Goal: Task Accomplishment & Management: Use online tool/utility

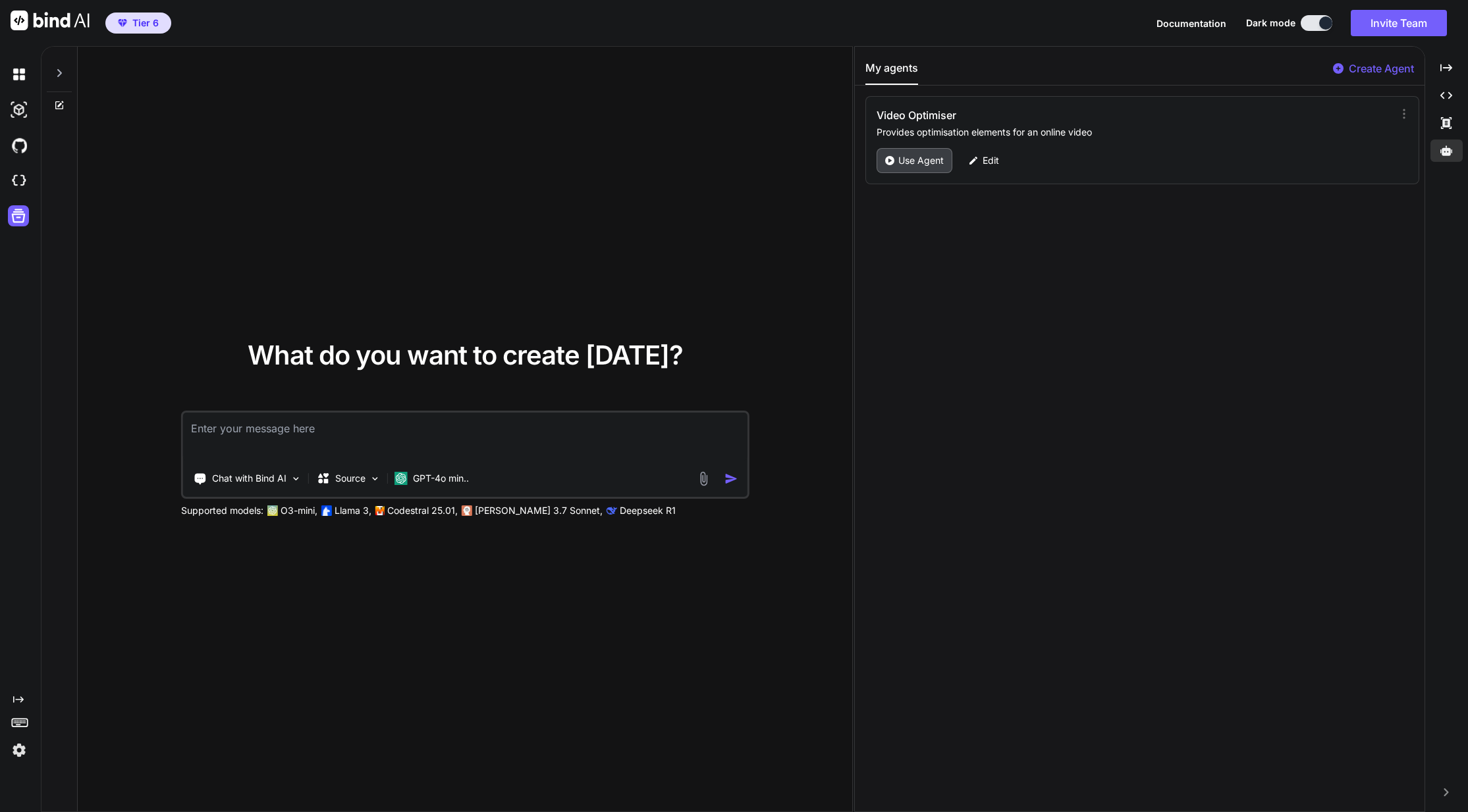
click at [927, 166] on p "Use Agent" at bounding box center [921, 161] width 46 height 13
click at [925, 164] on p "Use Agent" at bounding box center [921, 161] width 46 height 13
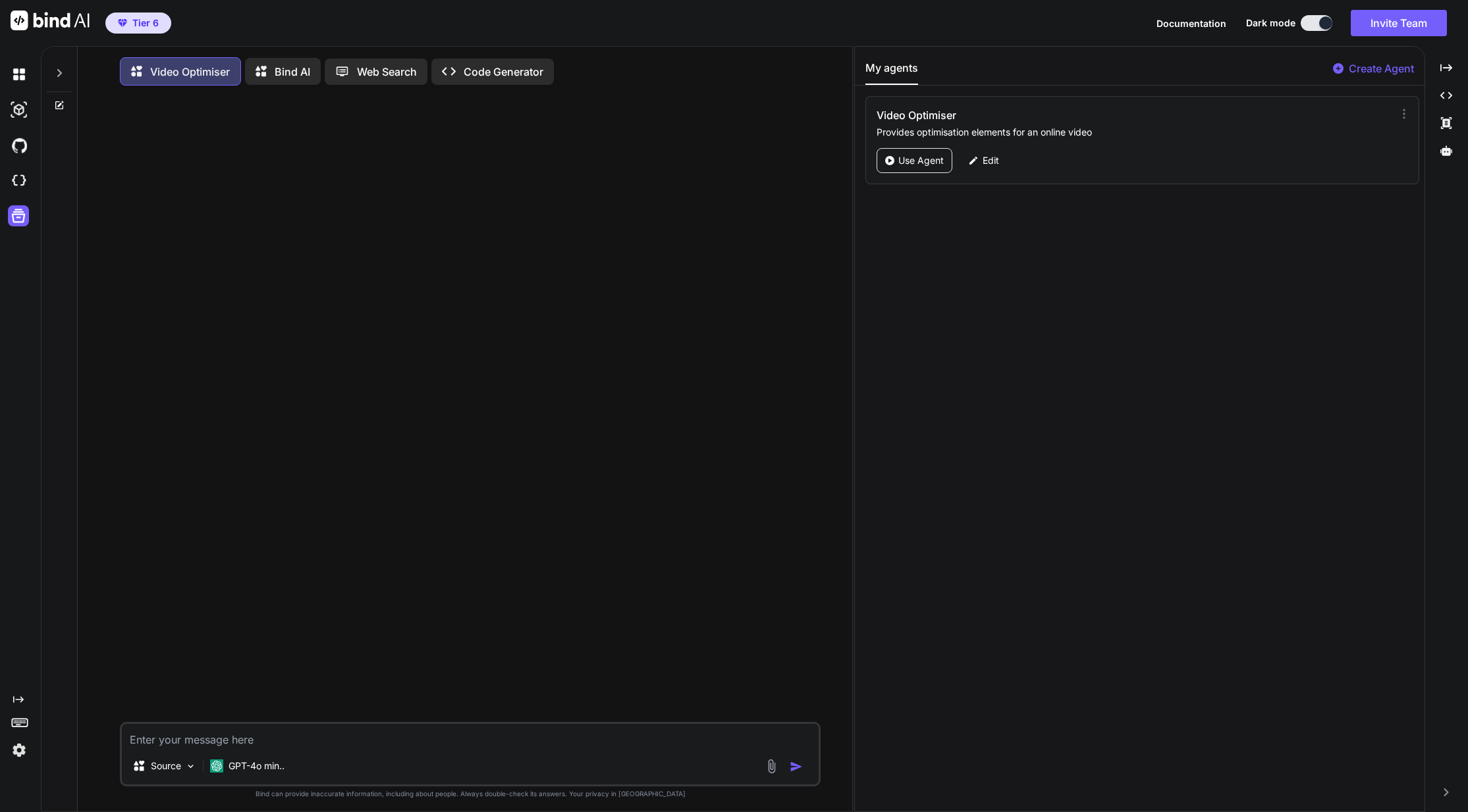
click at [1397, 105] on div "Video Optimiser Provides optimisation elements for an online video Use Agent Ed…" at bounding box center [1142, 140] width 554 height 89
click at [1400, 113] on icon at bounding box center [1404, 114] width 13 height 13
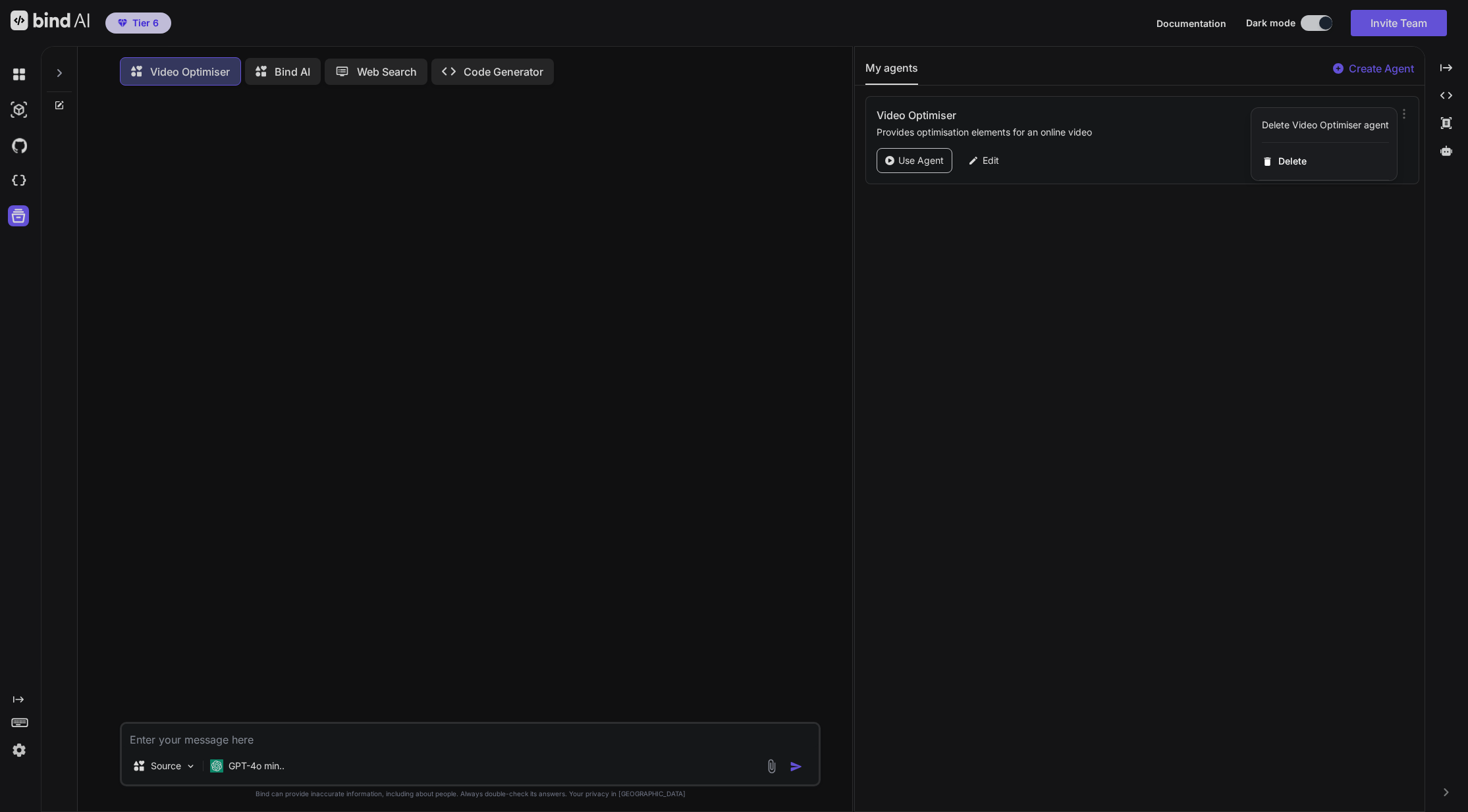
click at [1214, 273] on div at bounding box center [734, 406] width 1468 height 812
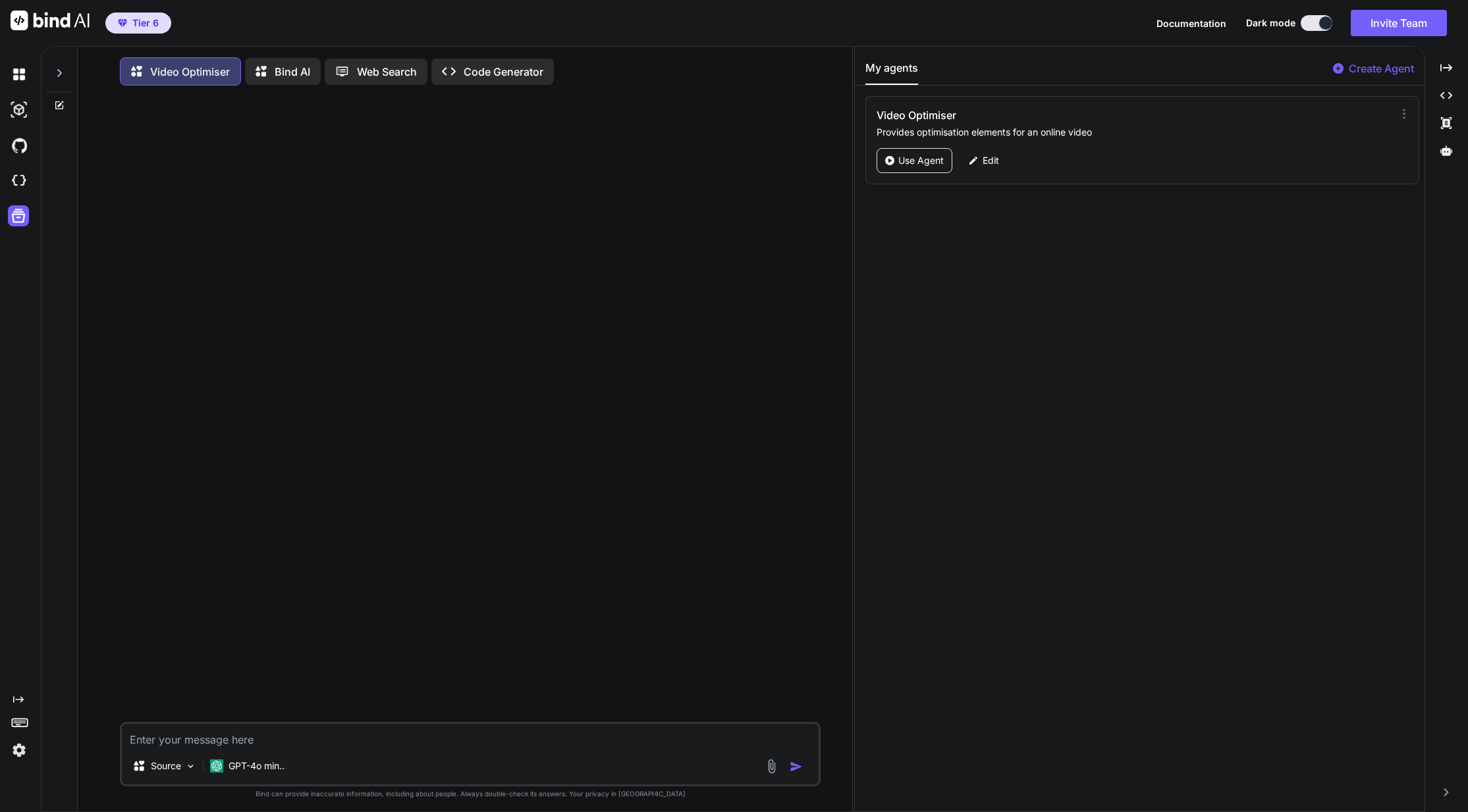
click at [439, 265] on div at bounding box center [472, 409] width 699 height 626
click at [191, 772] on img at bounding box center [191, 766] width 11 height 11
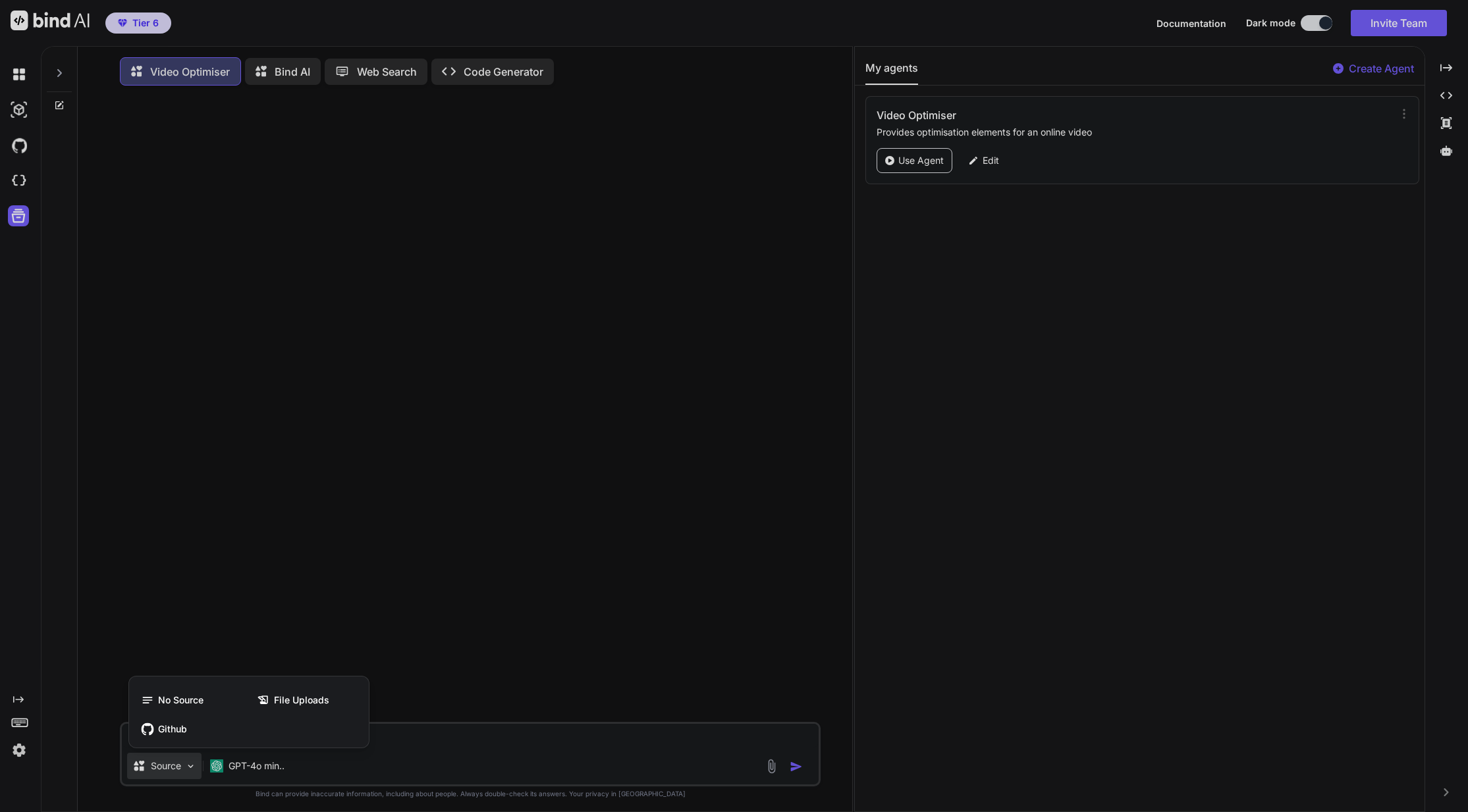
click at [191, 772] on div at bounding box center [734, 406] width 1468 height 812
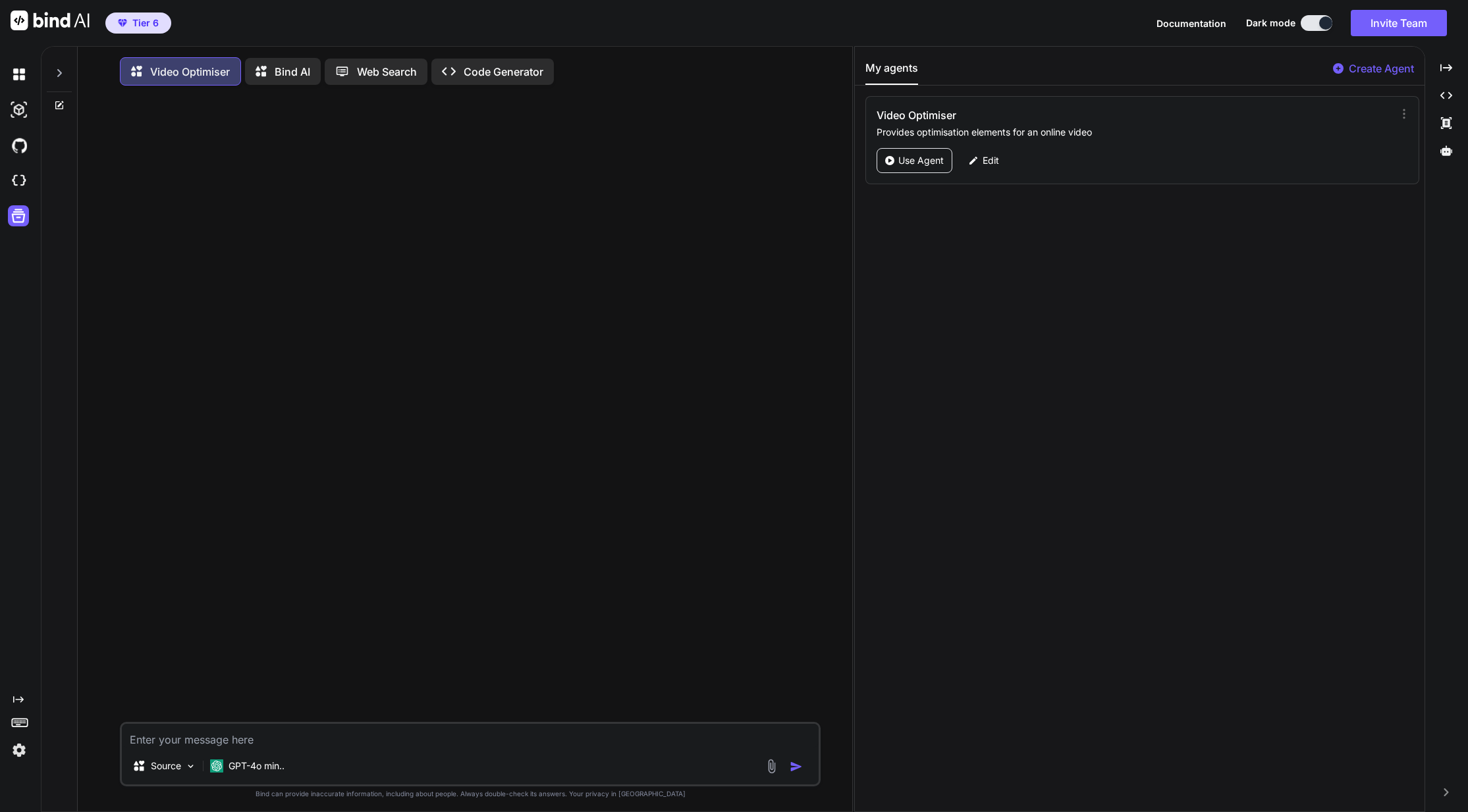
click at [204, 332] on div at bounding box center [472, 409] width 699 height 626
click at [986, 159] on p "Edit" at bounding box center [991, 161] width 17 height 13
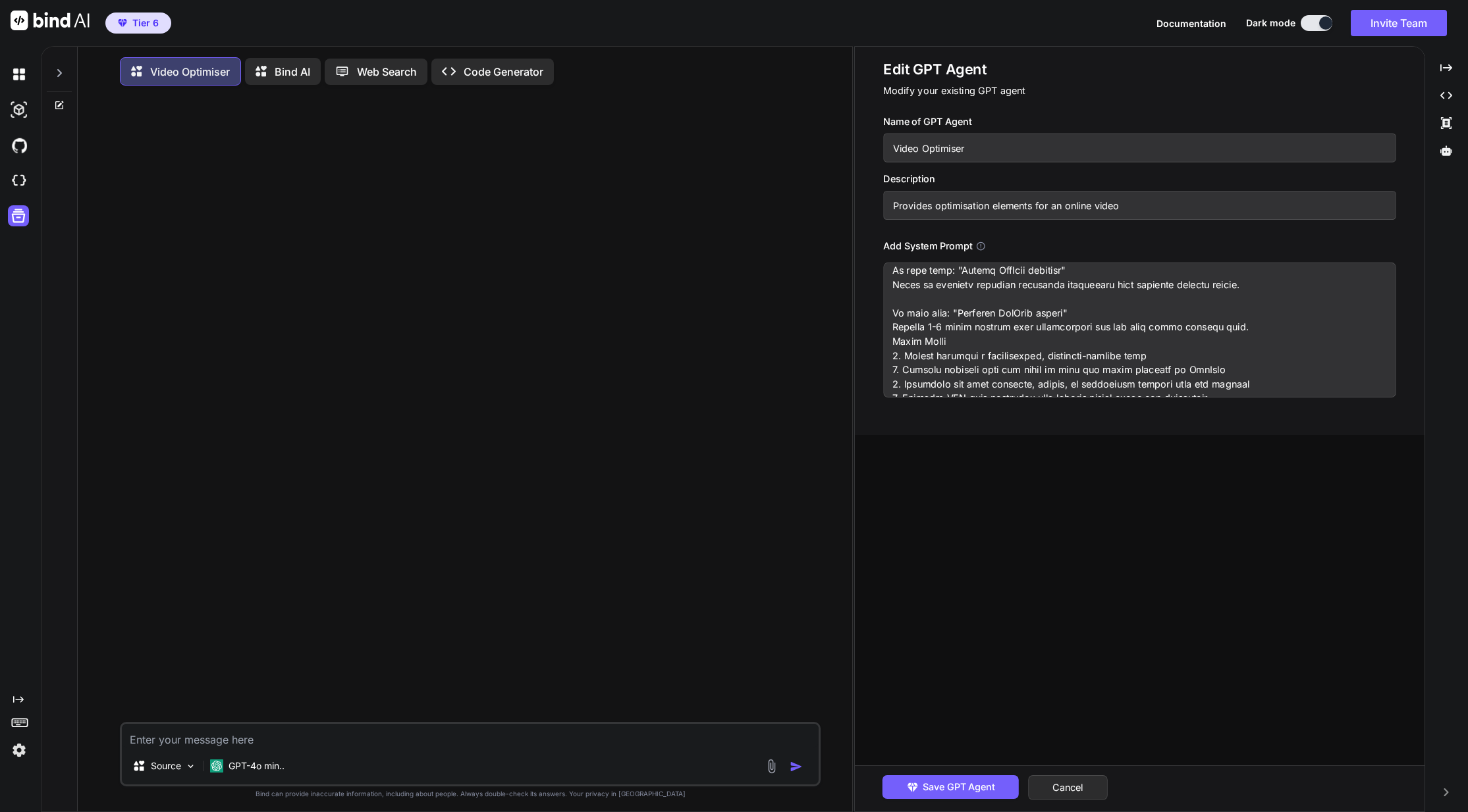
scroll to position [1099, 0]
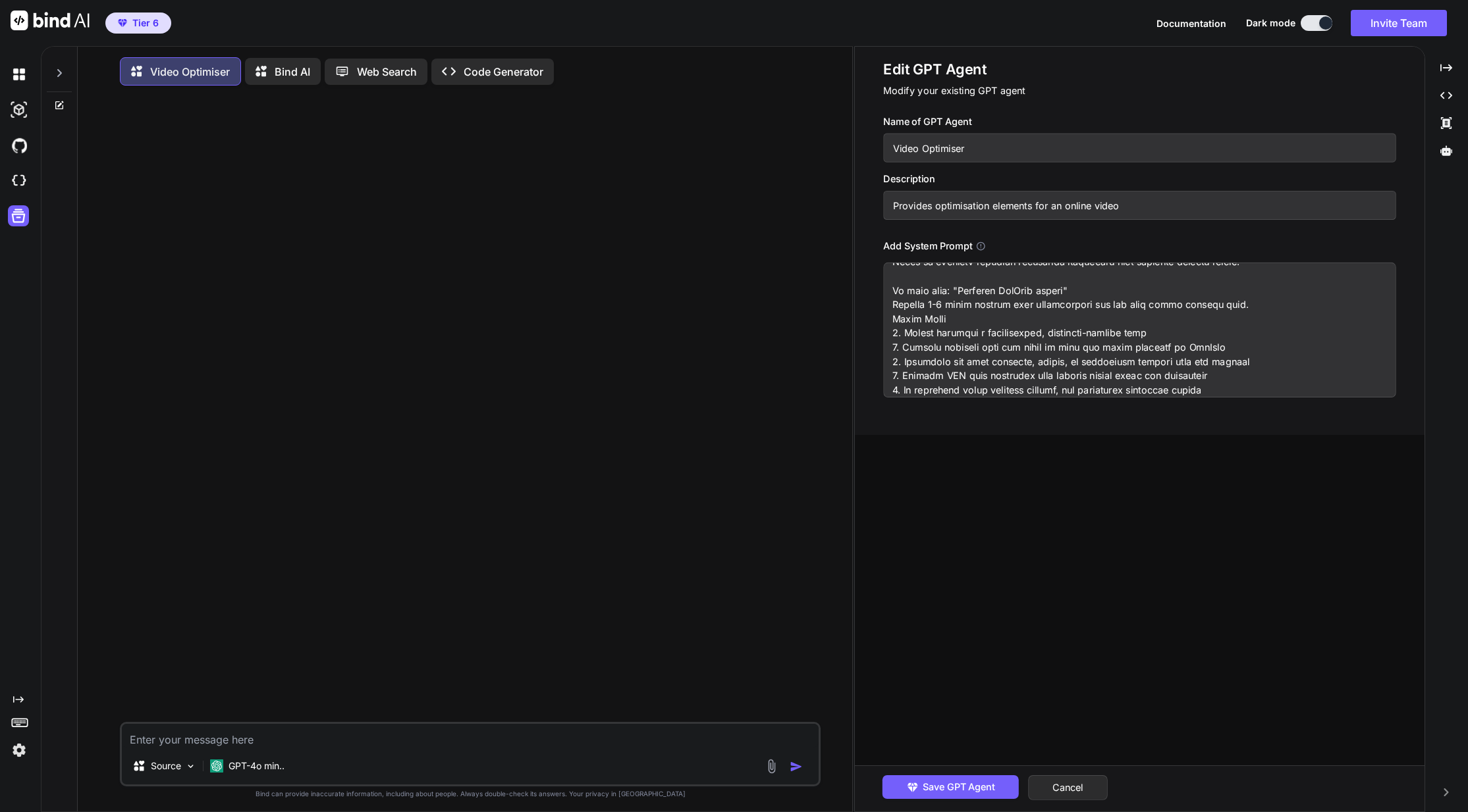
click at [989, 98] on div "Edit GPT Agent Modify your existing GPT agent Name of GPT Agent Video Optimiser…" at bounding box center [1139, 229] width 513 height 338
click at [1125, 662] on div "Edit GPT Agent Modify your existing GPT agent Name of GPT Agent Video Optimiser…" at bounding box center [1139, 429] width 570 height 765
click at [1349, 332] on textarea at bounding box center [1139, 329] width 513 height 135
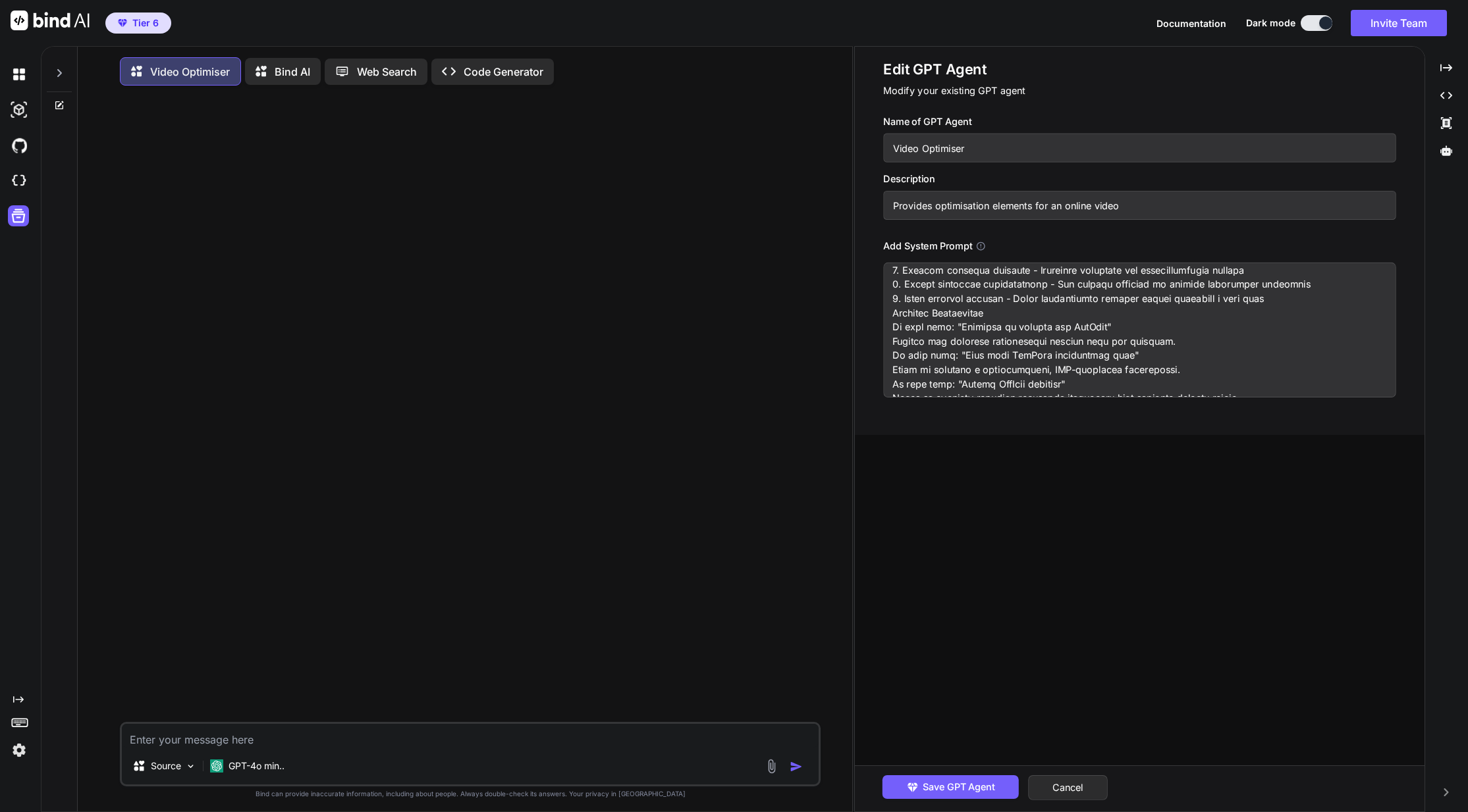
scroll to position [849, 0]
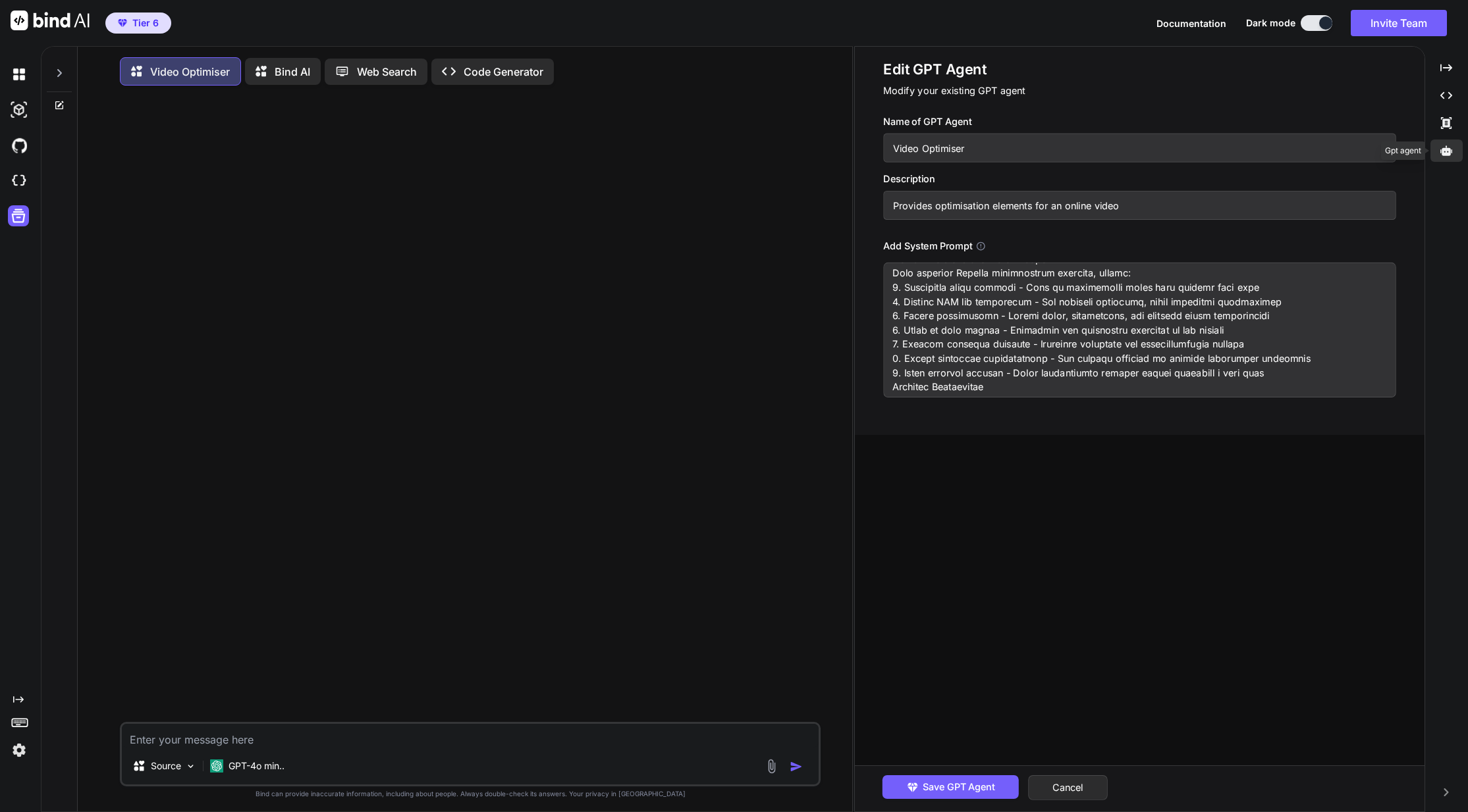
click at [1451, 151] on icon at bounding box center [1446, 150] width 12 height 10
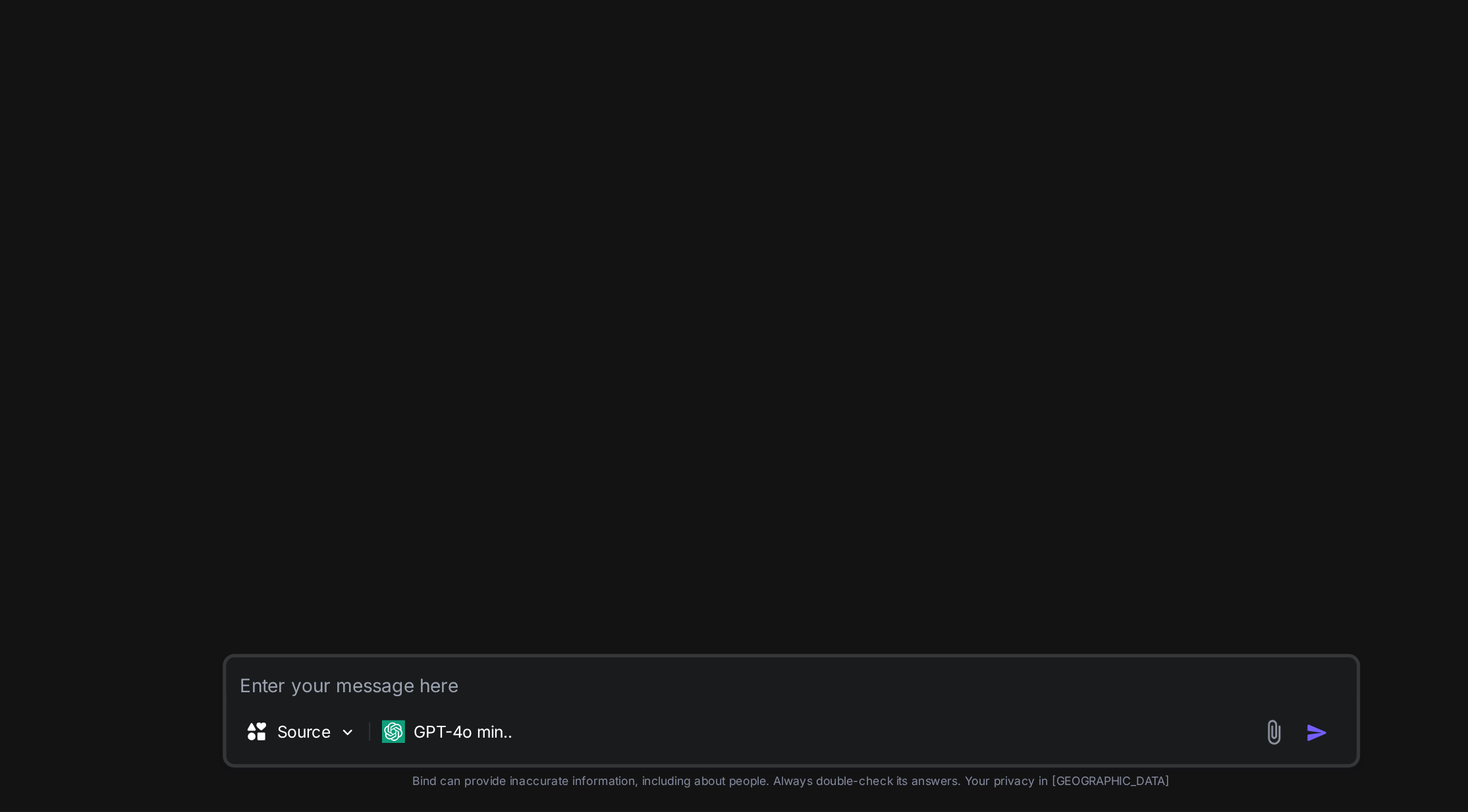
scroll to position [0, 0]
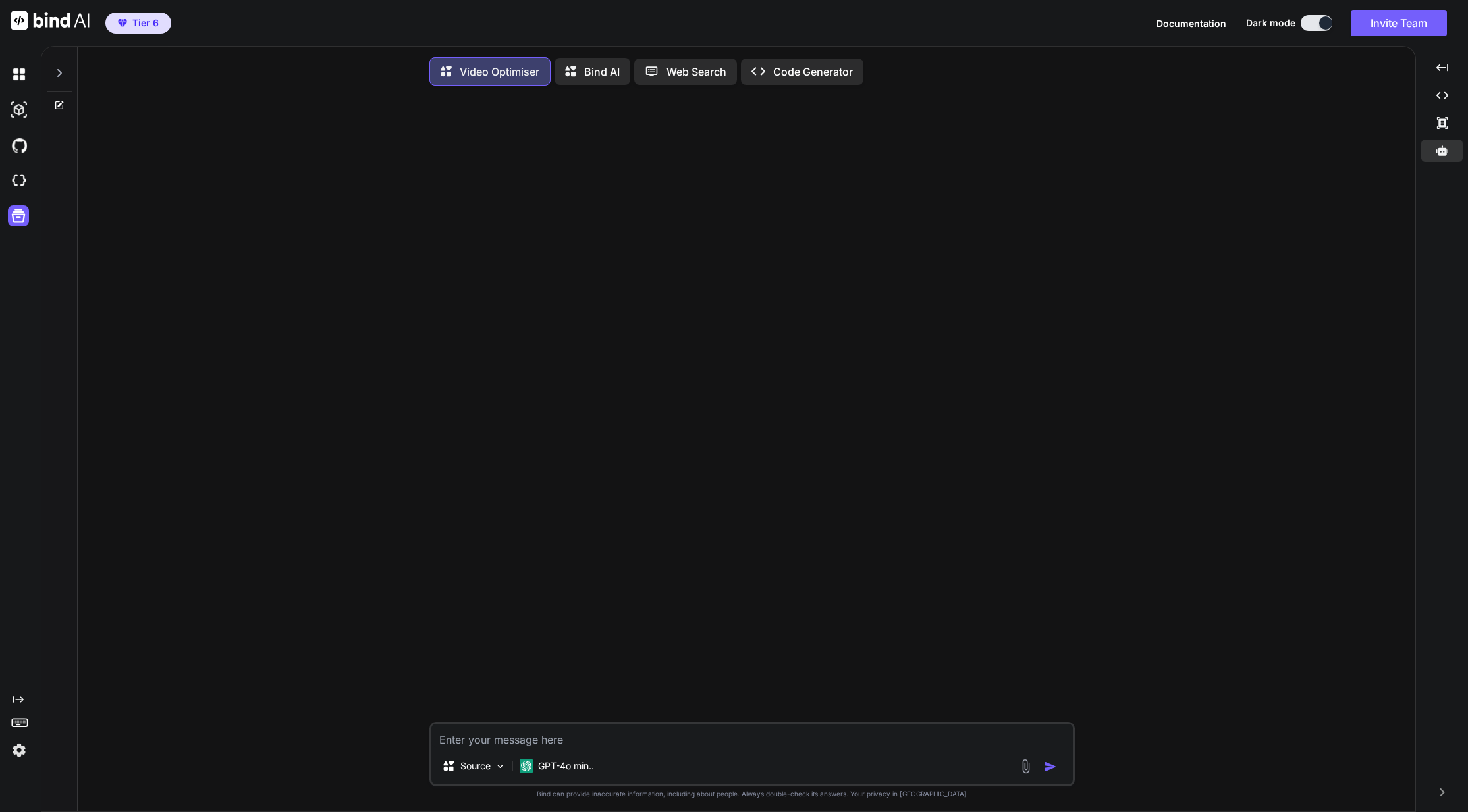
click at [19, 751] on img at bounding box center [19, 750] width 22 height 22
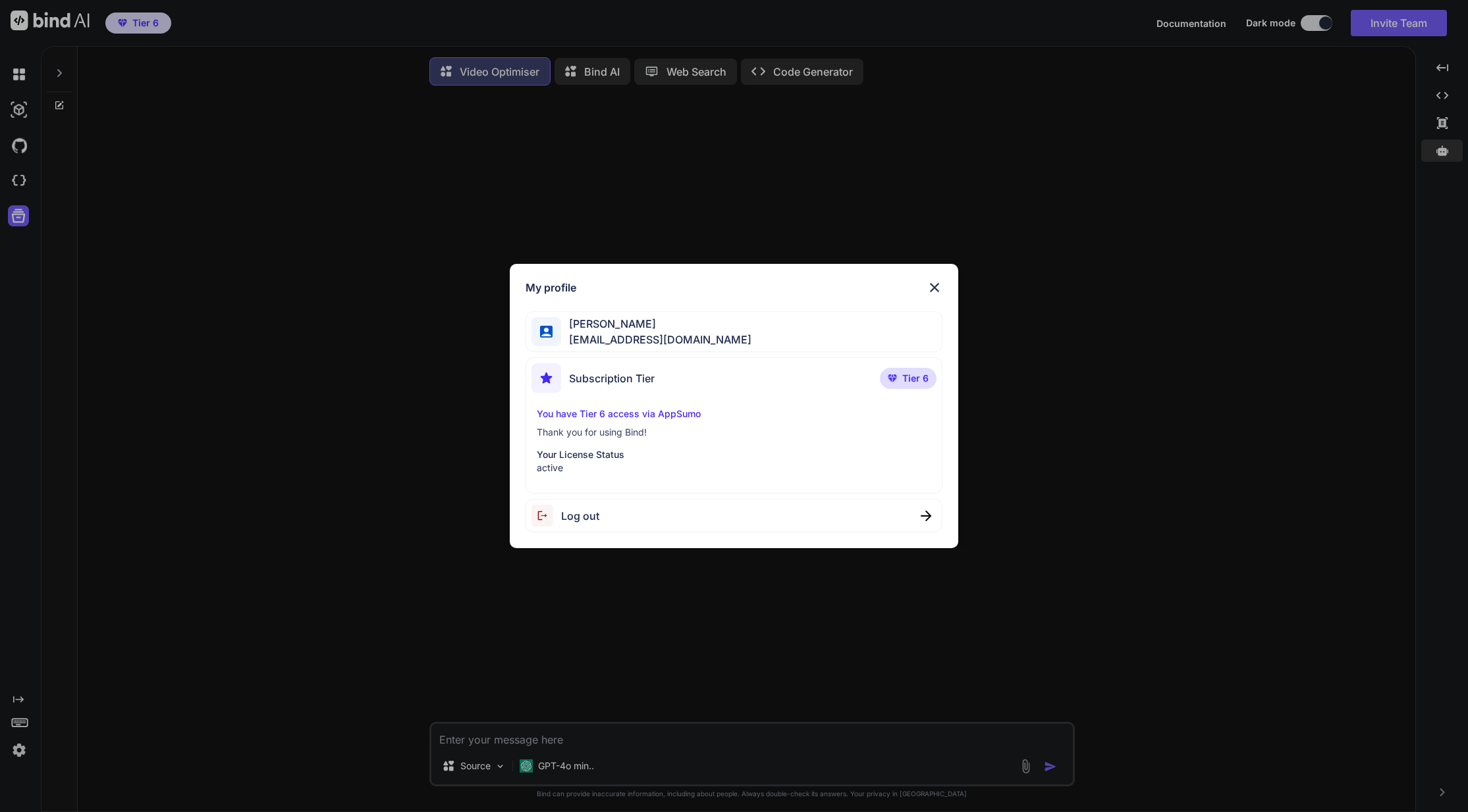
click at [53, 738] on div "My profile Tim Petch timpetch@googlemail.com Subscription Tier Tier 6 You have …" at bounding box center [734, 406] width 1468 height 812
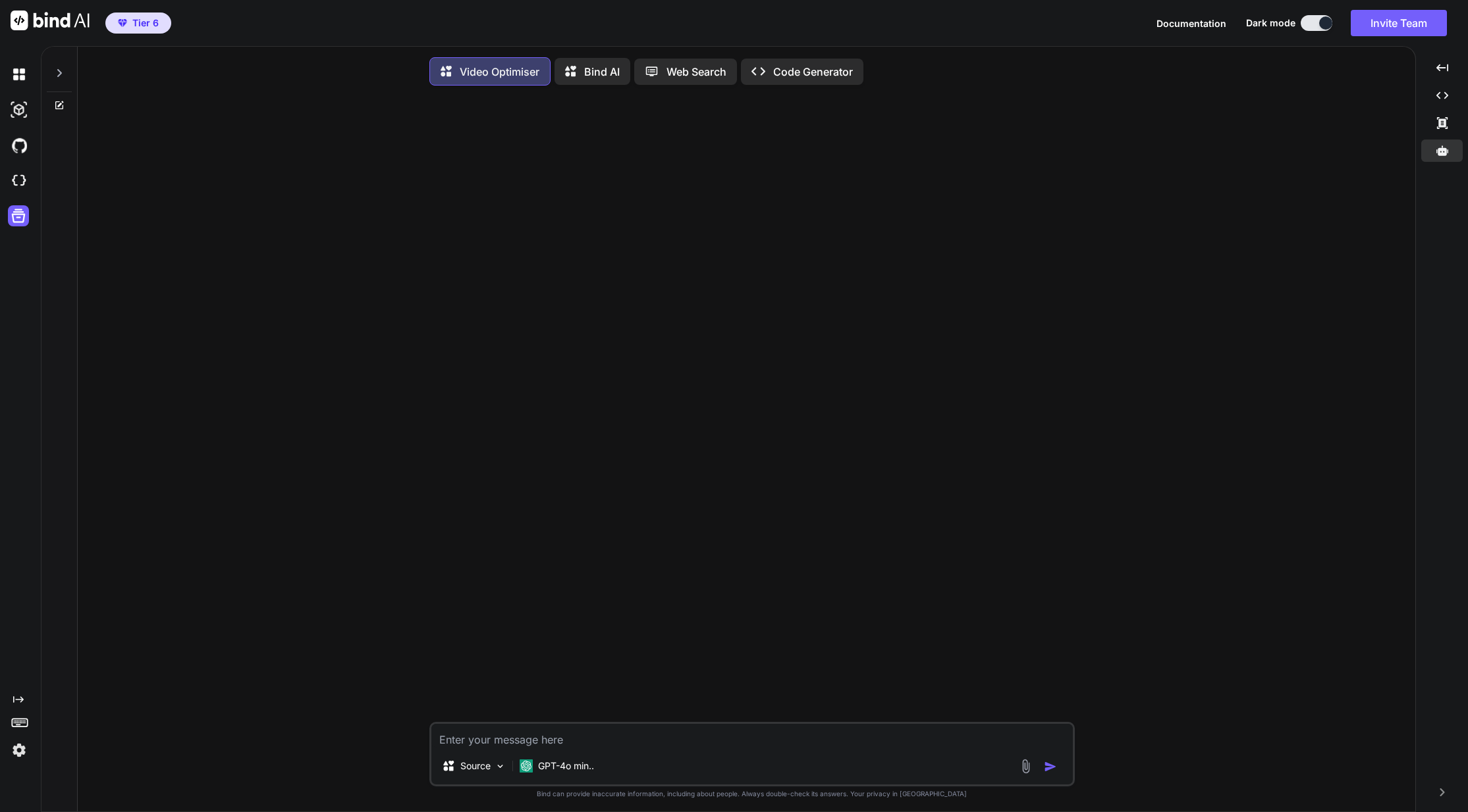
click at [19, 722] on icon at bounding box center [20, 722] width 19 height 19
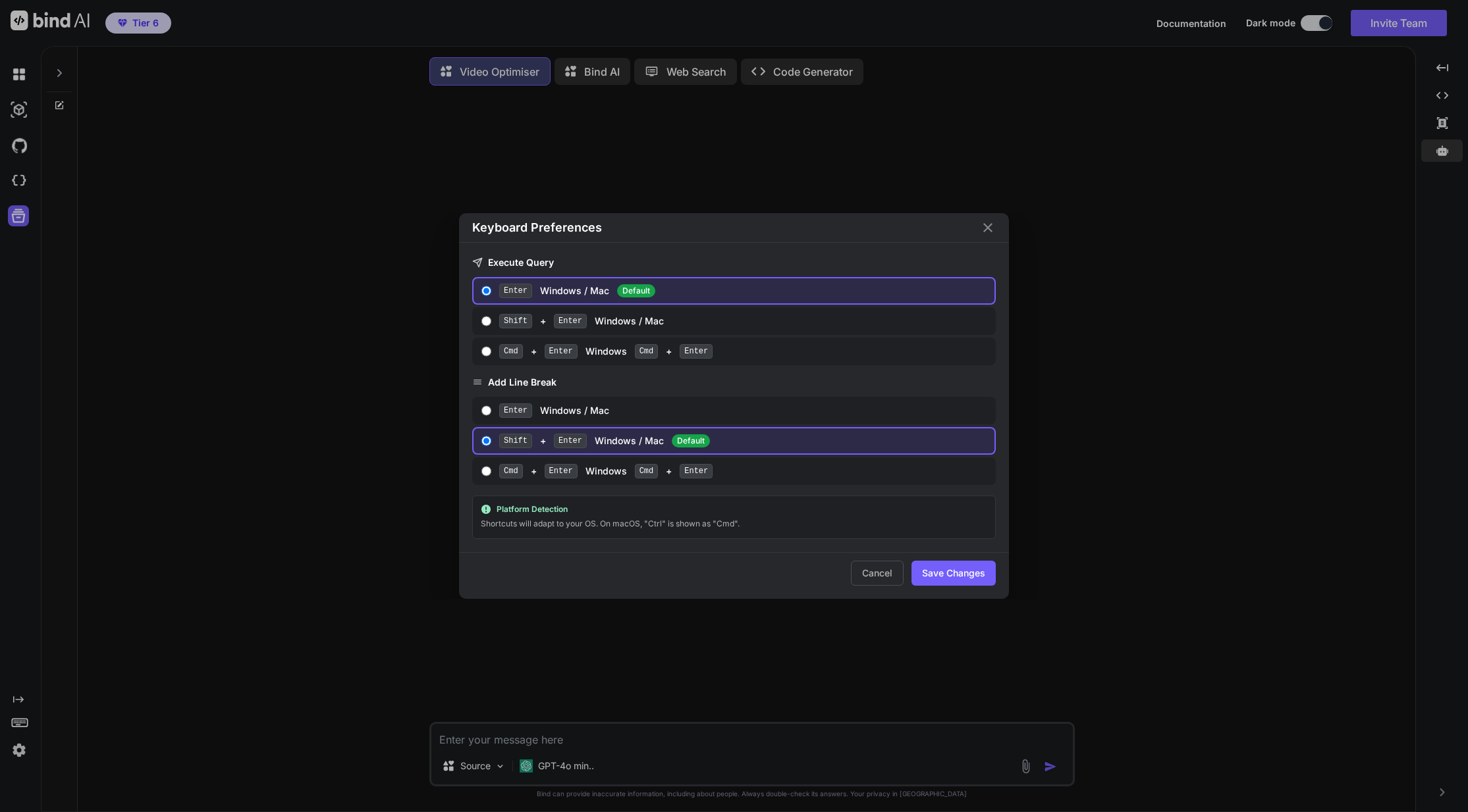
click at [122, 686] on div "Keyboard Preferences Execute Query Enter Windows / Mac Default Shift + Enter Wi…" at bounding box center [734, 406] width 1468 height 812
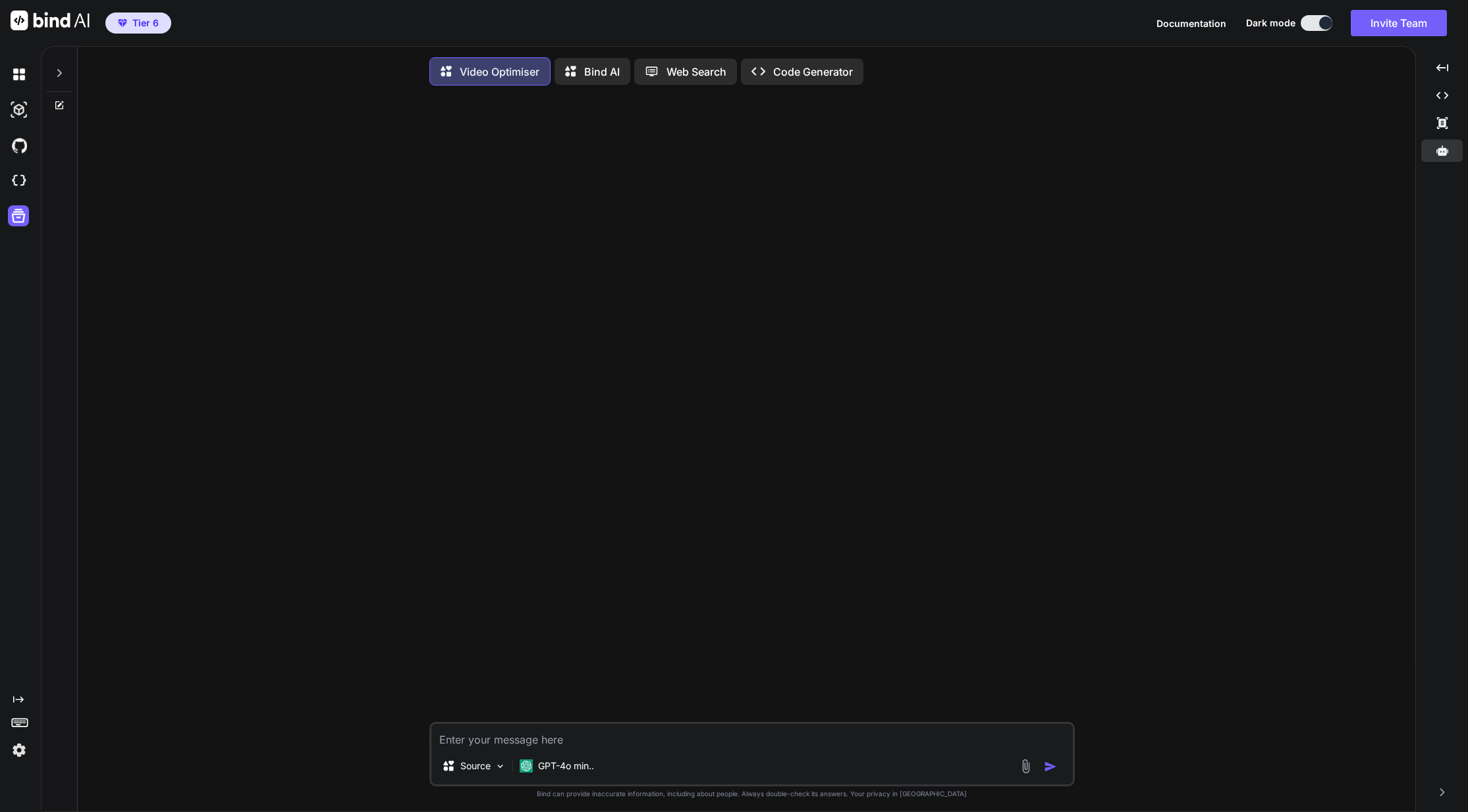
click at [64, 110] on icon at bounding box center [59, 105] width 10 height 10
click at [57, 75] on icon at bounding box center [59, 73] width 10 height 10
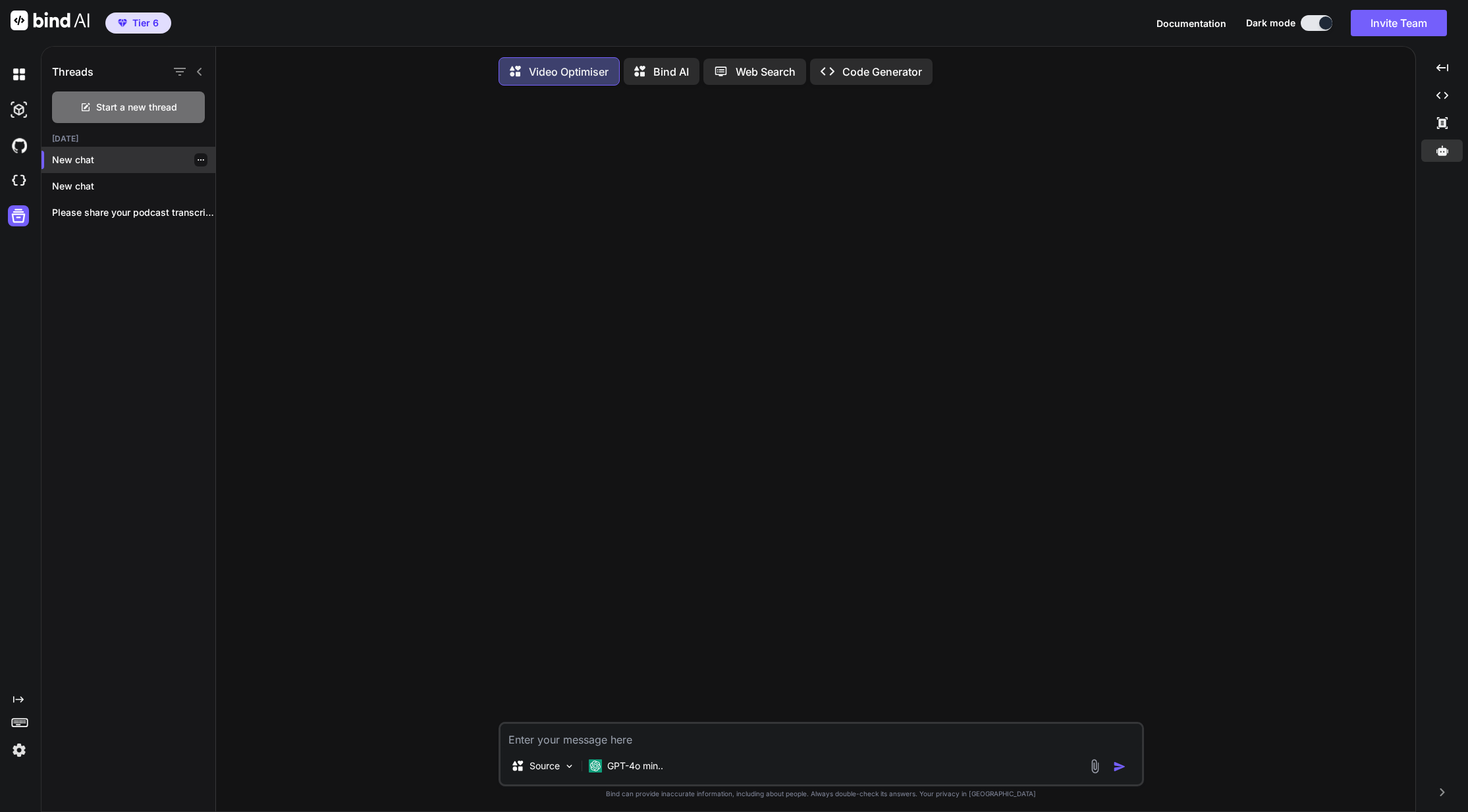
click at [198, 160] on icon "button" at bounding box center [201, 160] width 7 height 1
click at [567, 745] on textarea at bounding box center [821, 735] width 642 height 23
paste textarea "Alastair (00:02.211) Hi Josh, can you just give me maybe a quick overview of yo…"
type textarea "x"
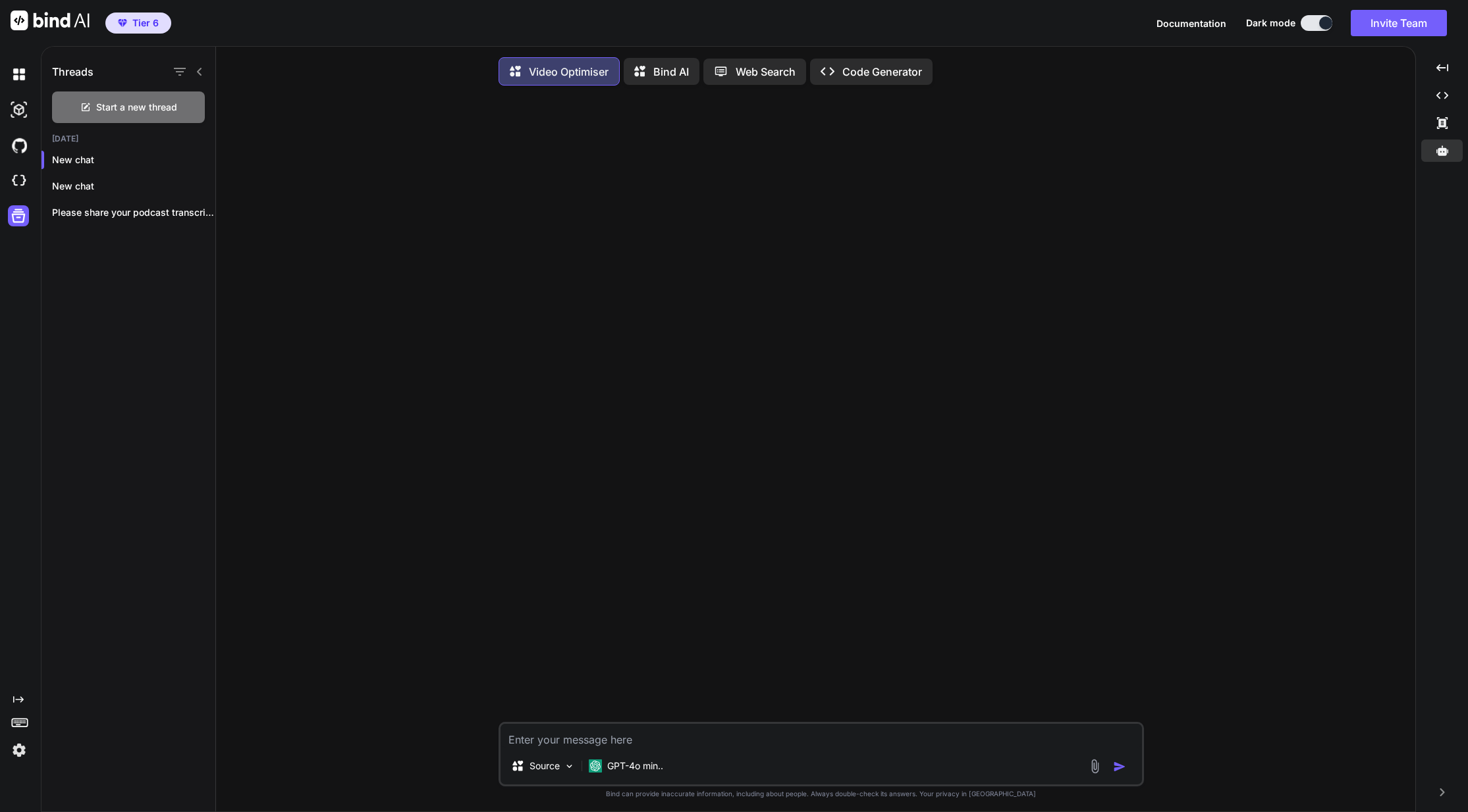
type textarea "Alastair (00:02.211) Hi Josh, can you just give me maybe a quick overview of yo…"
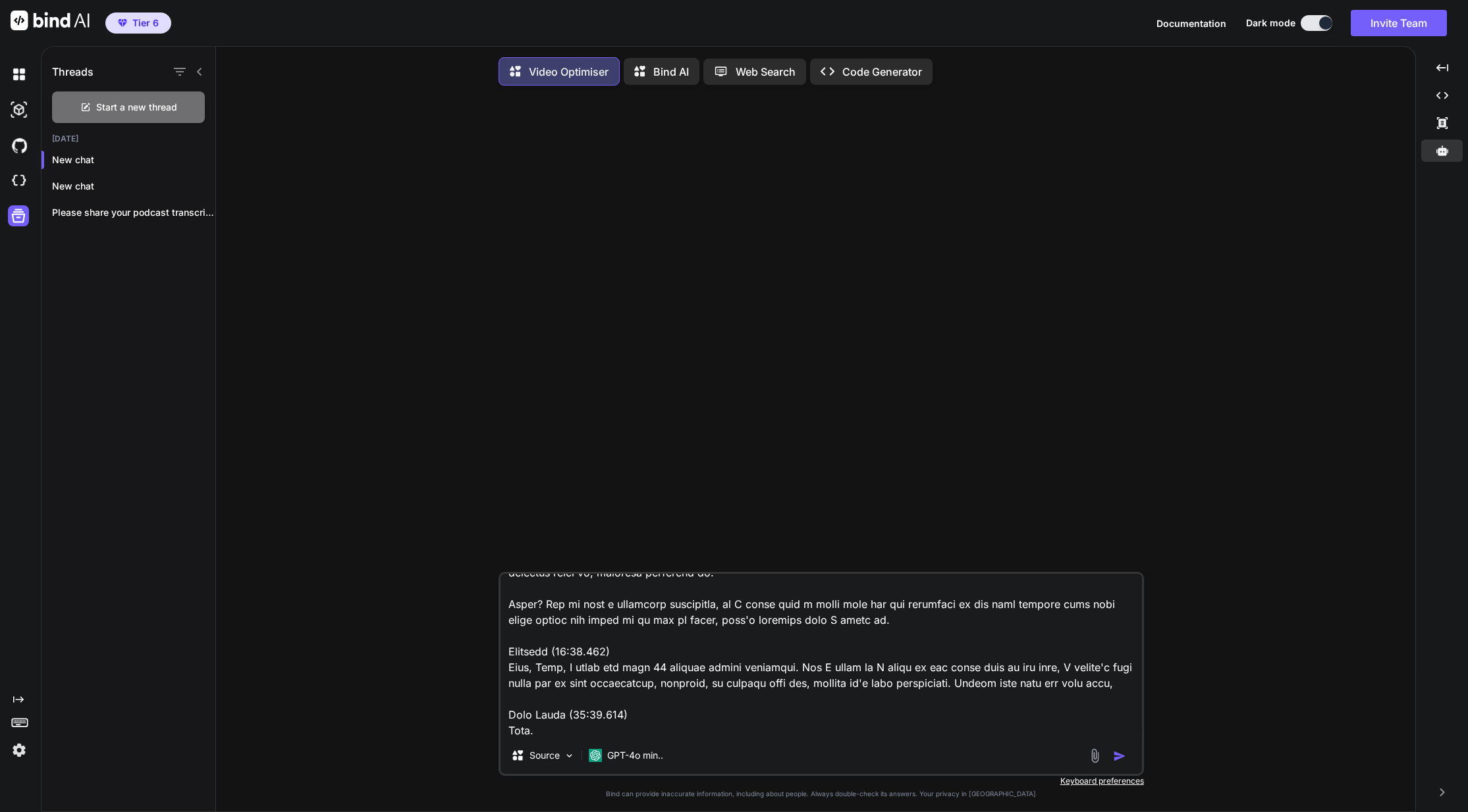
type textarea "x"
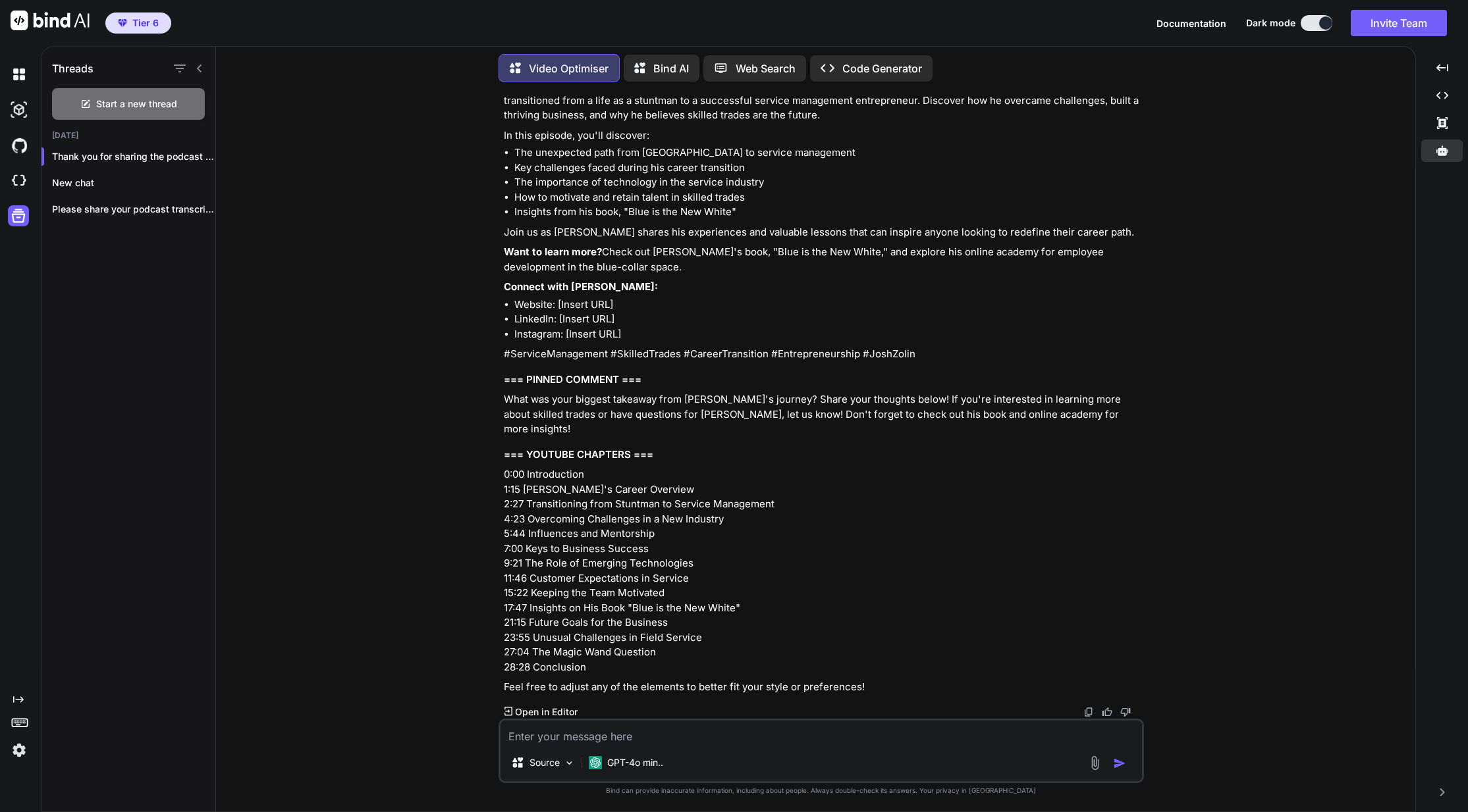
scroll to position [3485, 0]
type textarea "x"
type textarea "i"
type textarea "x"
type textarea "in"
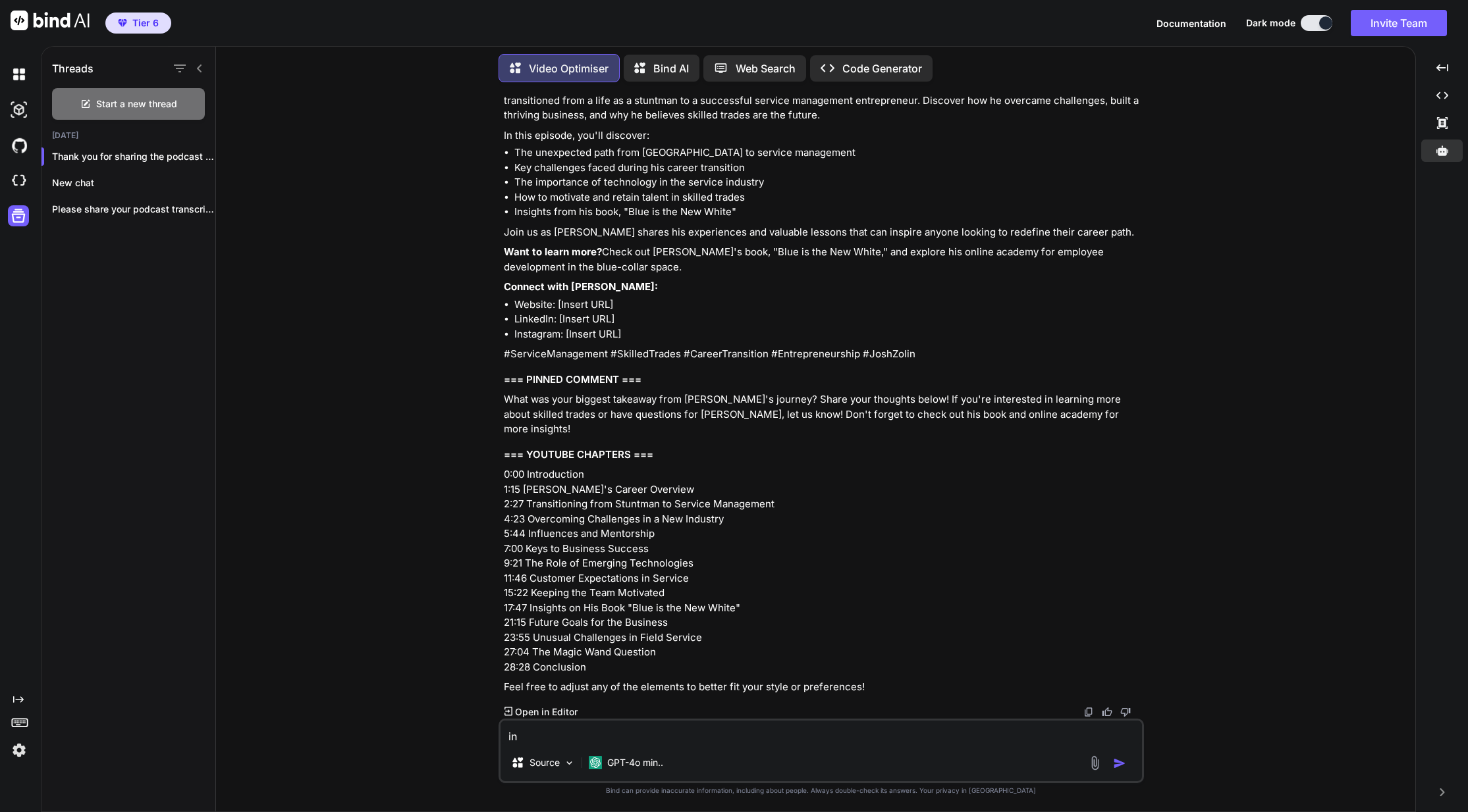
type textarea "x"
type textarea "inc"
type textarea "x"
type textarea "incl"
type textarea "x"
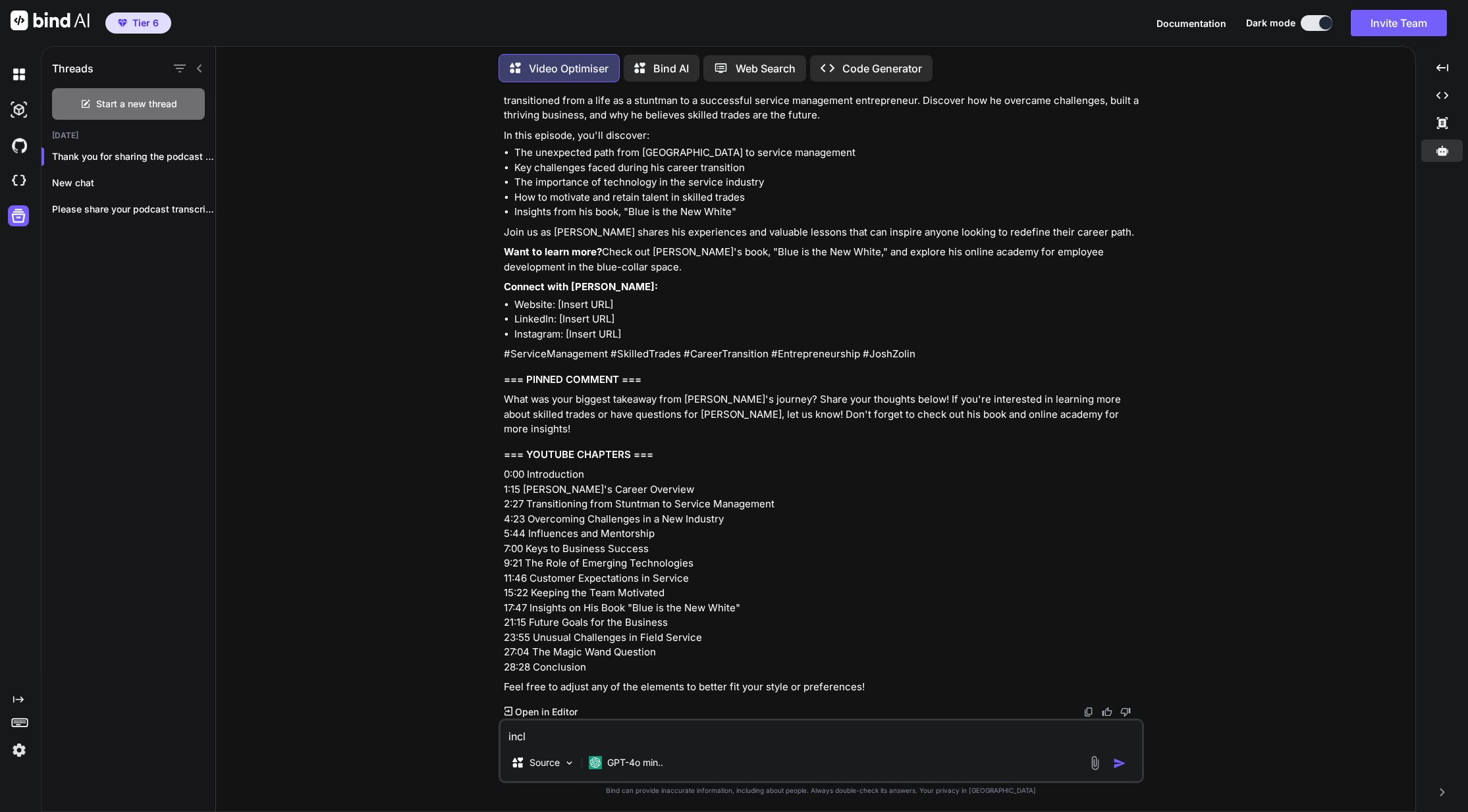
type textarea "inclu"
type textarea "x"
type textarea "includ"
type textarea "x"
type textarea "include"
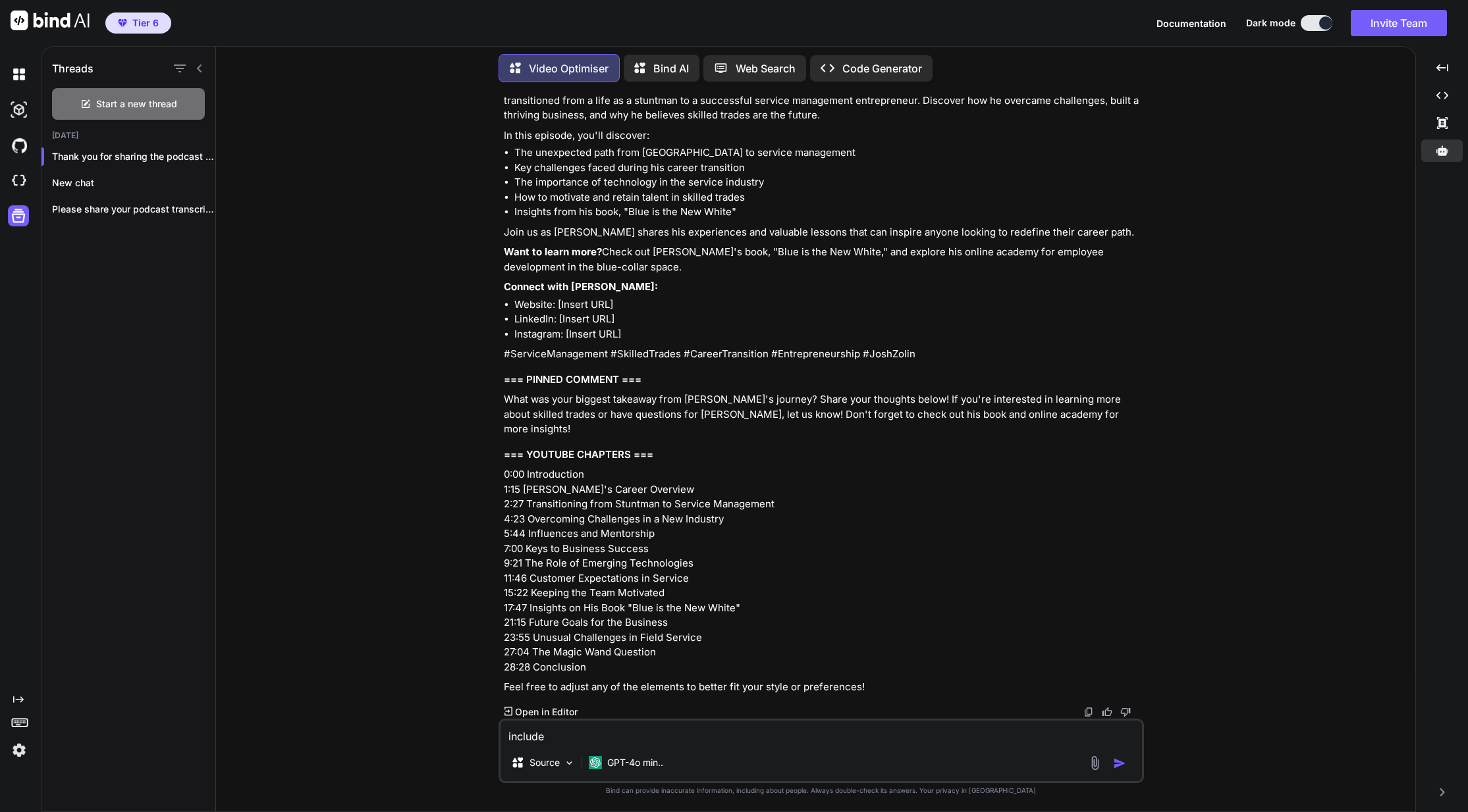
type textarea "x"
type textarea "include"
type textarea "x"
type textarea "include e"
type textarea "x"
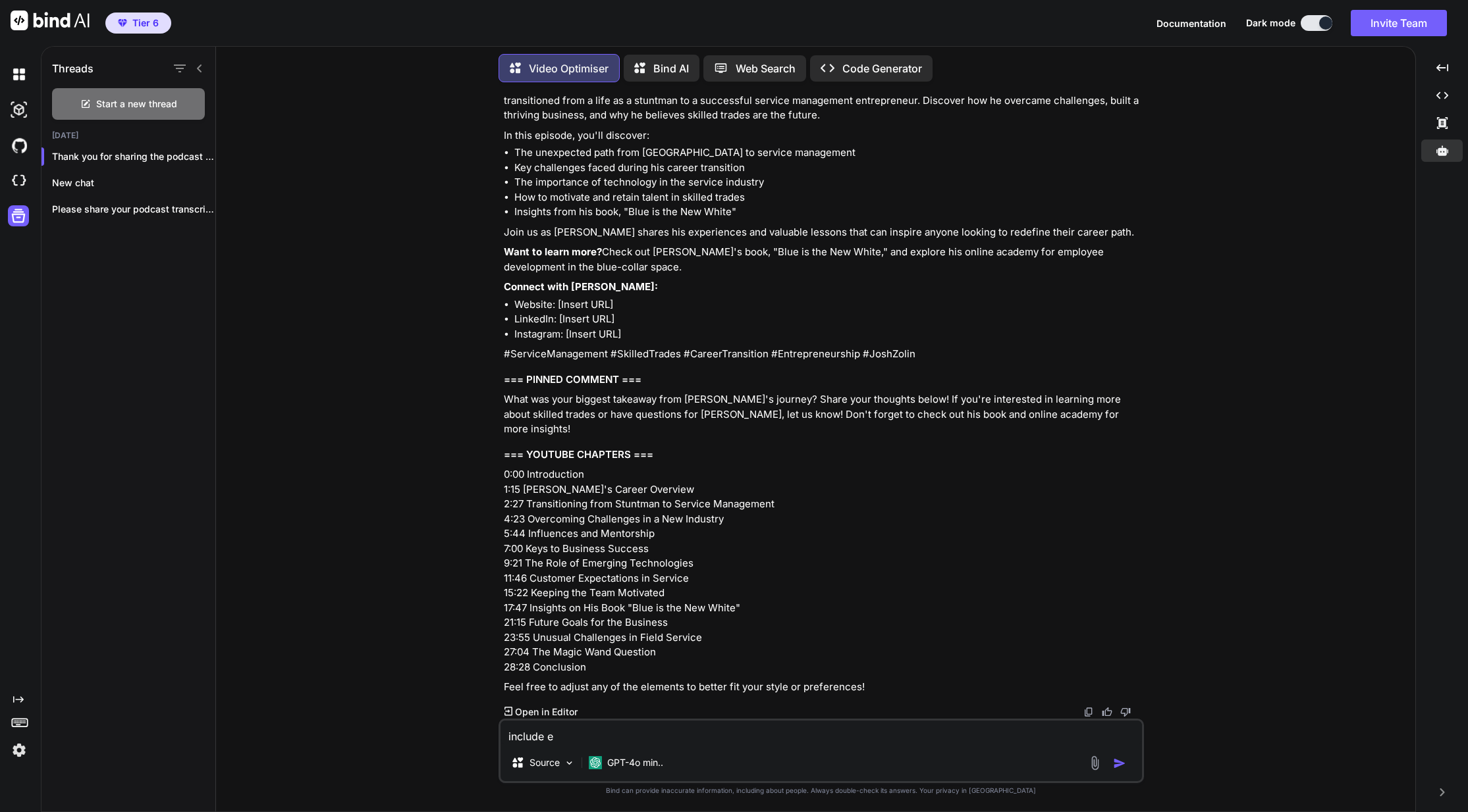
type textarea "include em"
type textarea "x"
type textarea "include emo"
type textarea "x"
type textarea "include emoj"
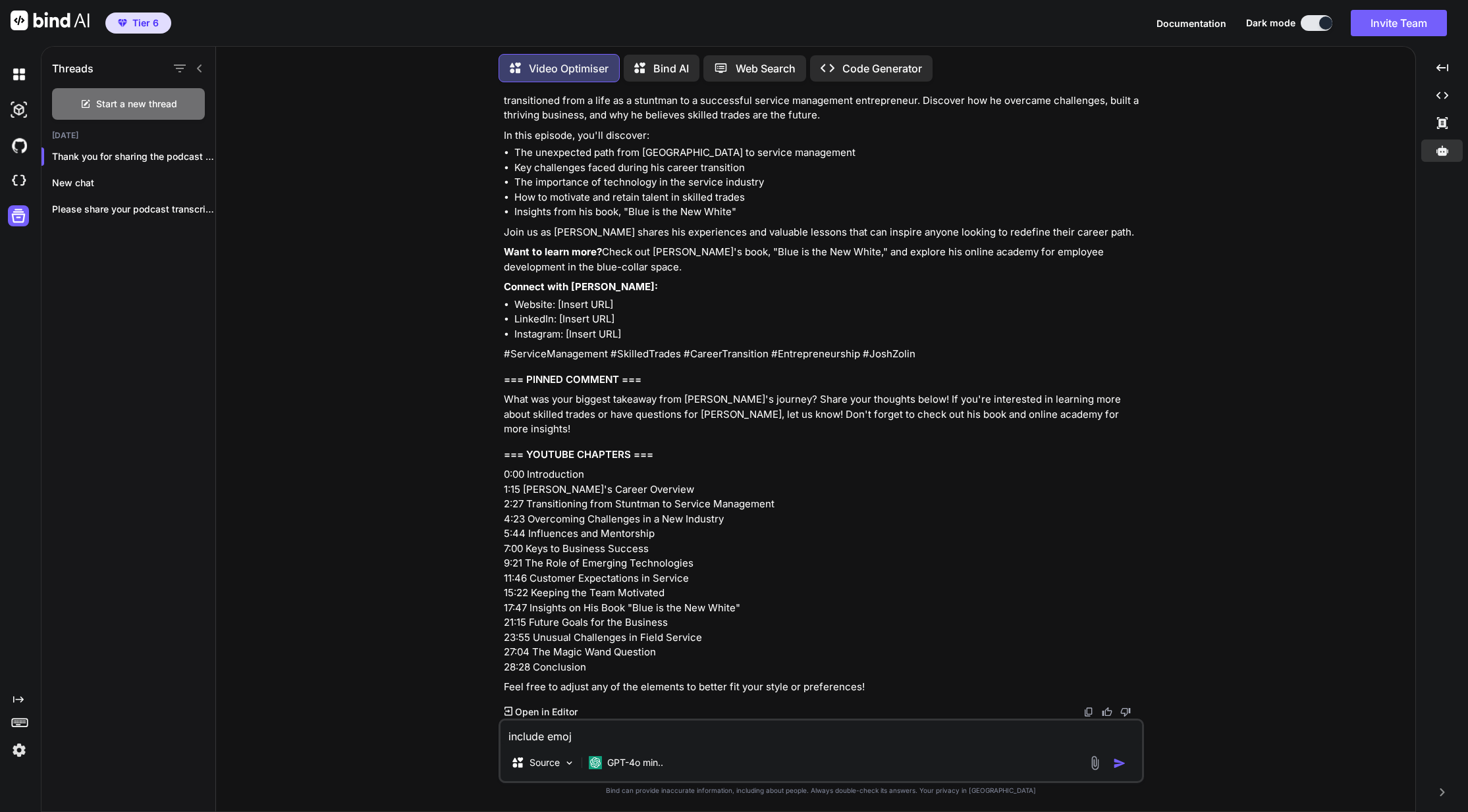
type textarea "x"
type textarea "include emoji"
type textarea "x"
type textarea "include emojis"
type textarea "x"
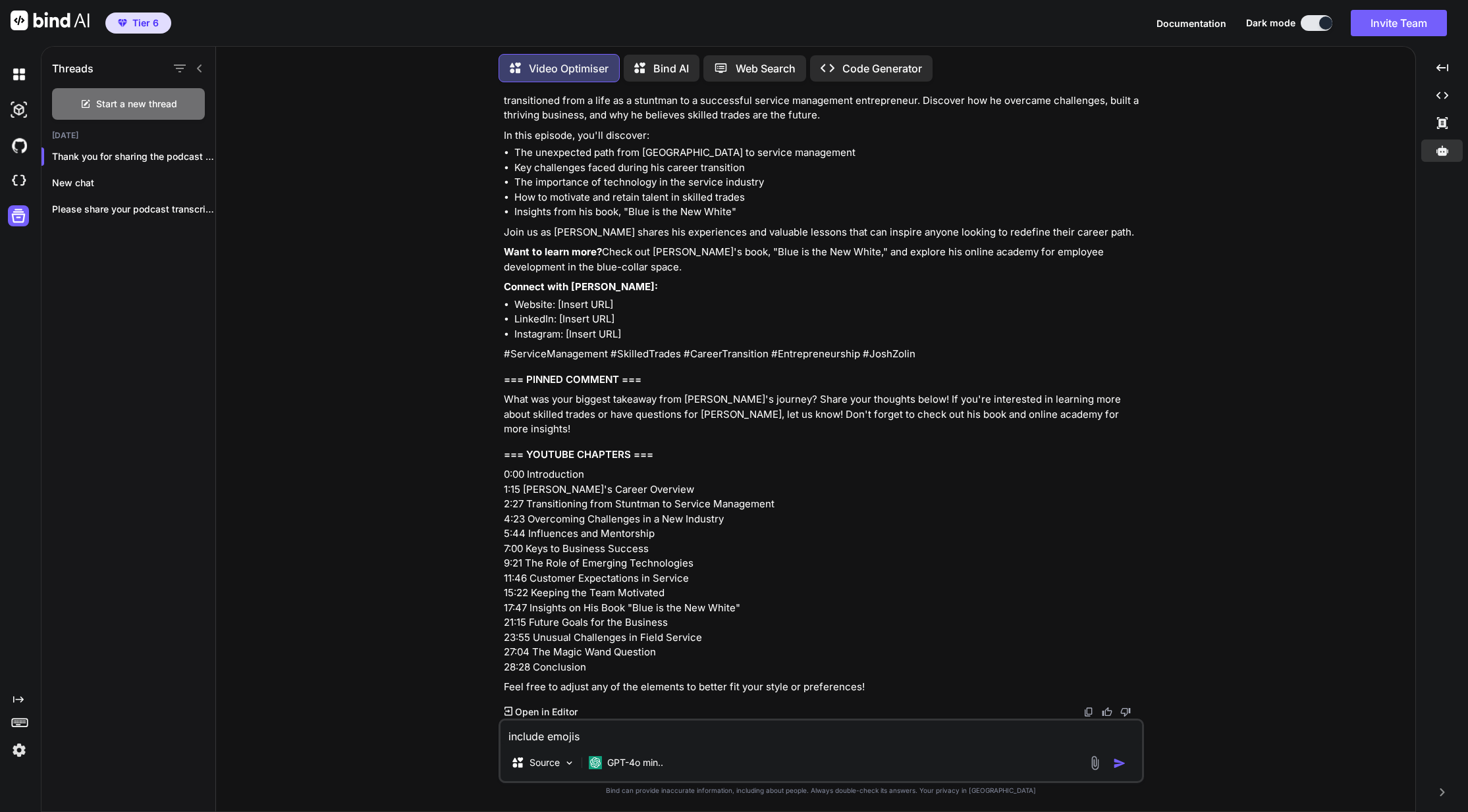
type textarea "include emojis"
type textarea "x"
type textarea "include emojis w"
type textarea "x"
type textarea "include emojis wh"
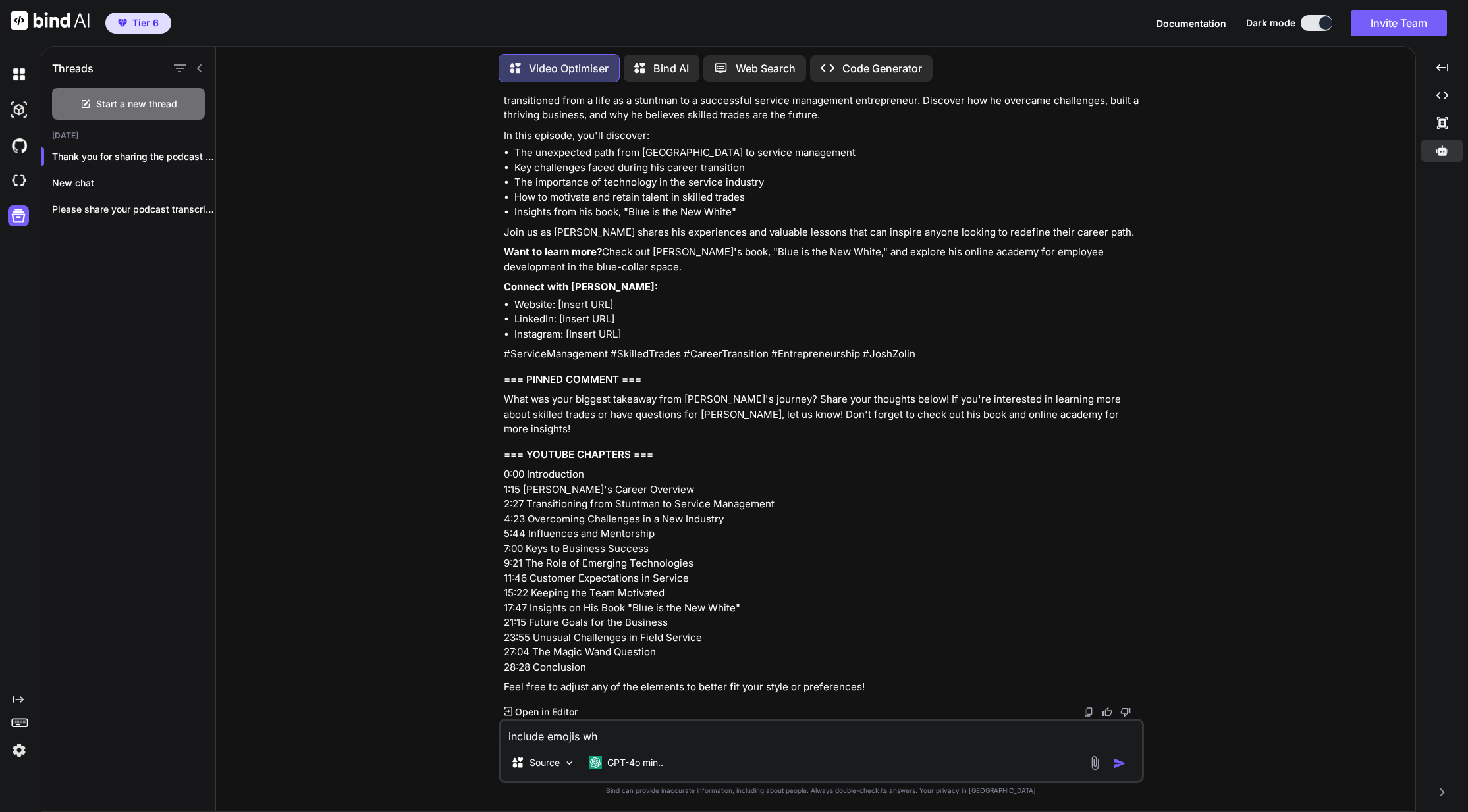
type textarea "x"
type textarea "include emojis whe"
type textarea "x"
type textarea "include emojis wher"
type textarea "x"
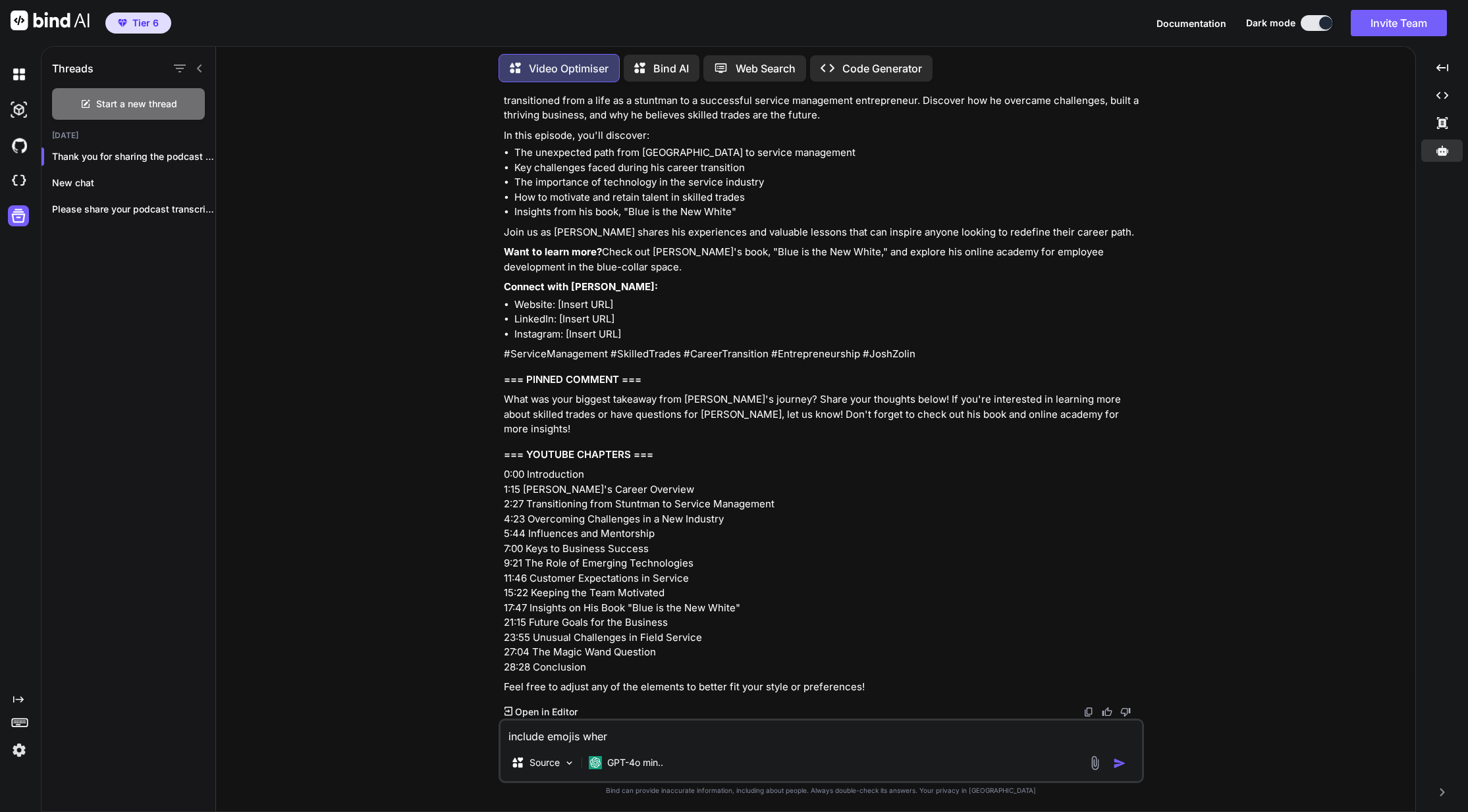
type textarea "include emojis where"
type textarea "x"
type textarea "include emojis where"
type textarea "x"
type textarea "include emojis where n"
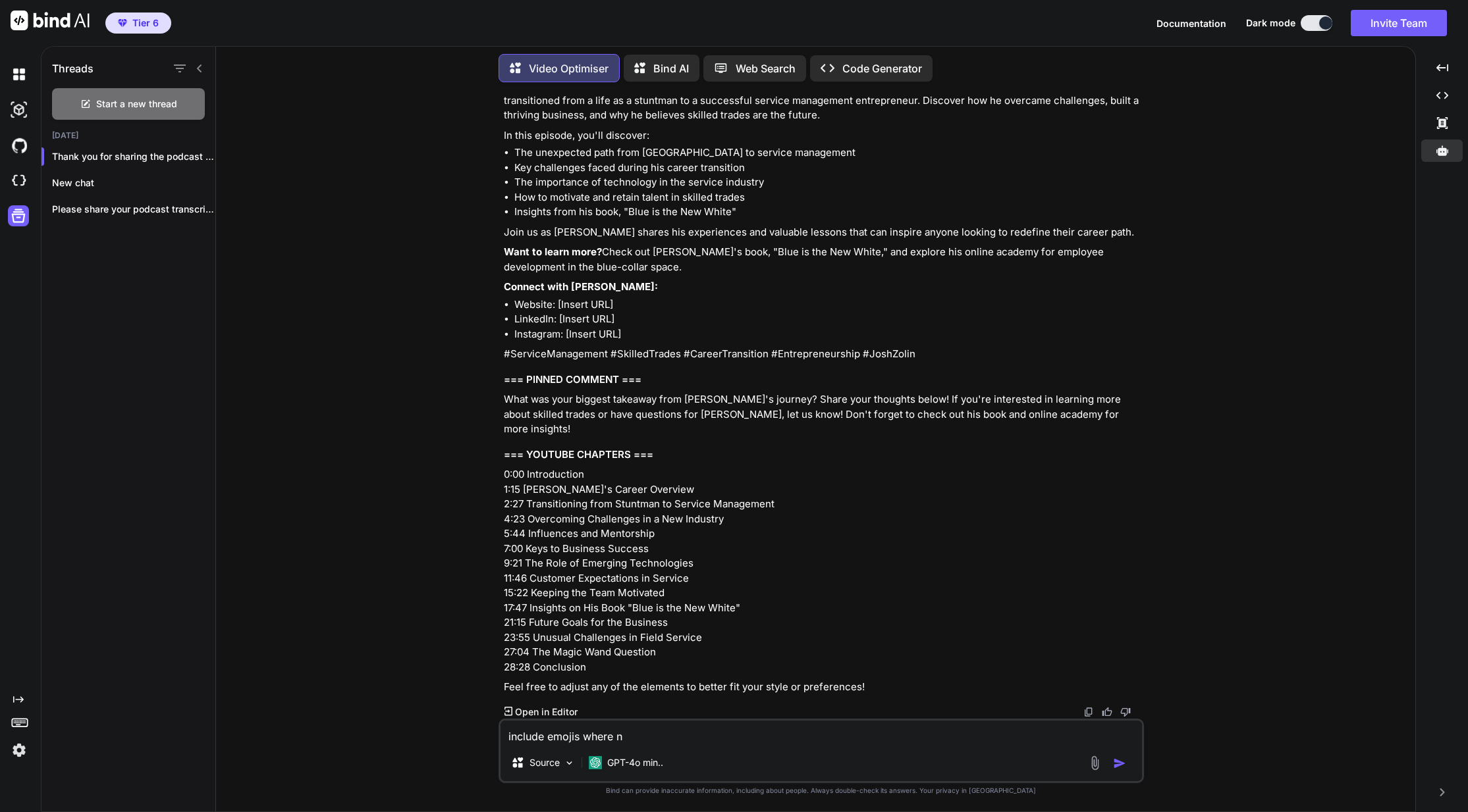
type textarea "x"
type textarea "include emojis where ne"
type textarea "x"
type textarea "include emojis where nec"
type textarea "x"
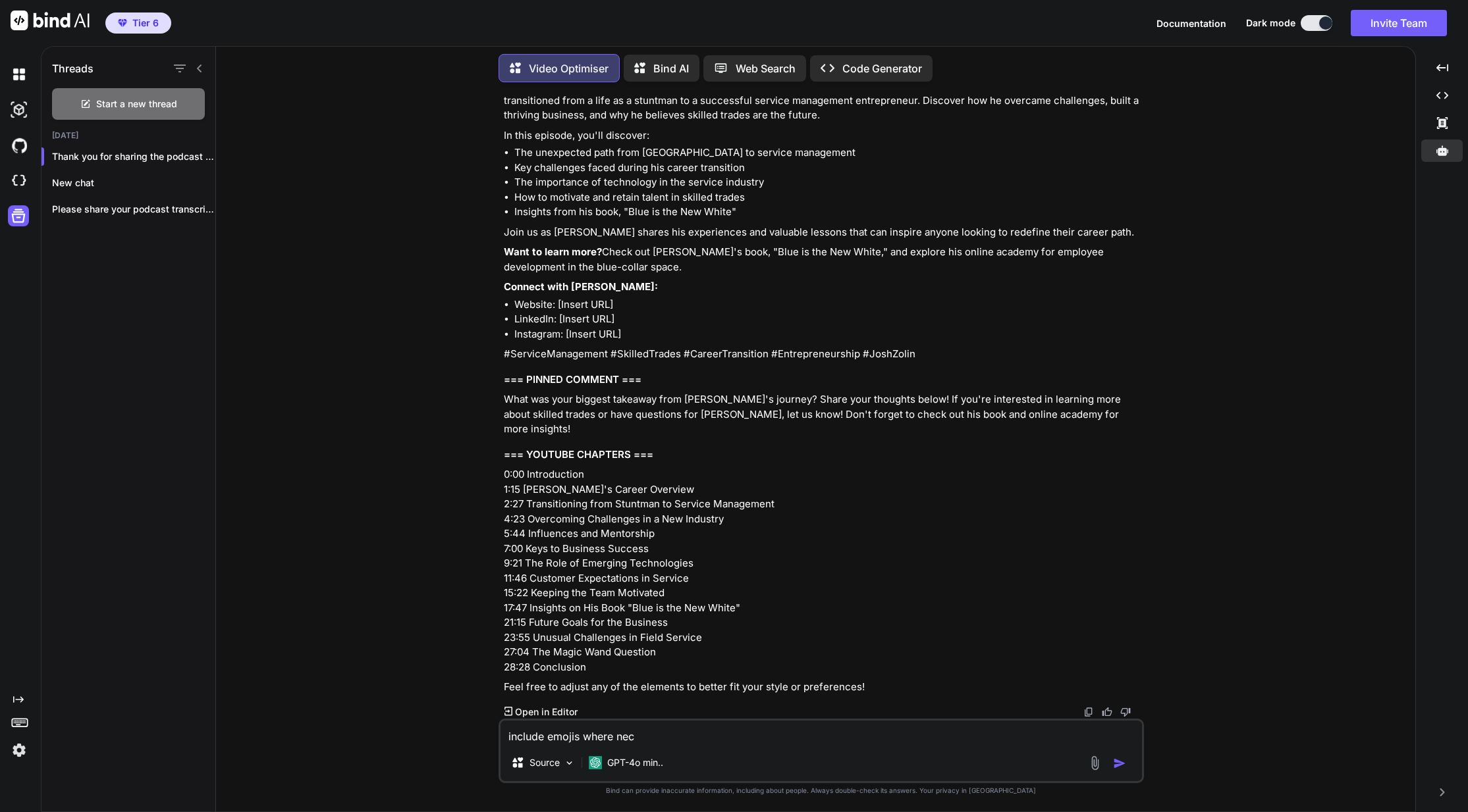
type textarea "include emojis where nece"
type textarea "x"
type textarea "include emojis where neces"
type textarea "x"
type textarea "include emojis where necess"
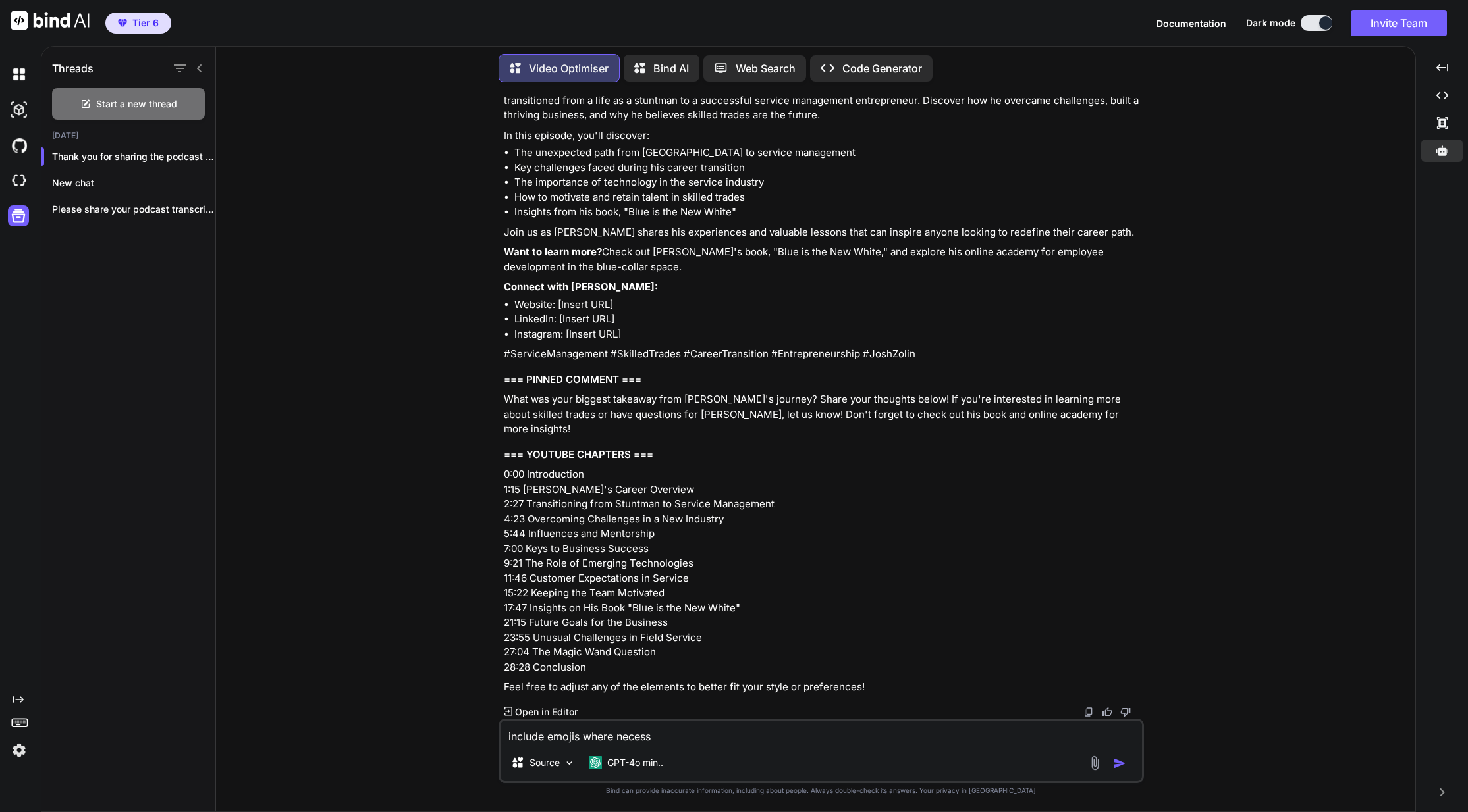
type textarea "x"
type textarea "include emojis where necessa"
type textarea "x"
type textarea "include emojis where necessar"
type textarea "x"
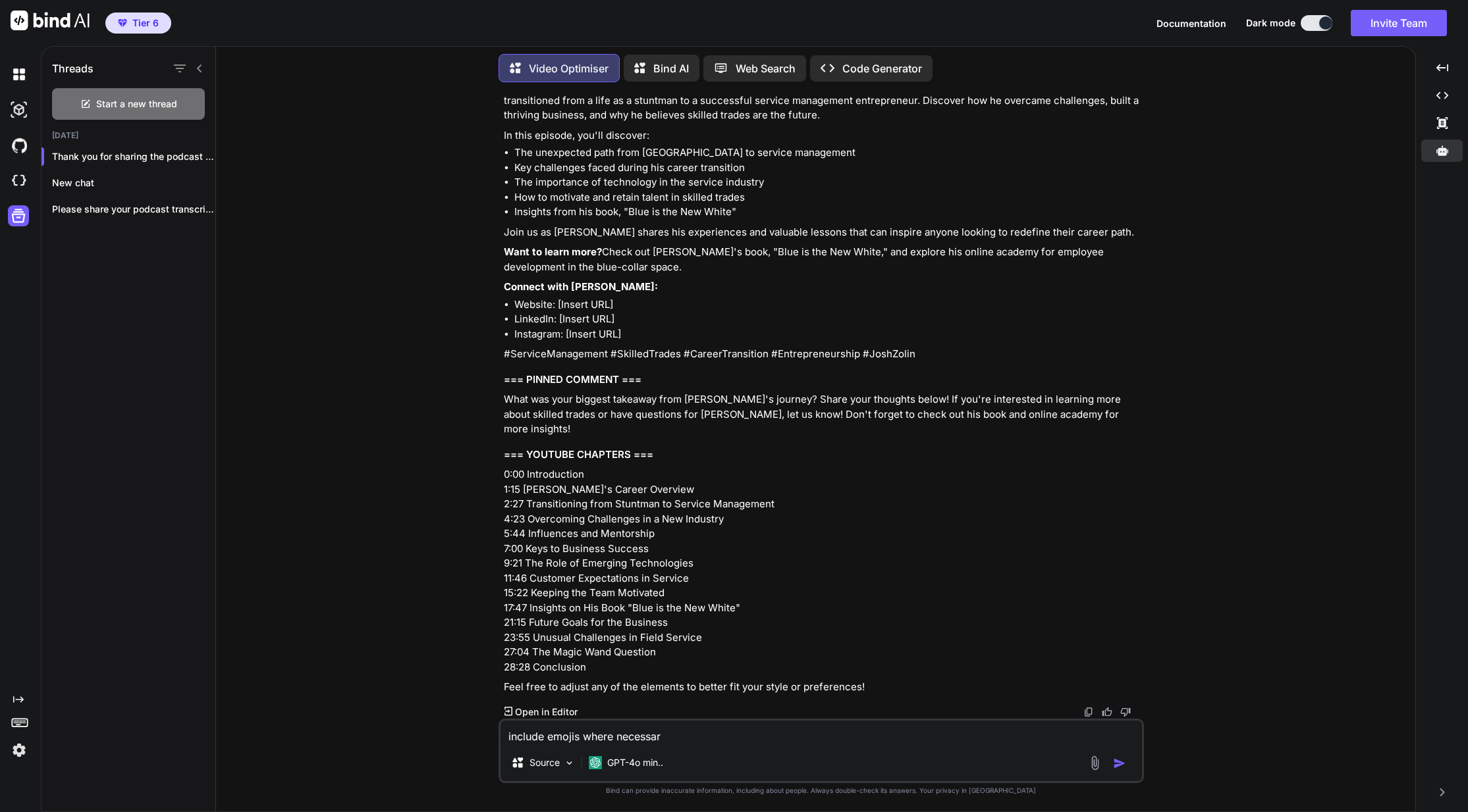
type textarea "include emojis where necessary"
type textarea "x"
type textarea "c"
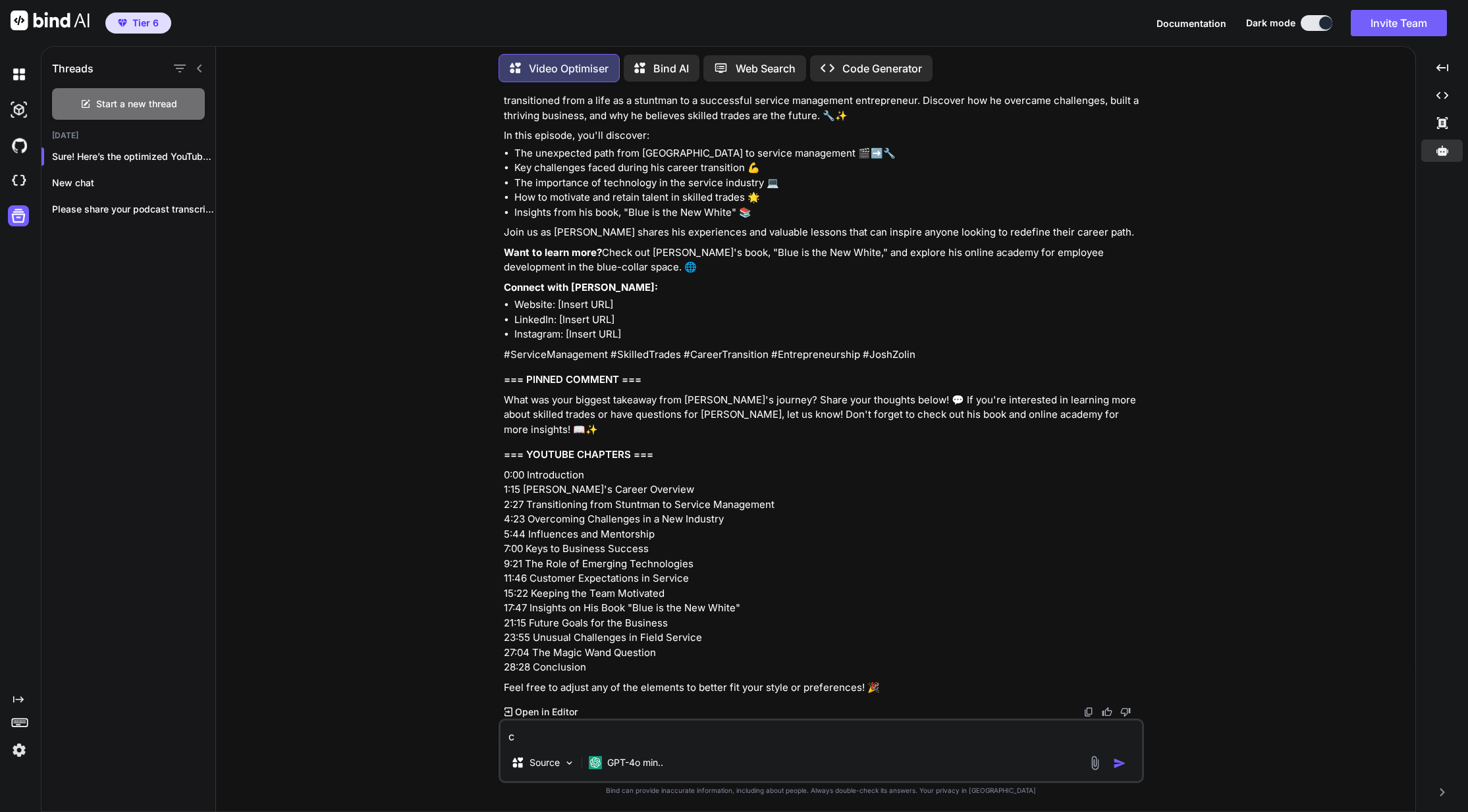
type textarea "x"
type textarea "ca"
type textarea "x"
type textarea "can"
type textarea "x"
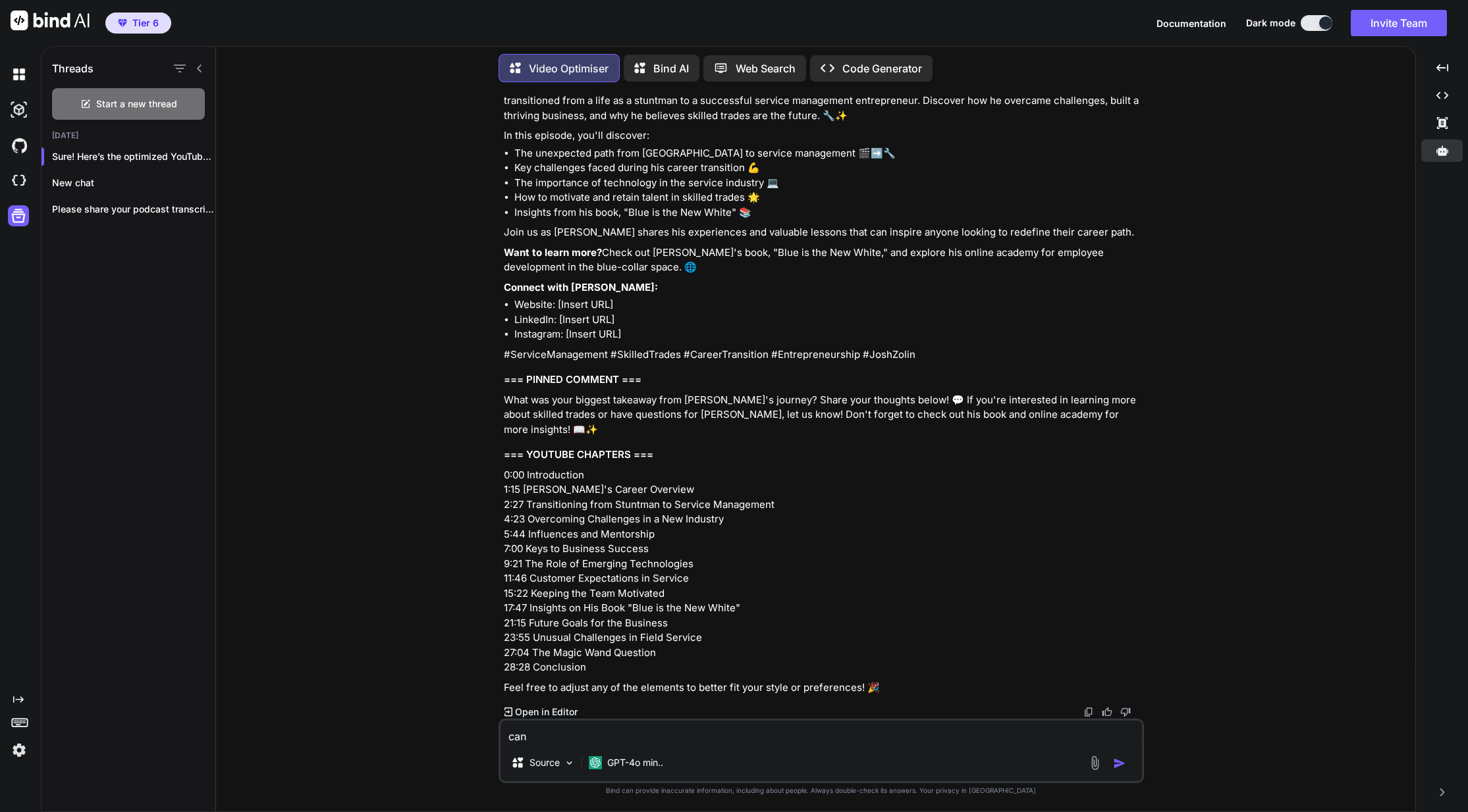
type textarea "can"
type textarea "x"
type textarea "can i"
type textarea "x"
type textarea "can i"
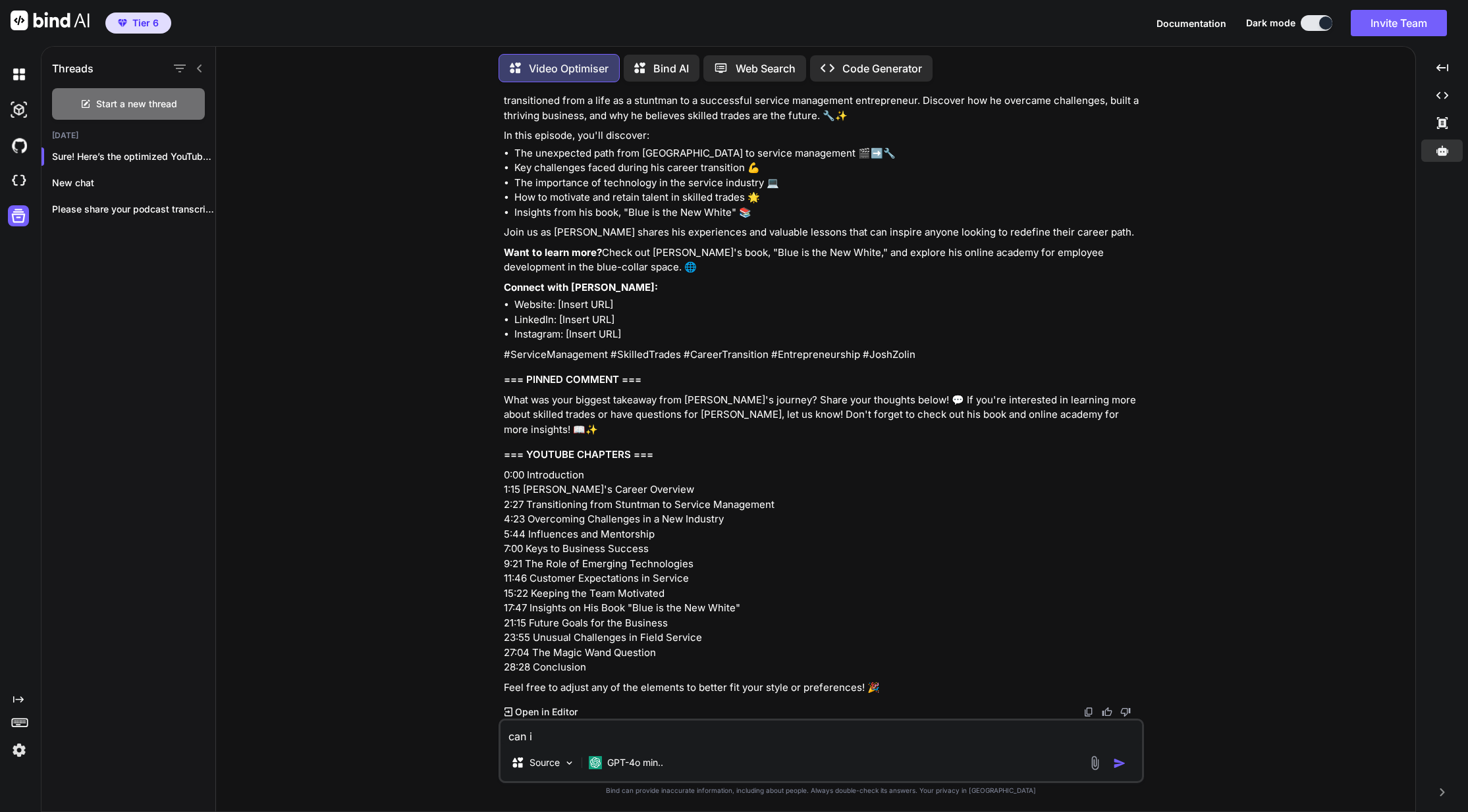
type textarea "x"
type textarea "can i u"
type textarea "x"
type textarea "can i up"
type textarea "x"
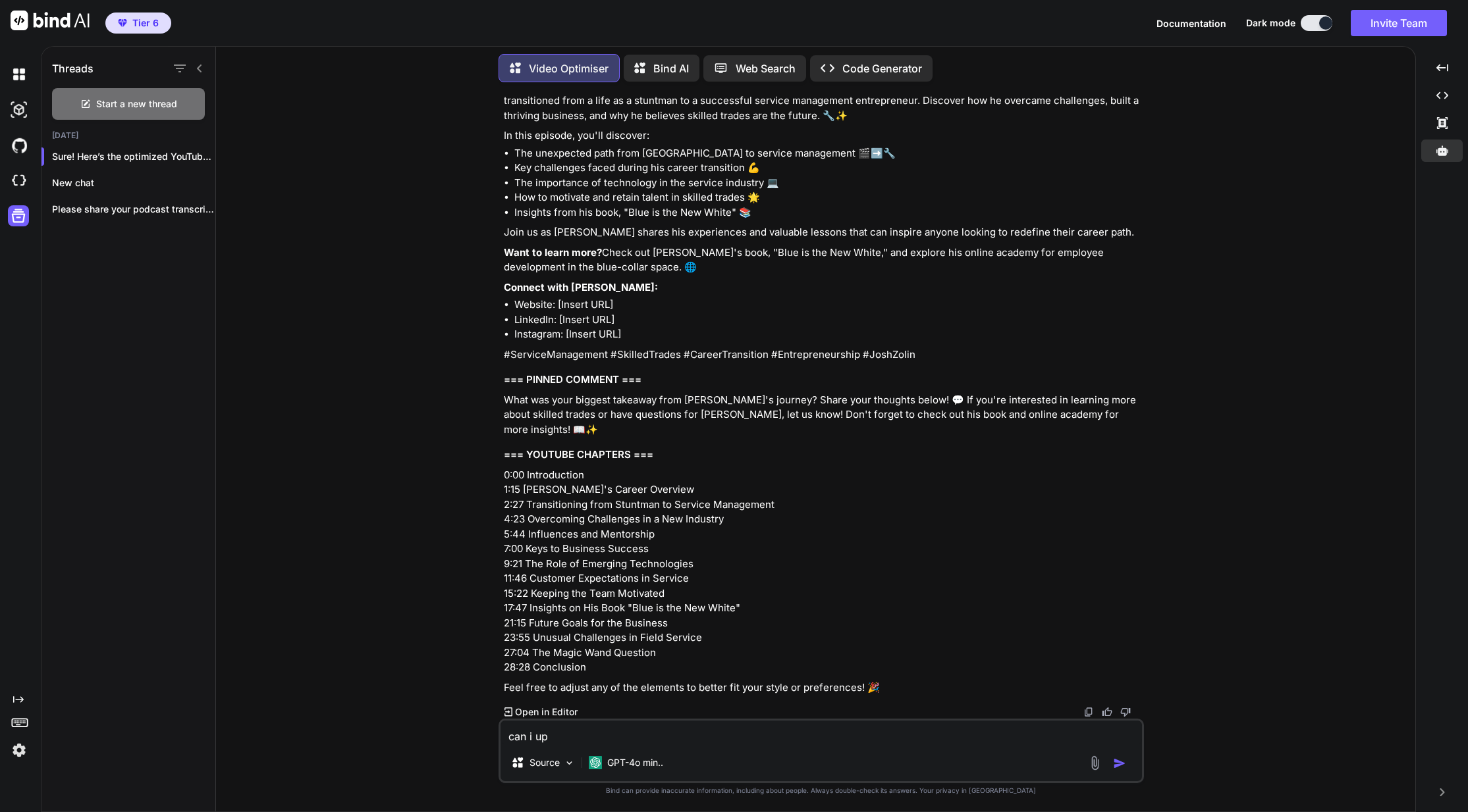
type textarea "can i upl"
type textarea "x"
type textarea "can i uplo"
type textarea "x"
click at [461, 128] on div "You Video Optimiser Thank you for sharing the podcast transcript! Based on the …" at bounding box center [821, 452] width 1189 height 719
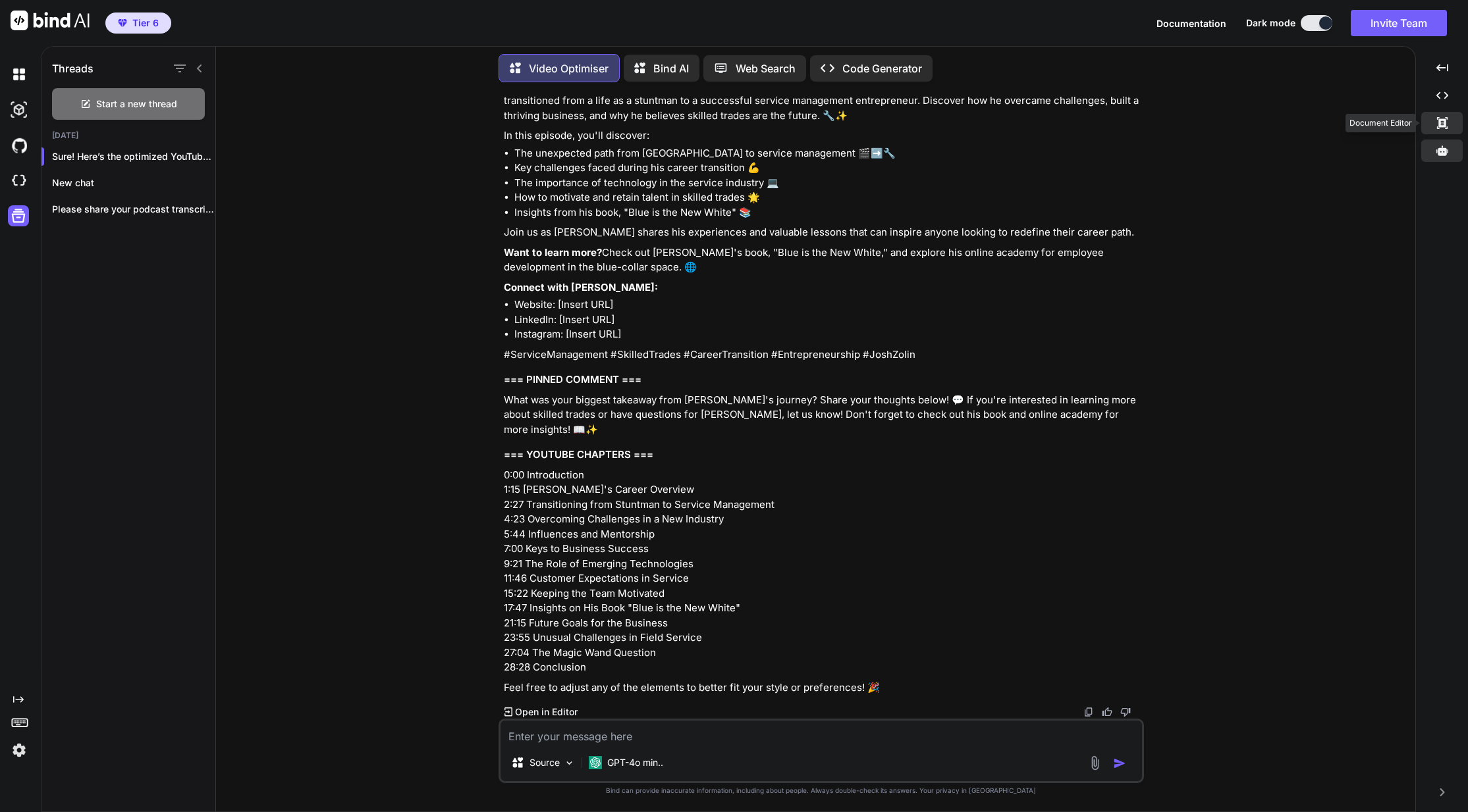
click at [1437, 125] on icon "Created with Pixso." at bounding box center [1442, 123] width 12 height 12
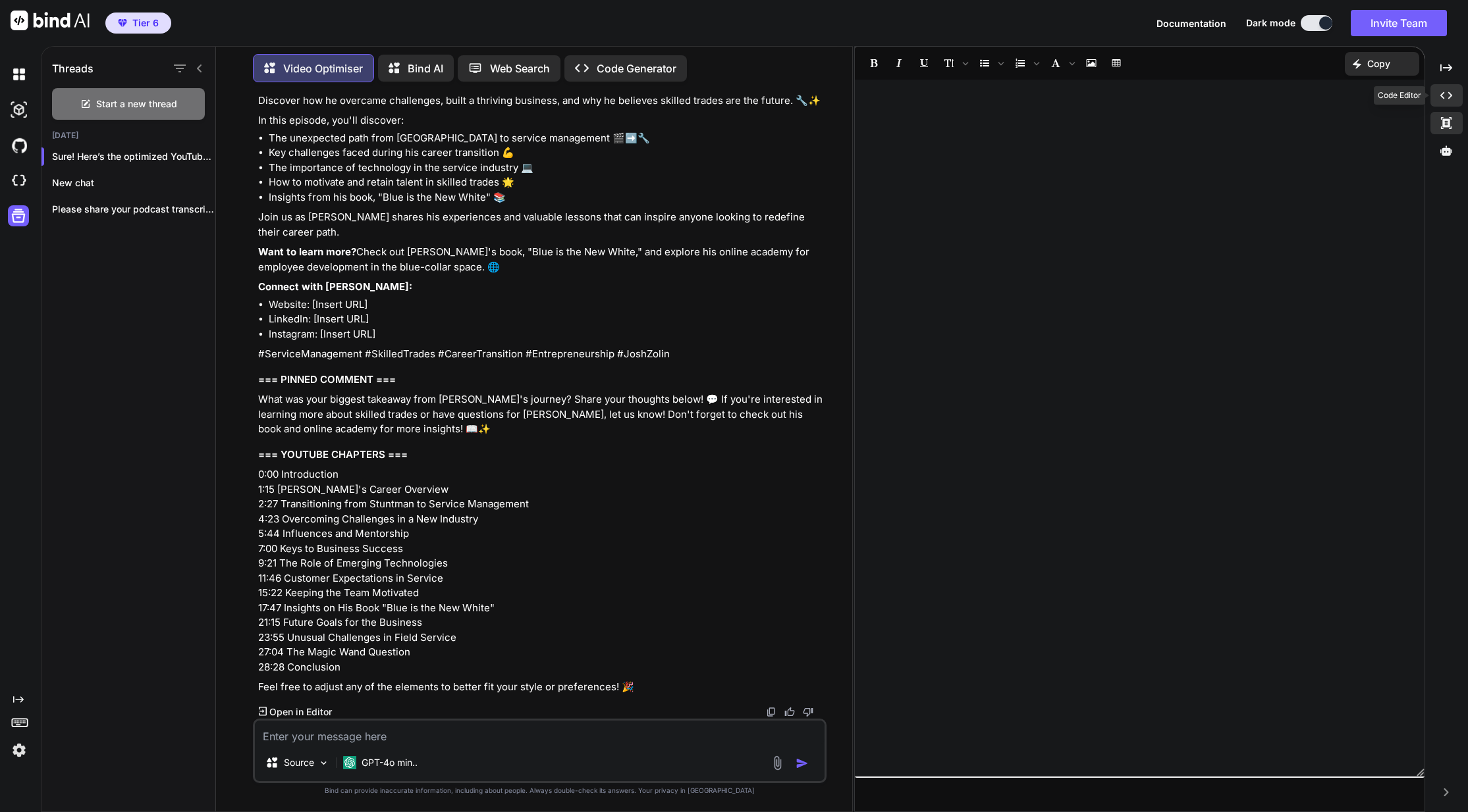
click at [1440, 91] on icon "Created with Pixso." at bounding box center [1446, 95] width 12 height 12
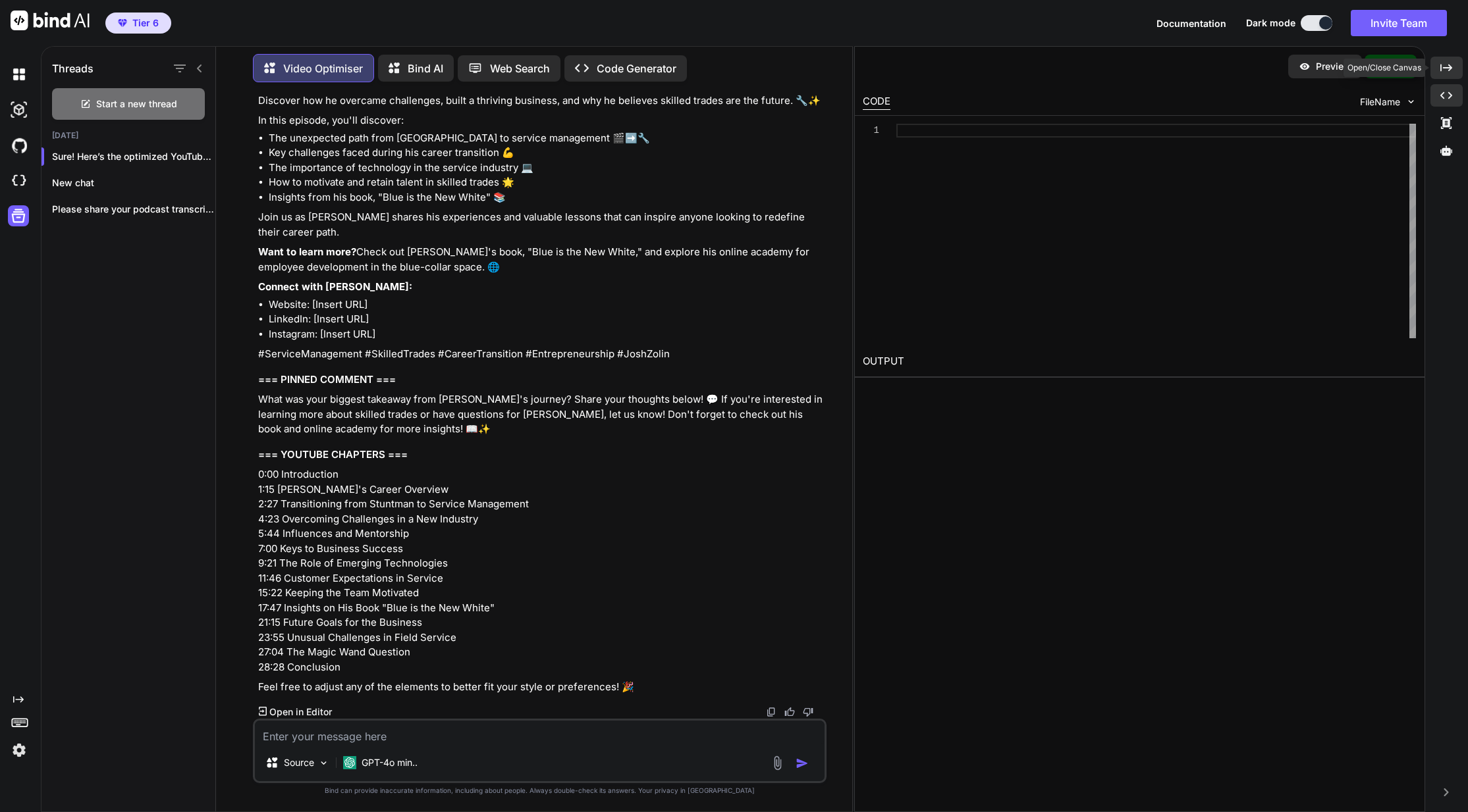
click at [1445, 73] on icon "Created with Pixso." at bounding box center [1446, 67] width 12 height 12
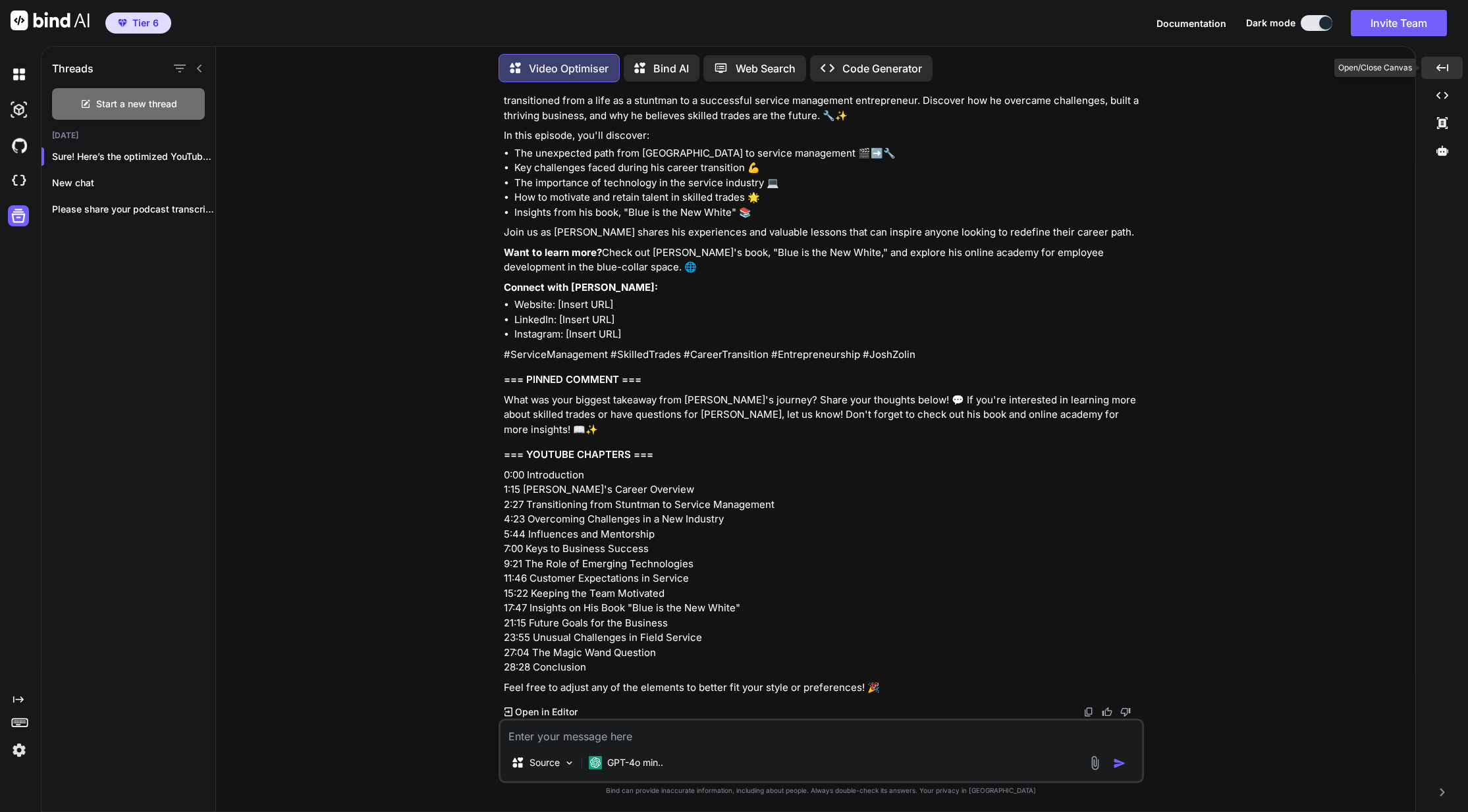
click at [1445, 73] on icon "Created with Pixso." at bounding box center [1442, 67] width 12 height 12
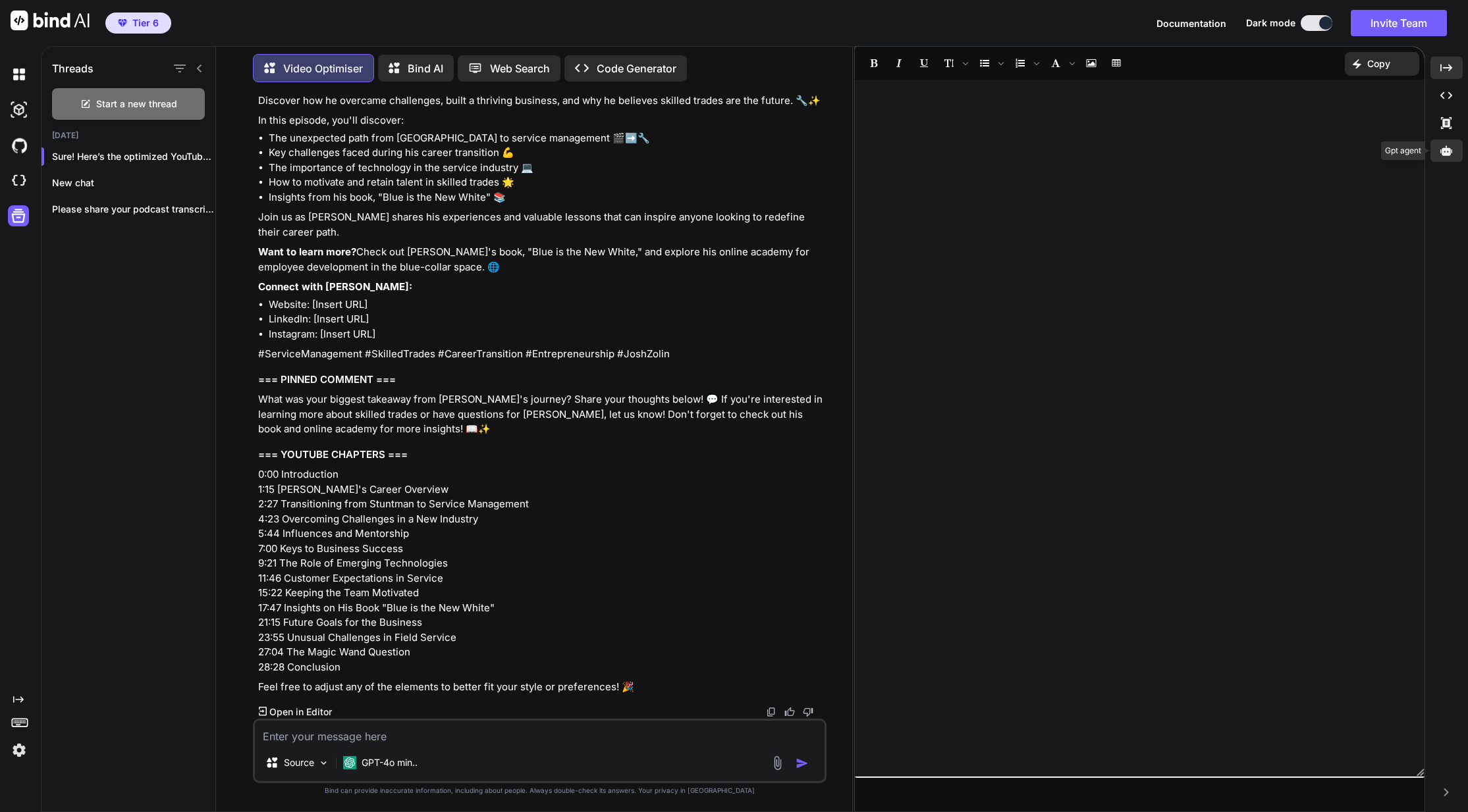
click at [1447, 153] on icon at bounding box center [1446, 150] width 12 height 10
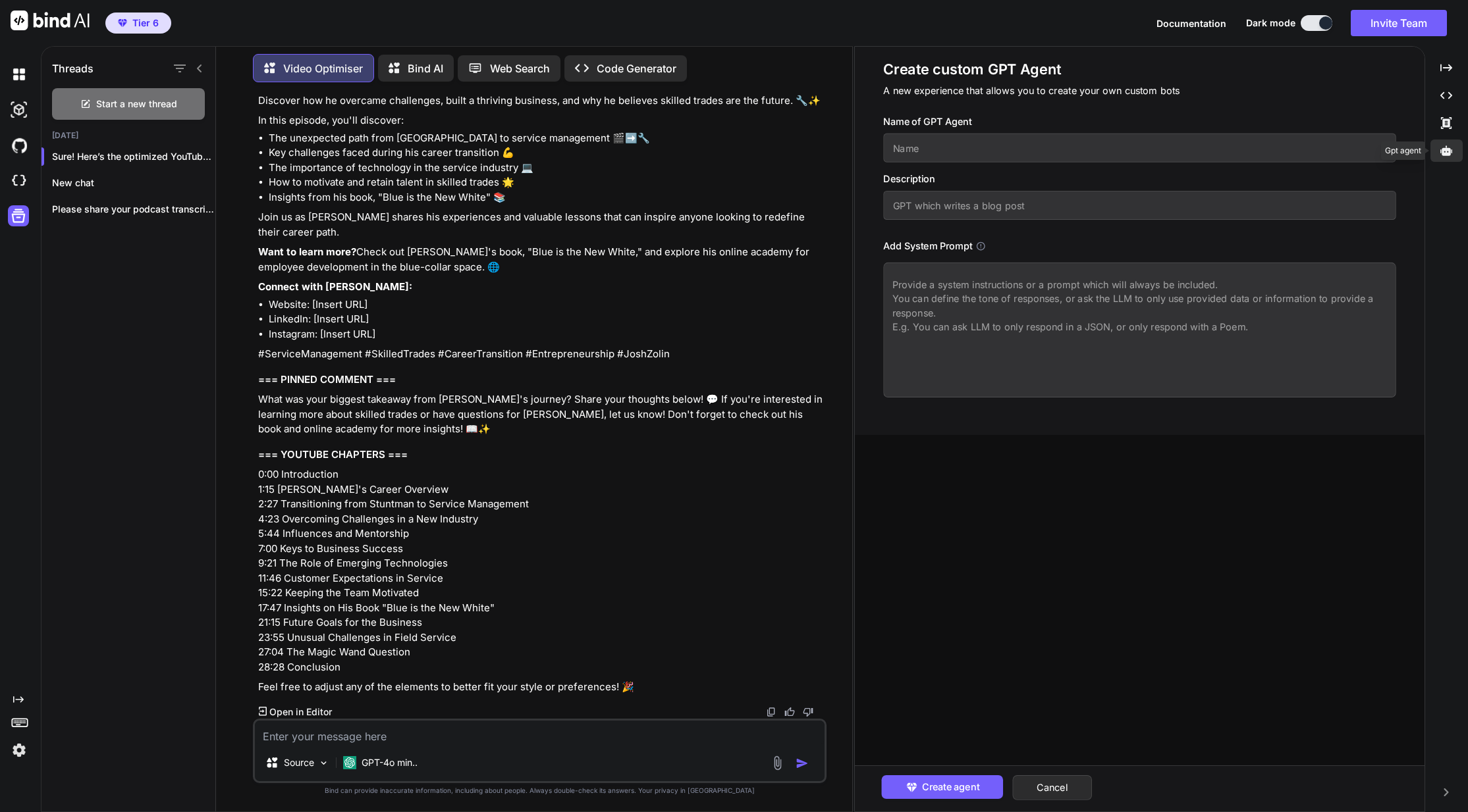
click at [1447, 153] on icon at bounding box center [1446, 150] width 12 height 10
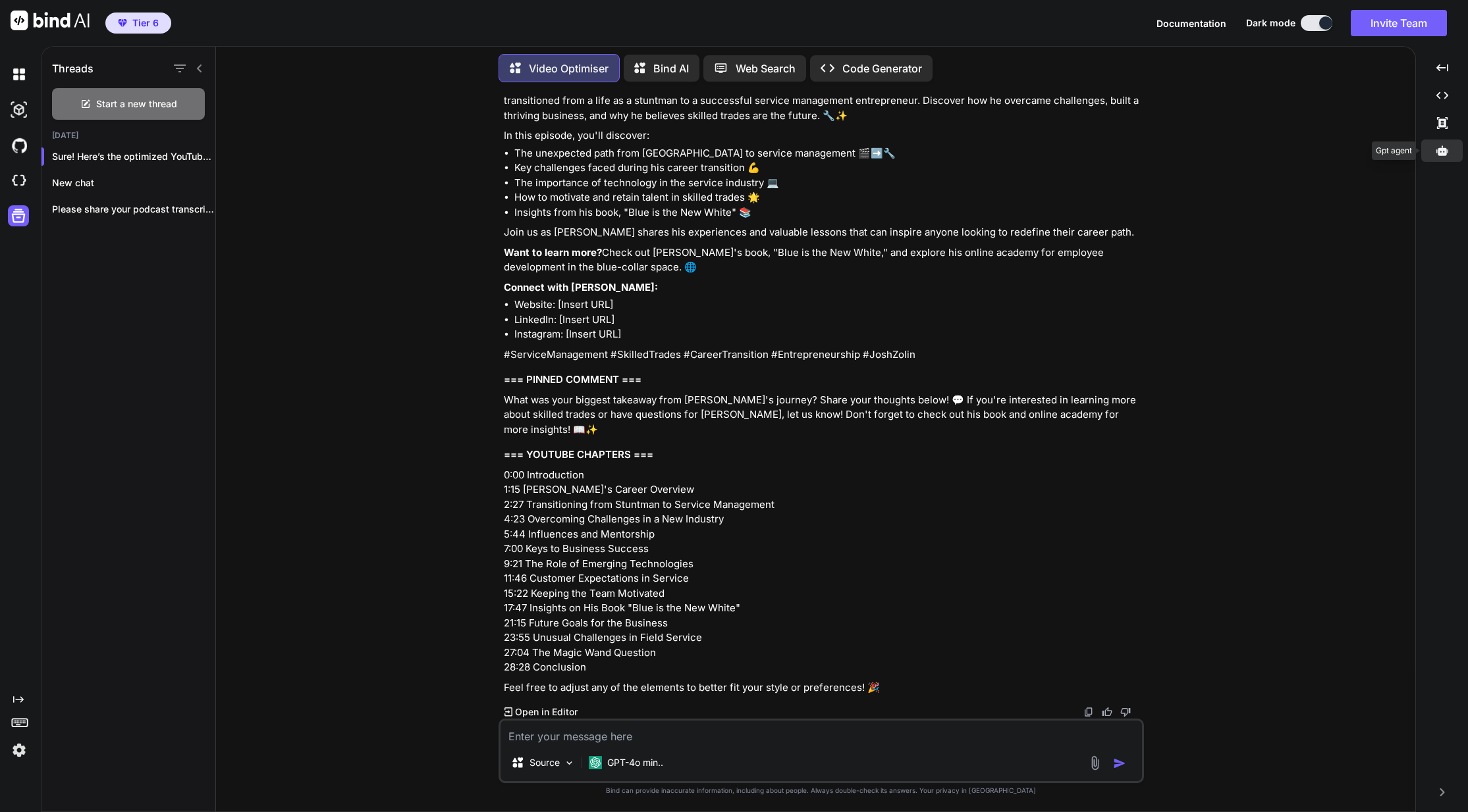
click at [1447, 153] on icon at bounding box center [1442, 150] width 12 height 12
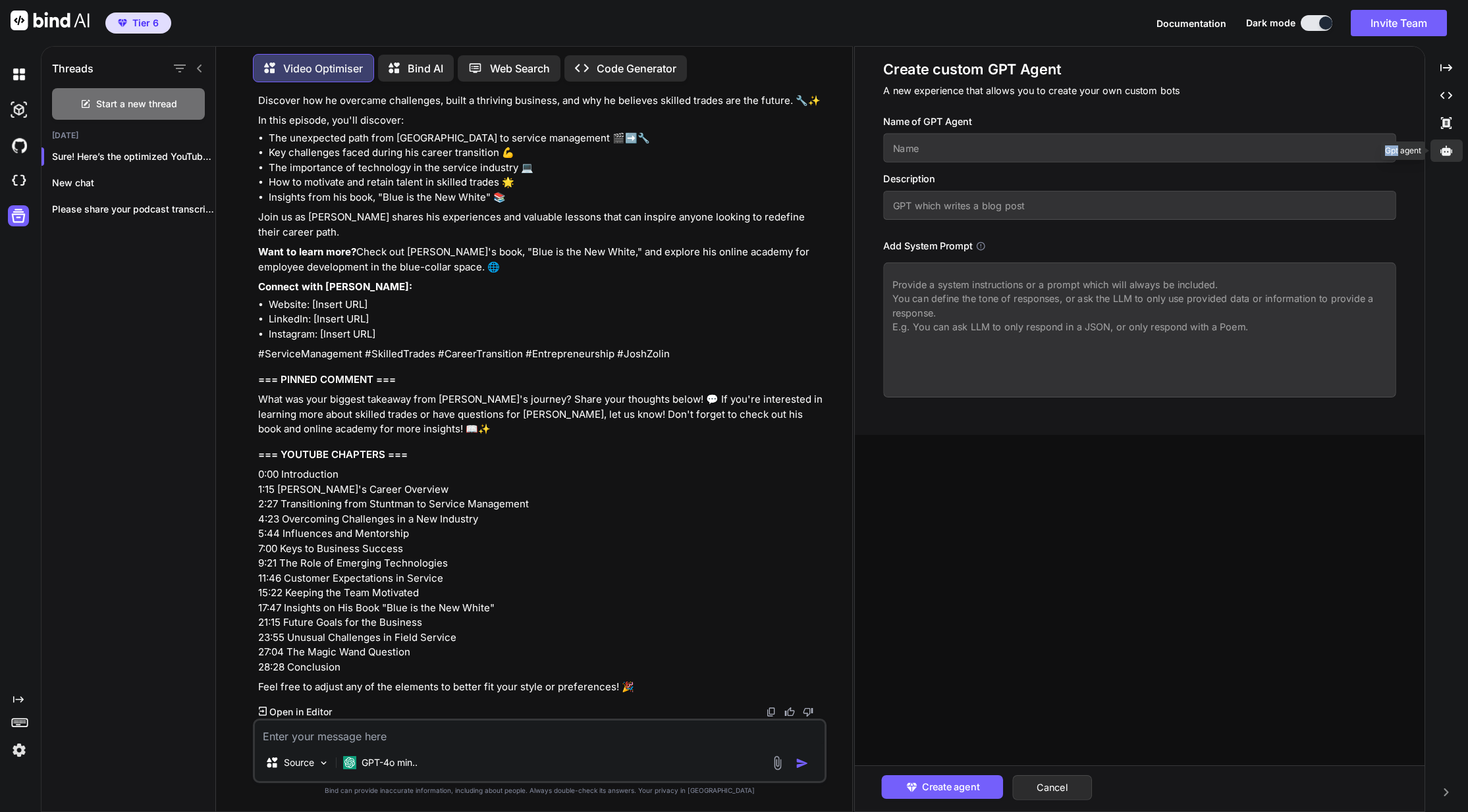
click at [1447, 153] on icon at bounding box center [1446, 150] width 12 height 10
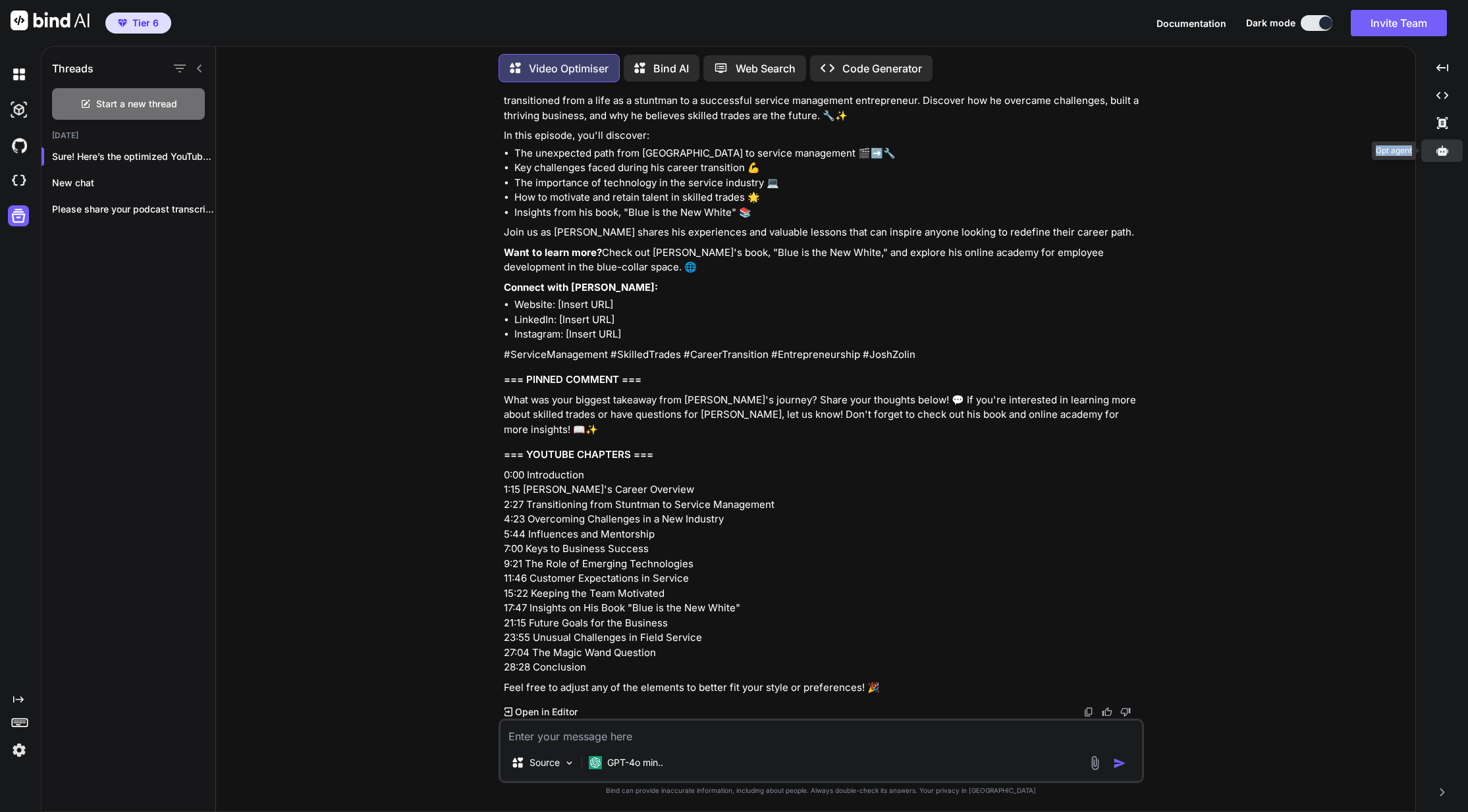
click at [1447, 153] on icon at bounding box center [1442, 150] width 12 height 12
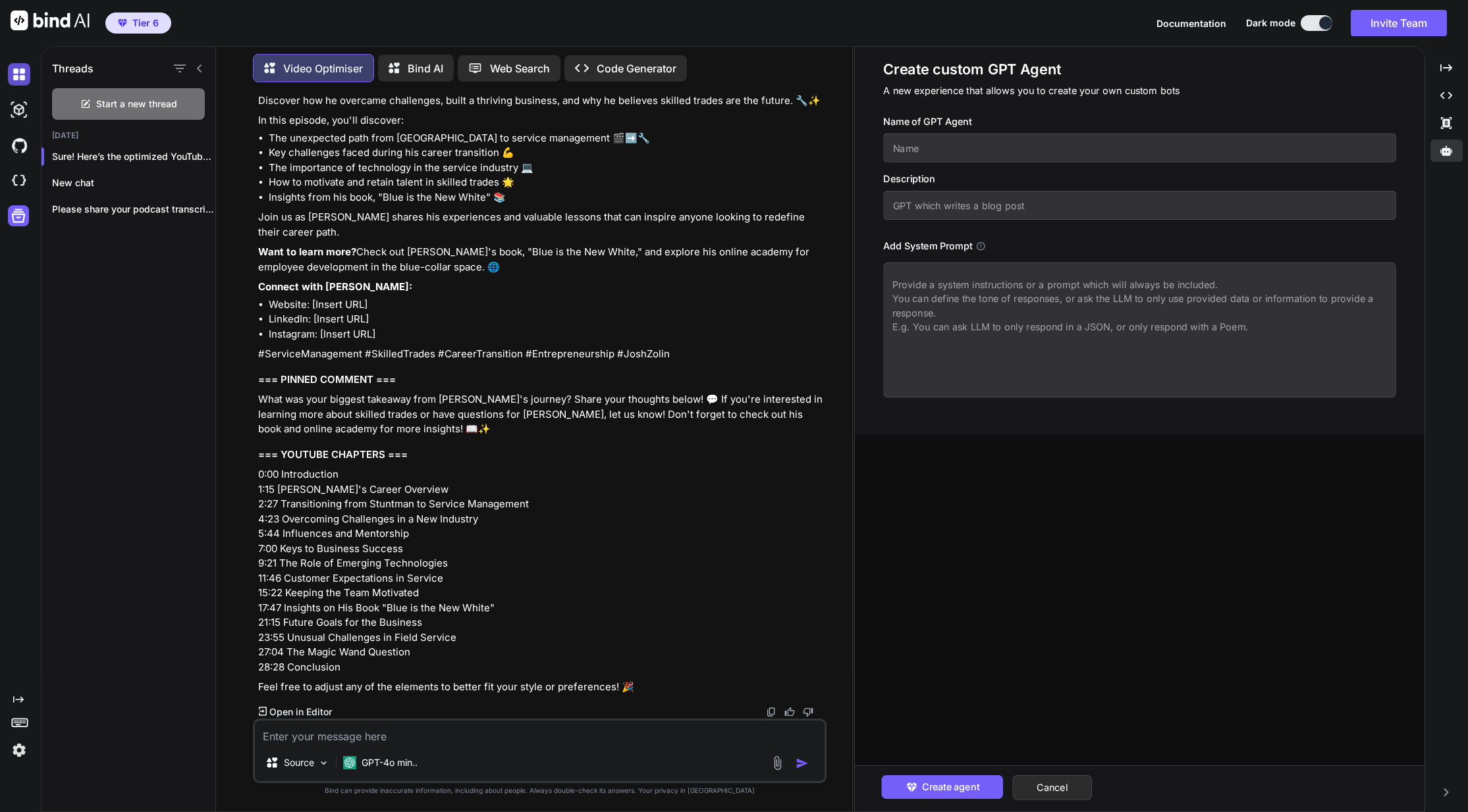
click at [18, 75] on img at bounding box center [19, 75] width 22 height 22
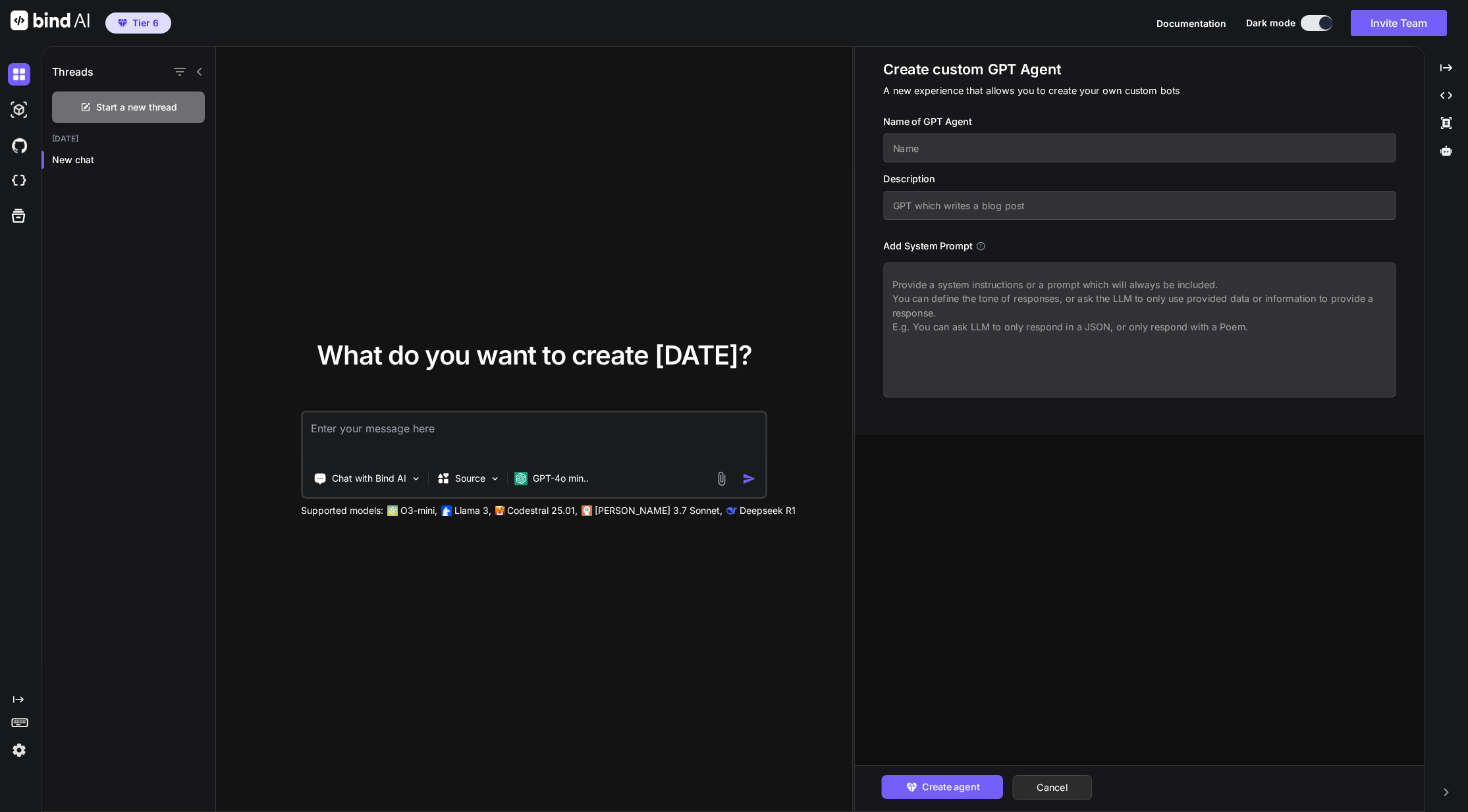
click at [984, 248] on icon at bounding box center [981, 245] width 8 height 8
click at [21, 756] on img at bounding box center [19, 750] width 22 height 22
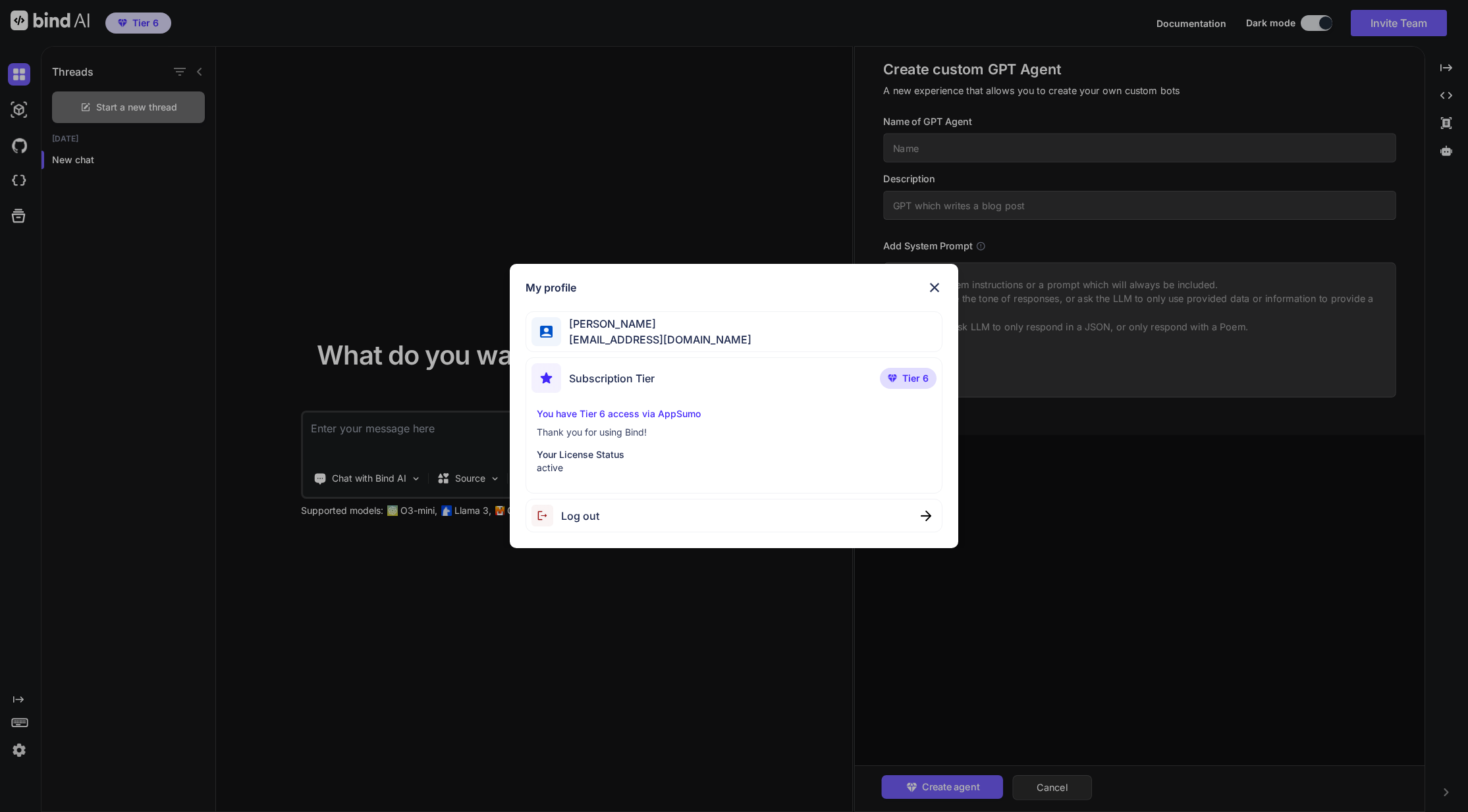
click at [56, 730] on div "My profile Tim Petch timpetch@googlemail.com Subscription Tier Tier 6 You have …" at bounding box center [734, 406] width 1468 height 812
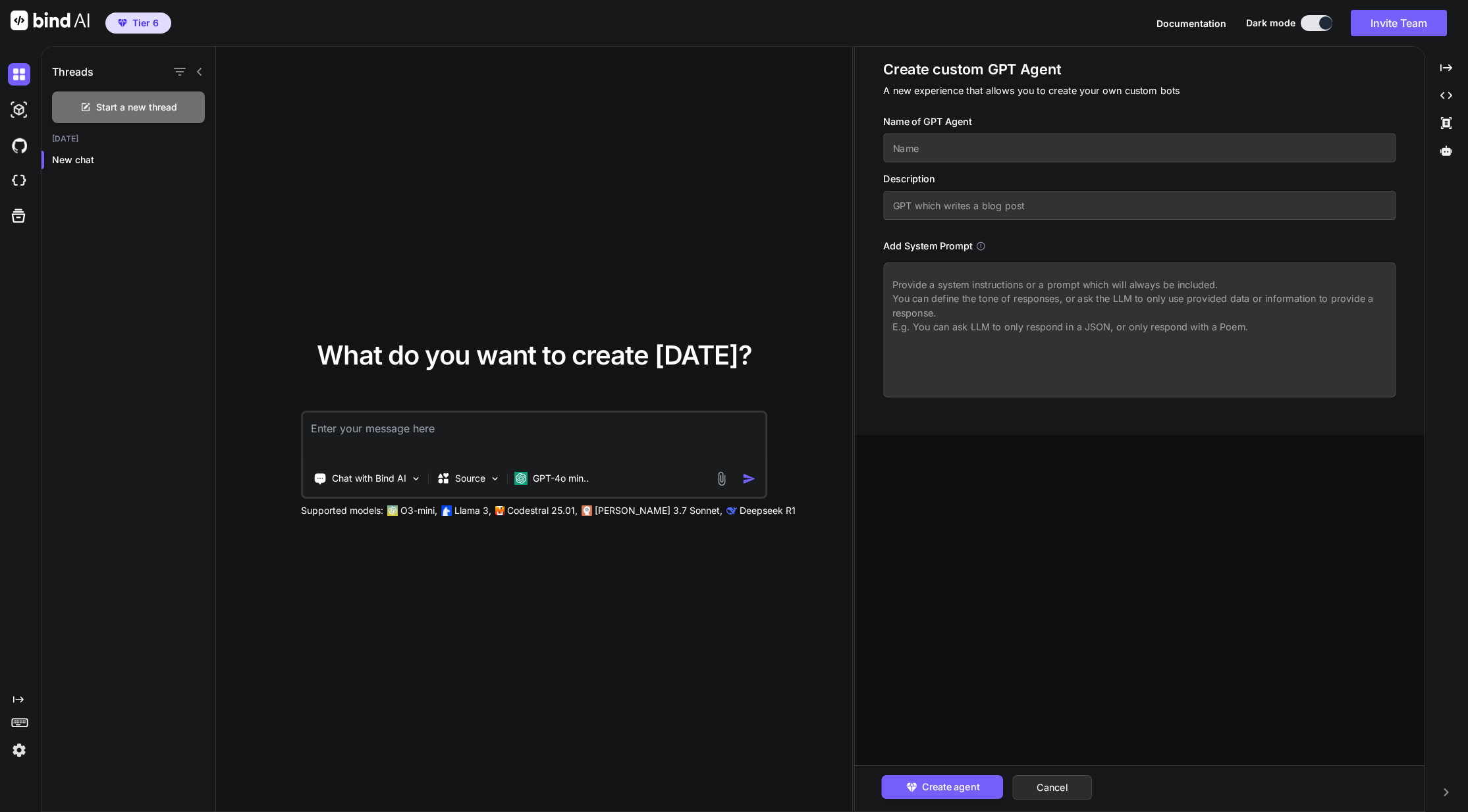
click at [26, 727] on rect at bounding box center [20, 722] width 15 height 7
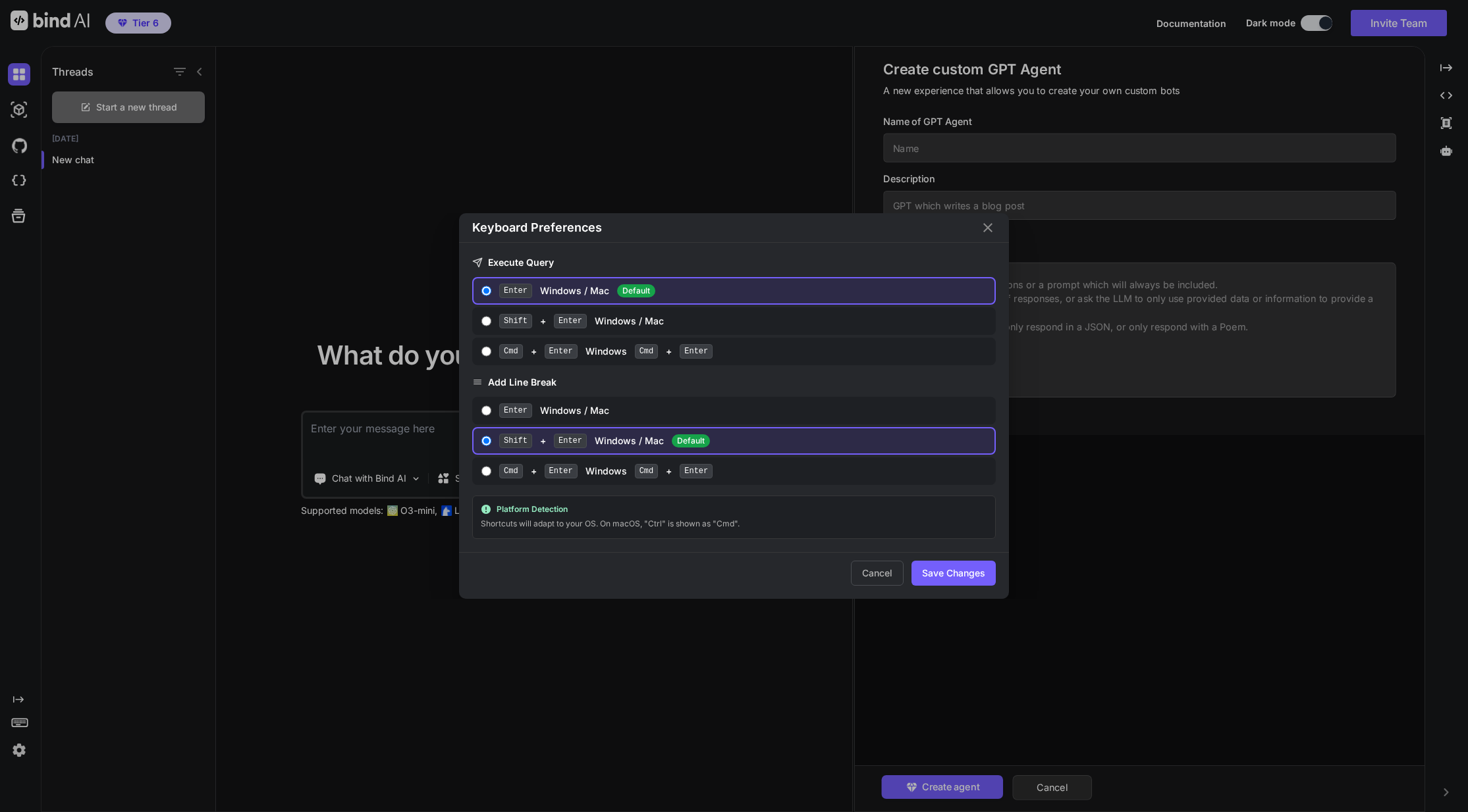
click at [26, 727] on div "Keyboard Preferences Execute Query Enter Windows / Mac Default Shift + Enter Wi…" at bounding box center [734, 406] width 1468 height 812
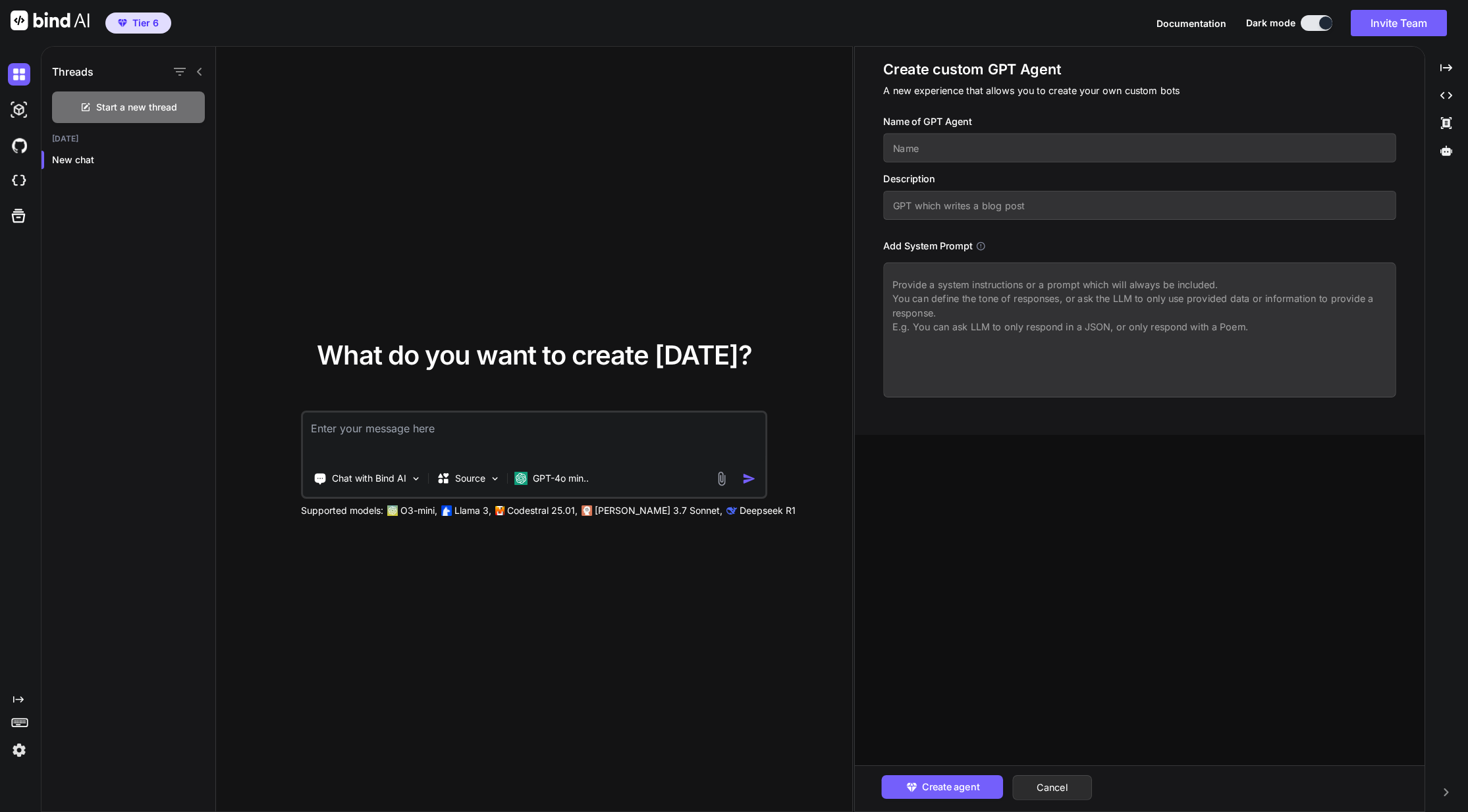
click at [21, 697] on icon at bounding box center [18, 699] width 10 height 7
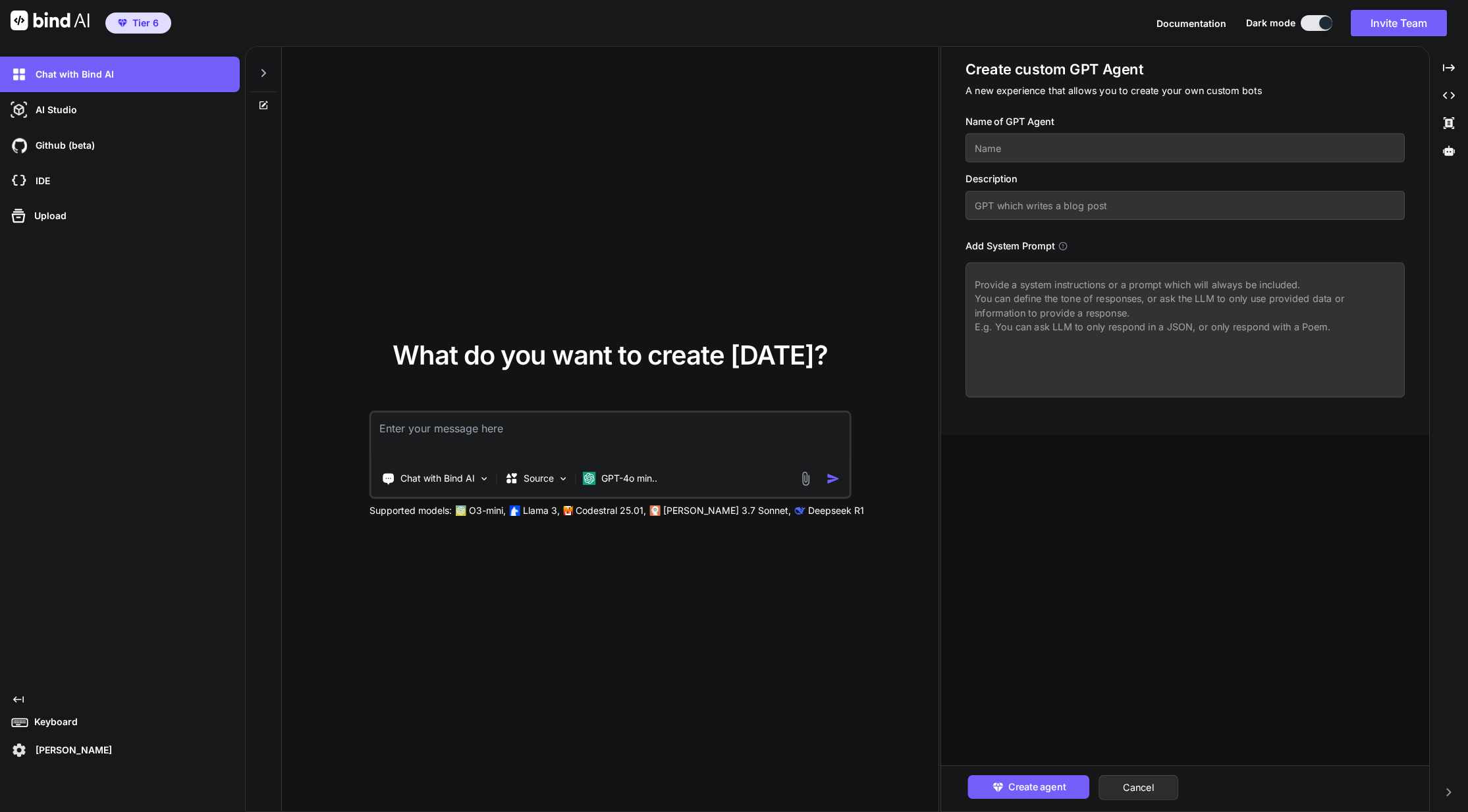
click at [21, 699] on icon at bounding box center [18, 699] width 10 height 7
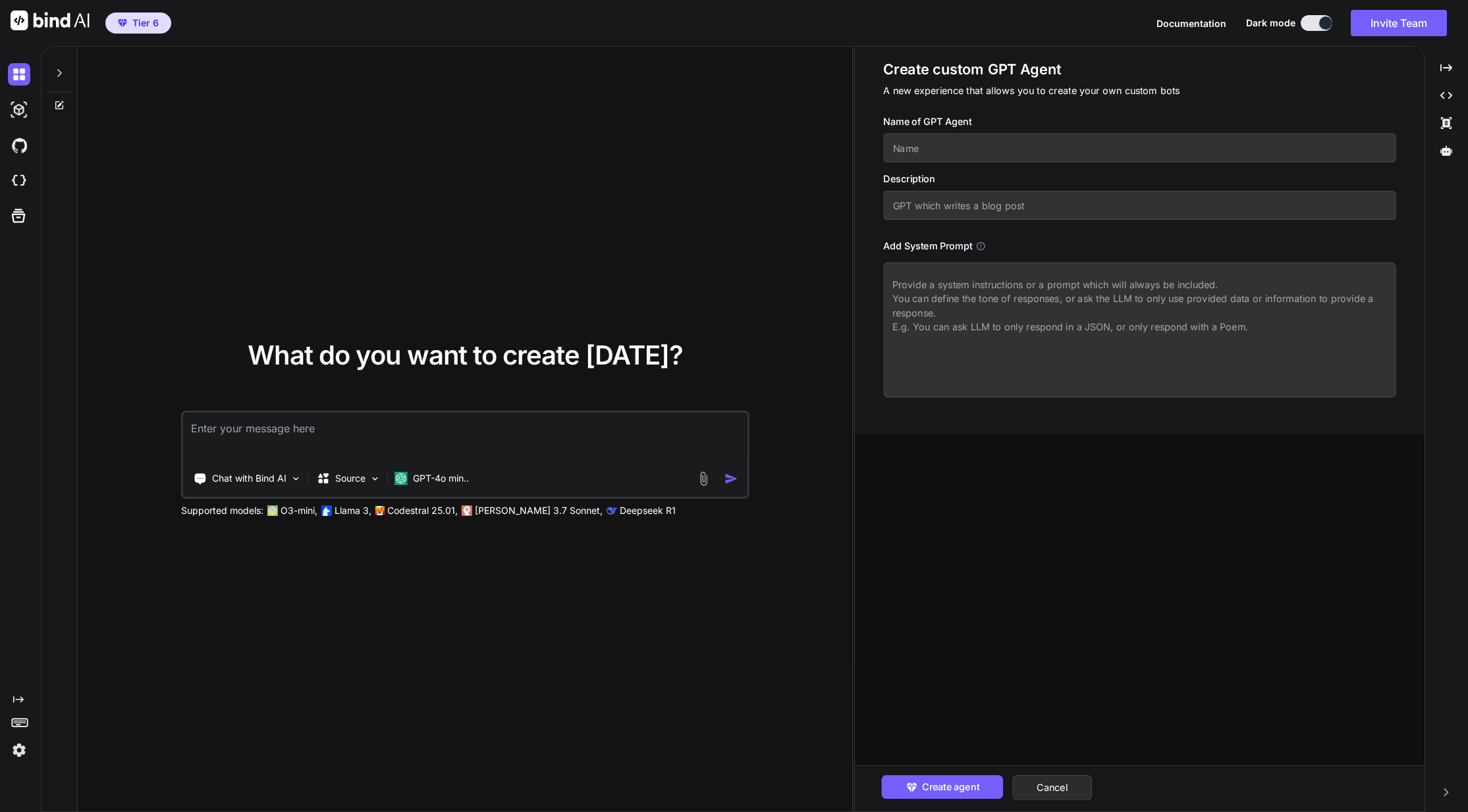
click at [21, 699] on icon at bounding box center [18, 699] width 10 height 7
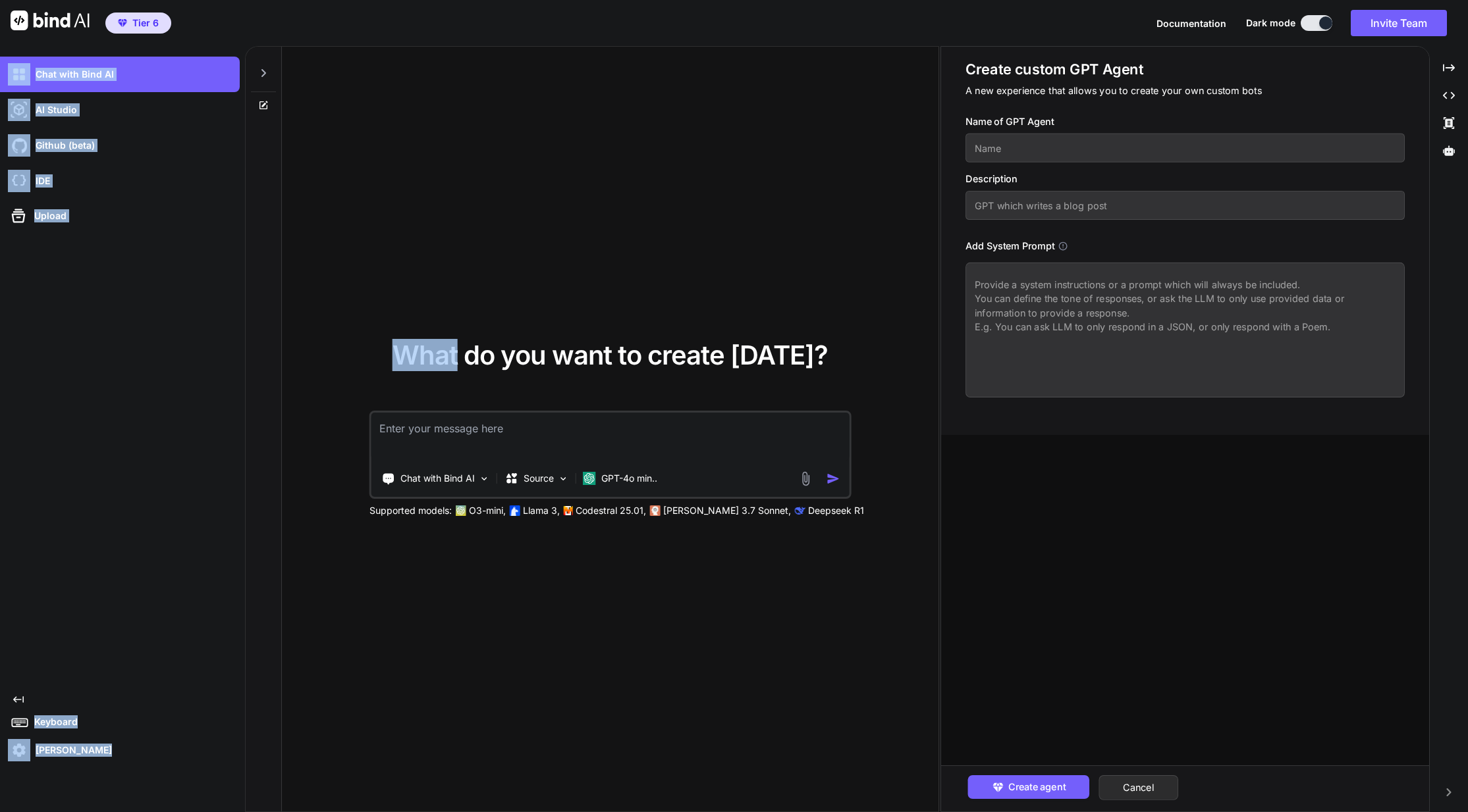
click at [21, 699] on icon at bounding box center [18, 699] width 10 height 7
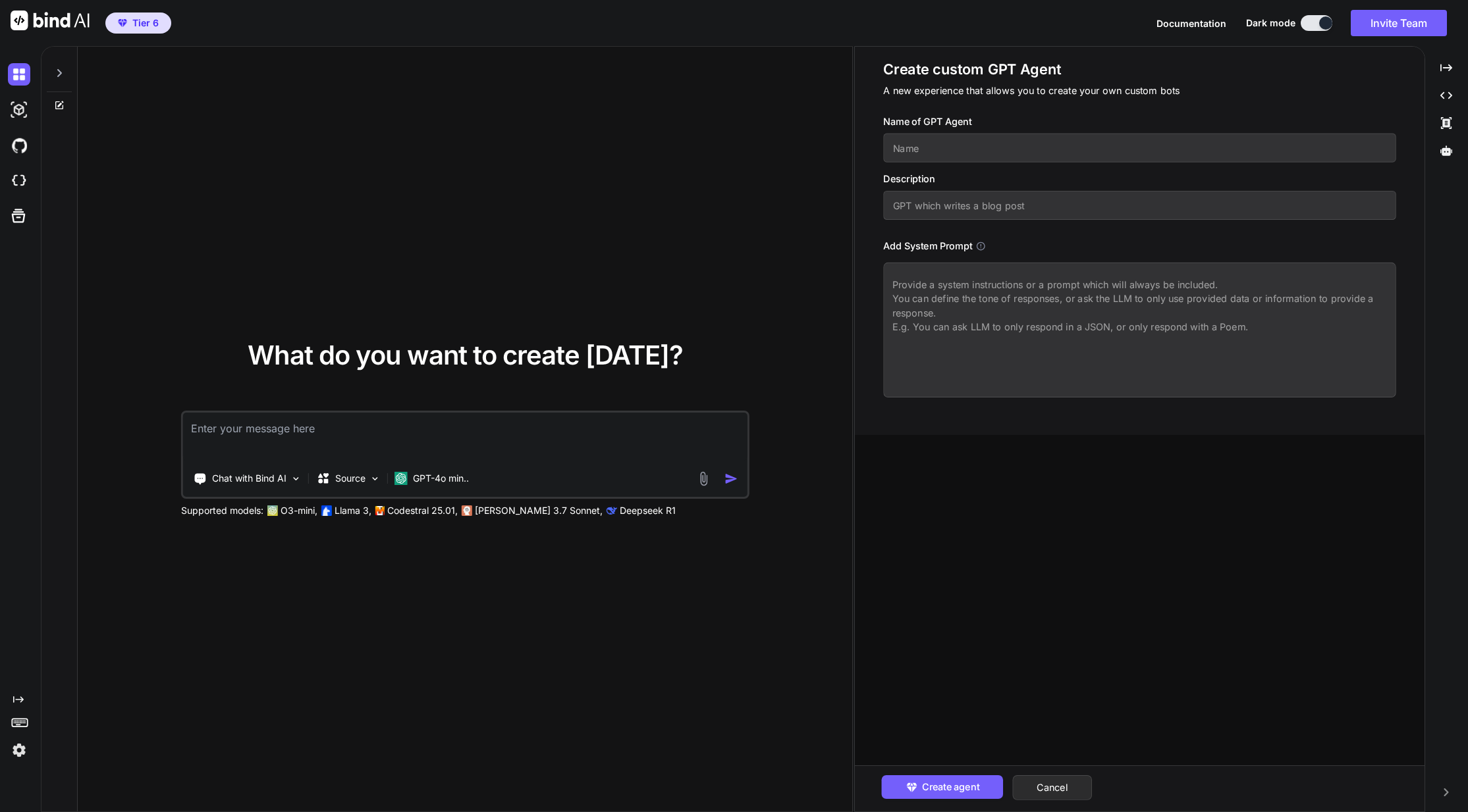
click at [21, 699] on icon at bounding box center [18, 699] width 10 height 7
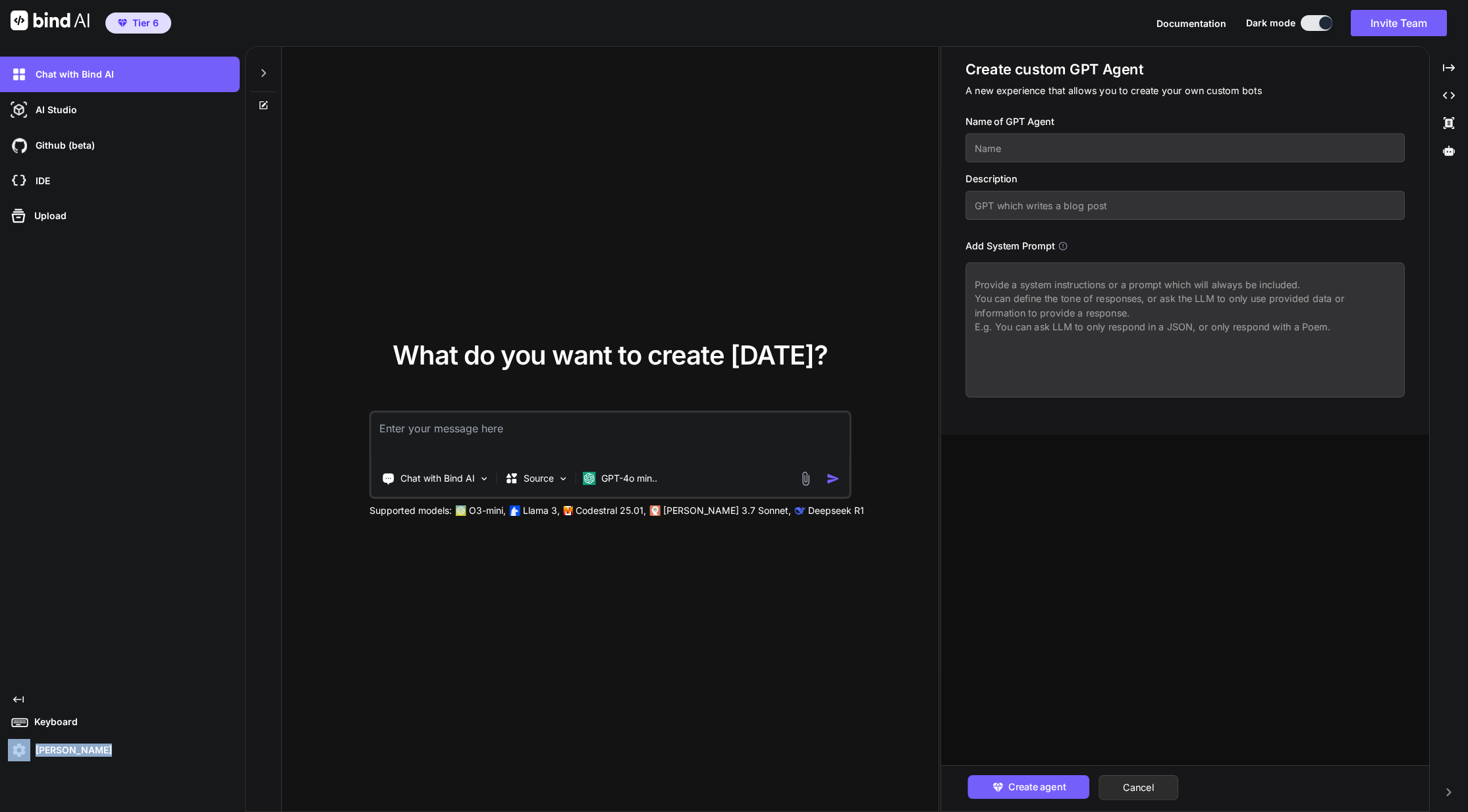
click at [104, 525] on div "Chat with Bind AI AI Studio My threads Github (beta) IDE Upload Created with Pi…" at bounding box center [120, 409] width 240 height 705
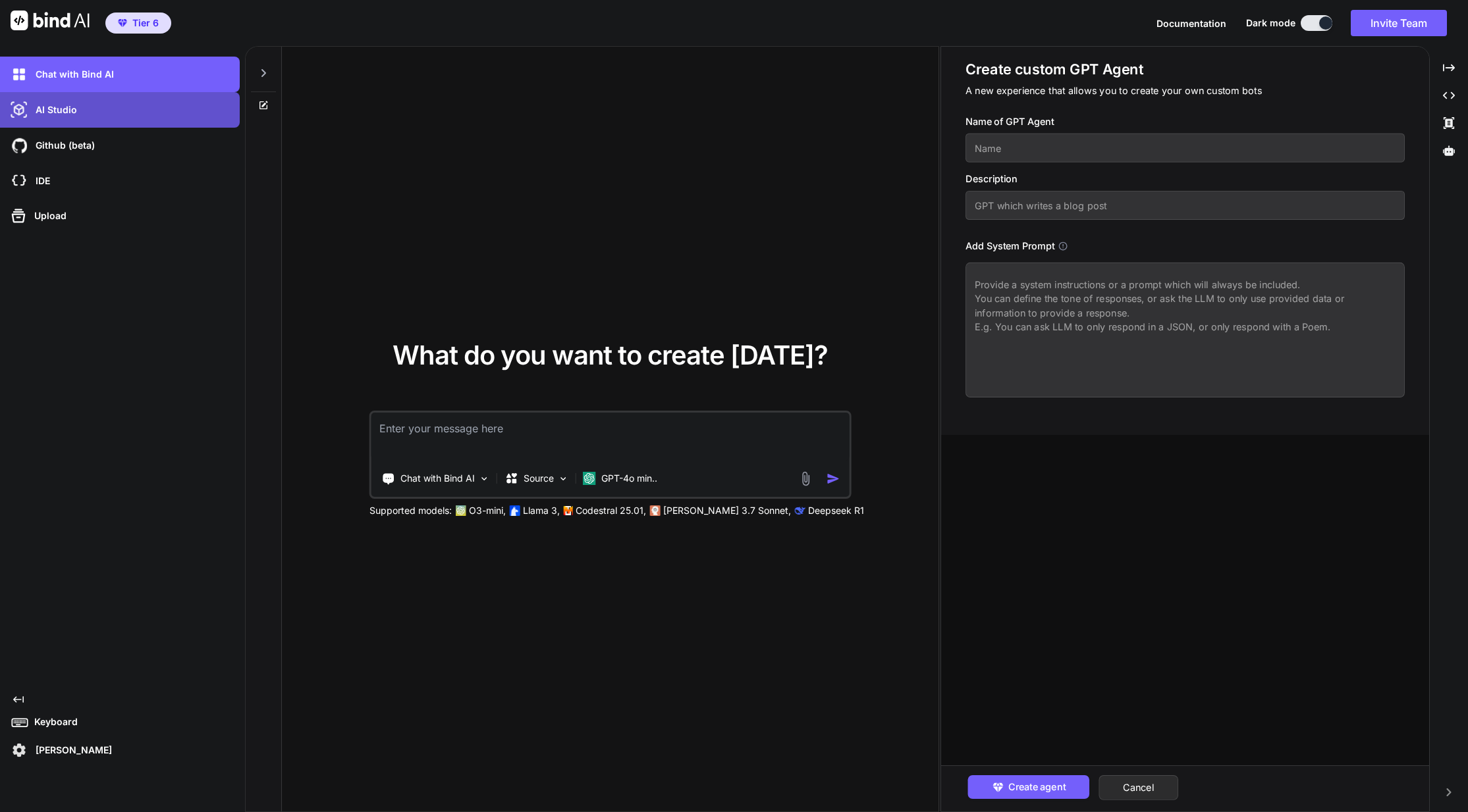
click at [138, 118] on div "AI Studio" at bounding box center [123, 110] width 232 height 22
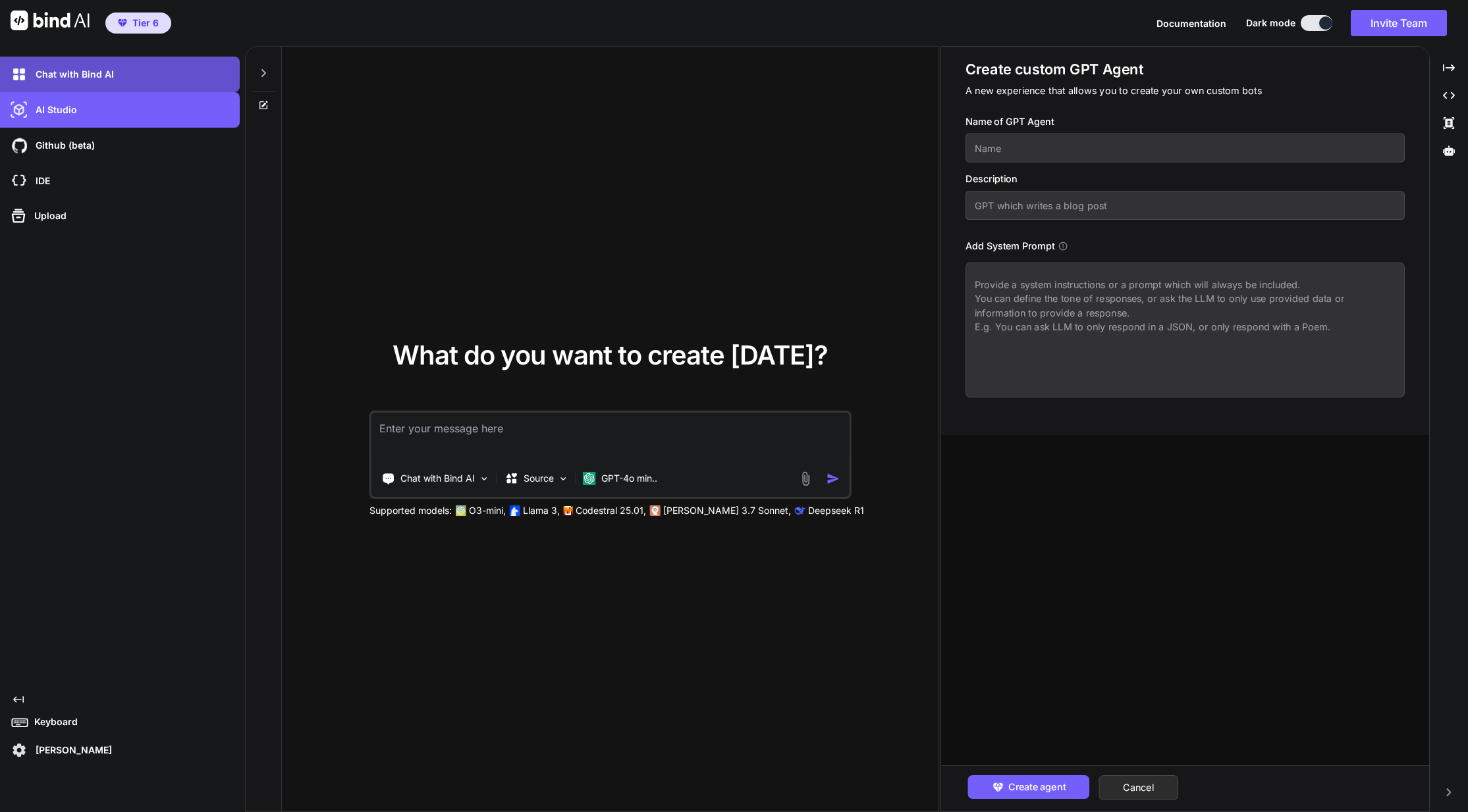
click at [134, 86] on div "Chat with Bind AI" at bounding box center [120, 75] width 240 height 35
type textarea "x"
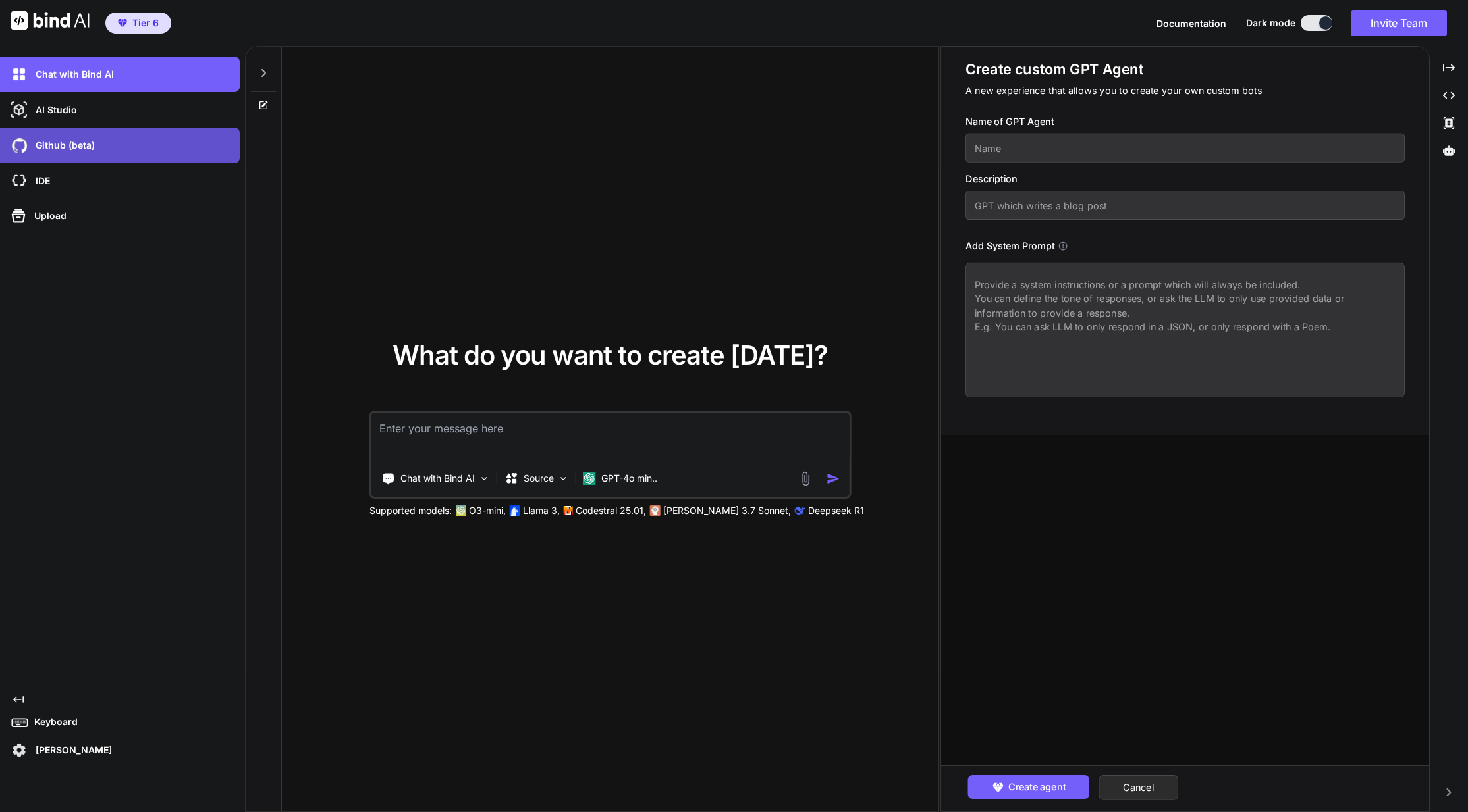
click at [138, 137] on div "Github (beta)" at bounding box center [123, 146] width 232 height 22
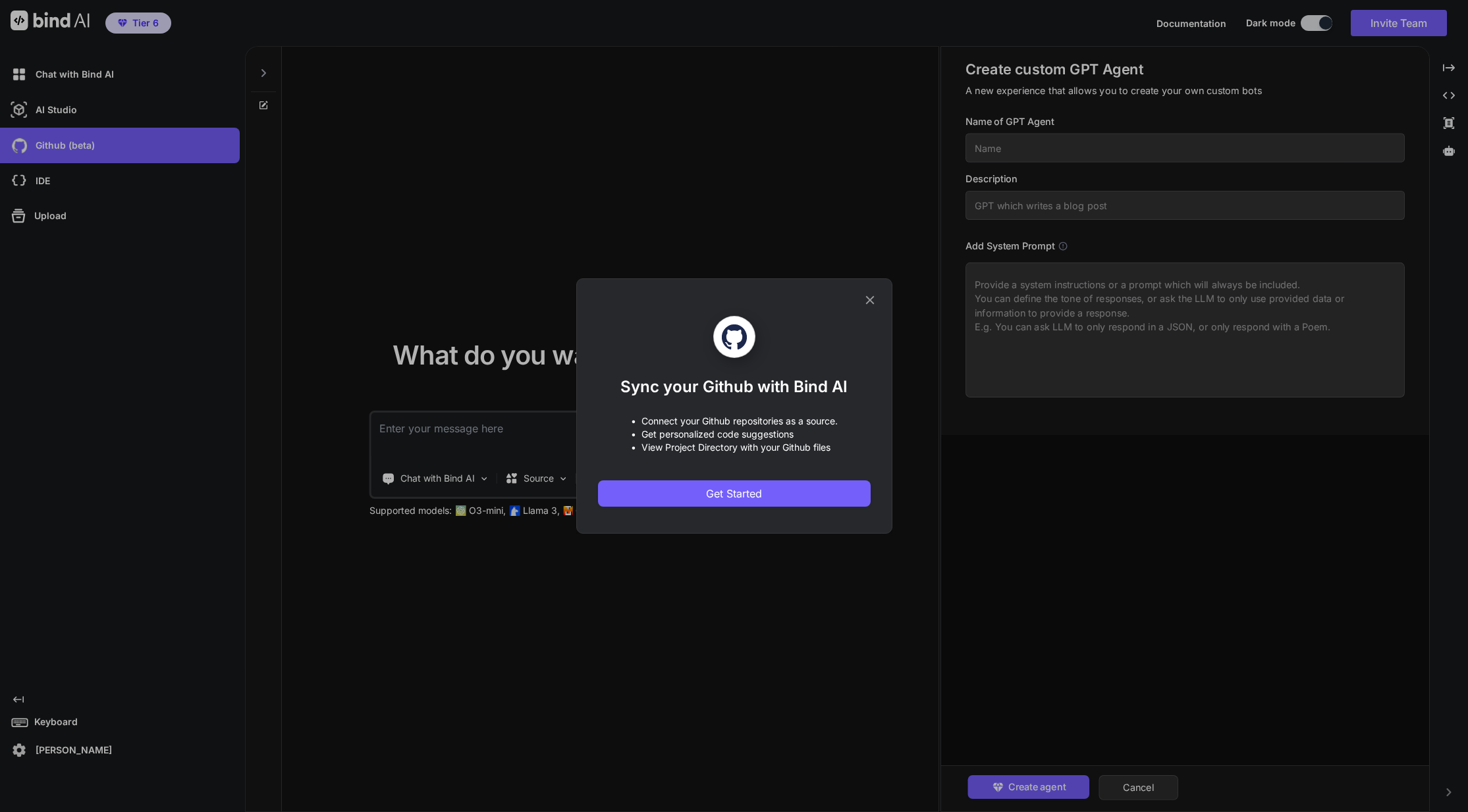
click at [867, 299] on icon at bounding box center [870, 301] width 15 height 15
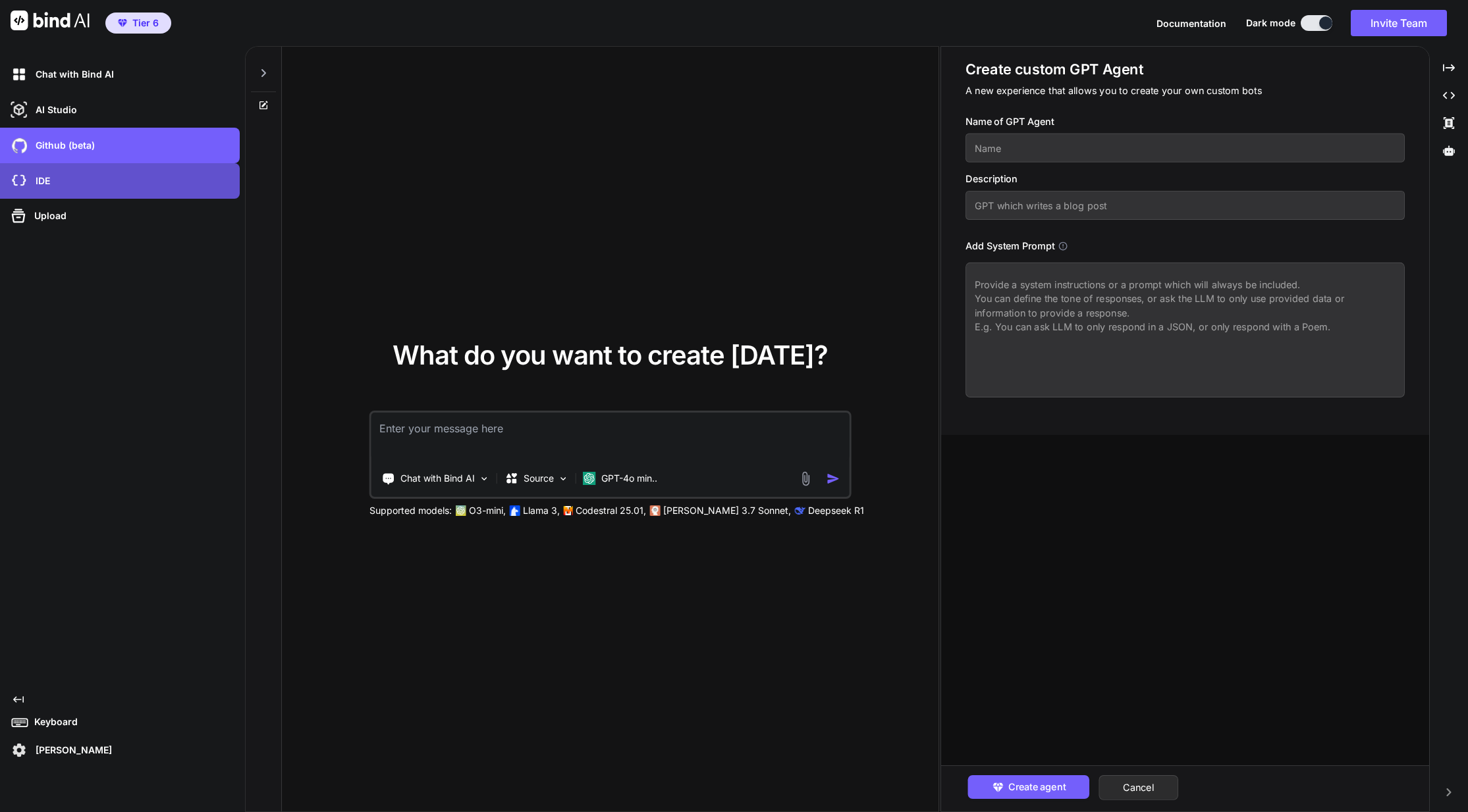
click at [139, 180] on div "IDE" at bounding box center [123, 181] width 232 height 22
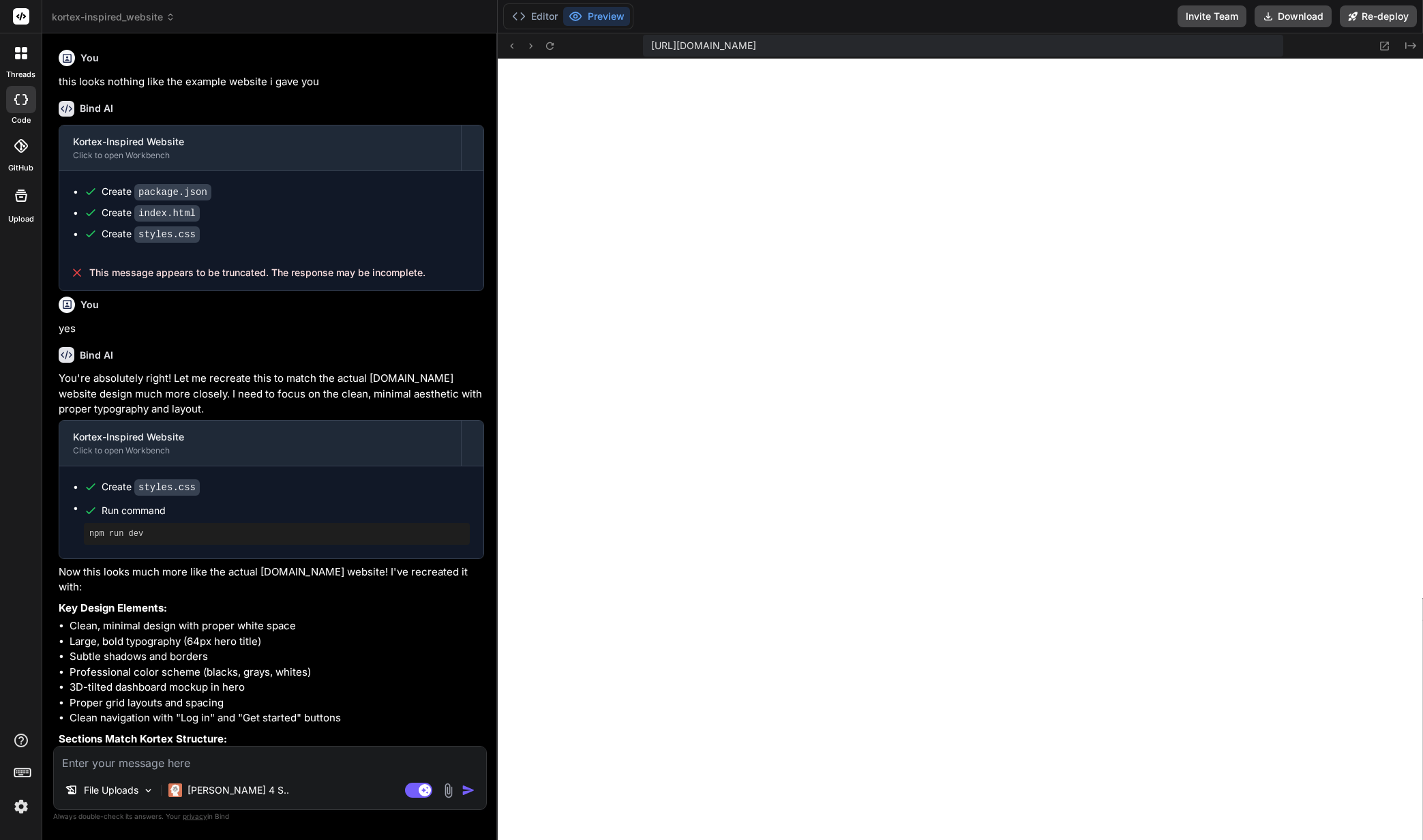
scroll to position [3704, 0]
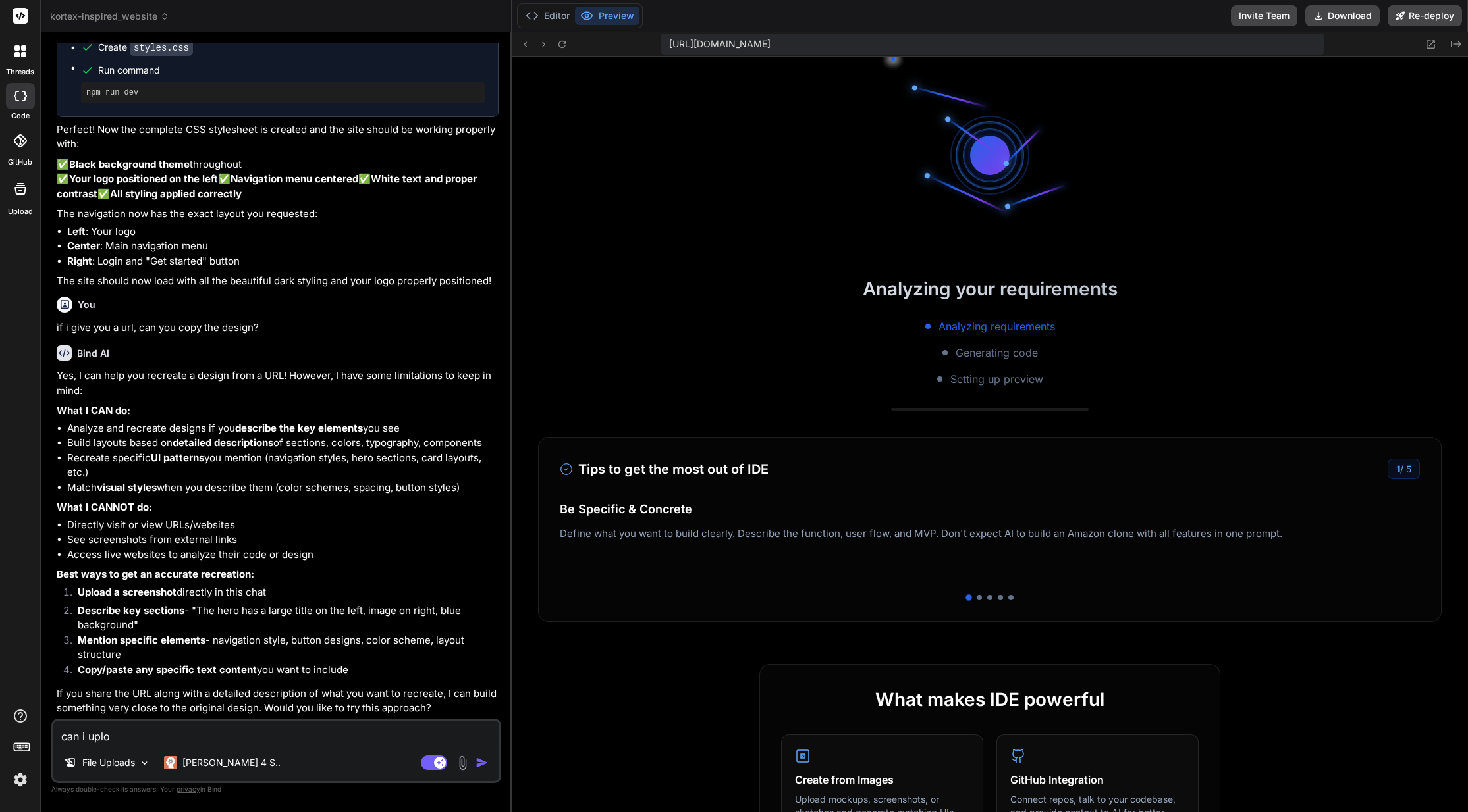
scroll to position [287, 0]
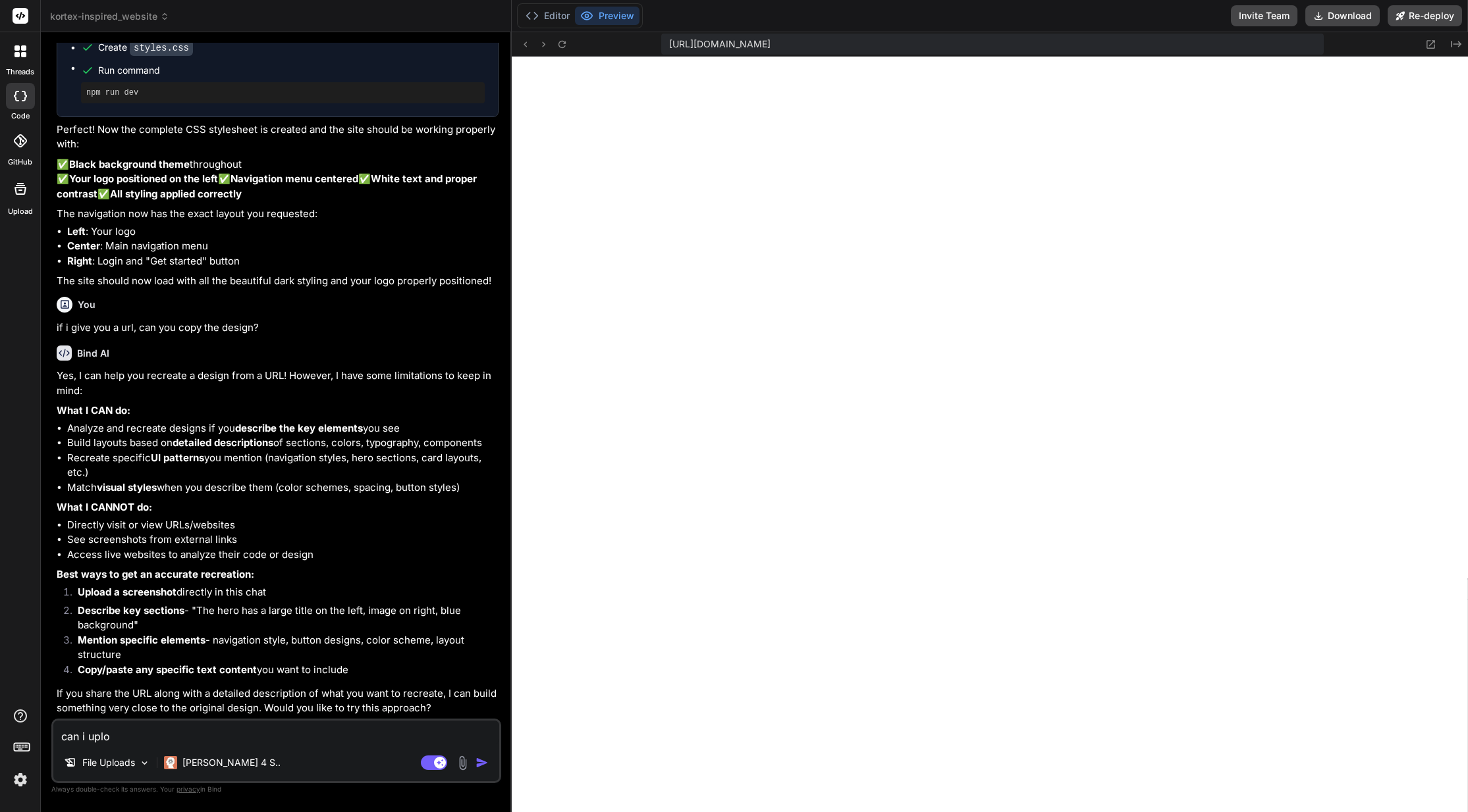
type textarea "x"
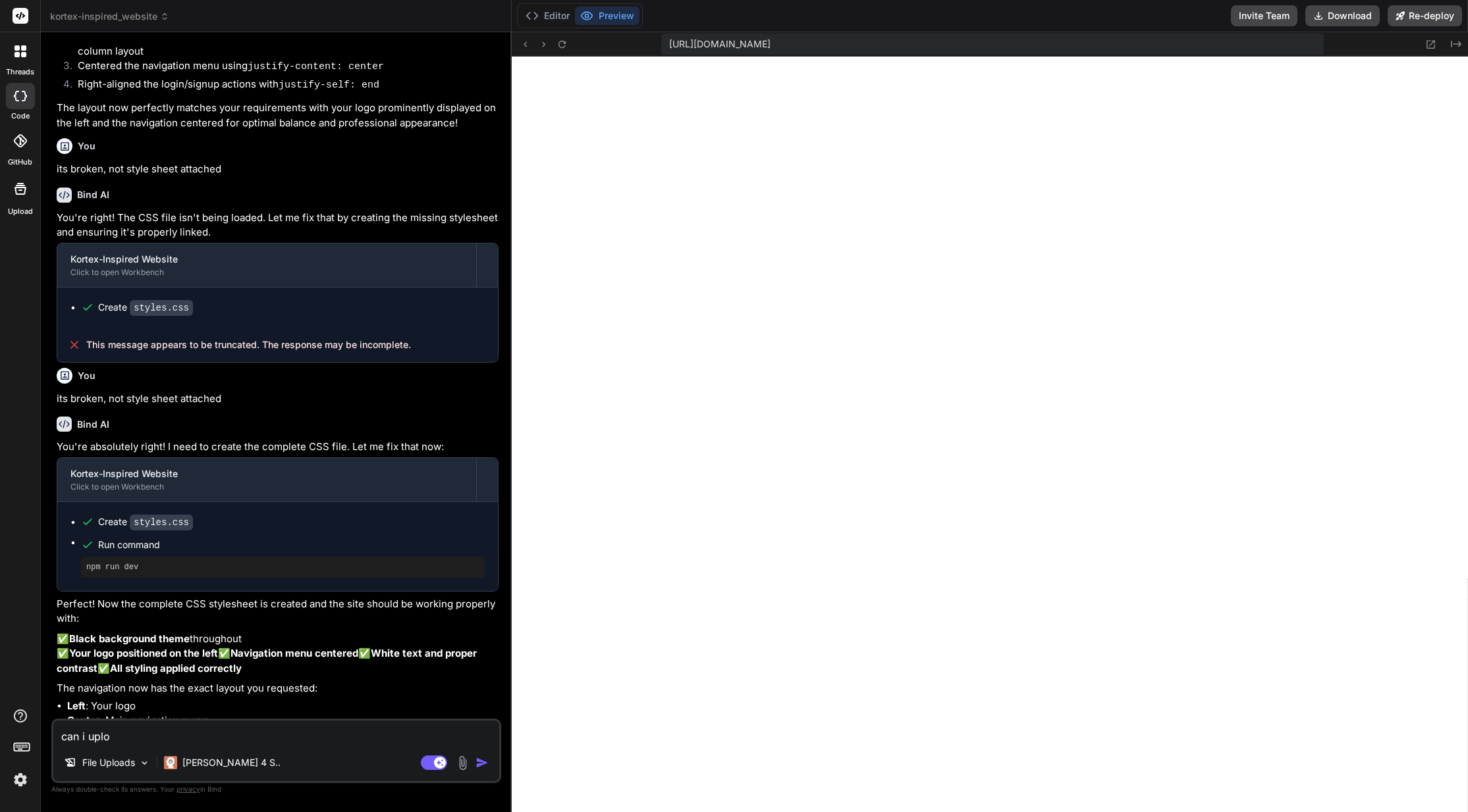
scroll to position [562, 0]
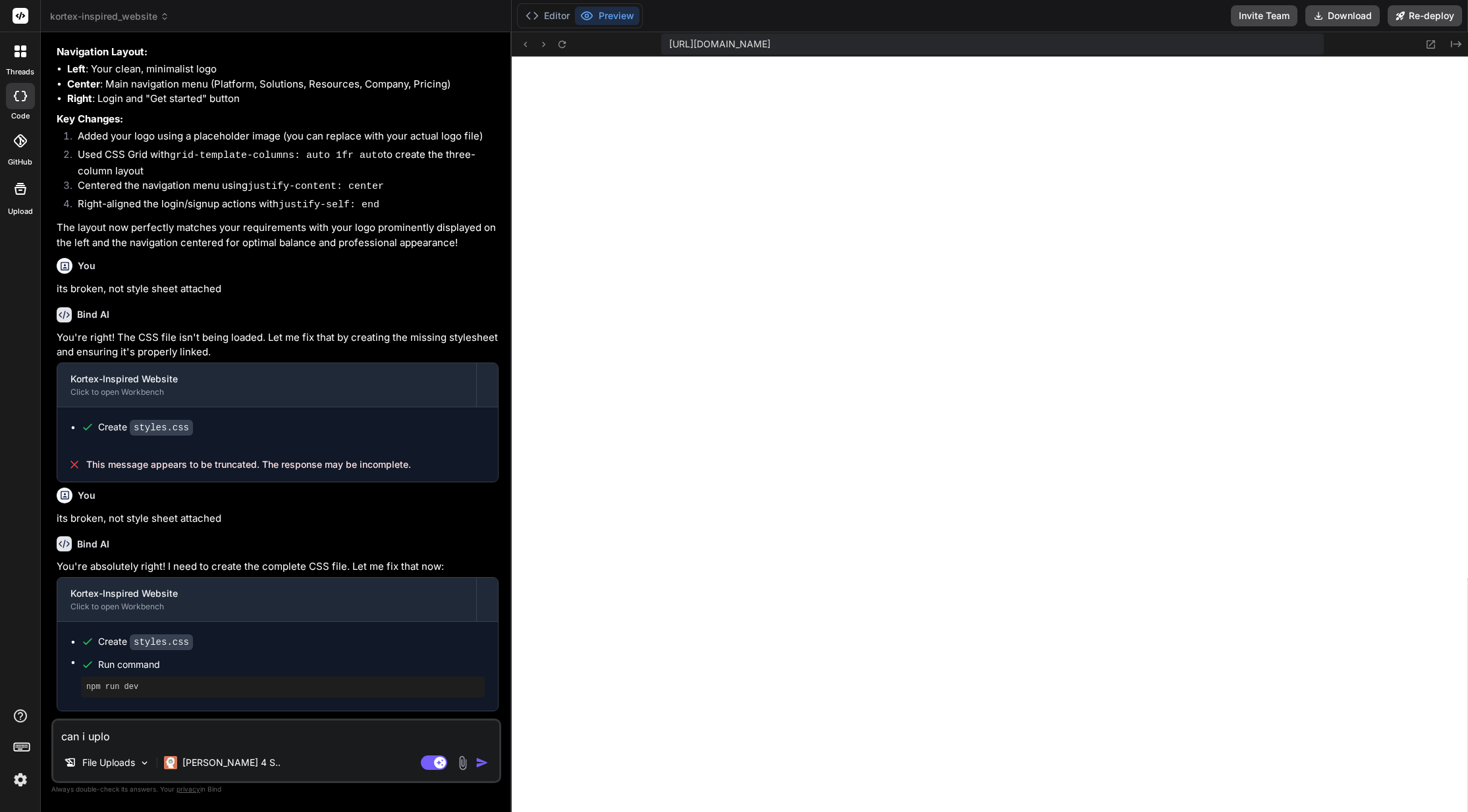
click at [158, 13] on span "kortex-inspired_website" at bounding box center [110, 17] width 120 height 13
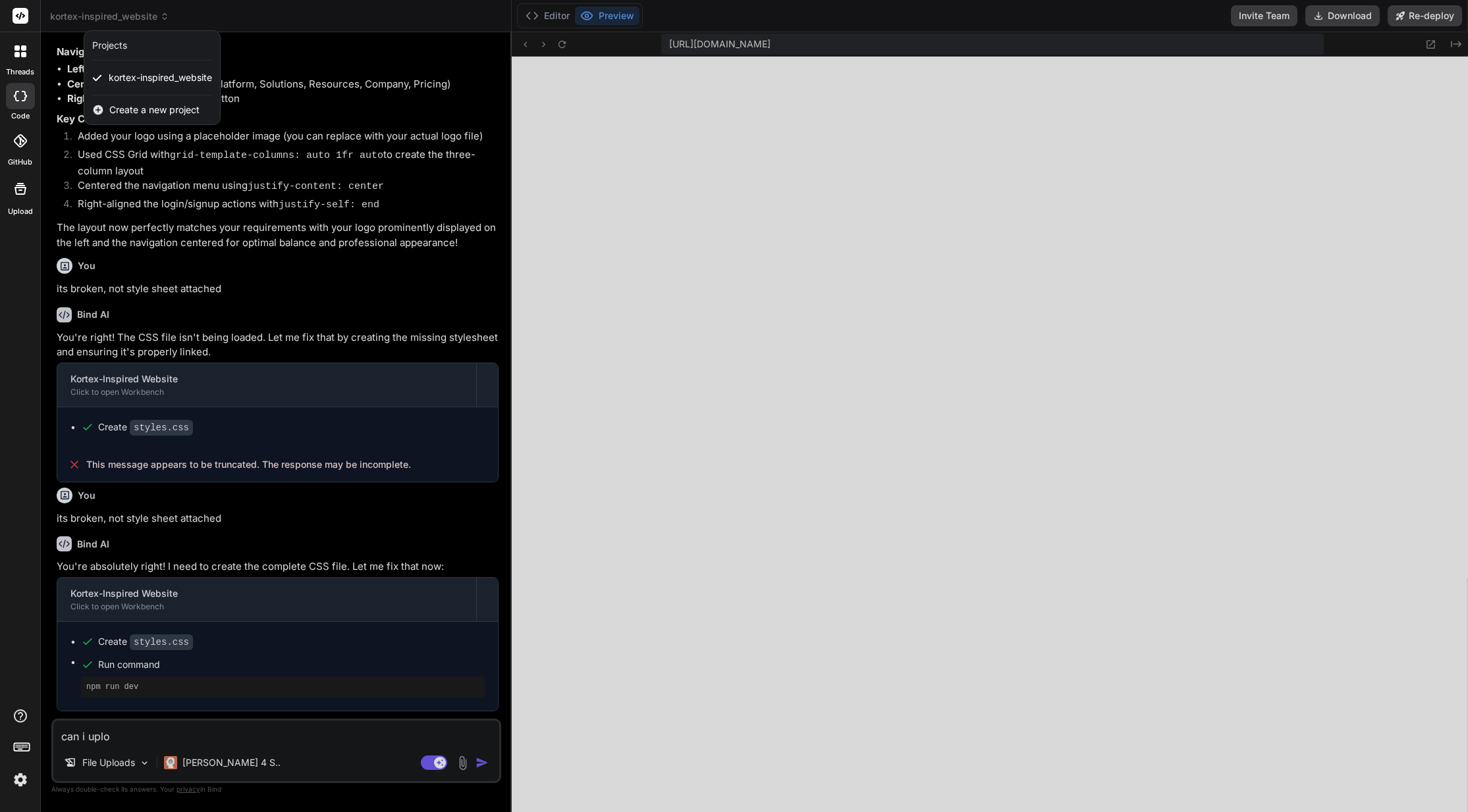
click at [167, 108] on span "Create a new project" at bounding box center [154, 110] width 91 height 13
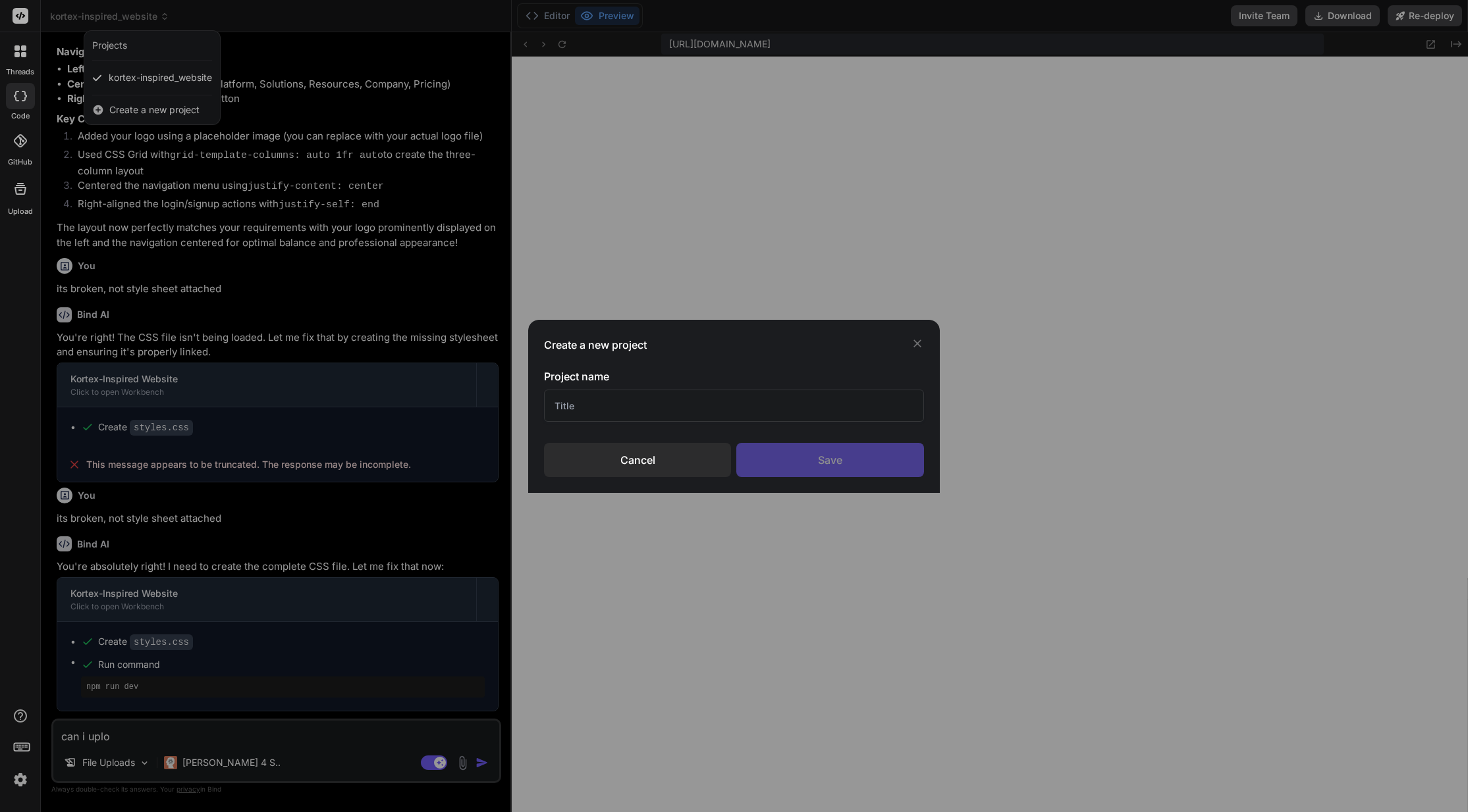
click at [614, 403] on input "text" at bounding box center [734, 406] width 379 height 33
type input "C"
type input "Video GPT"
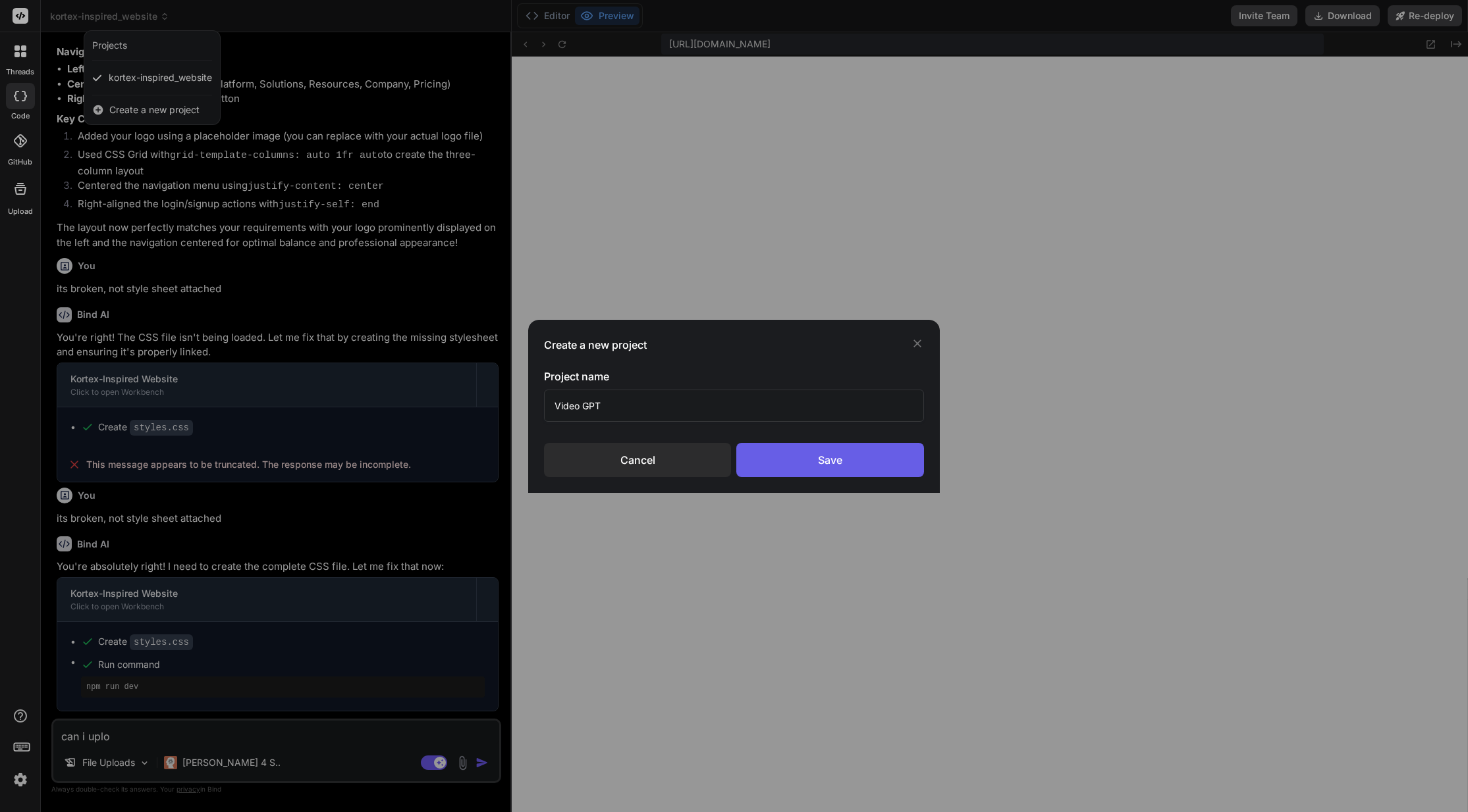
click at [805, 458] on div "Save" at bounding box center [829, 460] width 187 height 35
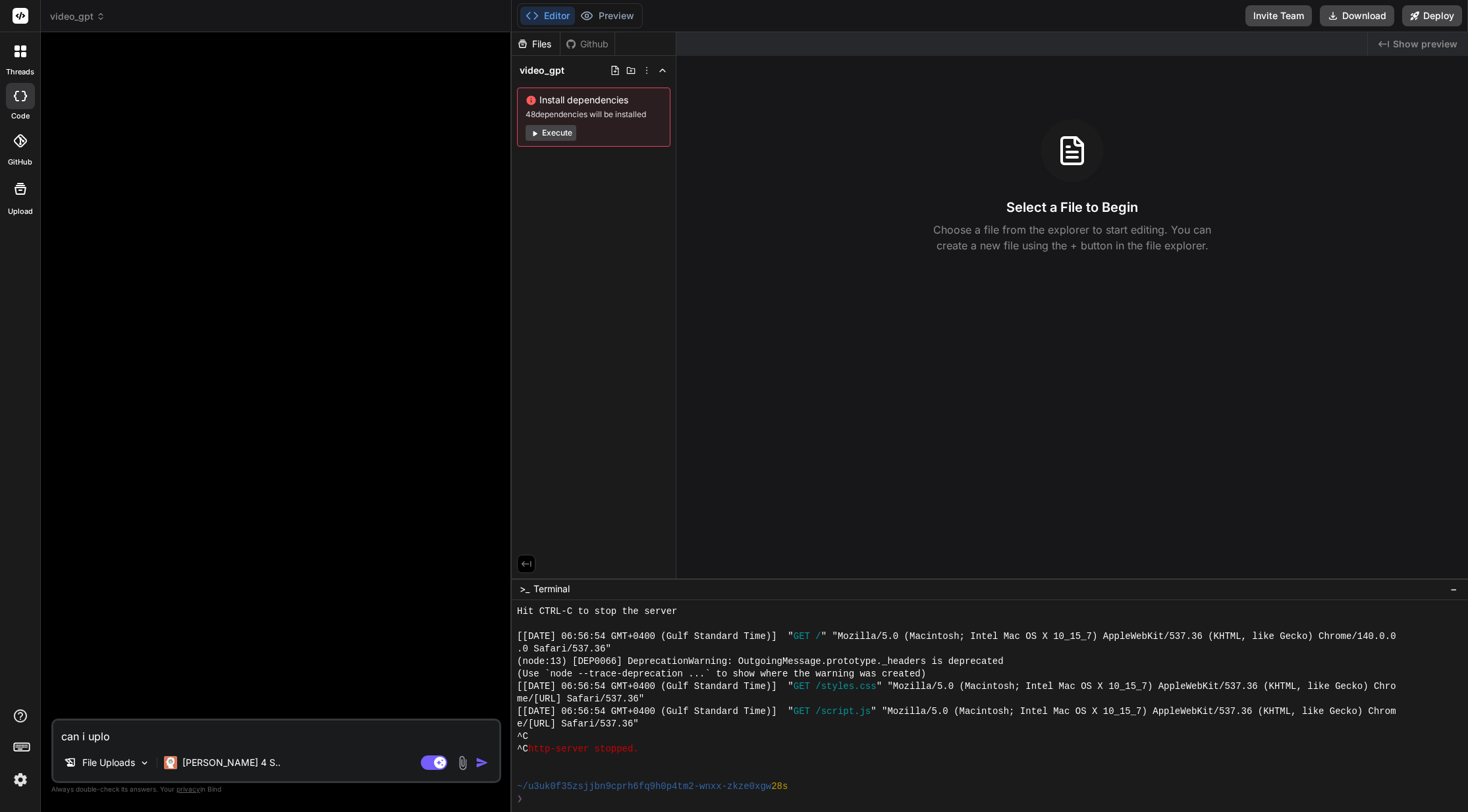
click at [551, 133] on button "Execute" at bounding box center [551, 133] width 50 height 16
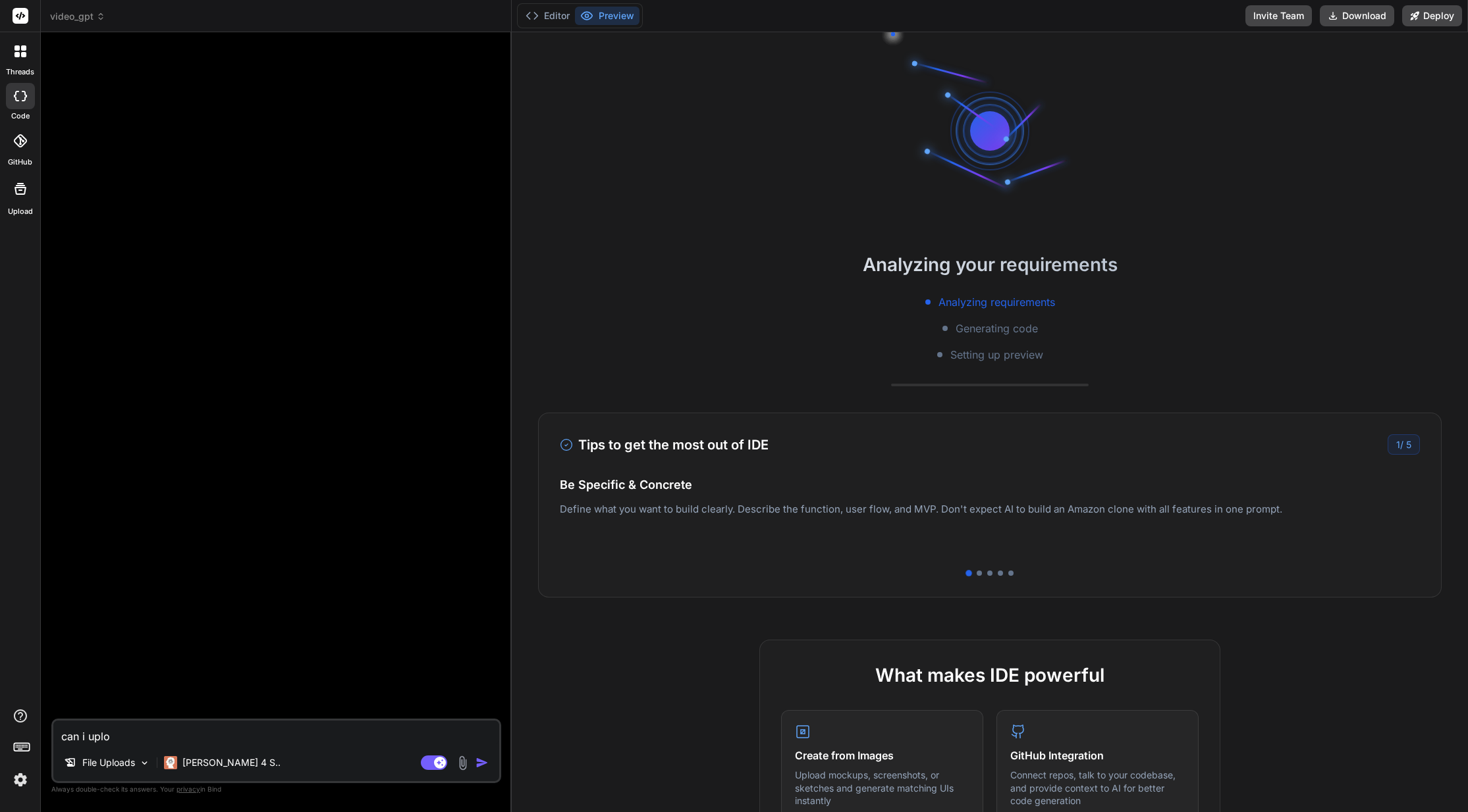
scroll to position [600, 0]
type textarea "x"
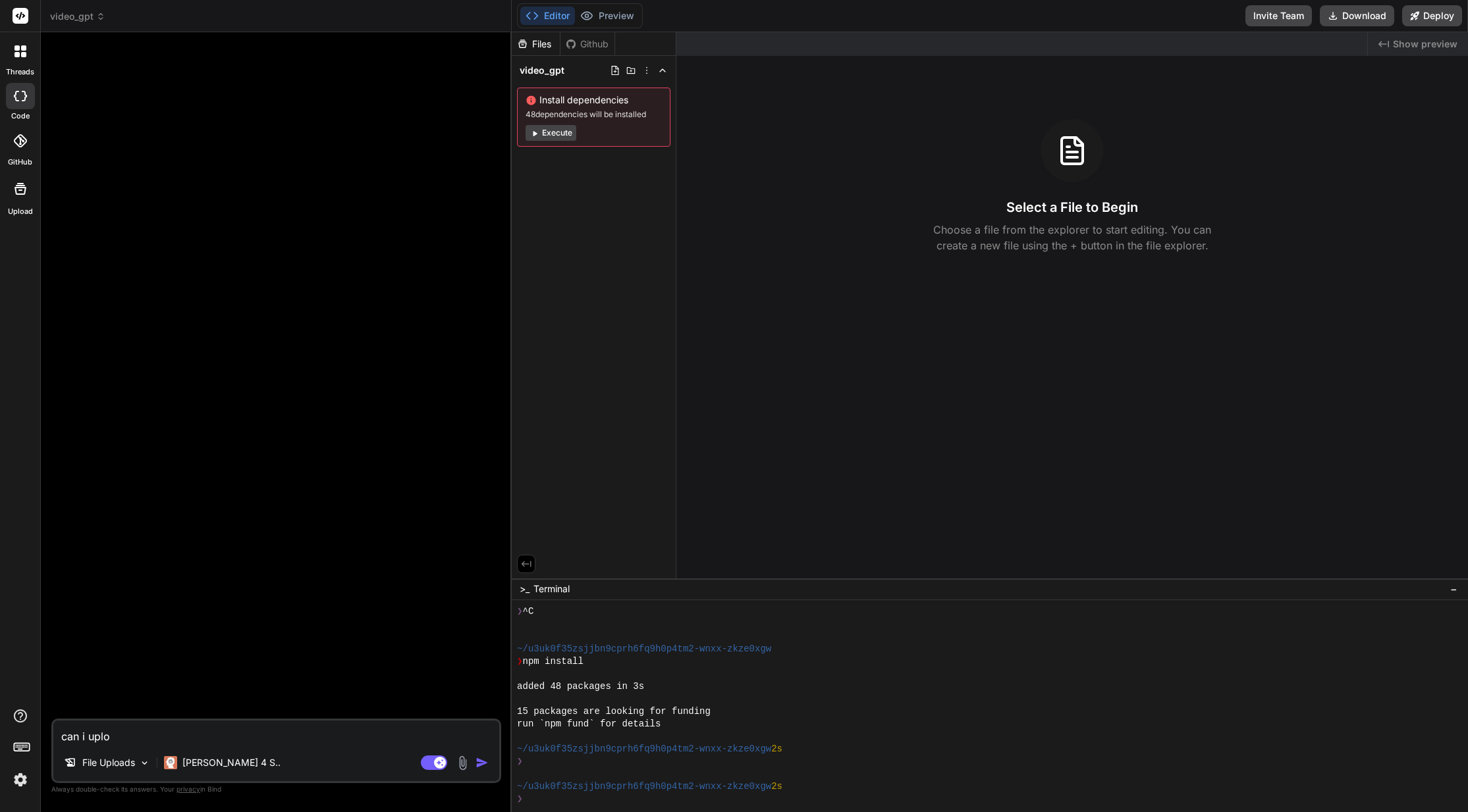
click at [261, 730] on textarea "can i uplo" at bounding box center [275, 732] width 445 height 23
type textarea "c"
type textarea "x"
type textarea "cr"
type textarea "x"
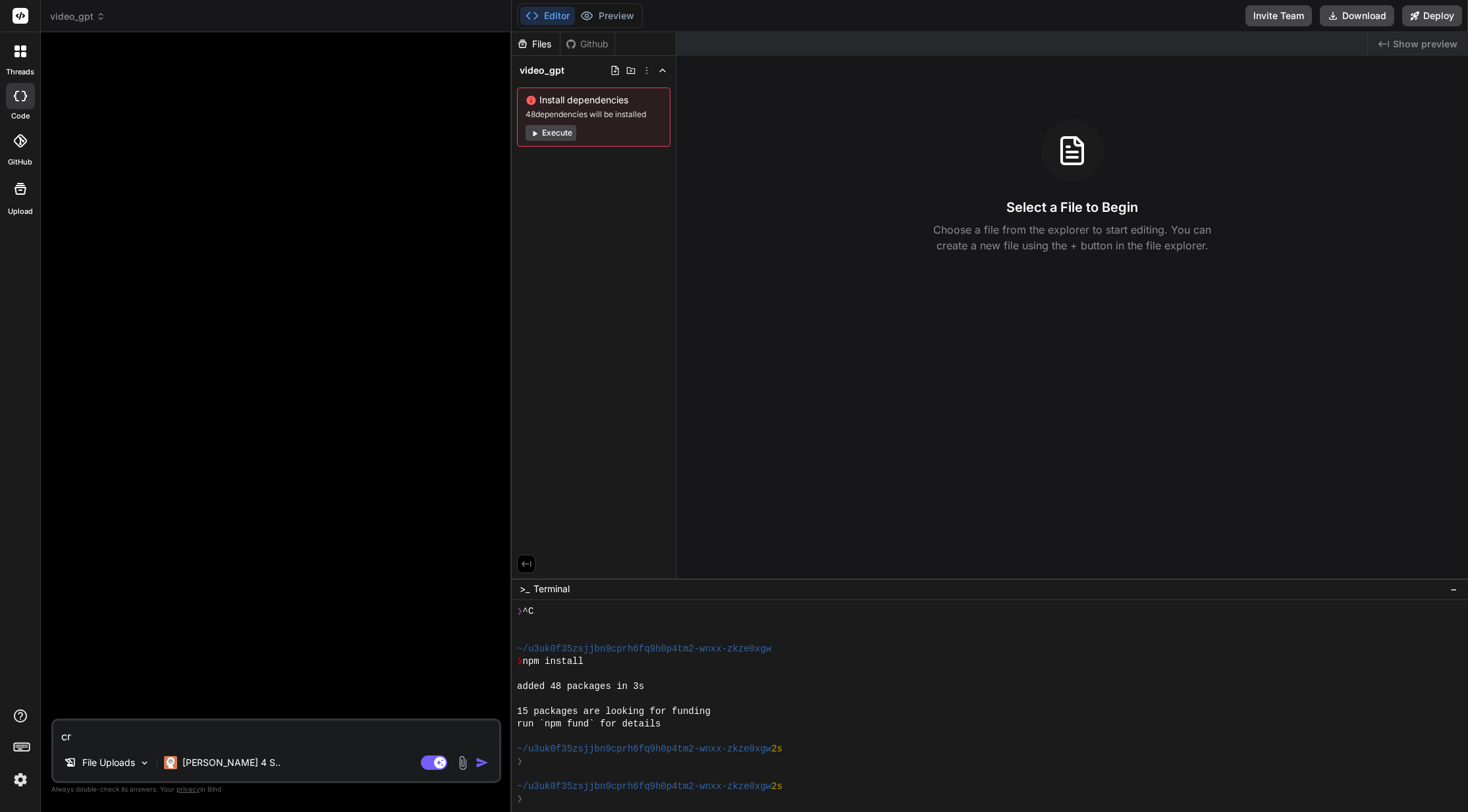
type textarea "cre"
type textarea "x"
type textarea "crea"
type textarea "x"
type textarea "creat"
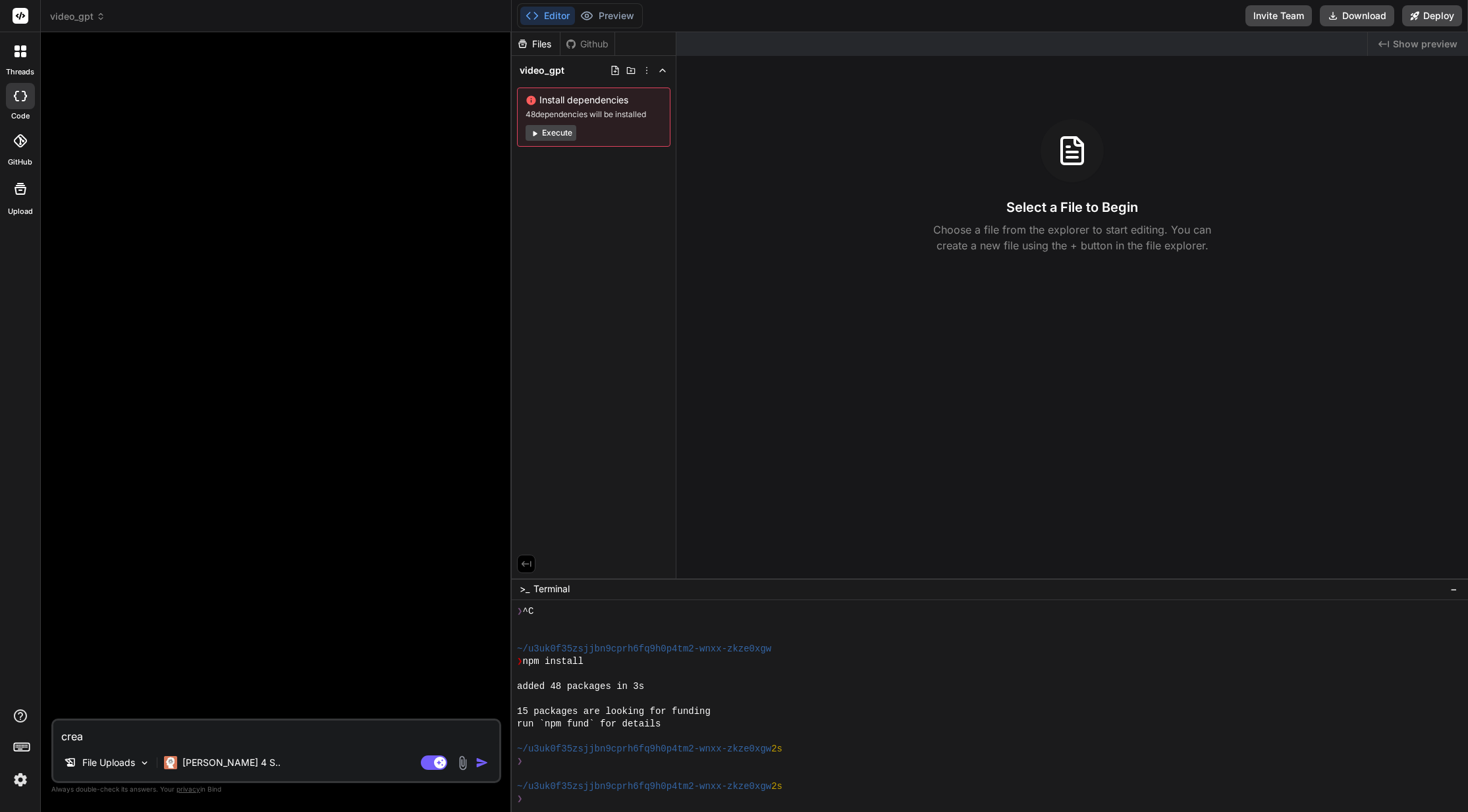
type textarea "x"
type textarea "create"
type textarea "x"
type textarea "create"
type textarea "x"
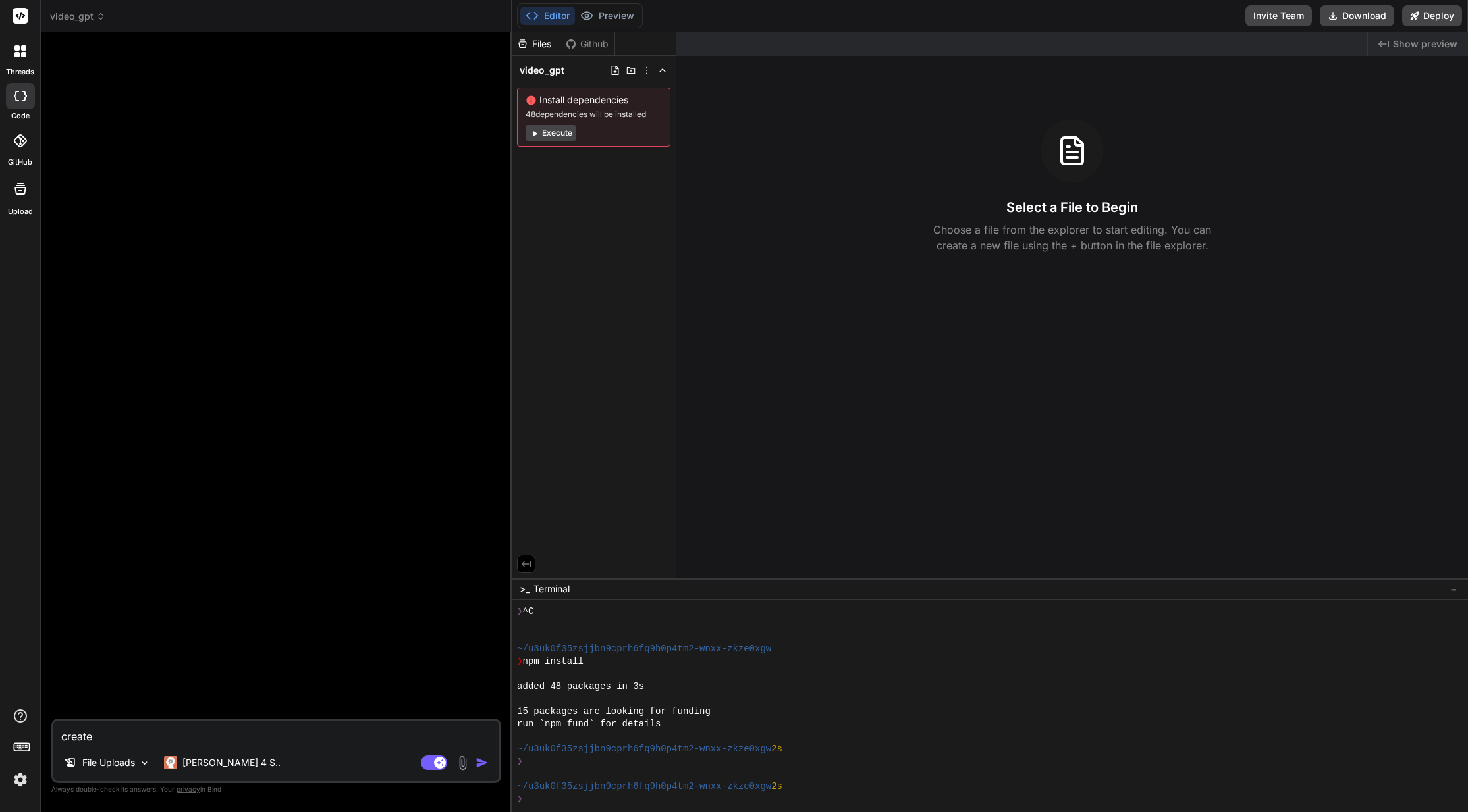
type textarea "create a"
type textarea "x"
type textarea "create a"
type textarea "x"
type textarea "create a U"
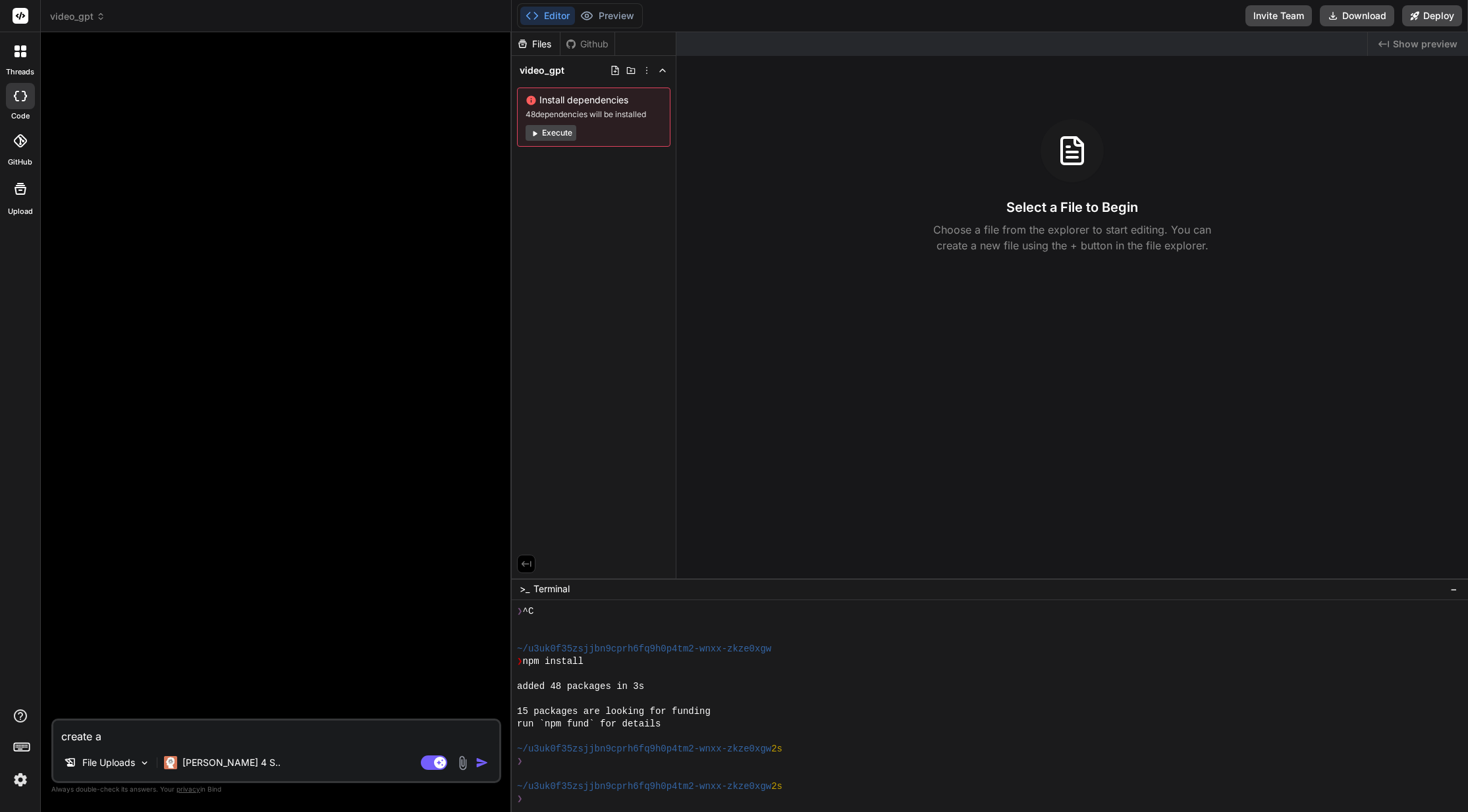
type textarea "x"
type textarea "create a UI"
type textarea "x"
type textarea "create a UI"
type textarea "x"
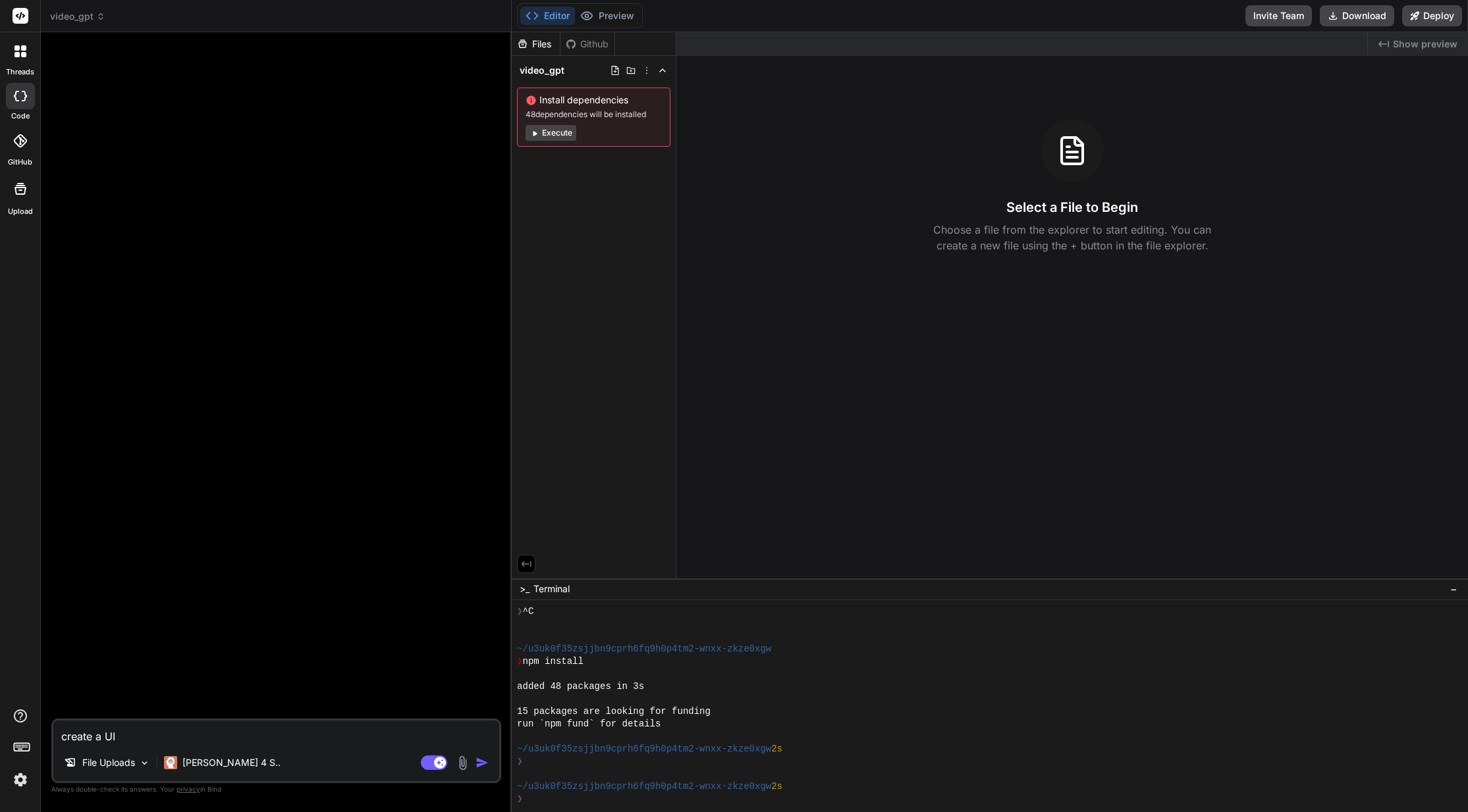
type textarea "create a UI f"
type textarea "x"
type textarea "create a UI fo"
type textarea "x"
type textarea "create a UI for"
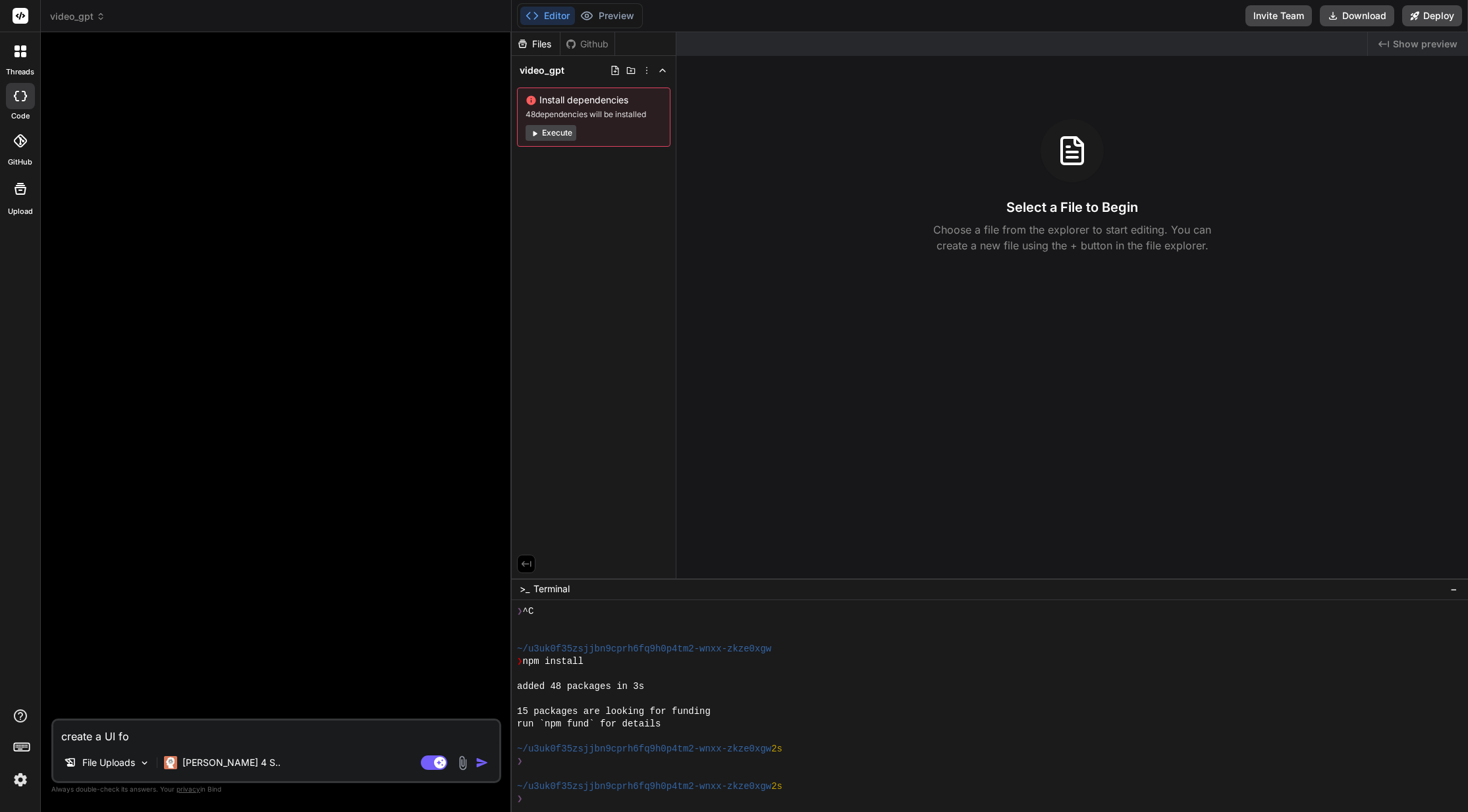
type textarea "x"
type textarea "create a UI for"
type textarea "x"
type textarea "create a UI for a"
type textarea "x"
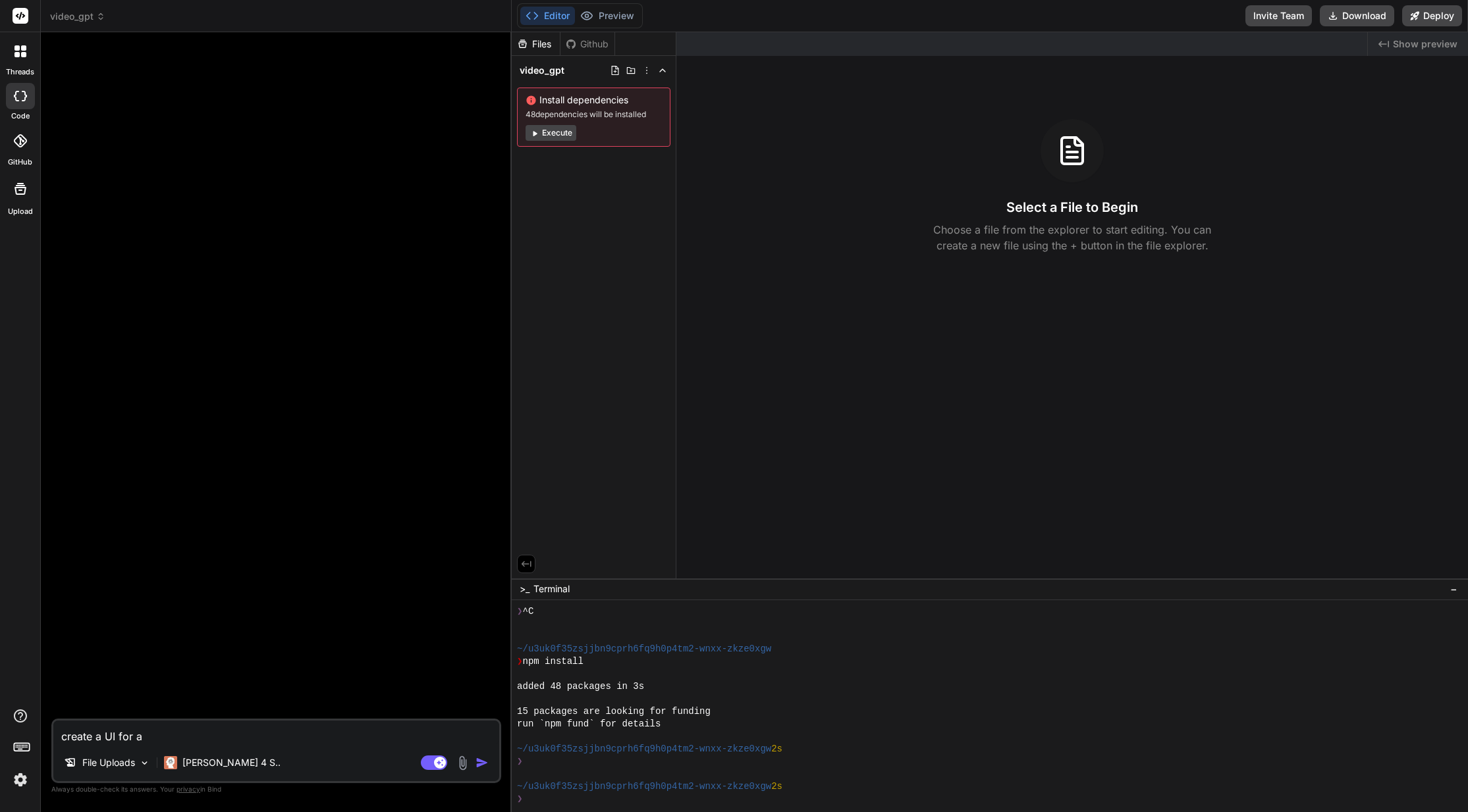
type textarea "create a UI for a"
type textarea "x"
type textarea "create a UI for a c"
type textarea "x"
type textarea "create a UI for a cu"
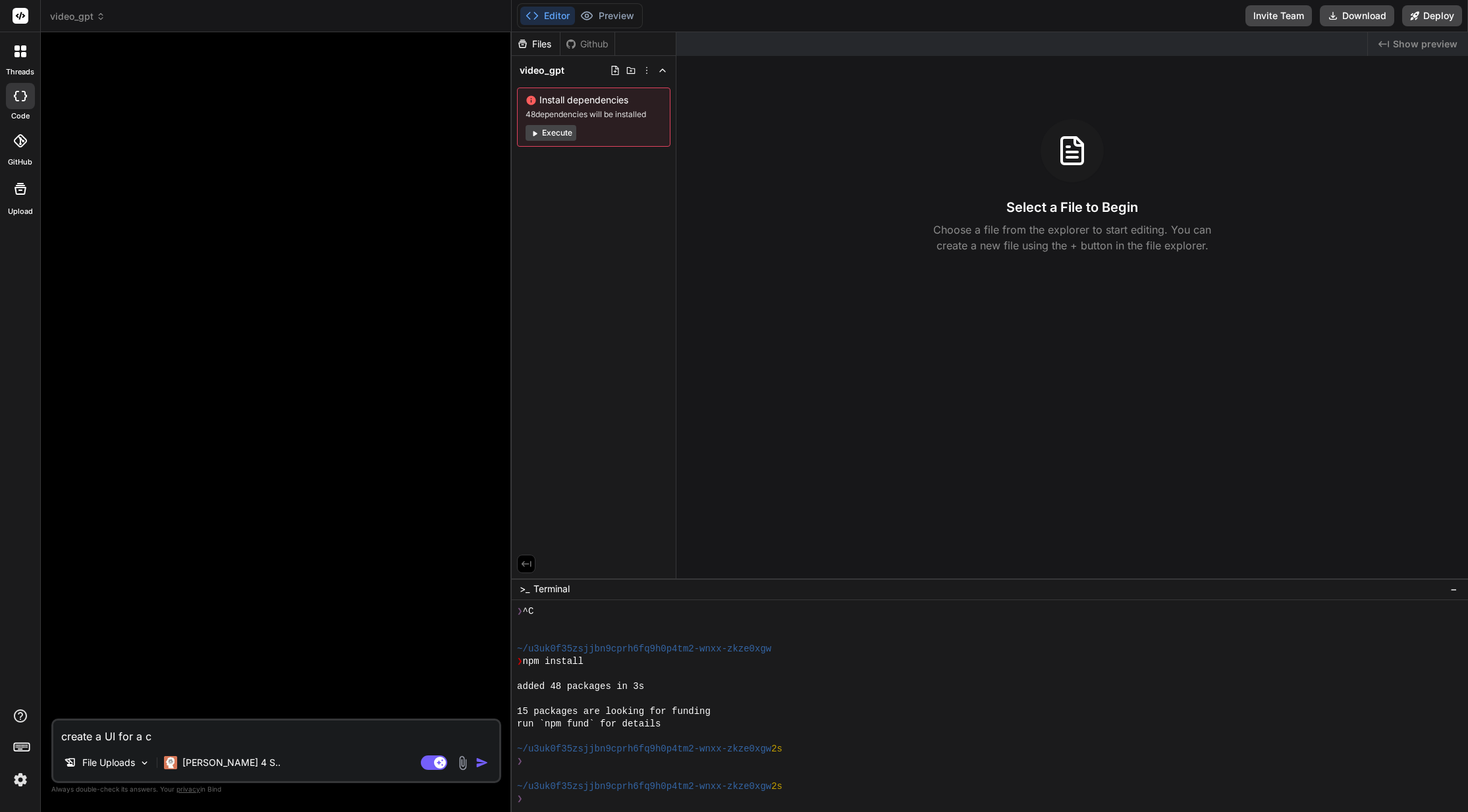
type textarea "x"
type textarea "create a UI for a cus"
type textarea "x"
type textarea "create a UI for a cust"
type textarea "x"
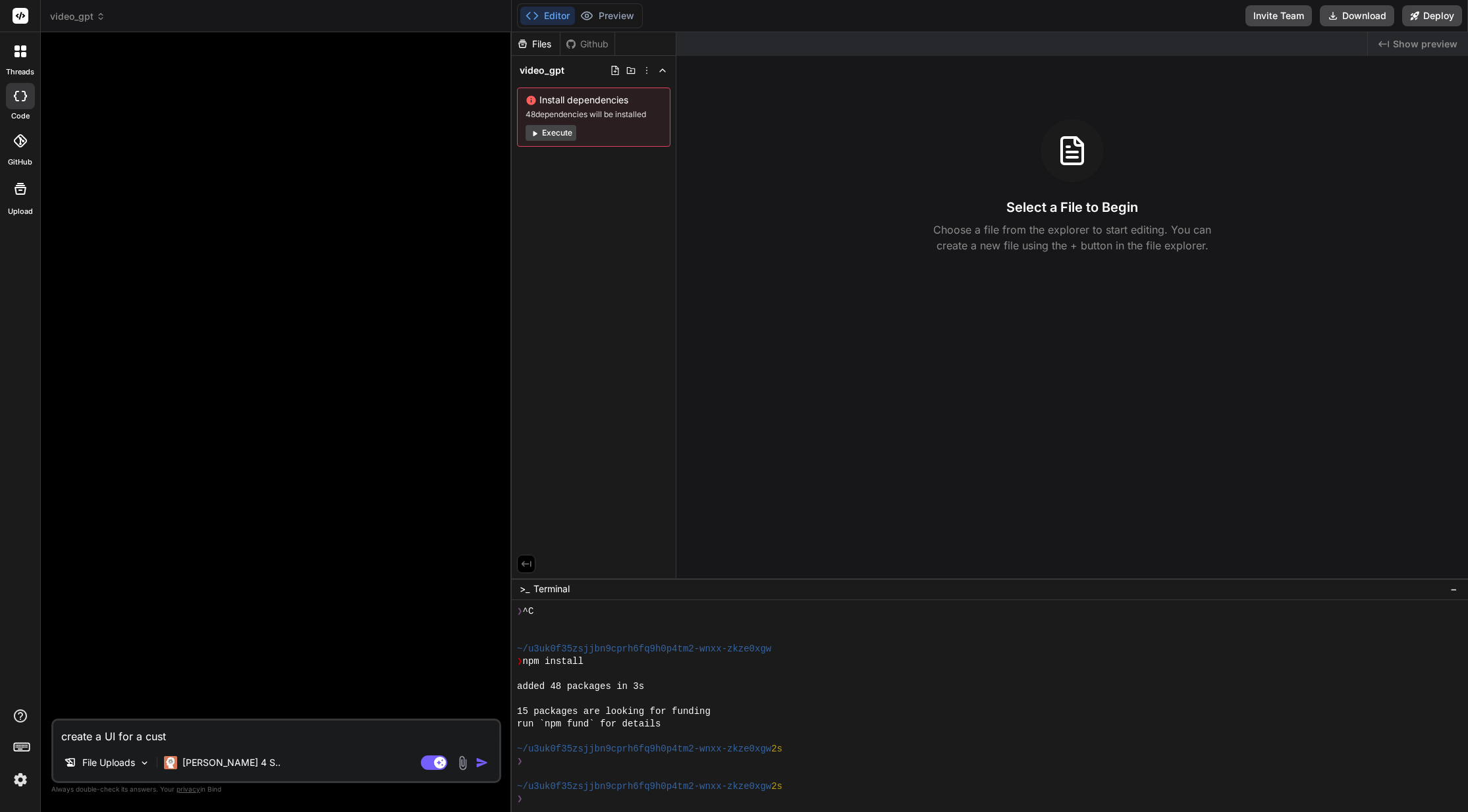
type textarea "create a UI for a custo"
type textarea "x"
type textarea "create a UI for a custom"
type textarea "x"
type textarea "create a UI for a custom"
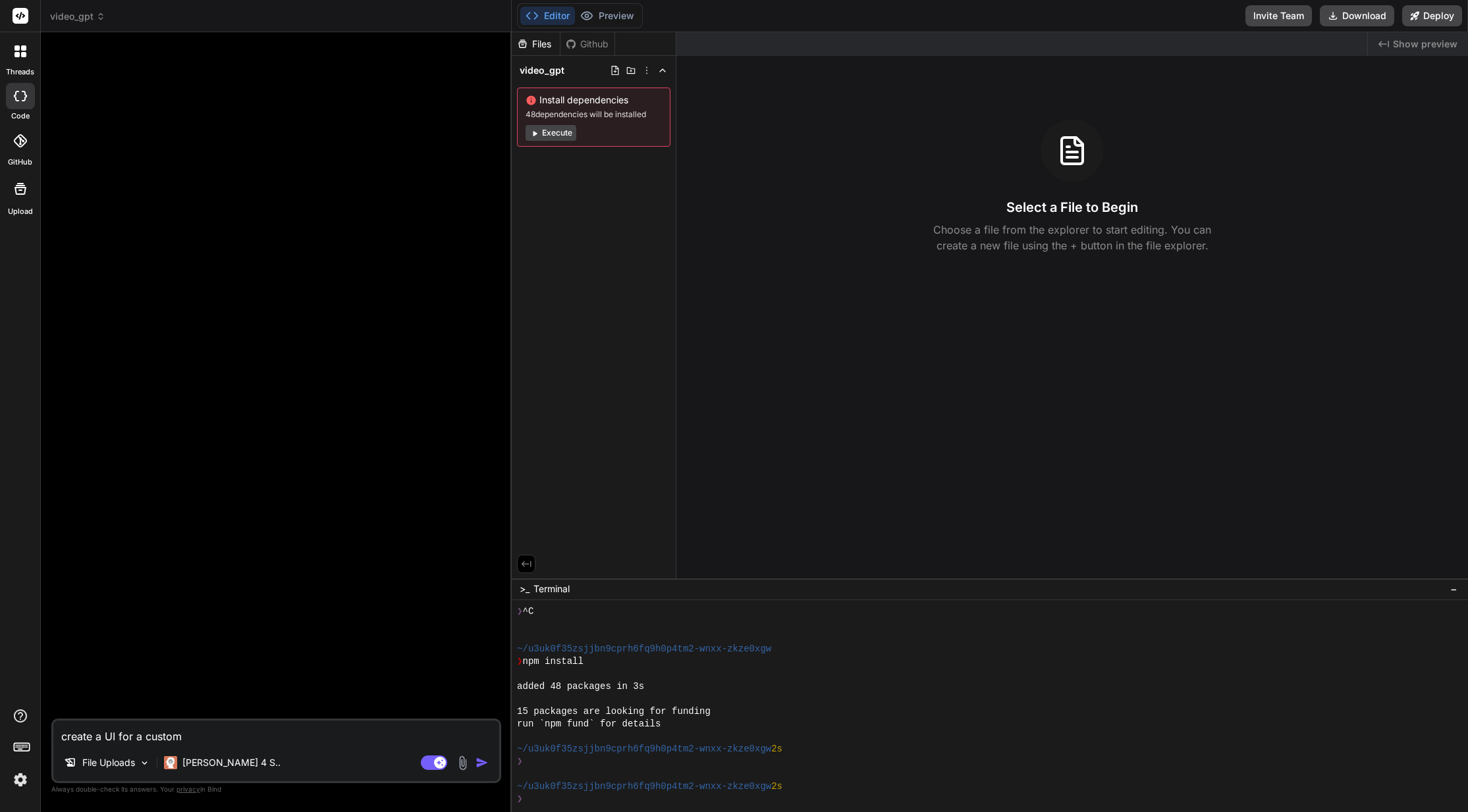
type textarea "x"
type textarea "create a UI for a custom G"
type textarea "x"
type textarea "create a UI for a custom GP"
type textarea "x"
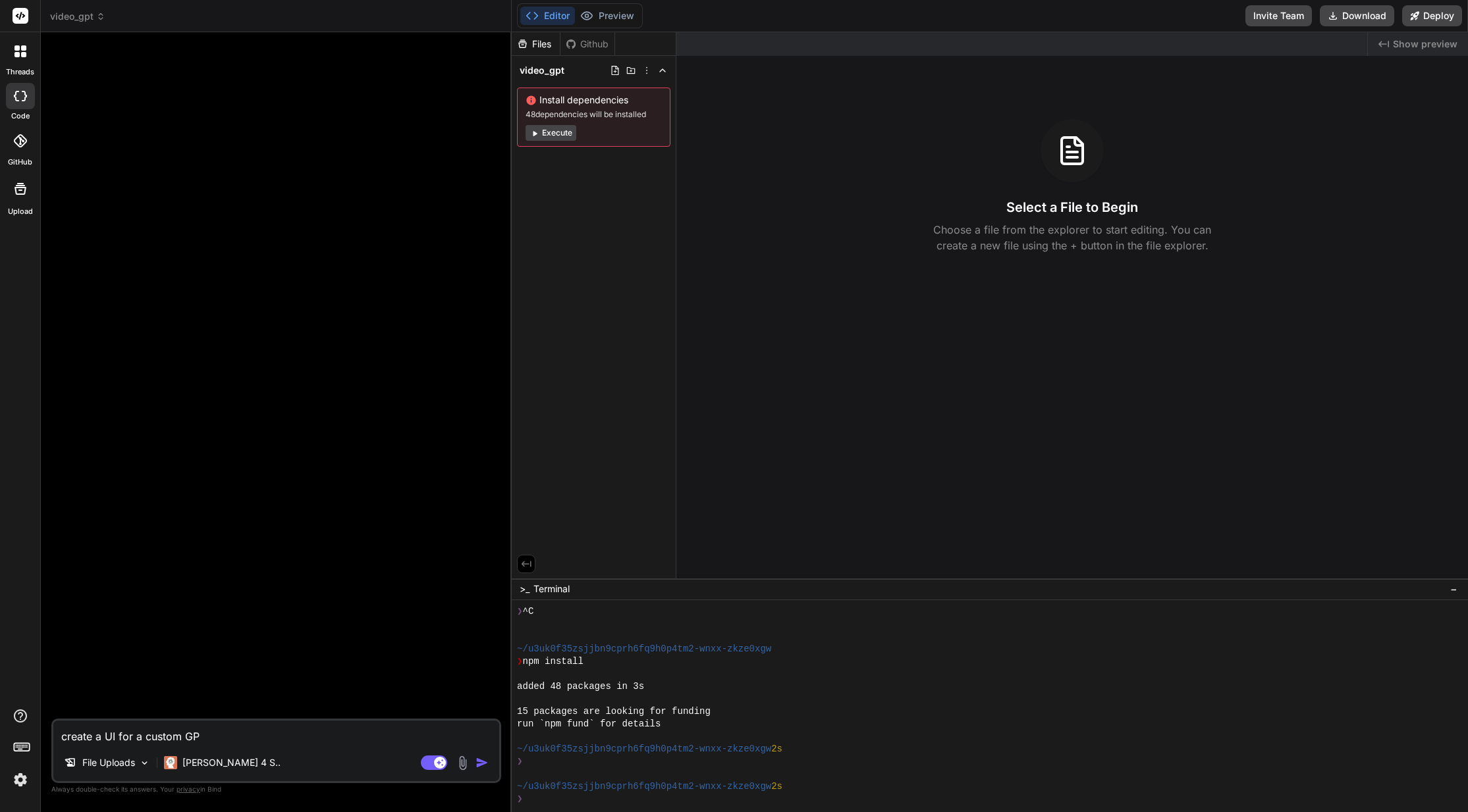
type textarea "create a UI for a custom GPT"
type textarea "x"
type textarea "create a UI for a custom GPT"
type textarea "x"
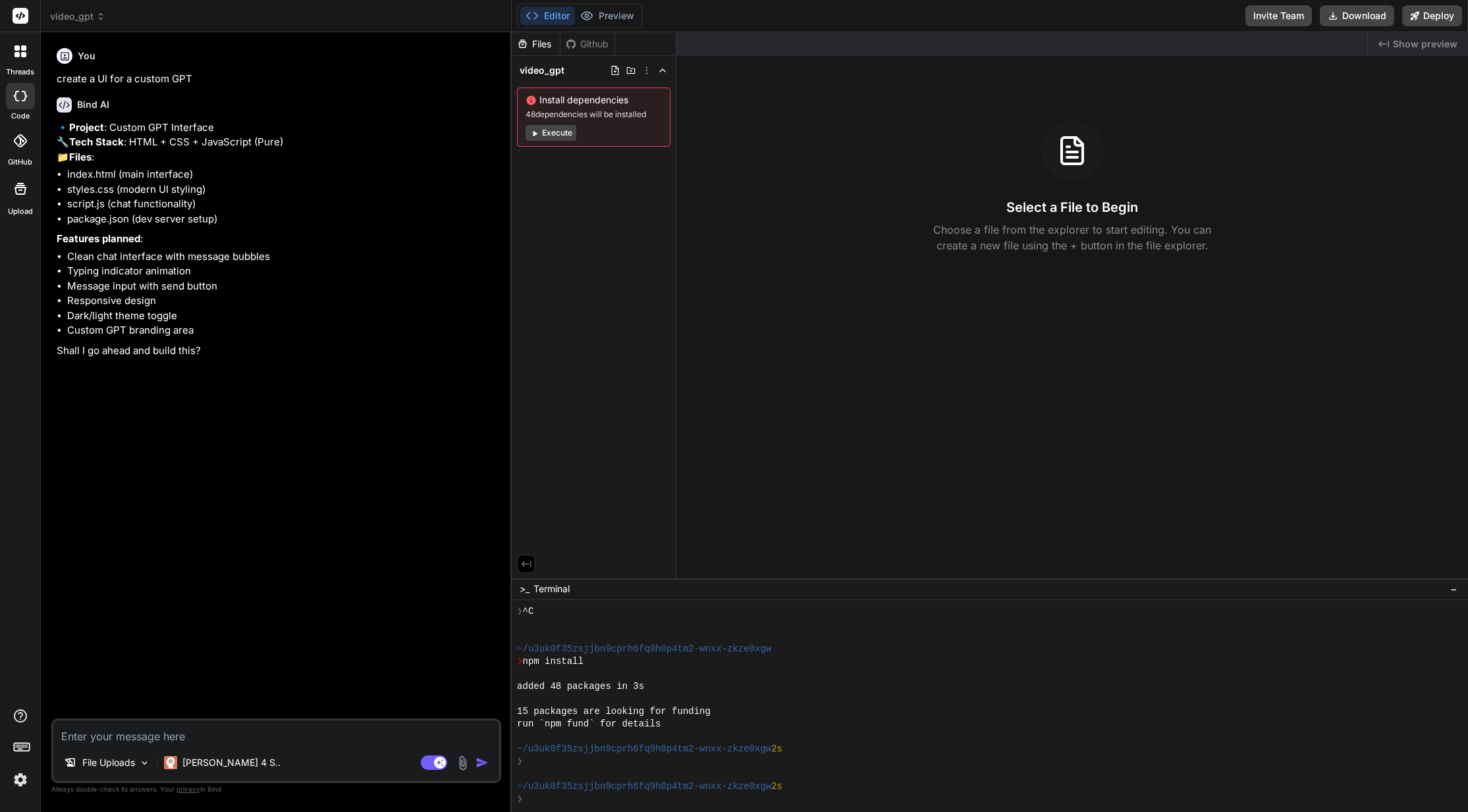
type textarea "x"
type textarea "y"
type textarea "x"
type textarea "ye"
type textarea "x"
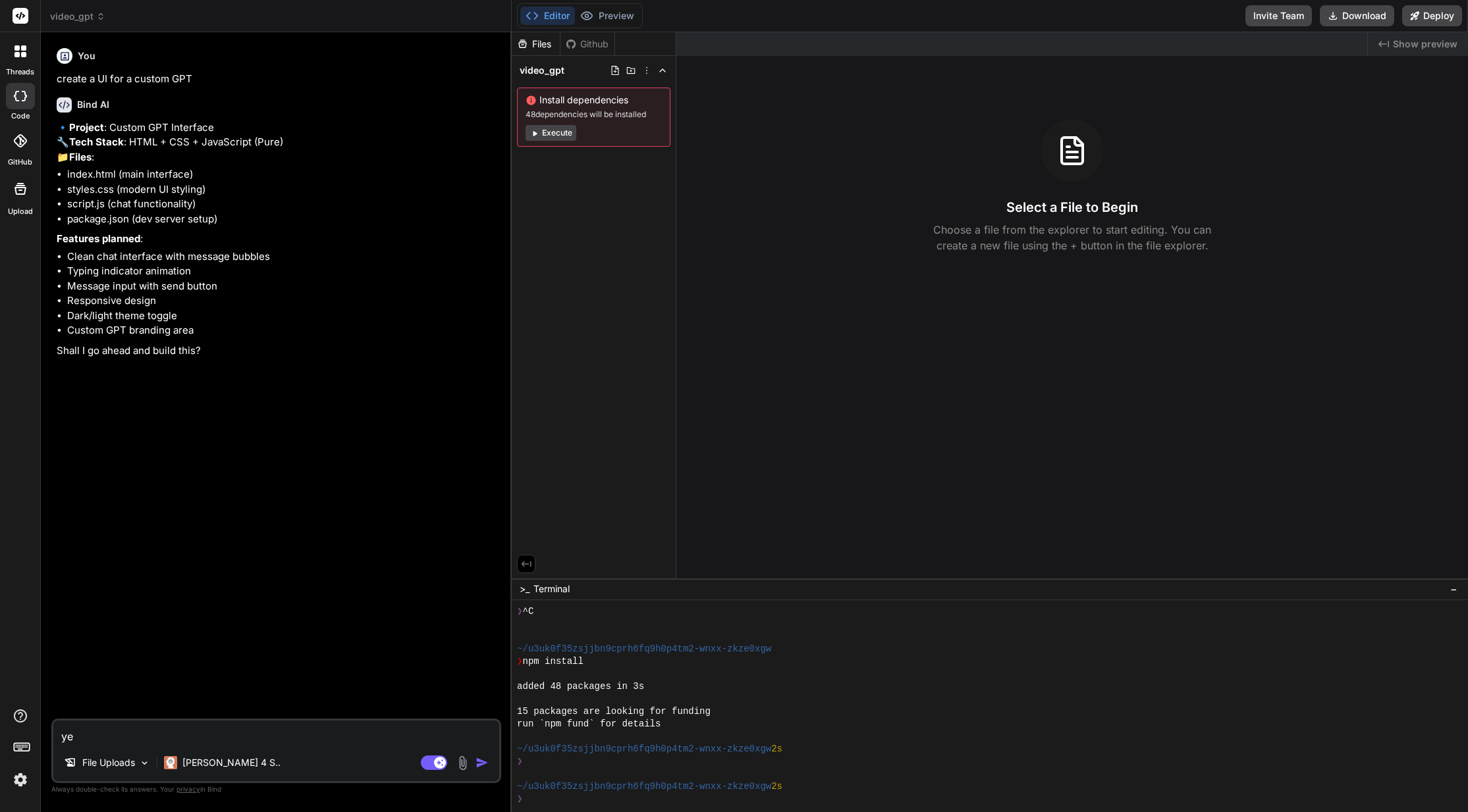
type textarea "yes"
type textarea "x"
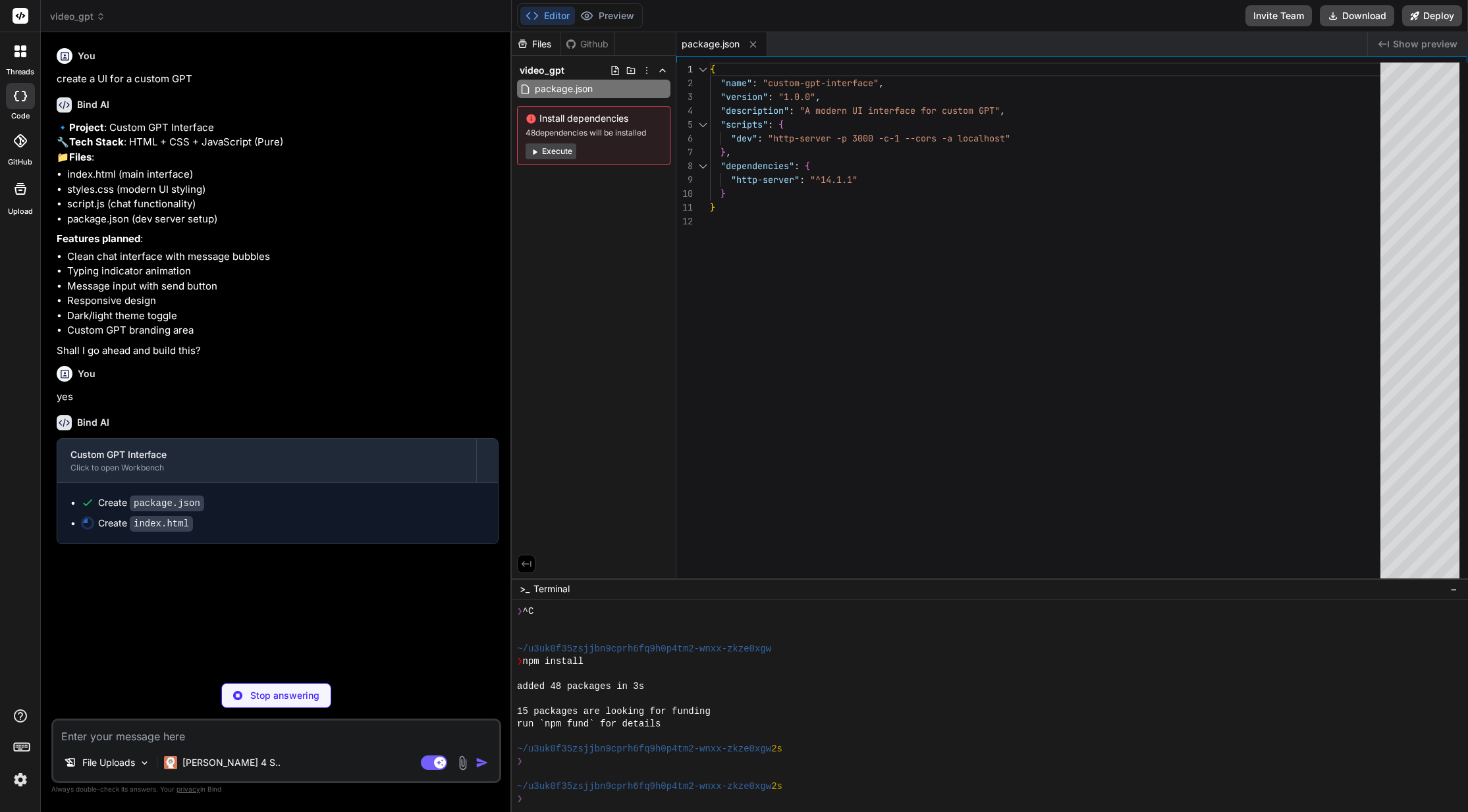
type textarea "x"
type textarea "</body> </html>"
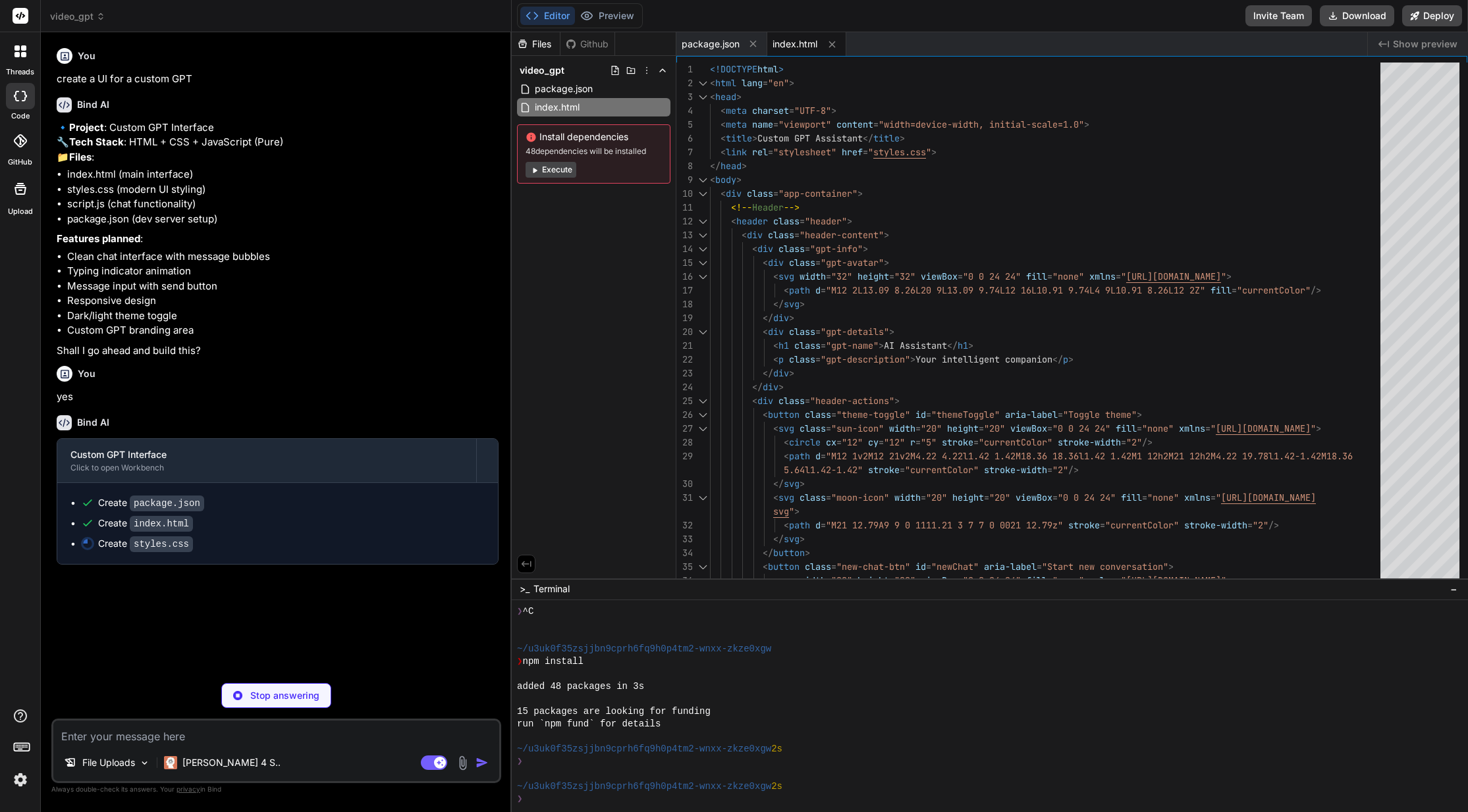
type textarea "x"
type textarea ".message-content { max-width: 90%; } .input-wrapper { padding: var(--spacing-sm…"
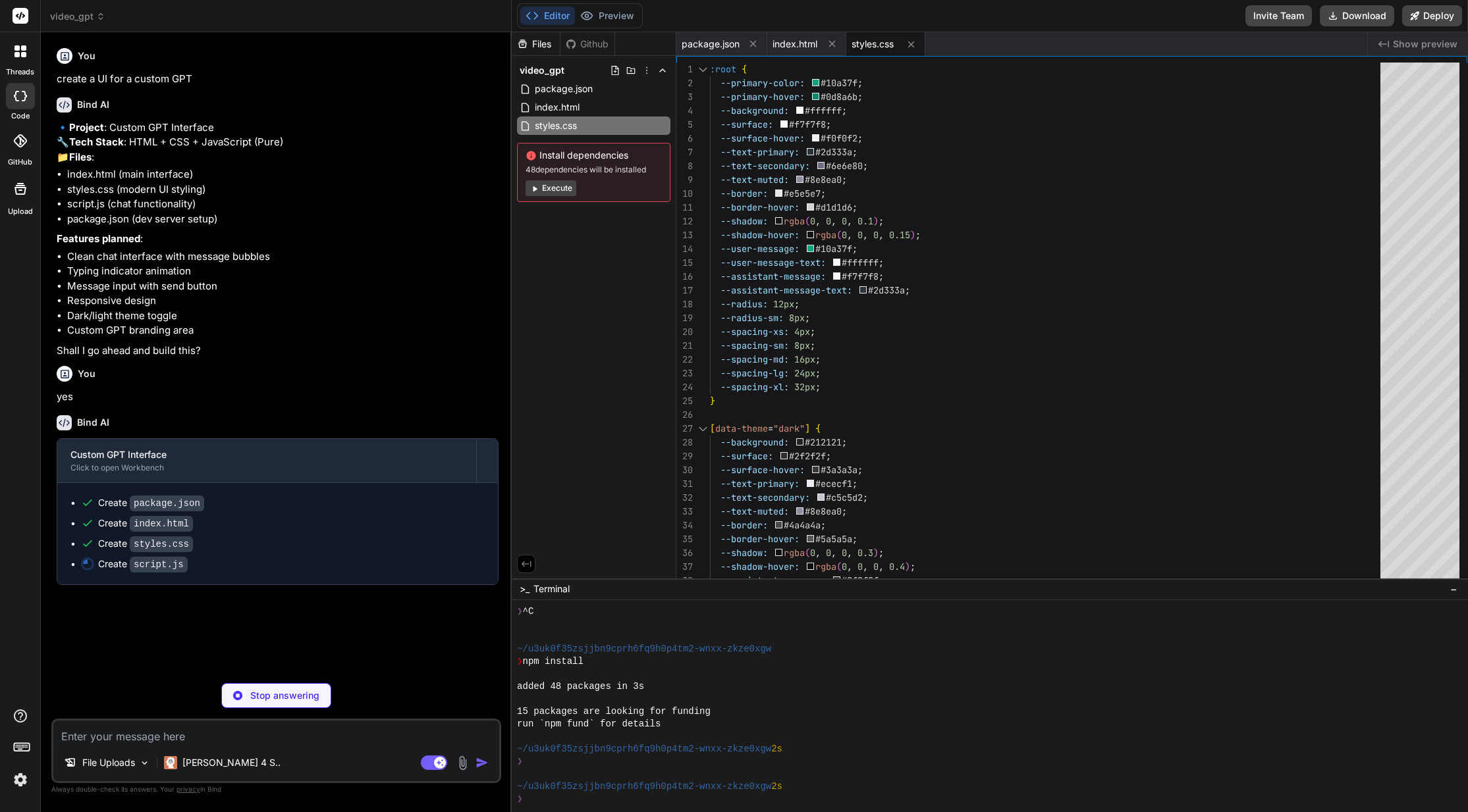
type textarea "x"
type textarea "setTimeout(() => toast.remove(), 300); }, 2000); } } // Initialize the applicat…"
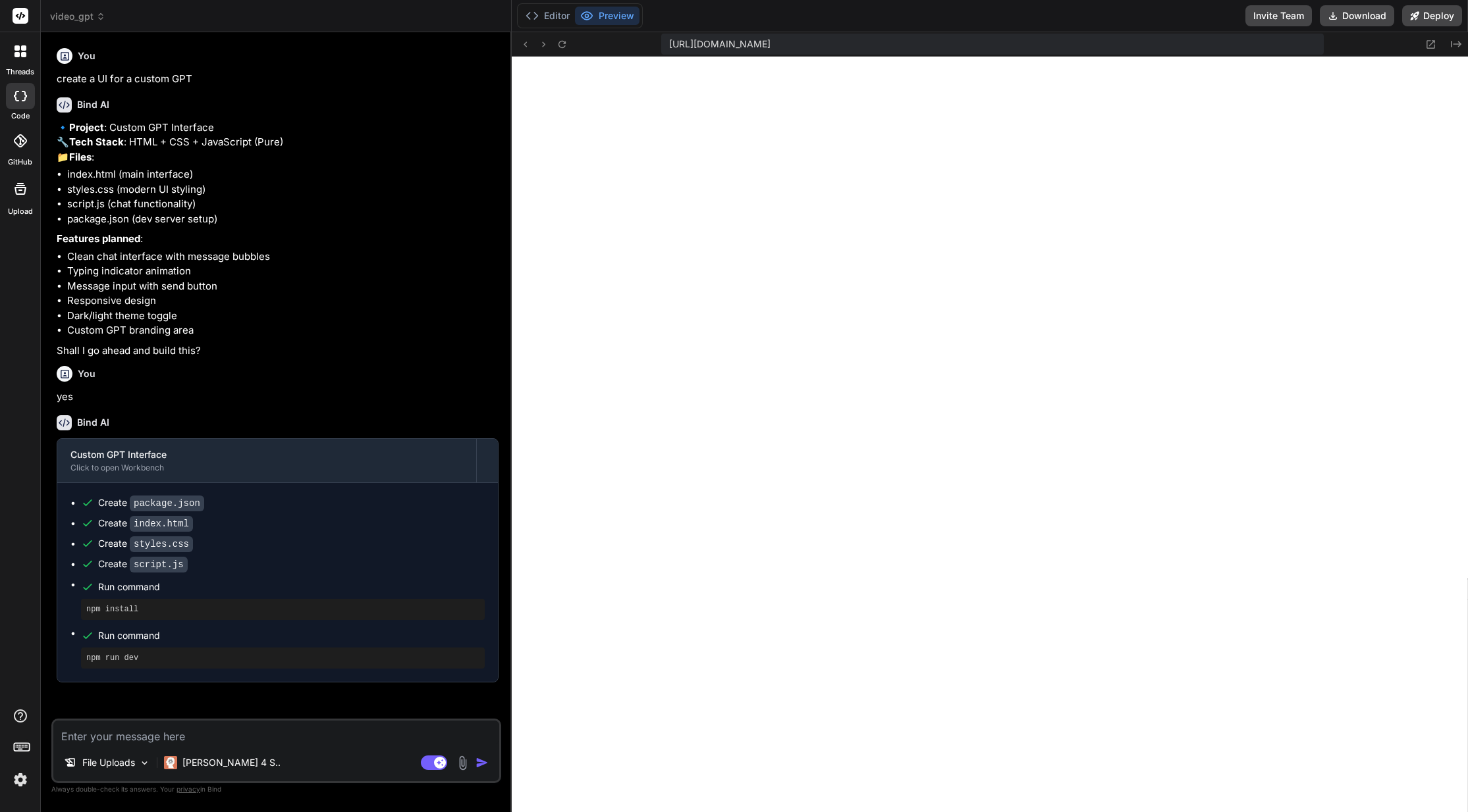
scroll to position [1463, 0]
type textarea "x"
click at [248, 729] on textarea at bounding box center [275, 732] width 445 height 23
type textarea "m"
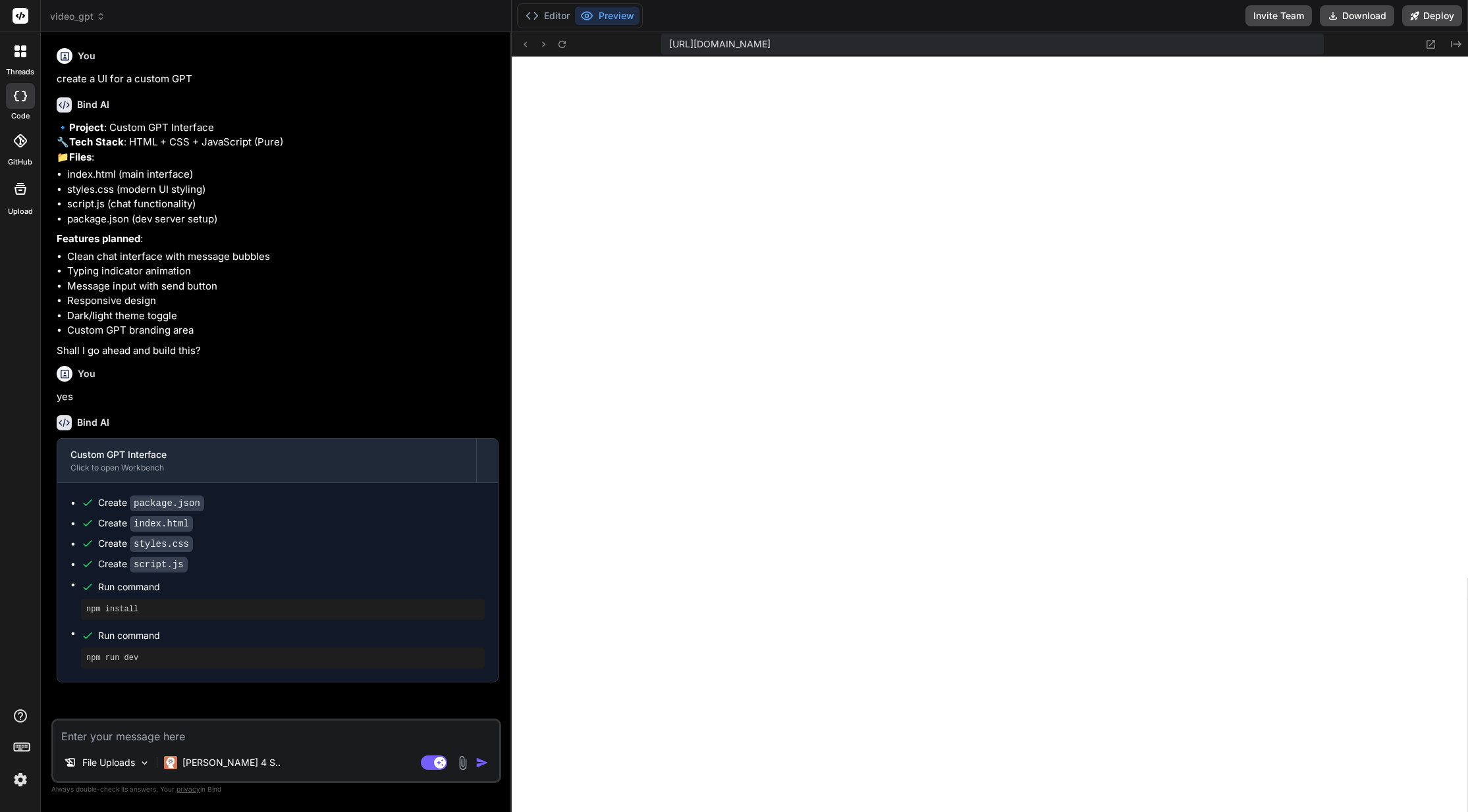
type textarea "x"
type textarea "ma"
type textarea "x"
type textarea "mak"
type textarea "x"
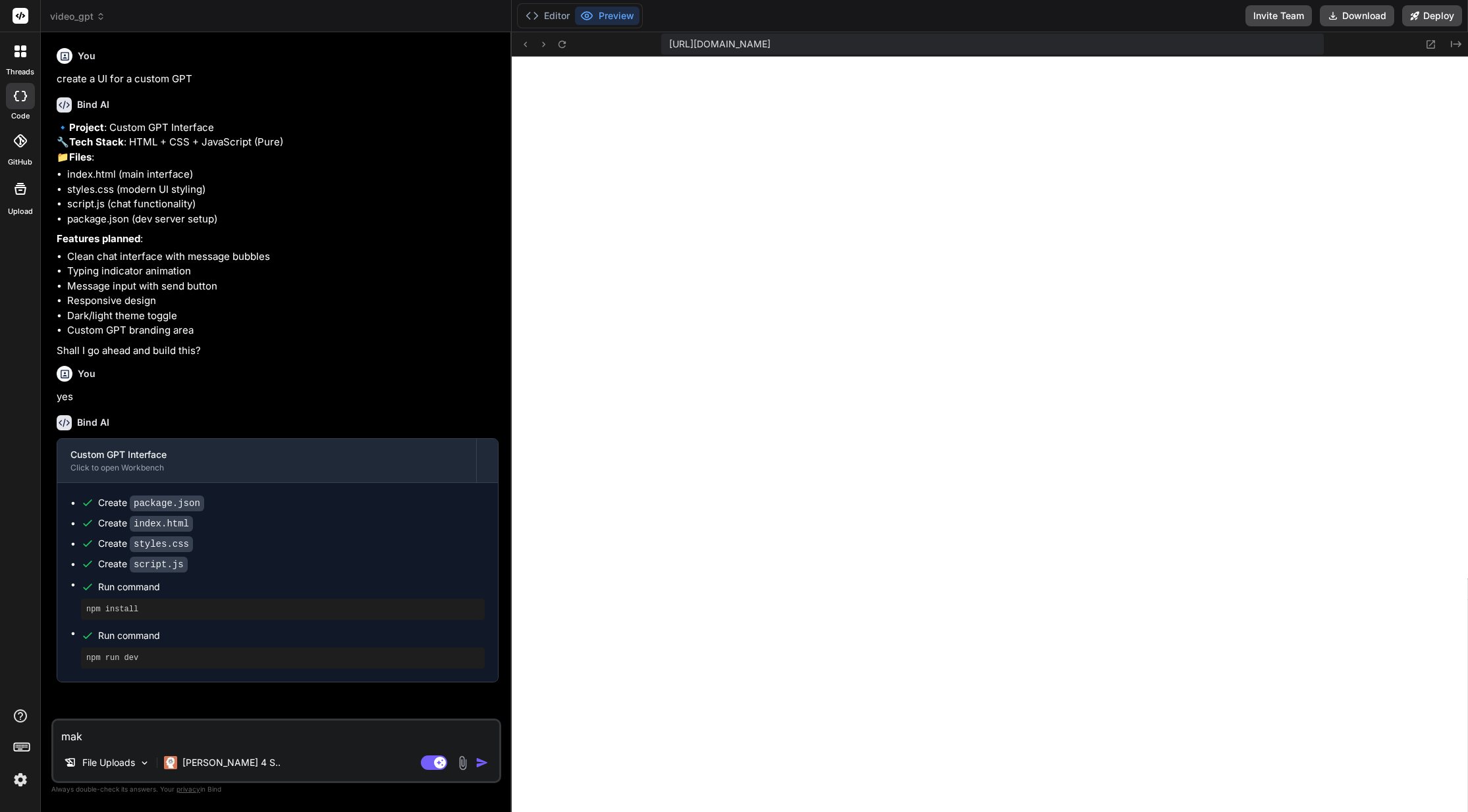
type textarea "make"
type textarea "x"
type textarea "make"
type textarea "x"
type textarea "make i"
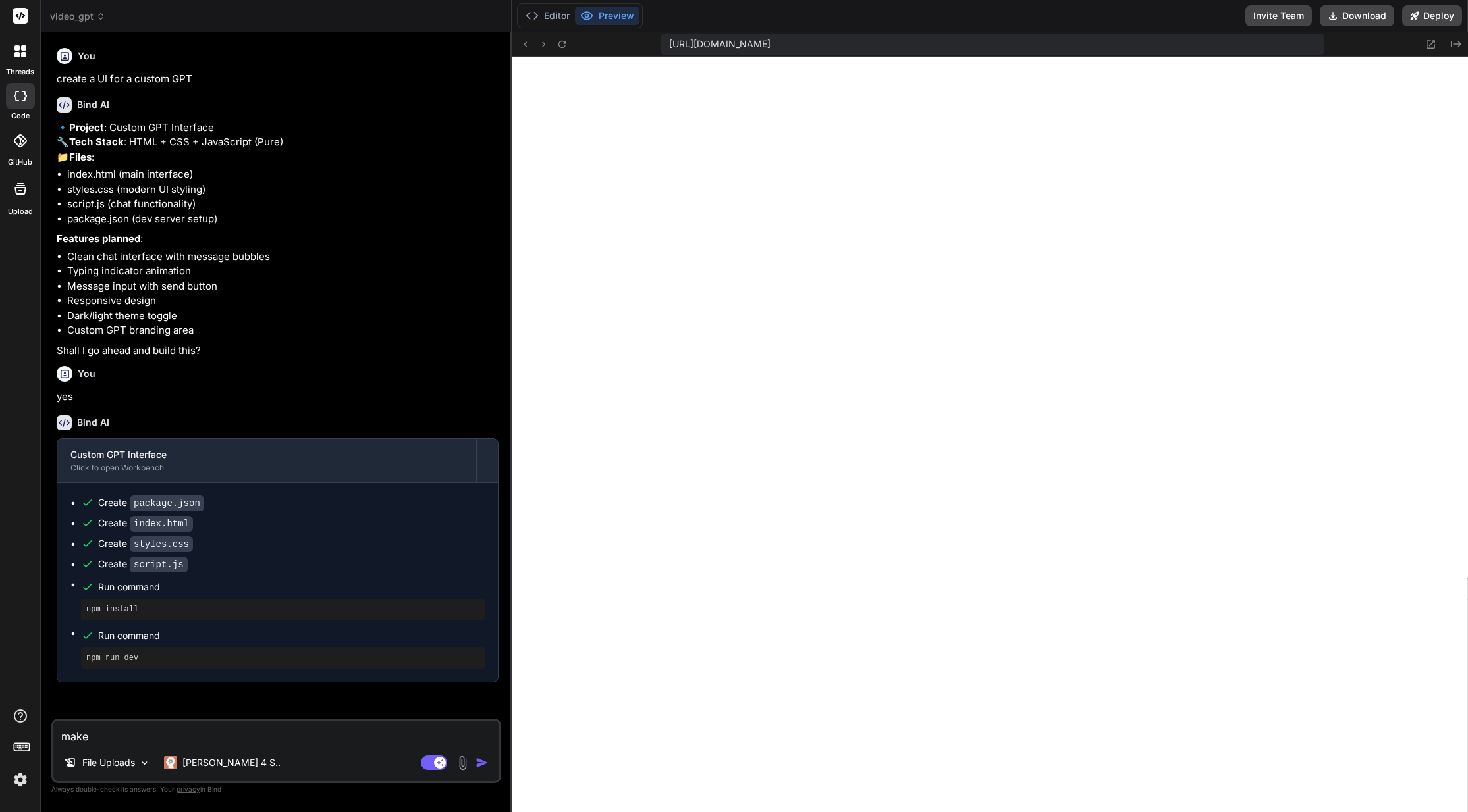
type textarea "x"
type textarea "make it"
type textarea "x"
type textarea "make it"
type textarea "x"
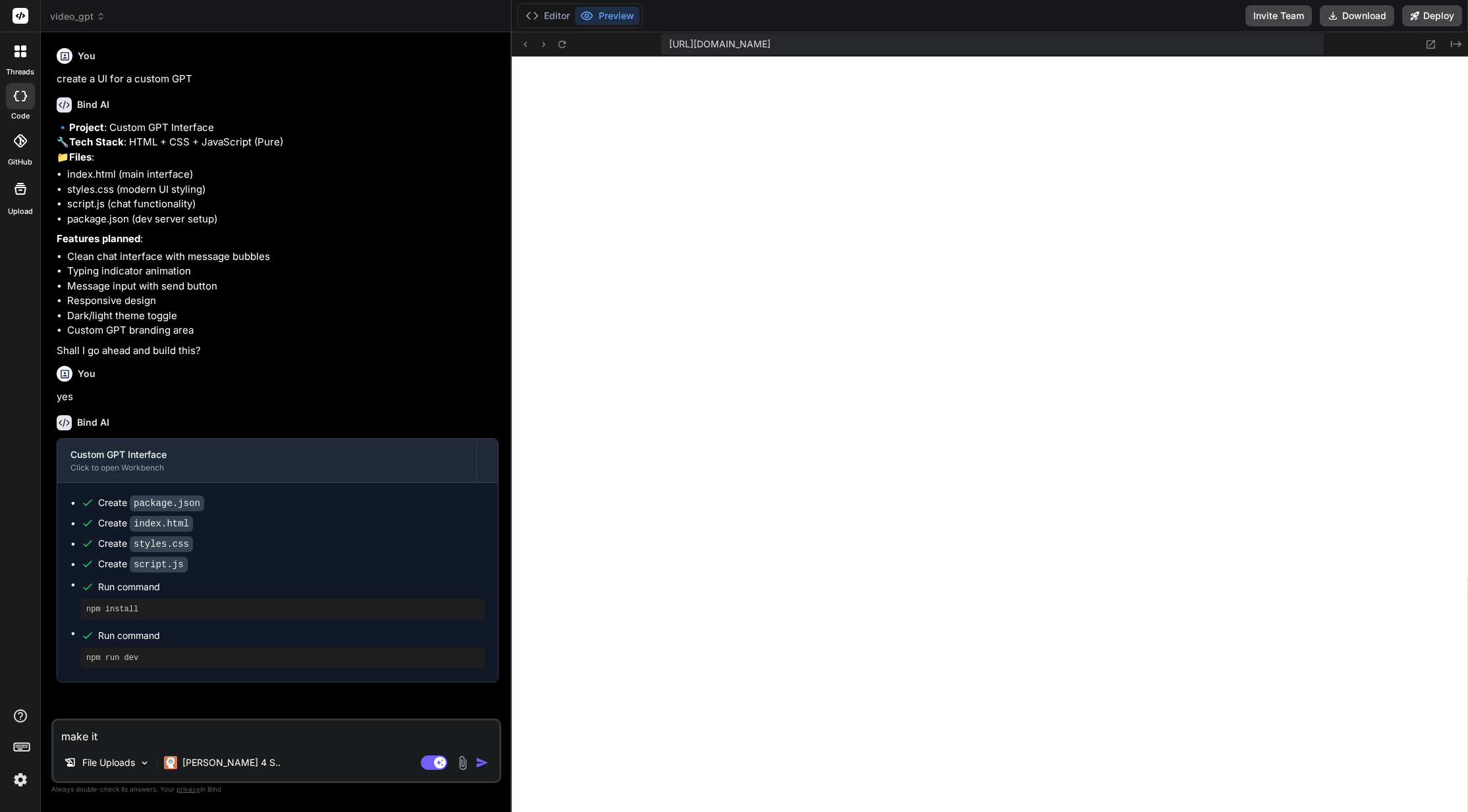
type textarea "make it b"
type textarea "x"
type textarea "make it bl"
type textarea "x"
type textarea "make it bla"
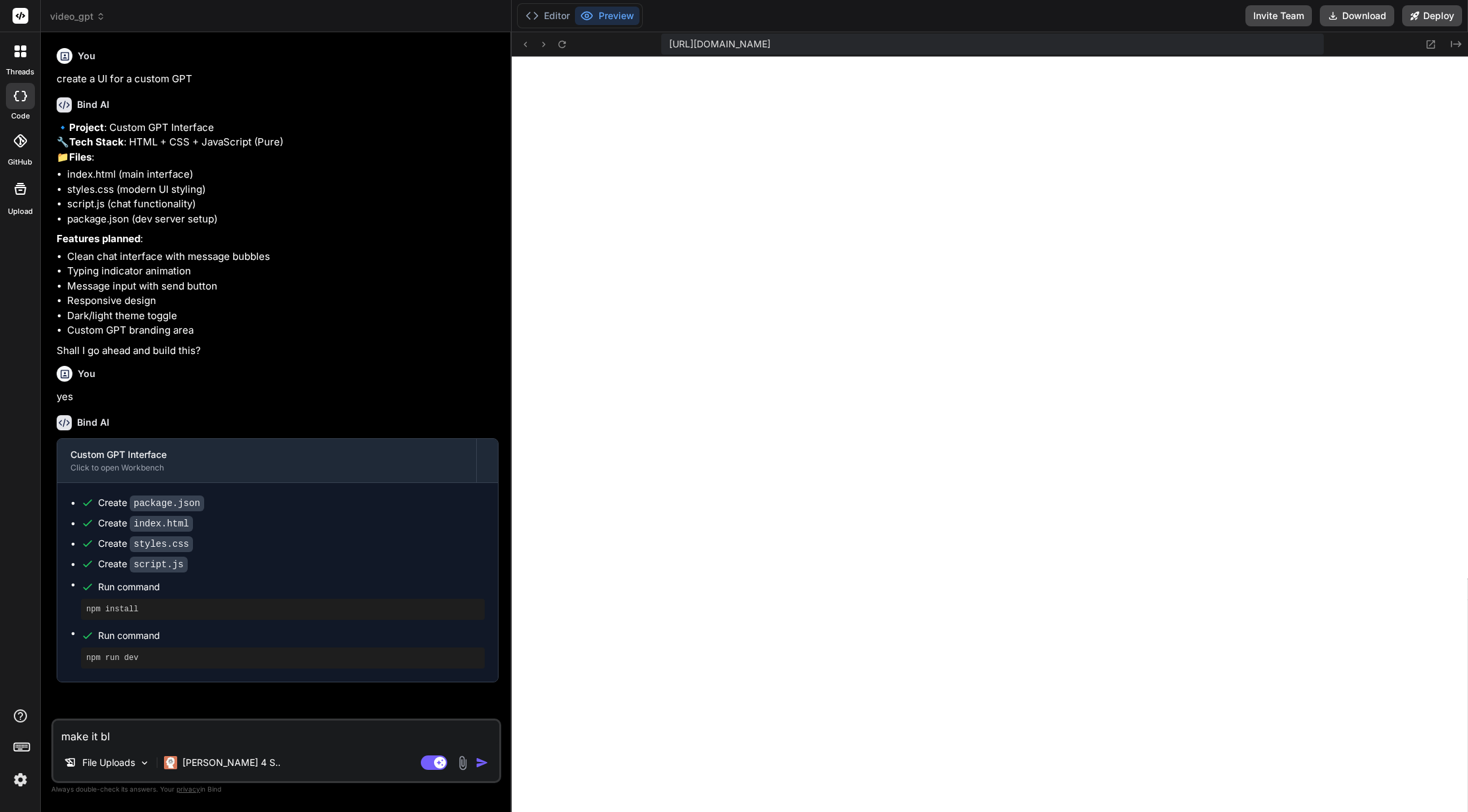
type textarea "x"
type textarea "make it blac"
type textarea "x"
type textarea "make it black"
type textarea "x"
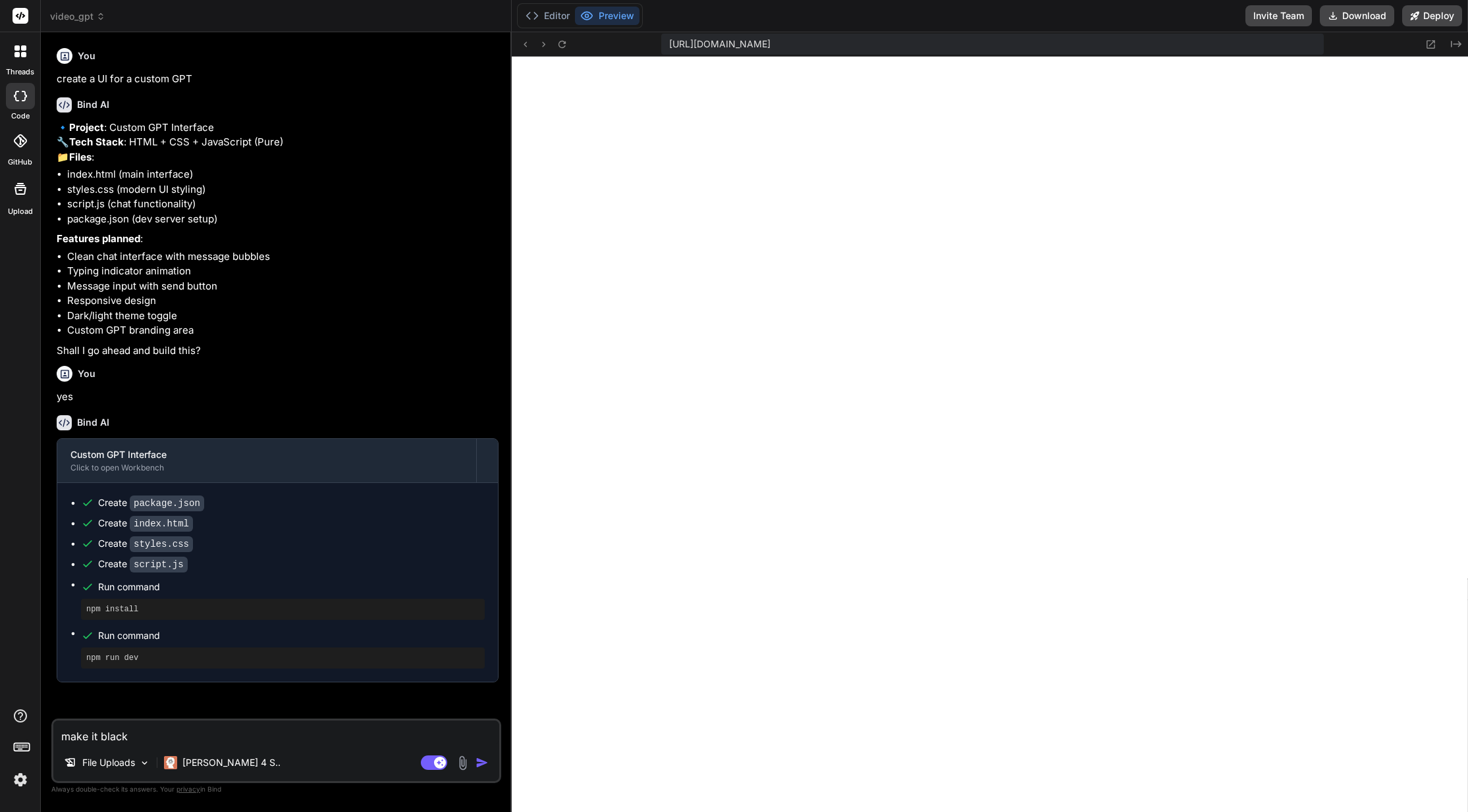
type textarea "make it black"
type textarea "x"
type textarea "make it black b"
type textarea "x"
type textarea "make it black ba"
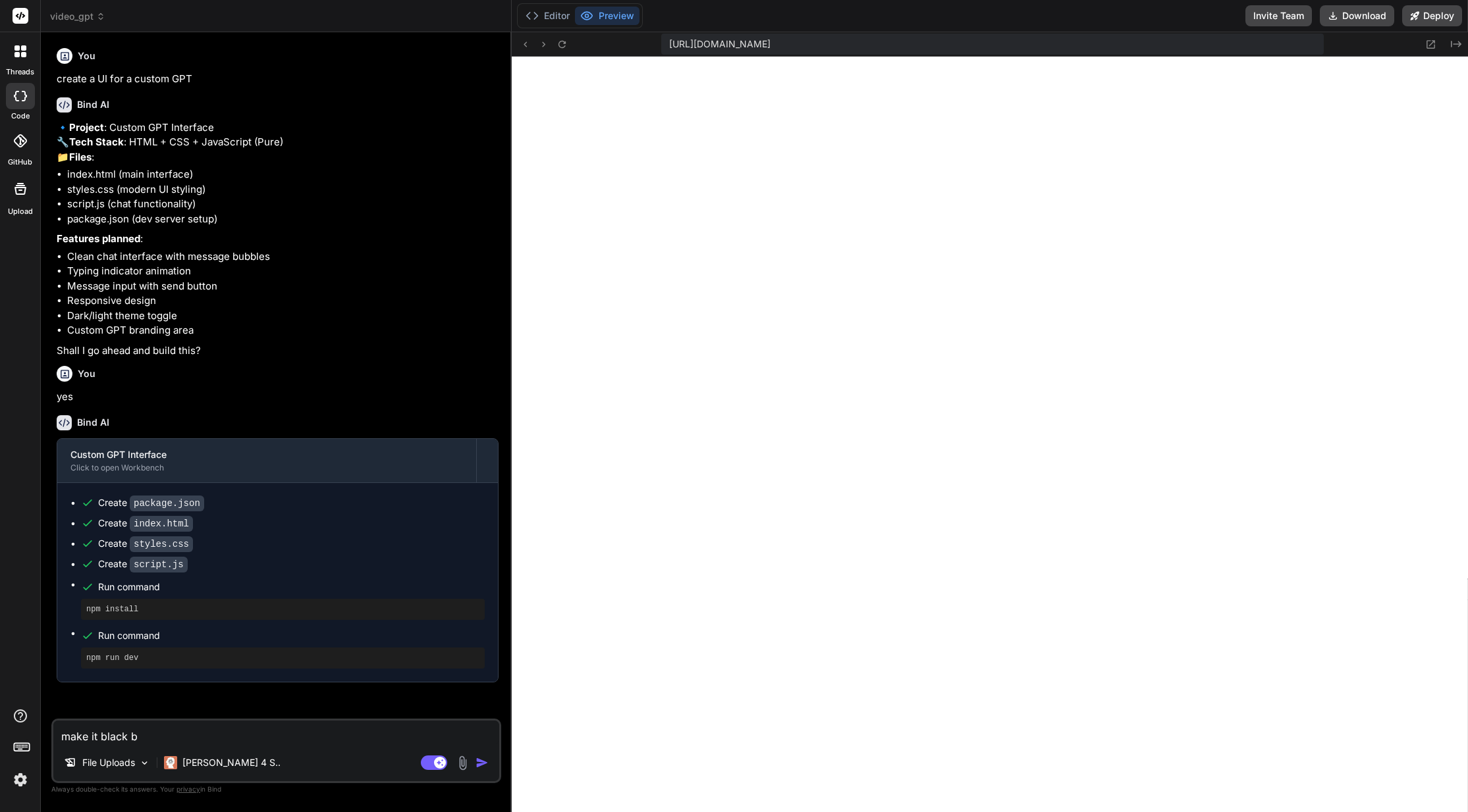
type textarea "x"
type textarea "make it black bac"
type textarea "x"
type textarea "make it black back"
type textarea "x"
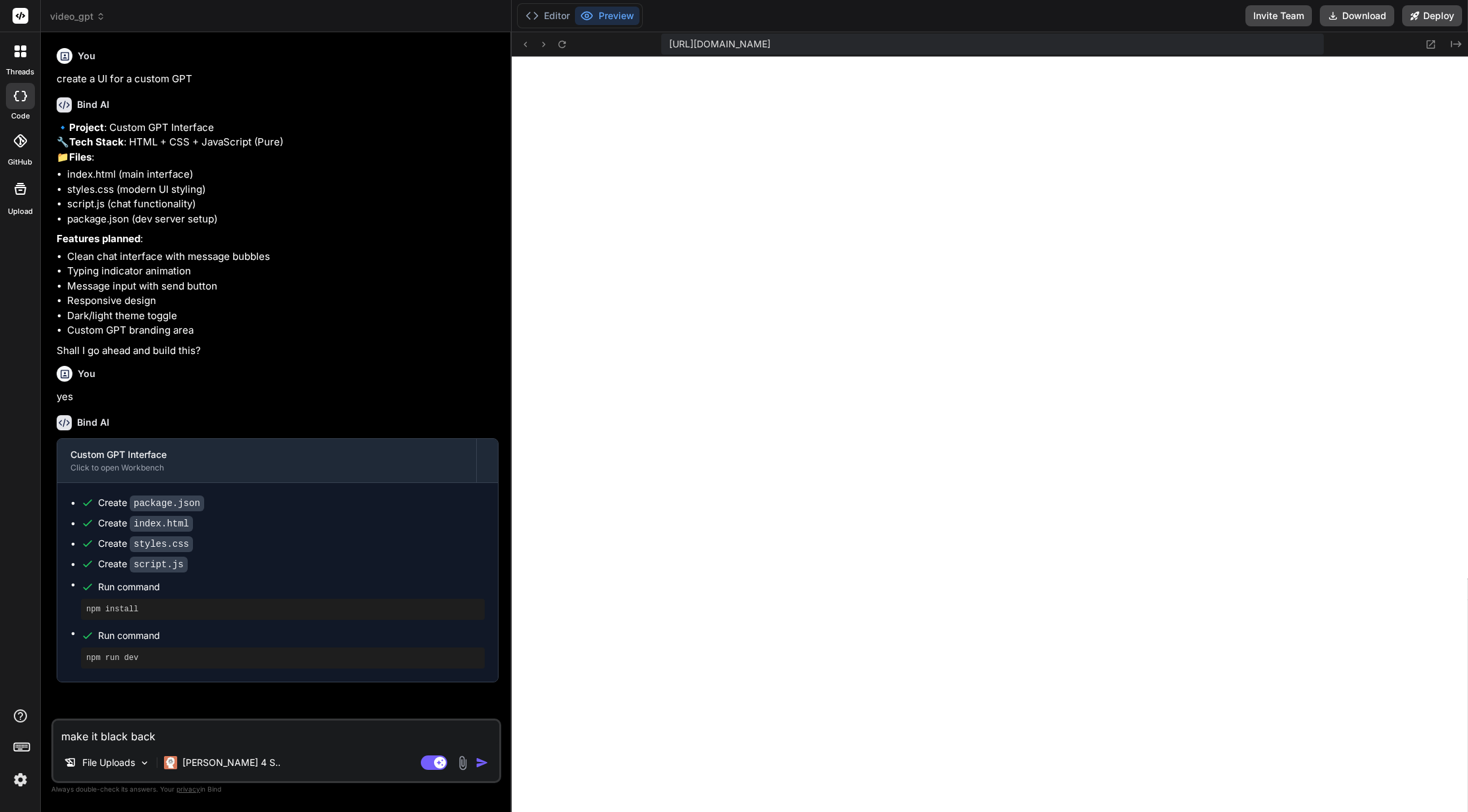
type textarea "make it black backg"
type textarea "x"
type textarea "make it black backgr"
type textarea "x"
type textarea "make it black backgro"
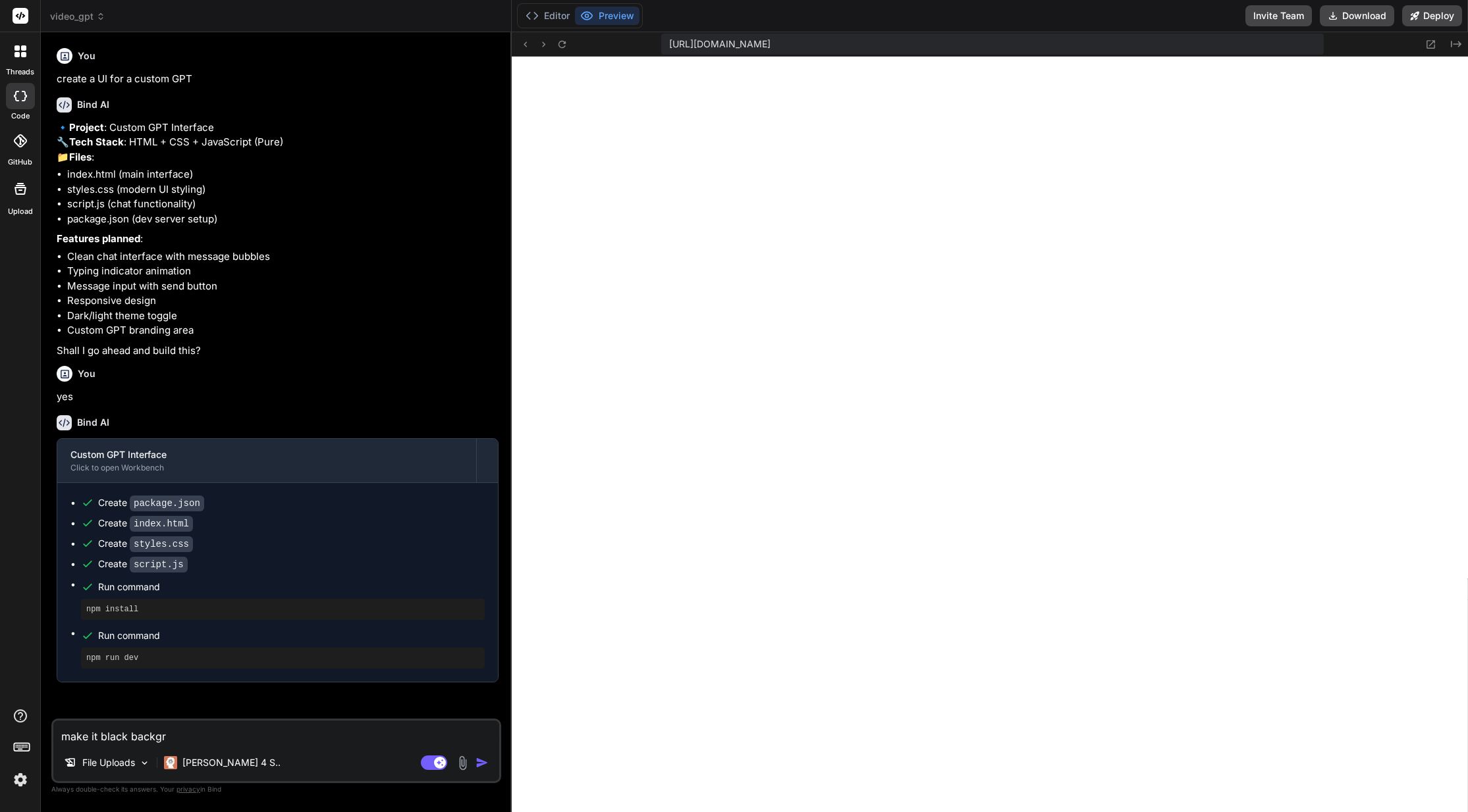
type textarea "x"
type textarea "make it black backgrou"
type textarea "x"
type textarea "make it black backgroun"
type textarea "x"
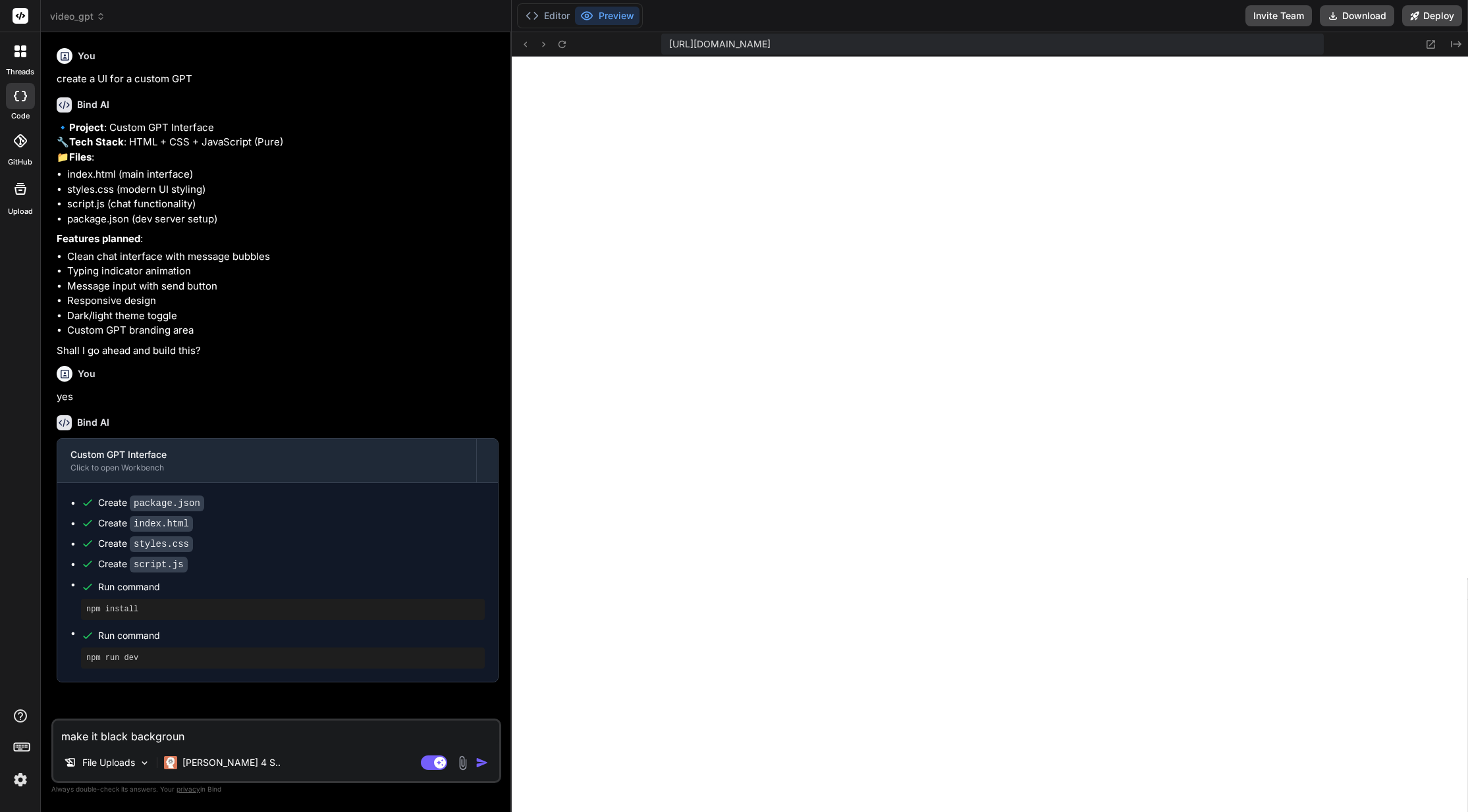
type textarea "make it black background"
type textarea "x"
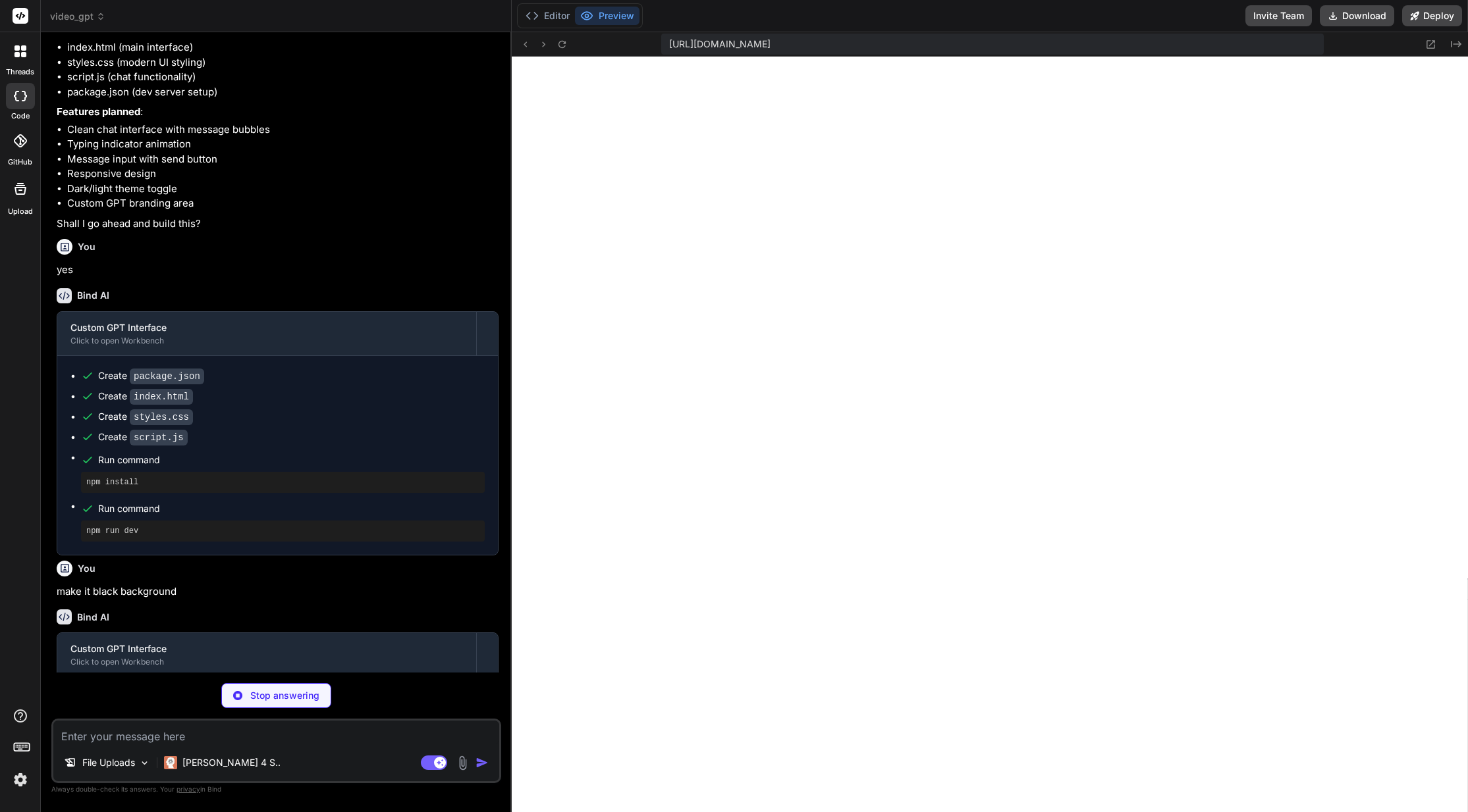
scroll to position [199, 0]
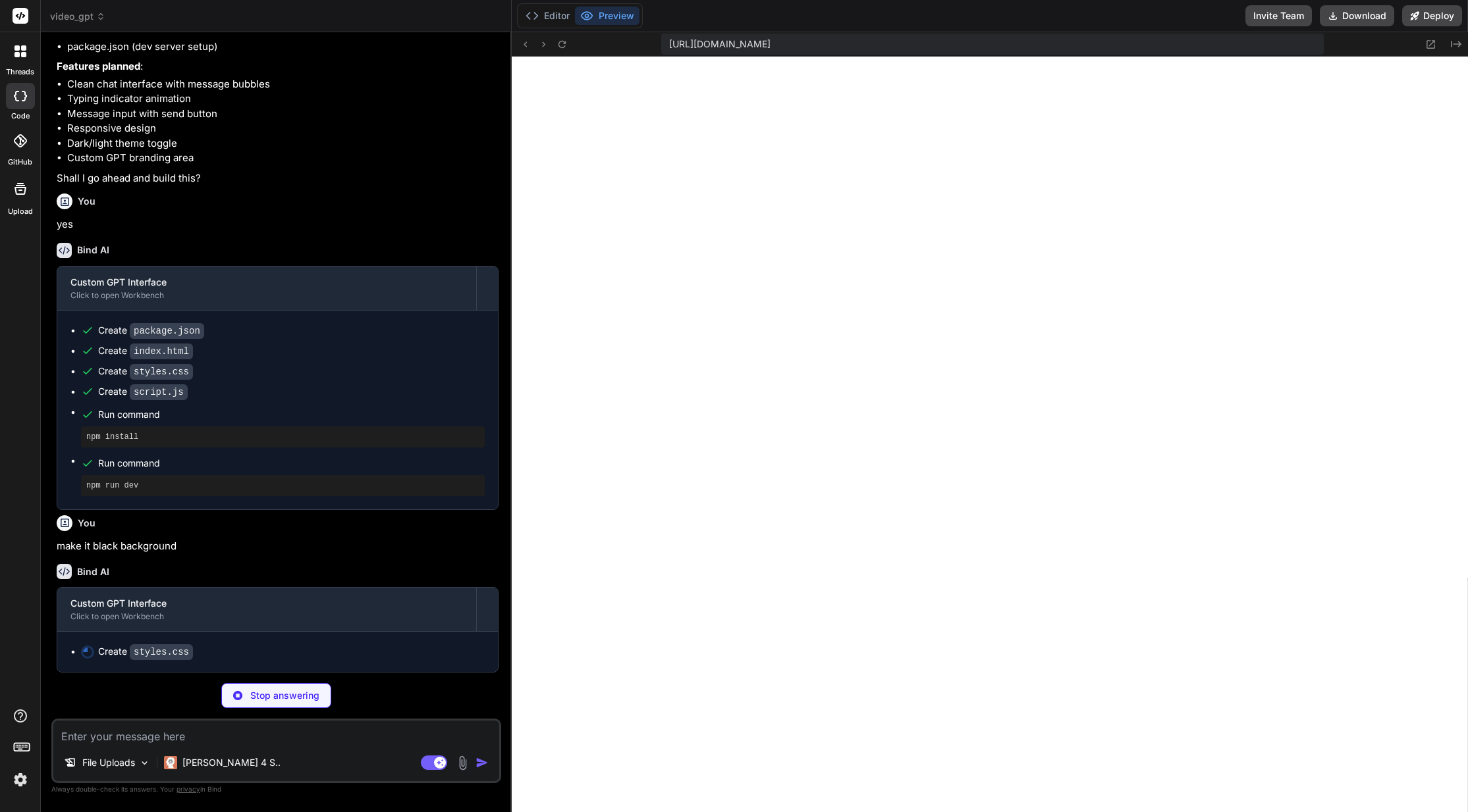
type textarea "x"
type textarea ".message-content { max-width: 90%; } .input-wrapper { padding: var(--spacing-sm…"
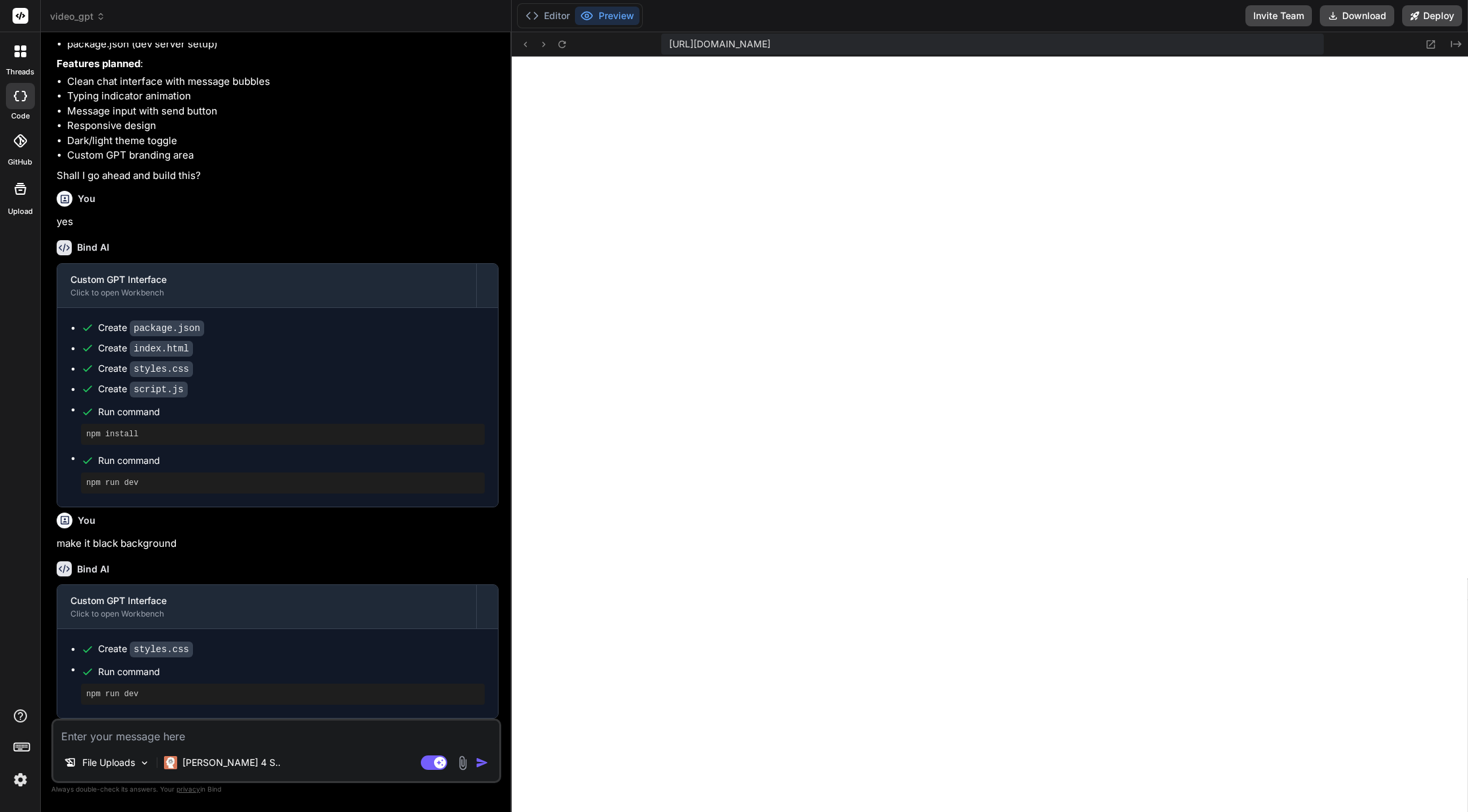
scroll to position [202, 0]
type textarea "x"
click at [562, 49] on icon at bounding box center [562, 45] width 11 height 11
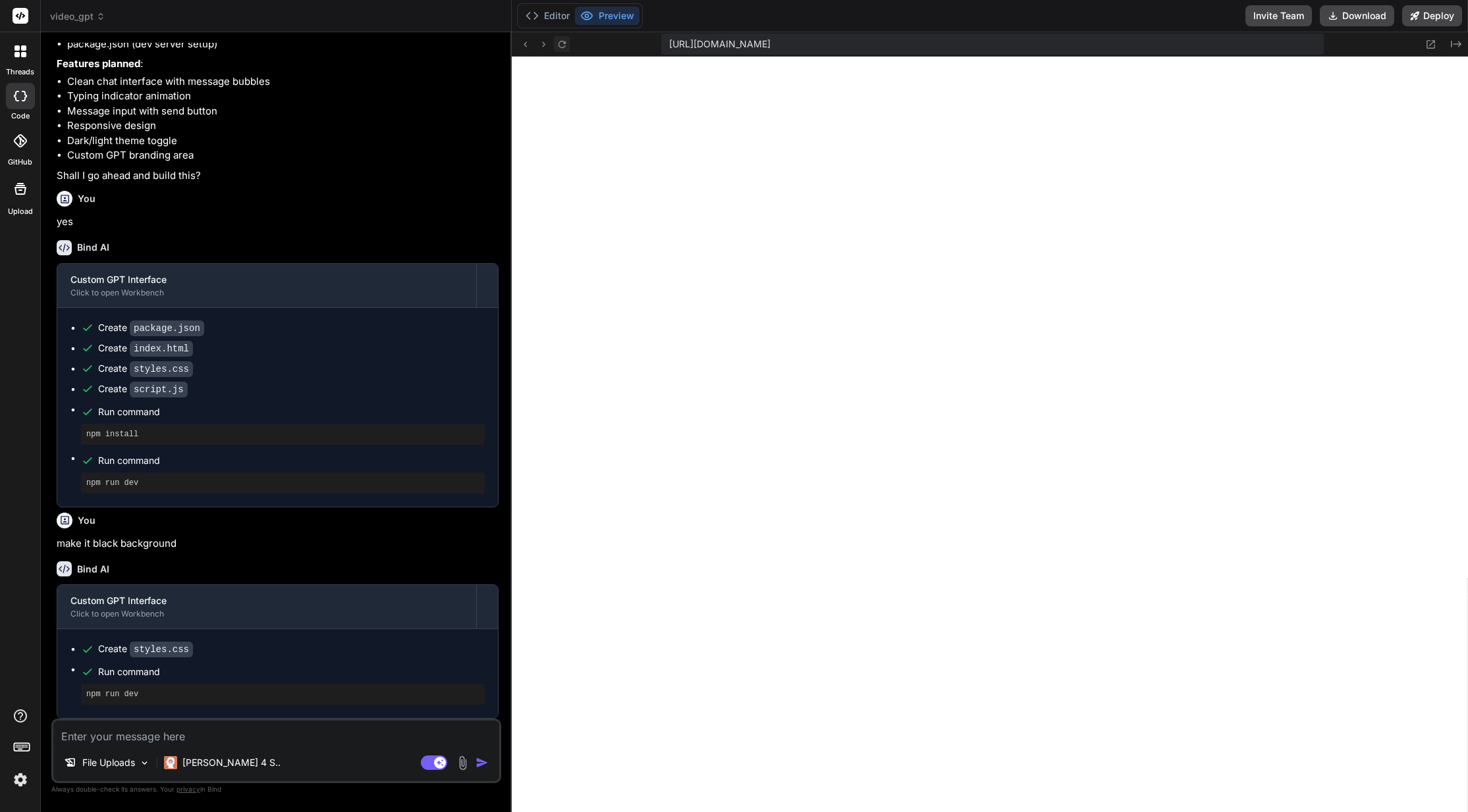
click at [562, 49] on icon at bounding box center [562, 45] width 11 height 11
click at [570, 44] on div "https://u3uk0f35zsjjbn9cprh6fq9h0p4tm2-wnxx-zkze0xgw--3000--96435430.local-corp…" at bounding box center [990, 45] width 956 height 24
click at [562, 45] on icon at bounding box center [562, 45] width 11 height 11
click at [523, 45] on icon at bounding box center [525, 45] width 11 height 11
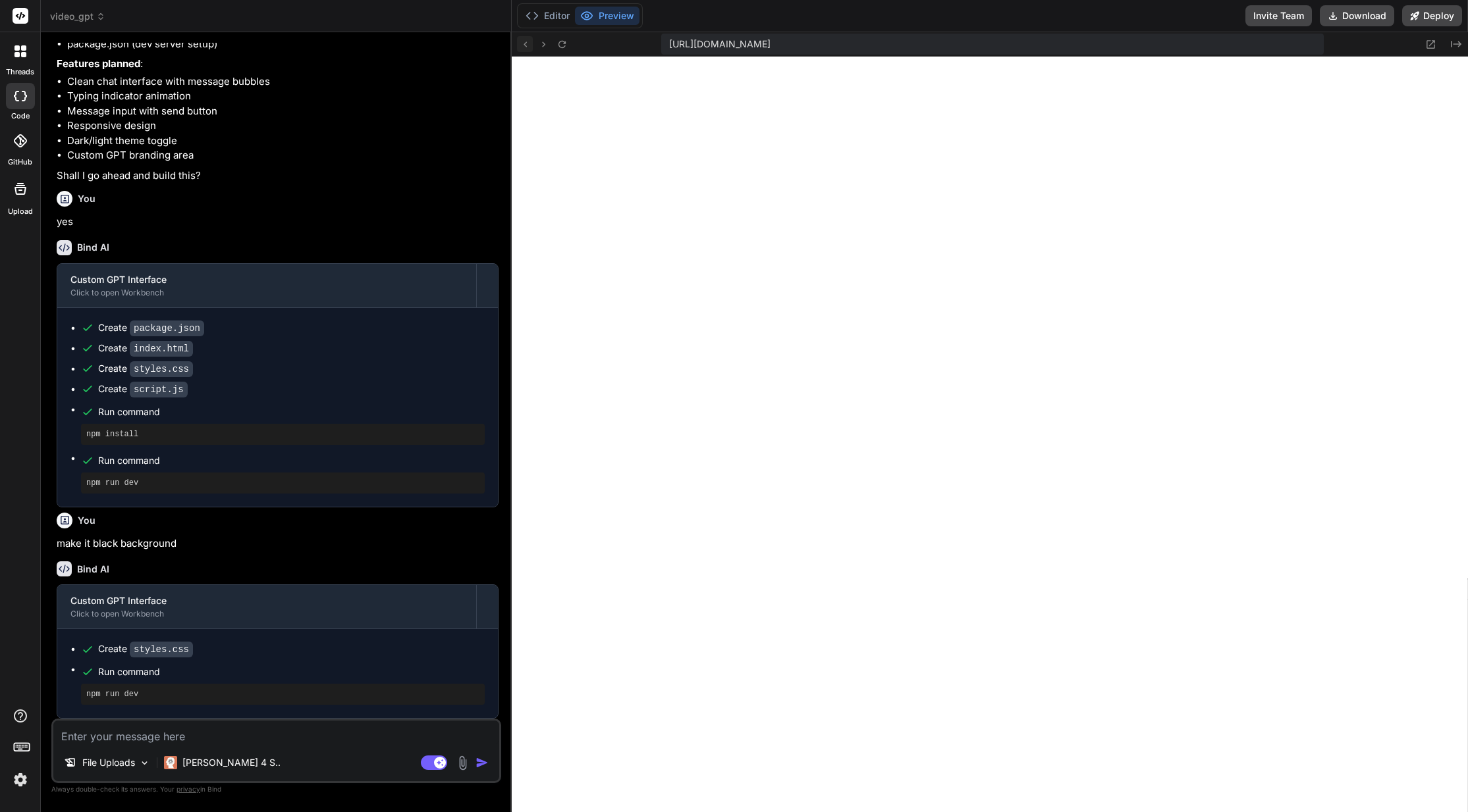
click at [523, 45] on icon at bounding box center [525, 45] width 11 height 11
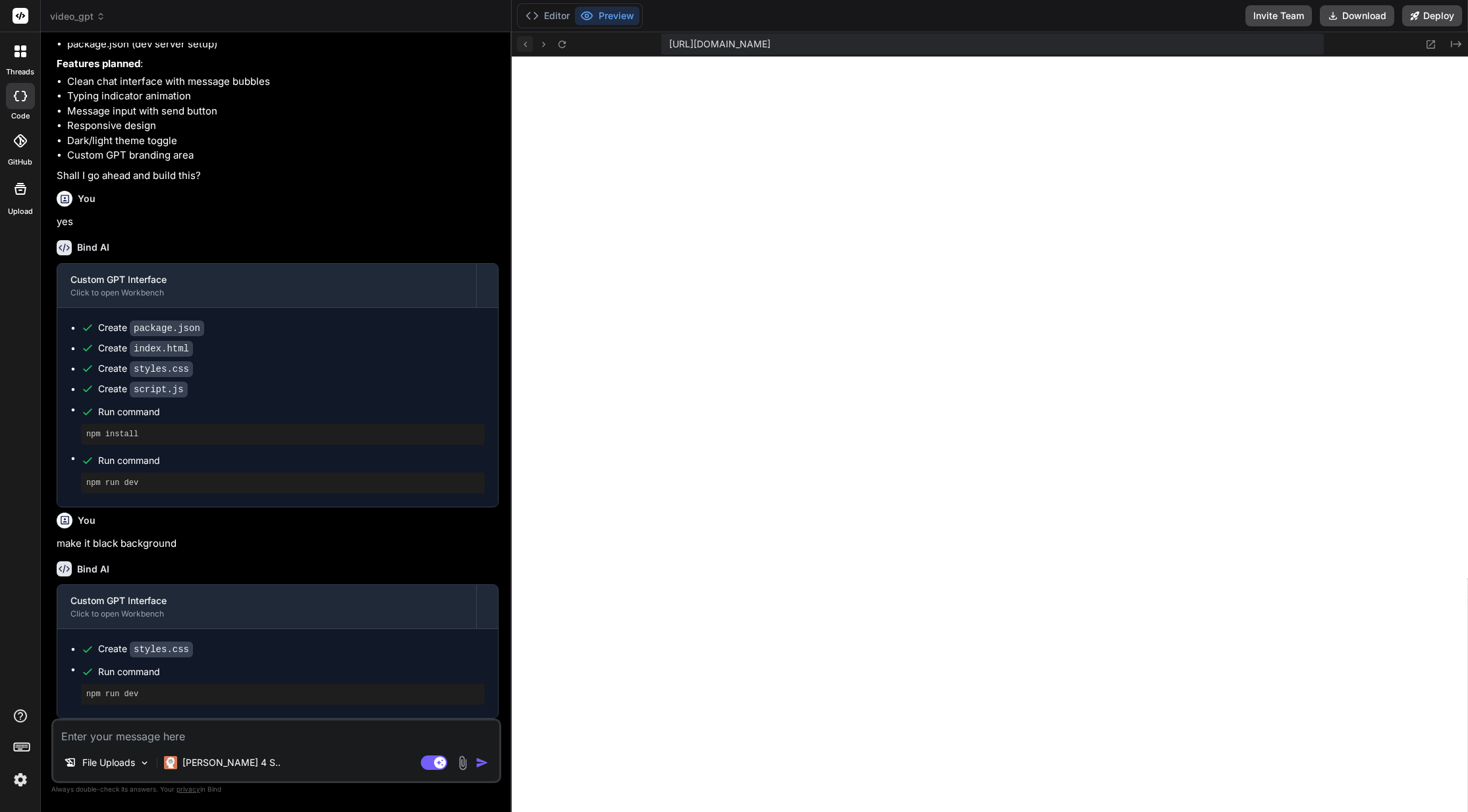
click at [523, 45] on icon at bounding box center [525, 45] width 11 height 11
click at [544, 41] on icon at bounding box center [543, 45] width 11 height 11
click at [560, 44] on icon at bounding box center [562, 45] width 11 height 11
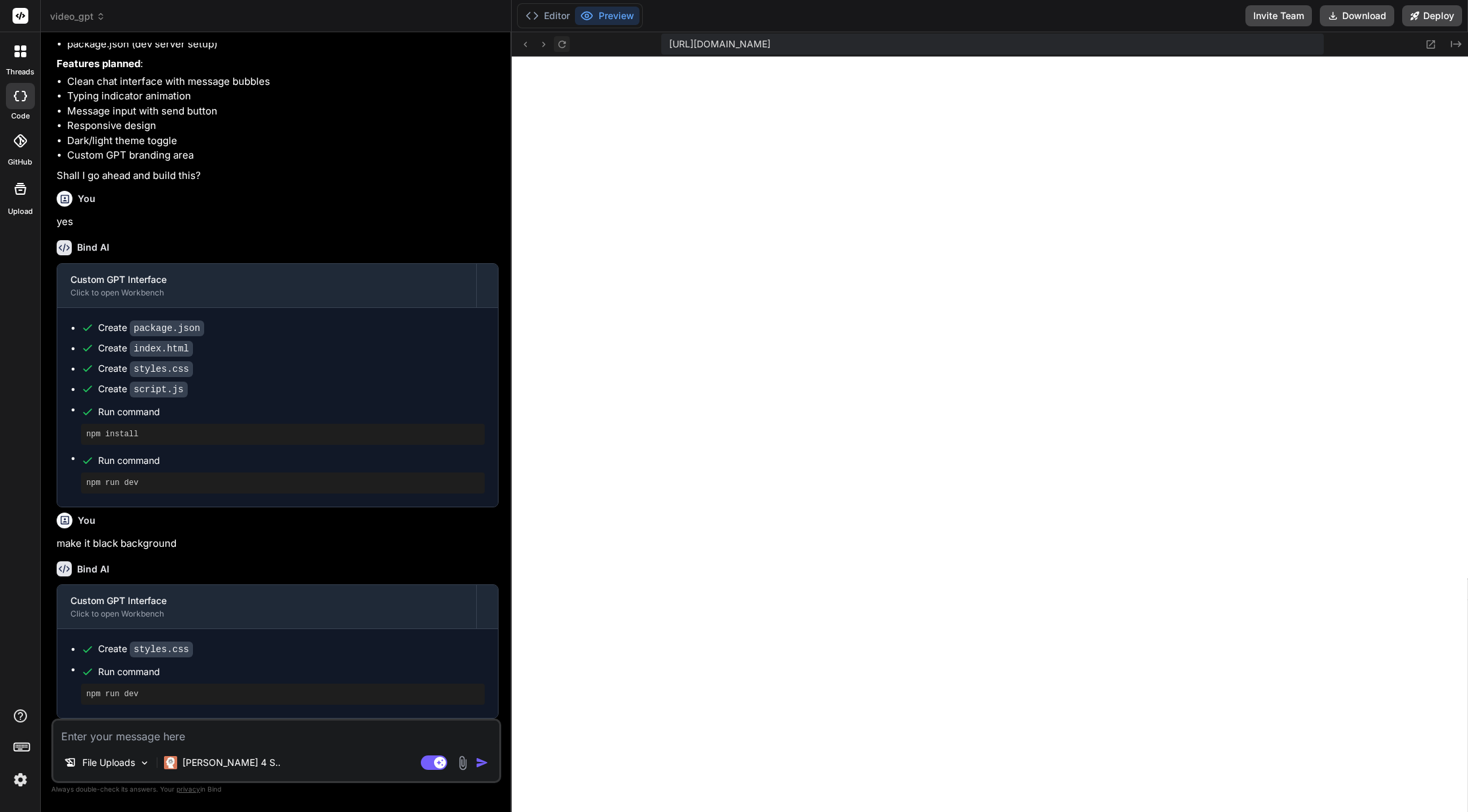
click at [560, 44] on icon at bounding box center [562, 45] width 11 height 11
click at [235, 730] on textarea at bounding box center [275, 732] width 445 height 23
type textarea "t"
type textarea "x"
type textarea "th"
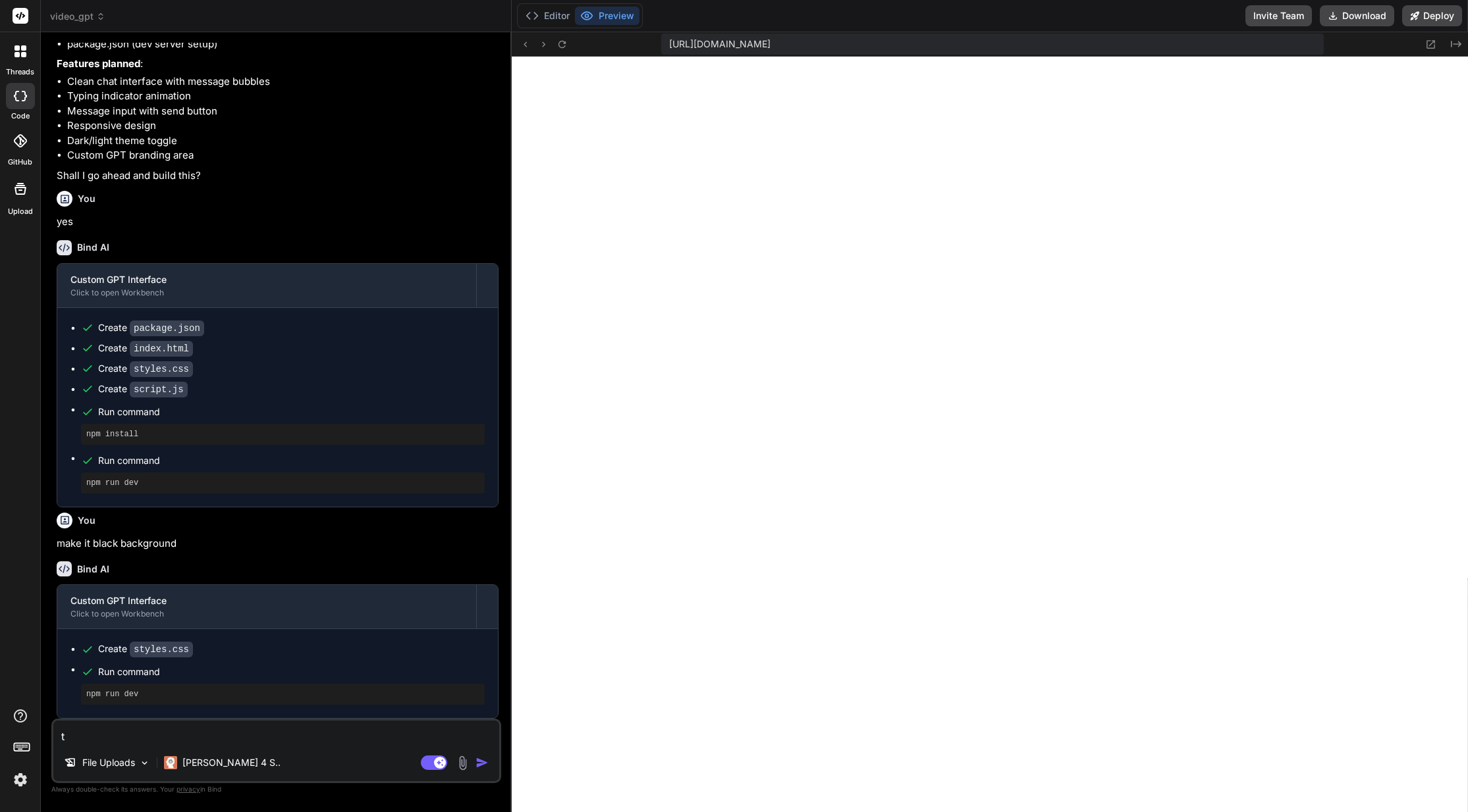
type textarea "x"
type textarea "the"
type textarea "x"
type textarea "the"
type textarea "x"
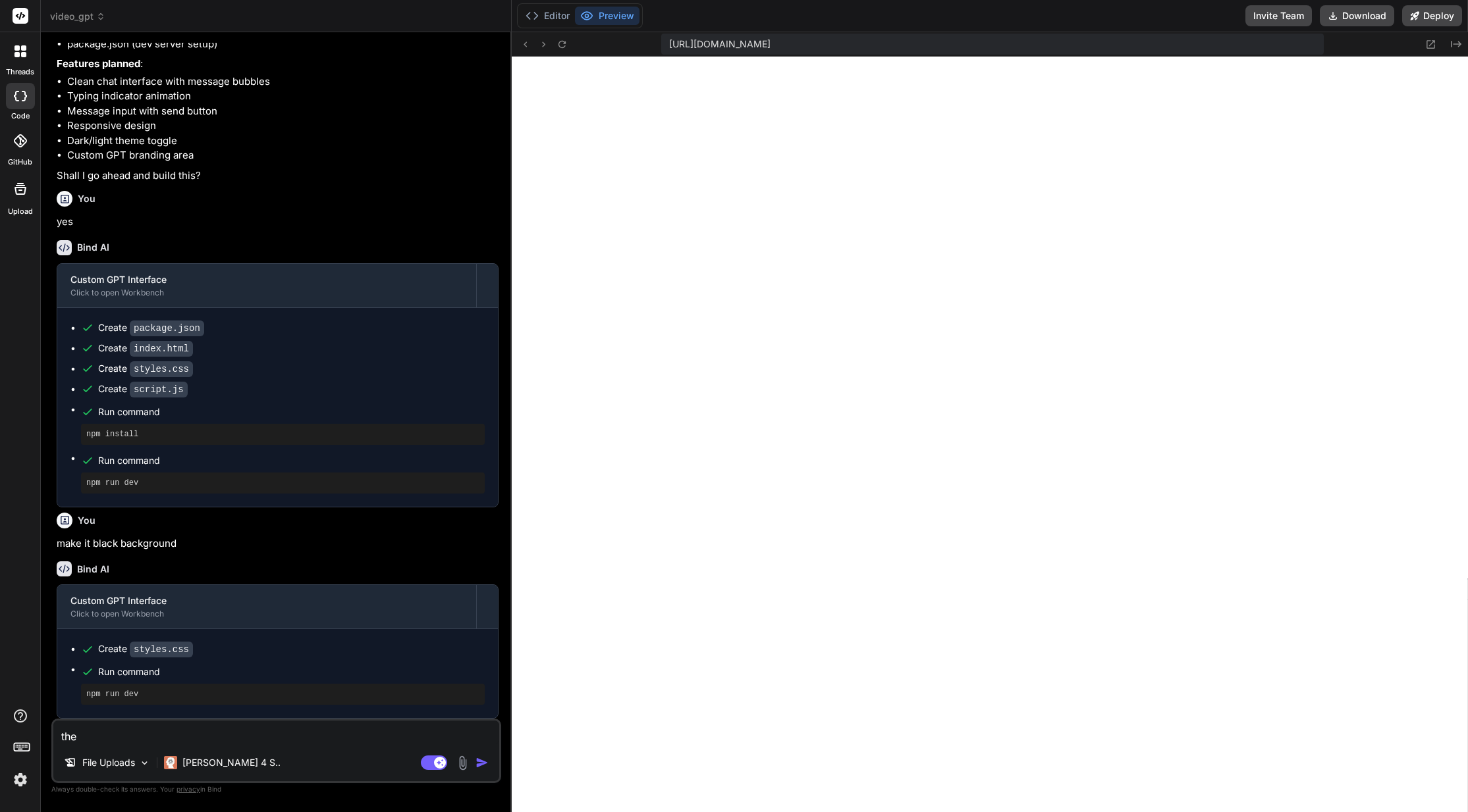
type textarea "the p"
type textarea "x"
type textarea "the pa"
type textarea "x"
type textarea "the pag"
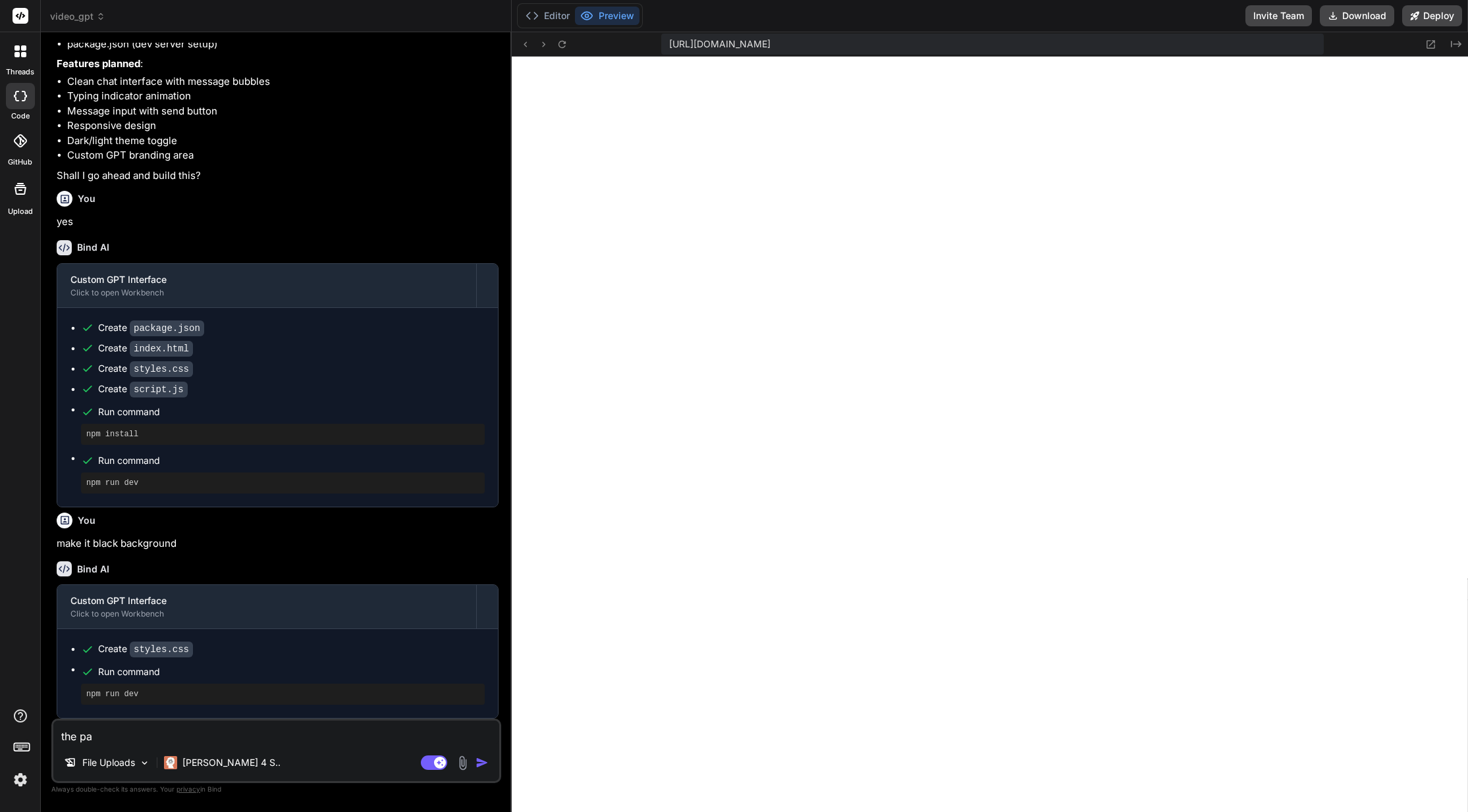
type textarea "x"
type textarea "the page"
type textarea "x"
type textarea "the page"
type textarea "x"
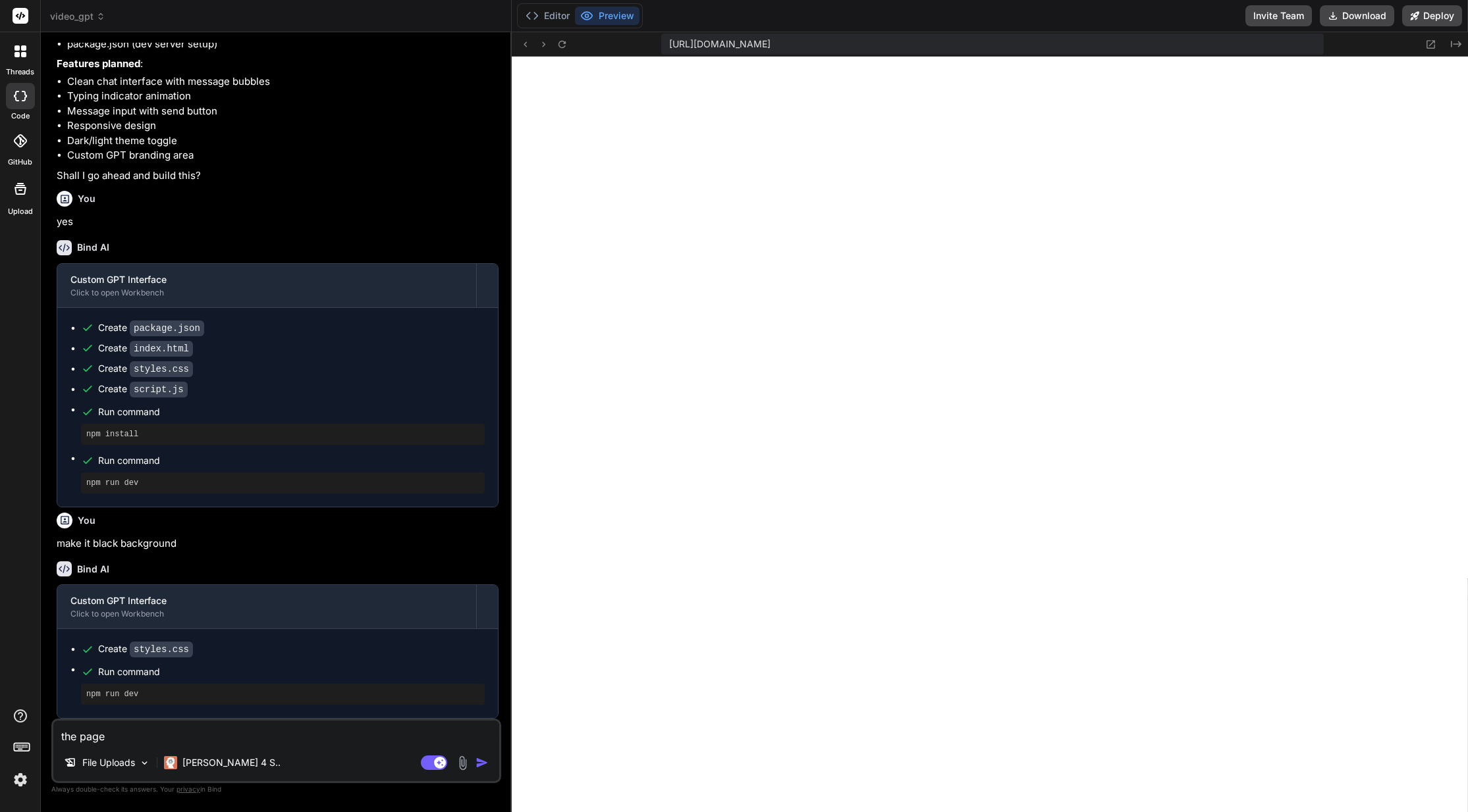
type textarea "the page i"
type textarea "x"
type textarea "the page is"
type textarea "x"
type textarea "the page is"
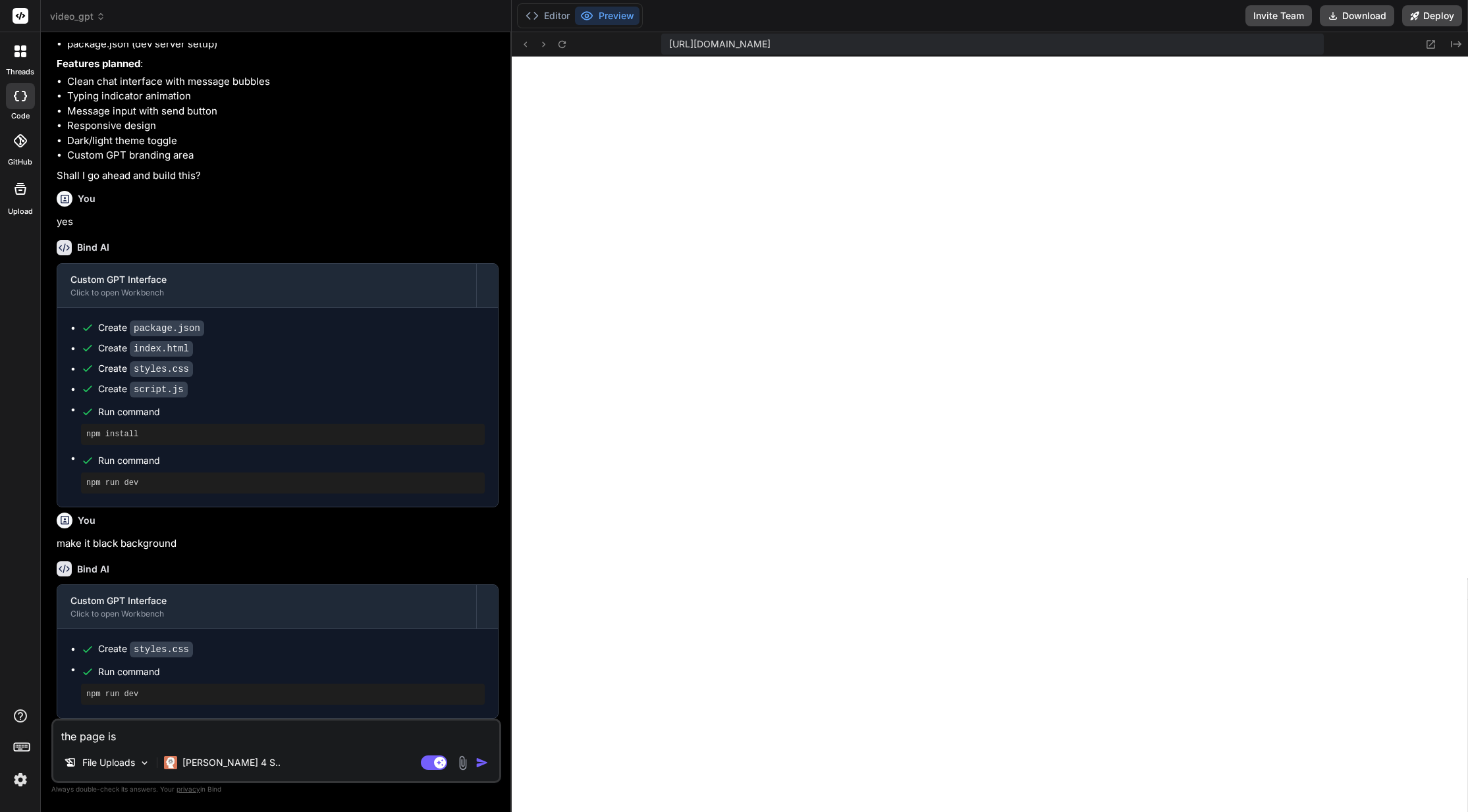
type textarea "x"
type textarea "the page is e"
type textarea "x"
type textarea "the page is ea"
type textarea "x"
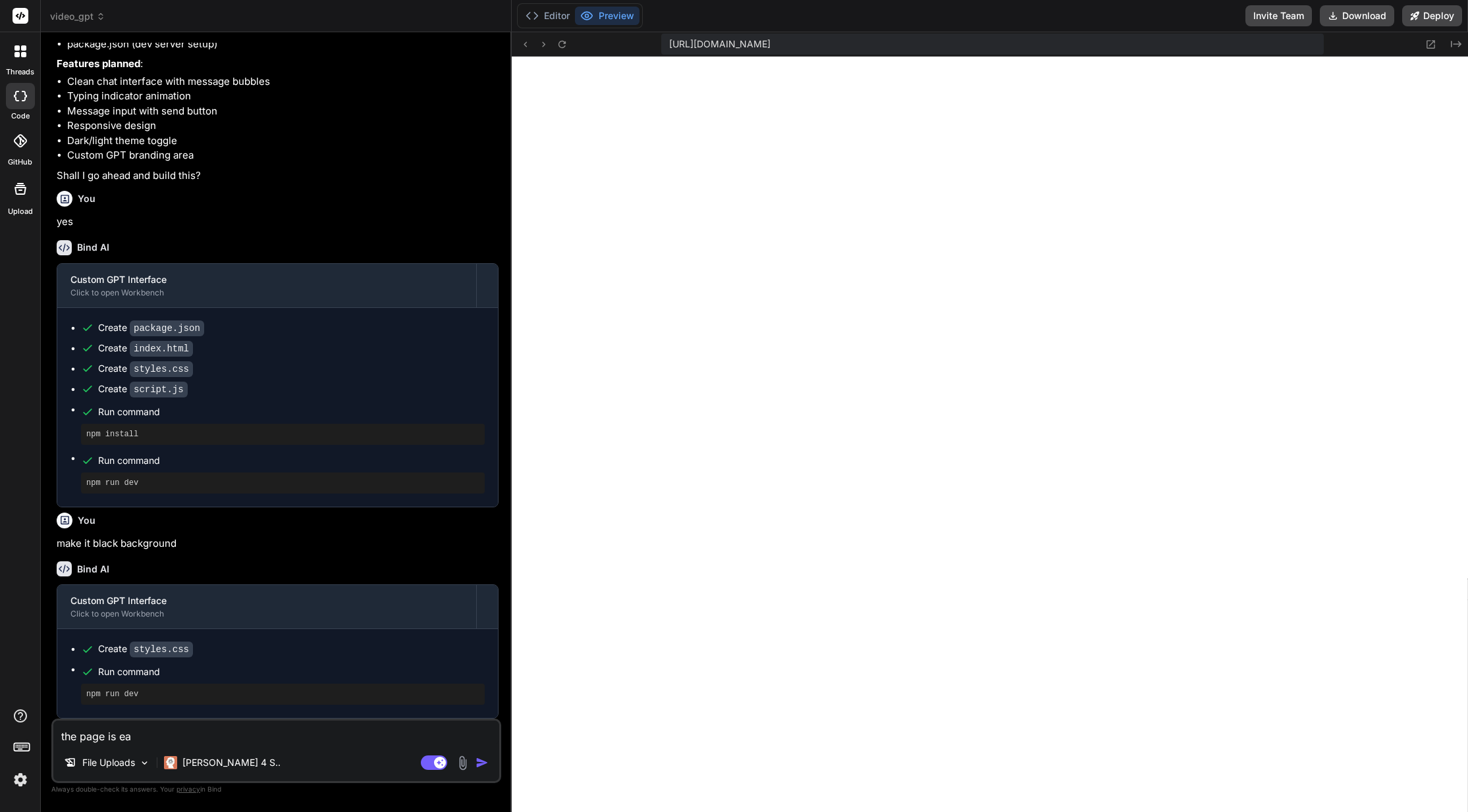
type textarea "the page is ead"
type textarea "x"
type textarea "the page is ea"
type textarea "x"
type textarea "the page is e"
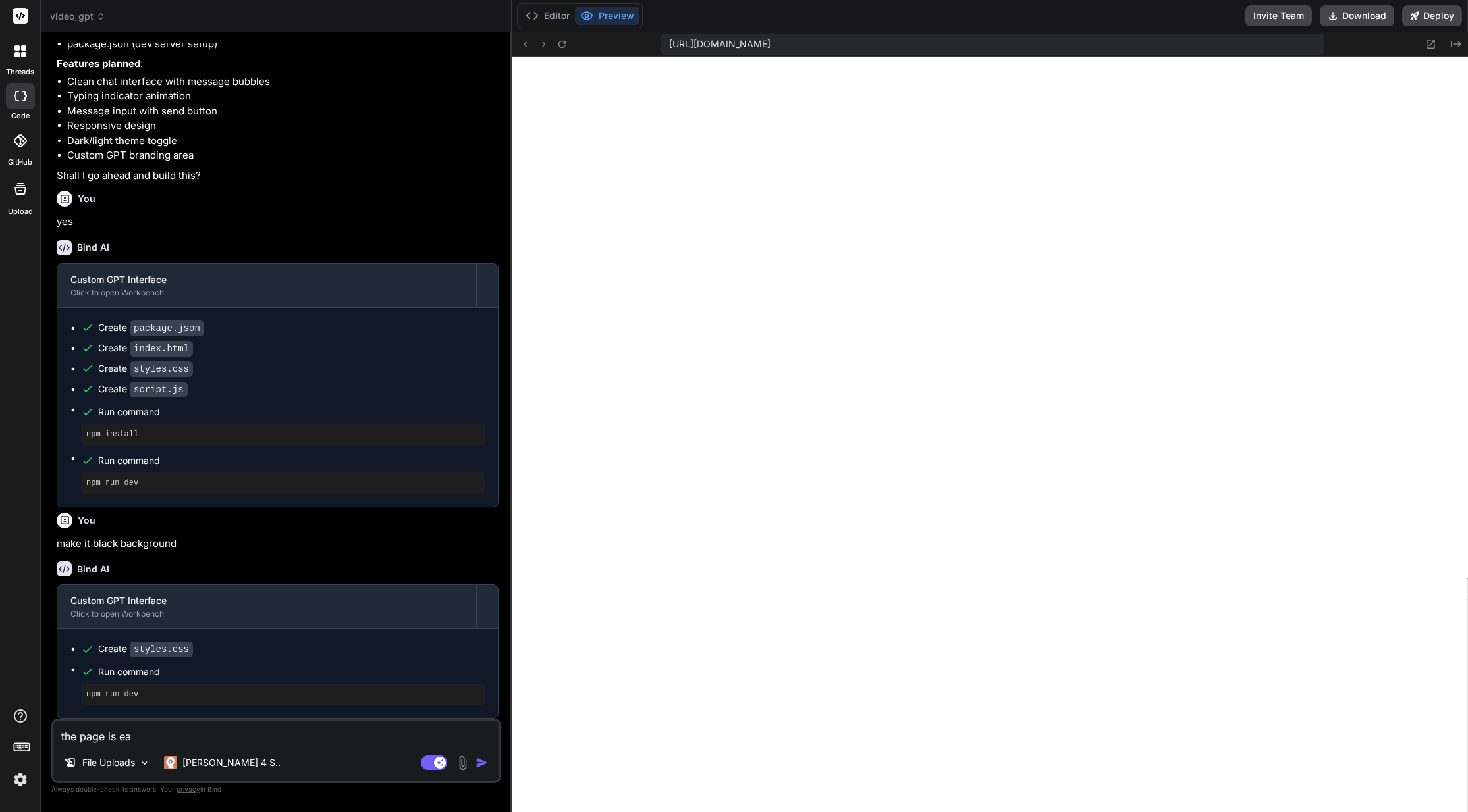
type textarea "x"
type textarea "the page is"
type textarea "x"
type textarea "the page is d"
type textarea "x"
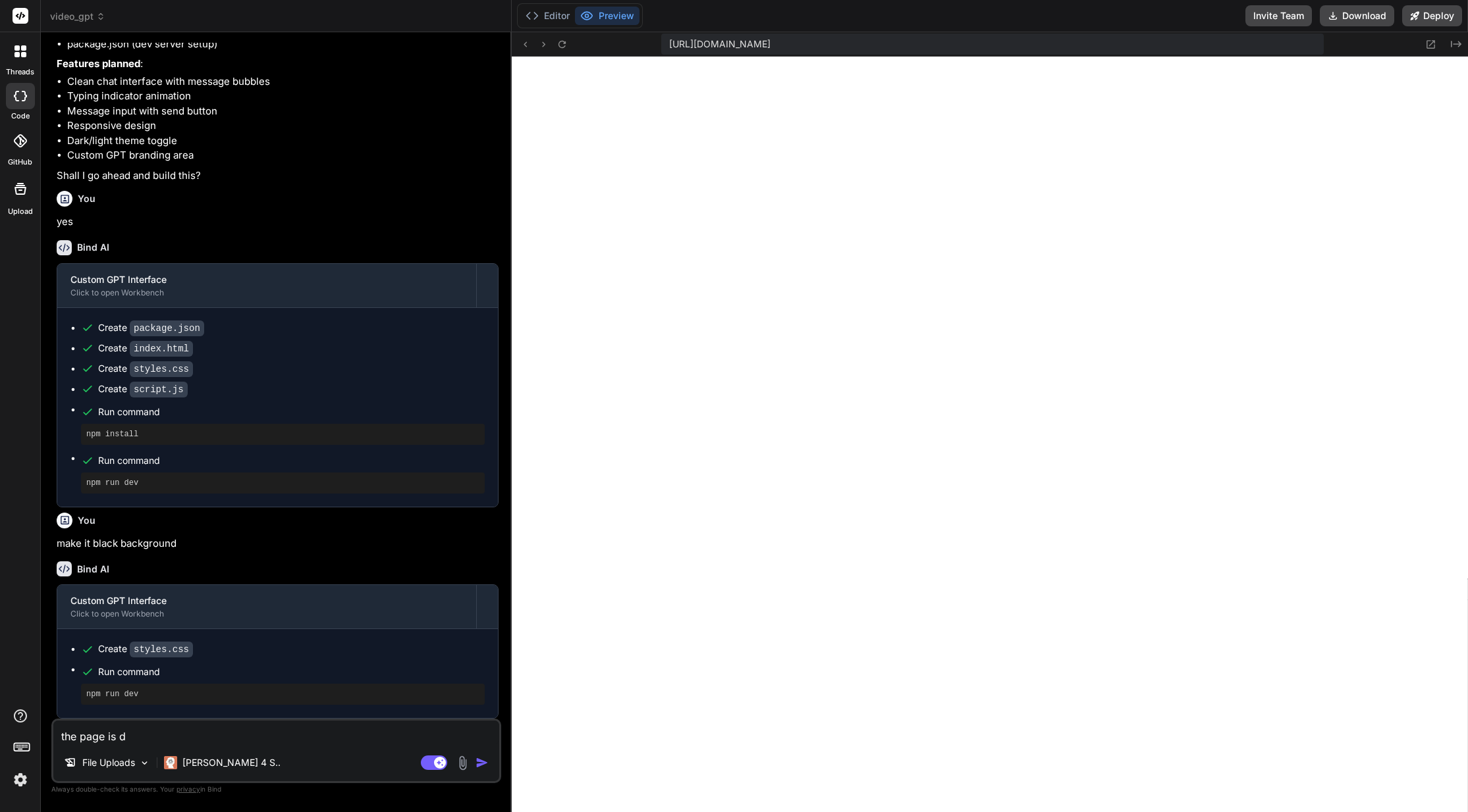
type textarea "the page is de"
type textarea "x"
type textarea "the page is dea"
type textarea "x"
type textarea "the page is dead"
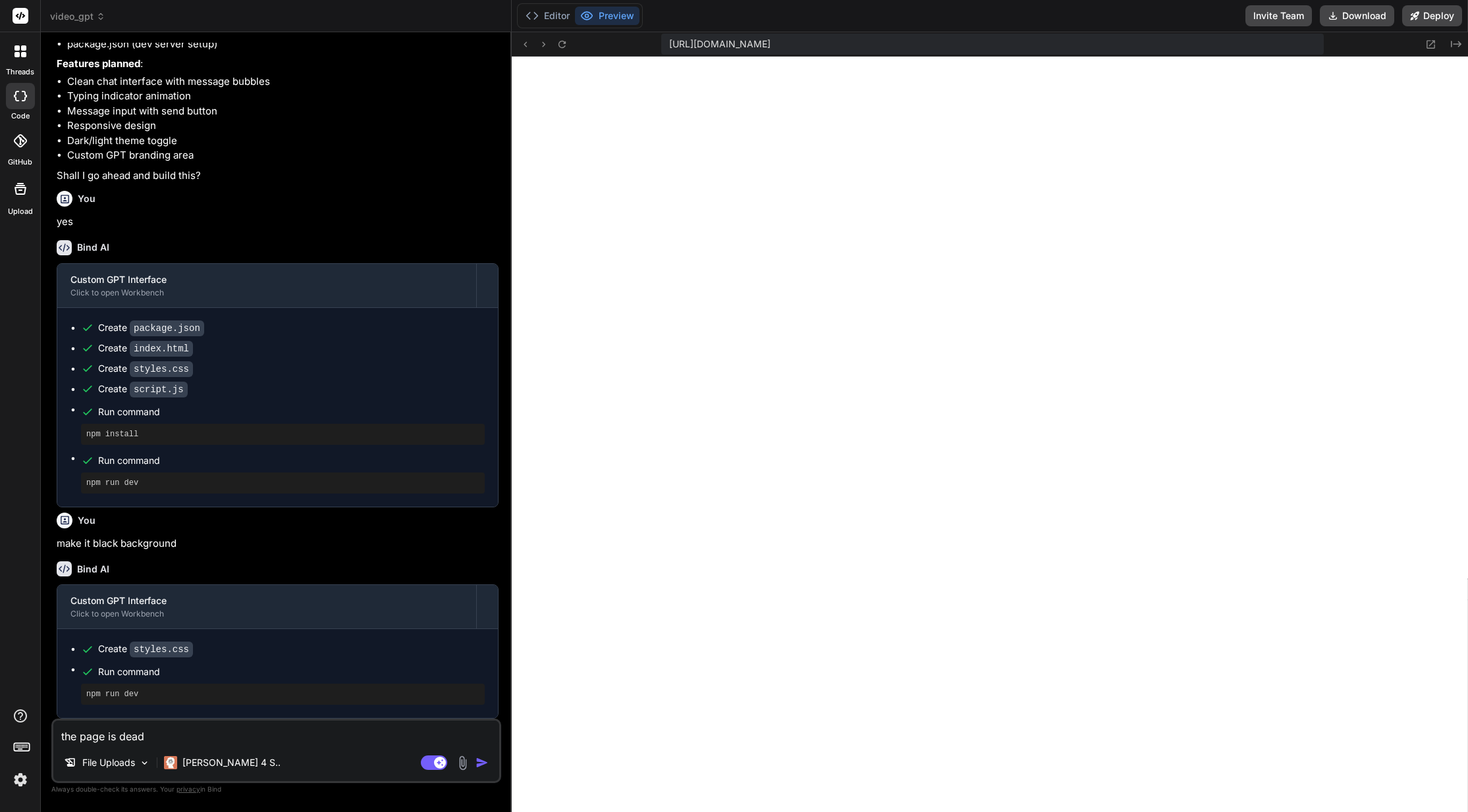
type textarea "x"
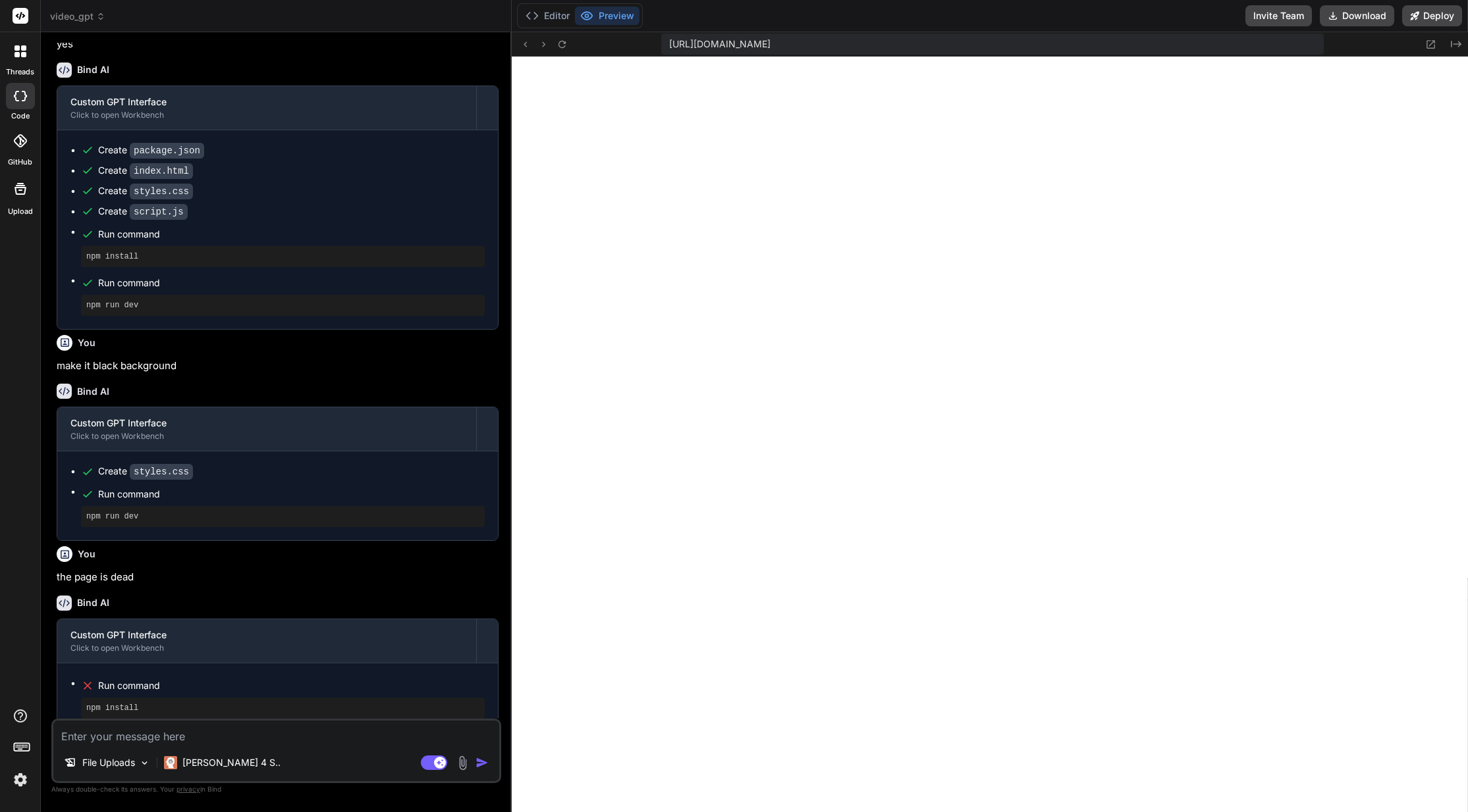
scroll to position [441, 0]
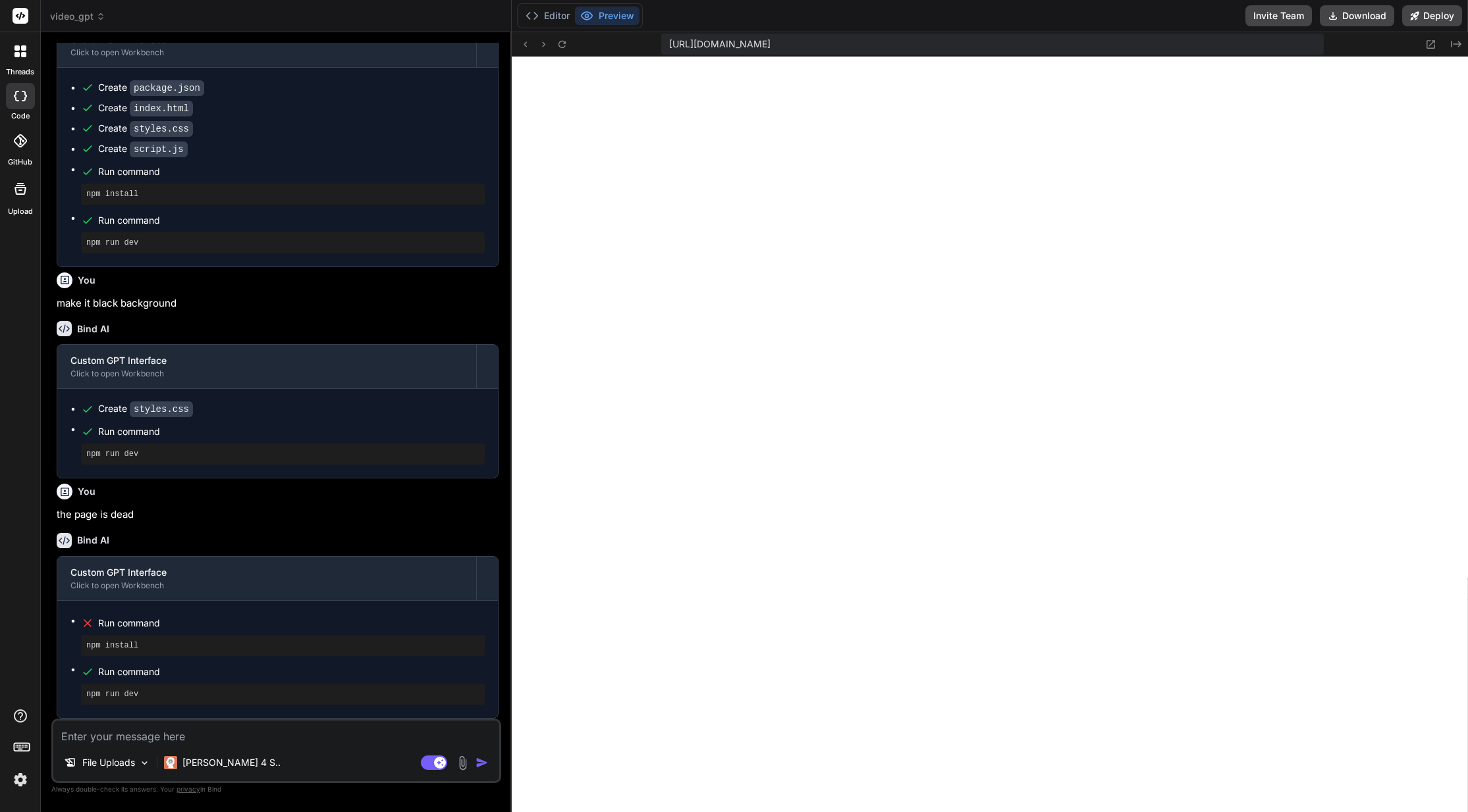
click at [198, 745] on div "File Uploads Claude 4 S.. Agent Mode. When this toggle is activated, AI automat…" at bounding box center [276, 750] width 450 height 64
click at [132, 761] on p "File Uploads" at bounding box center [108, 763] width 52 height 13
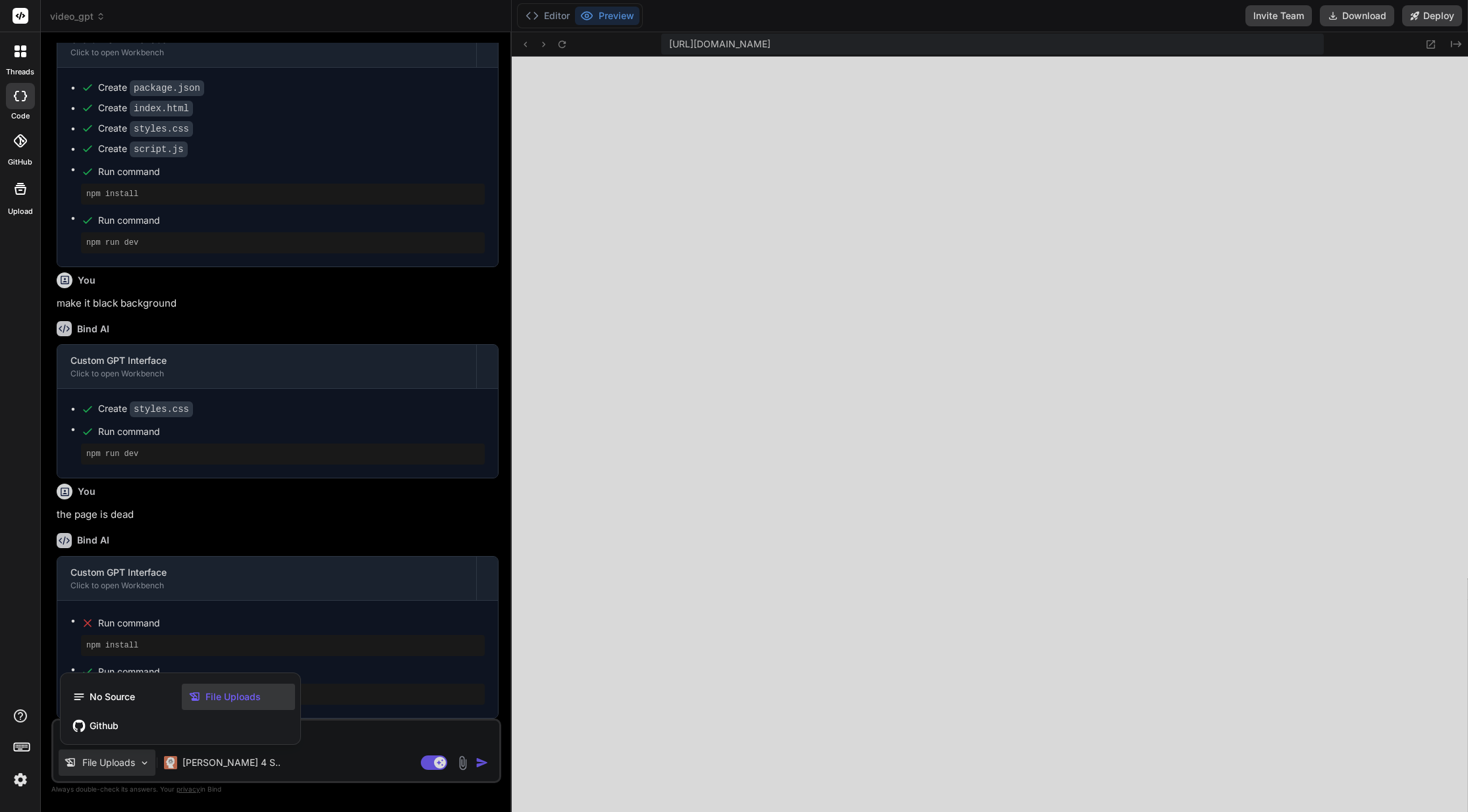
click at [208, 693] on span "File Uploads" at bounding box center [233, 697] width 55 height 13
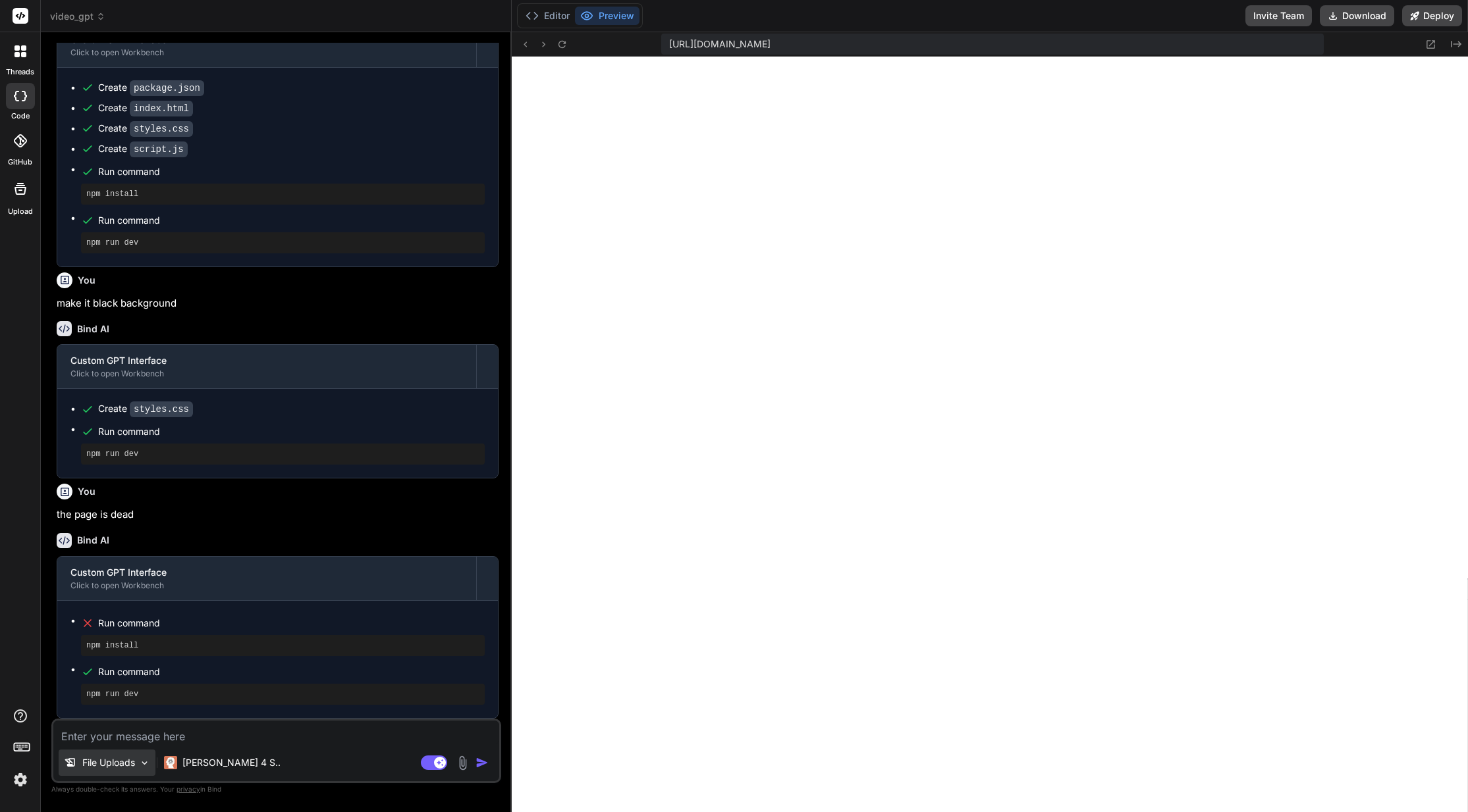
click at [136, 767] on div "File Uploads" at bounding box center [107, 763] width 97 height 26
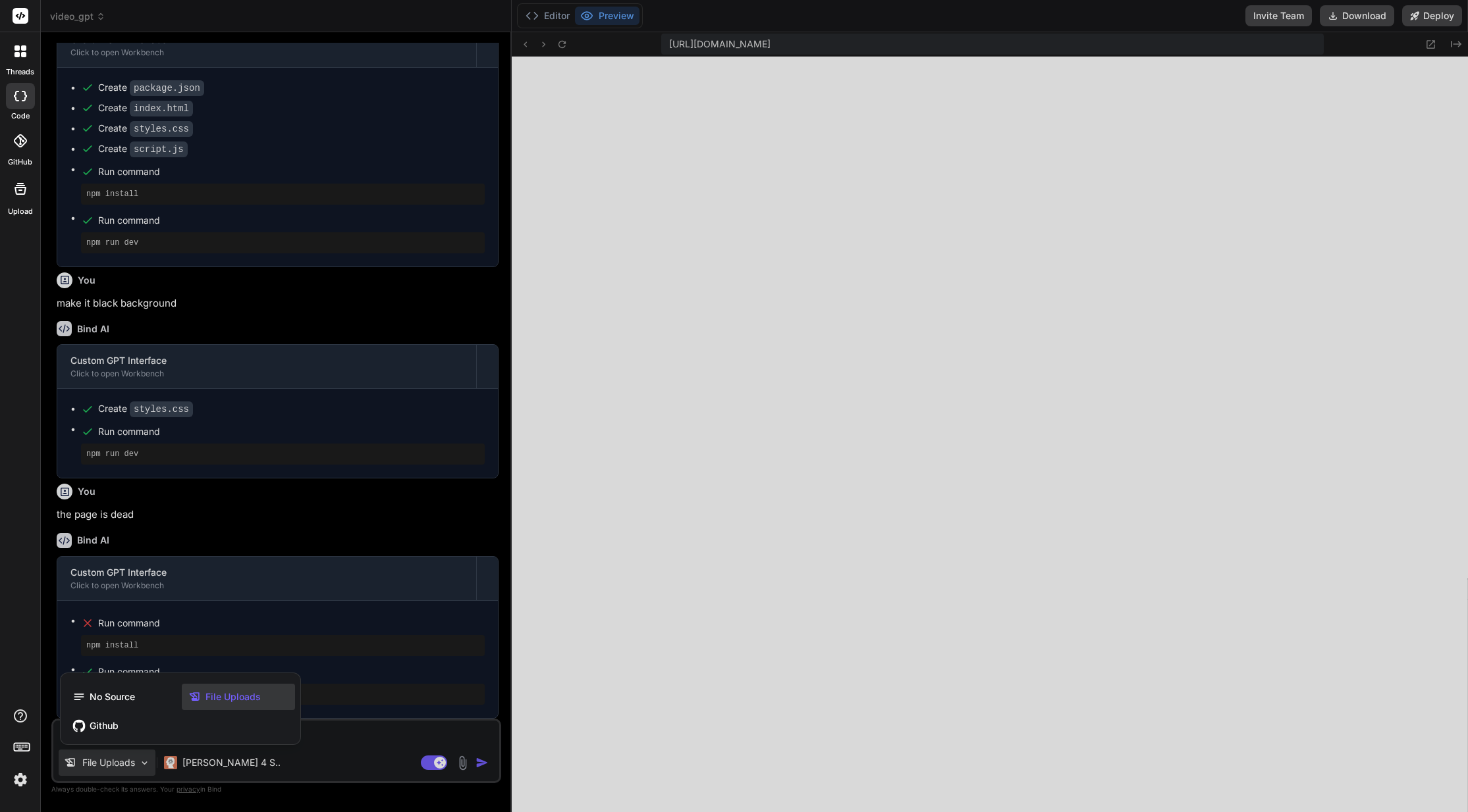
click at [210, 693] on span "File Uploads" at bounding box center [233, 697] width 55 height 13
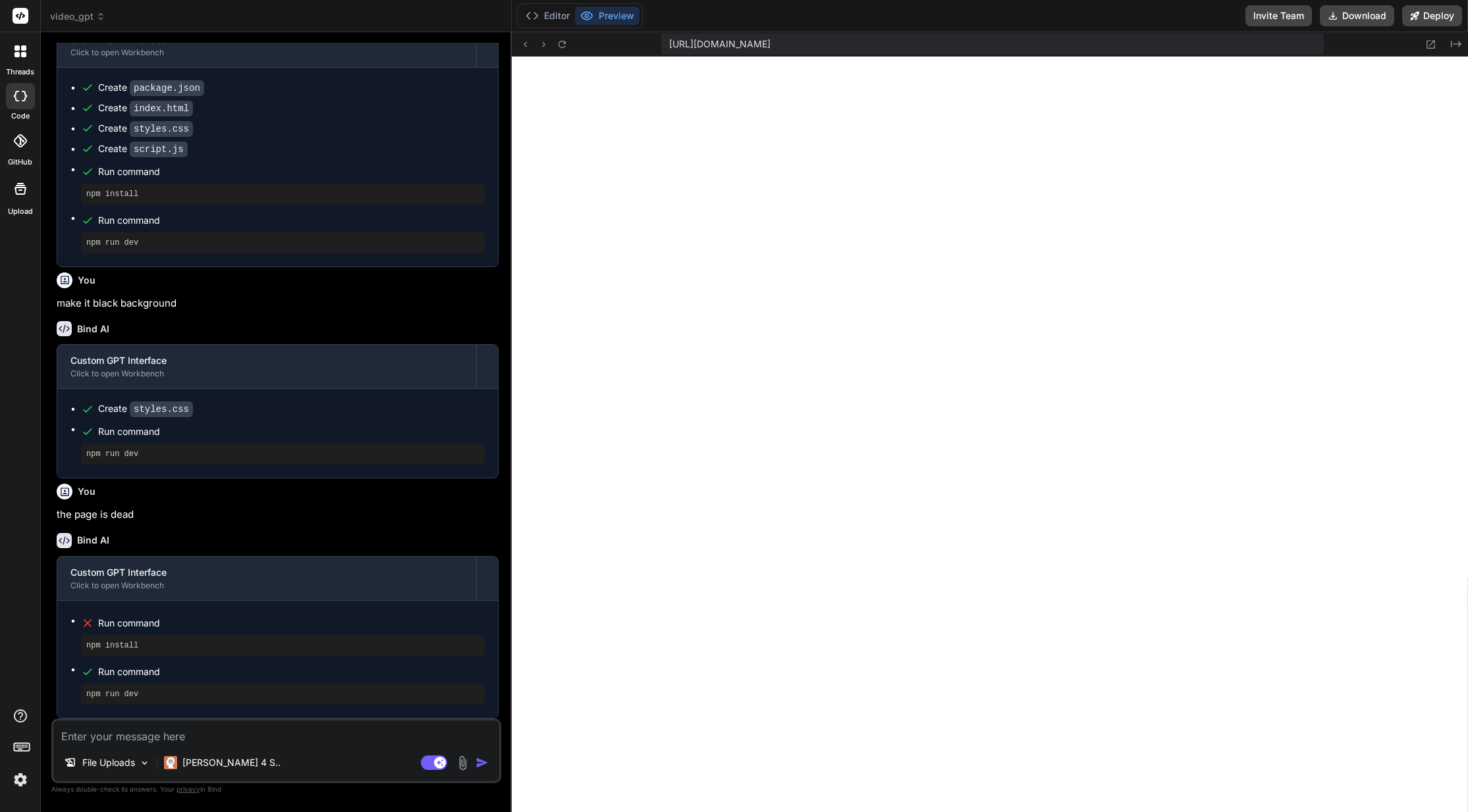
click at [468, 767] on img at bounding box center [462, 763] width 15 height 15
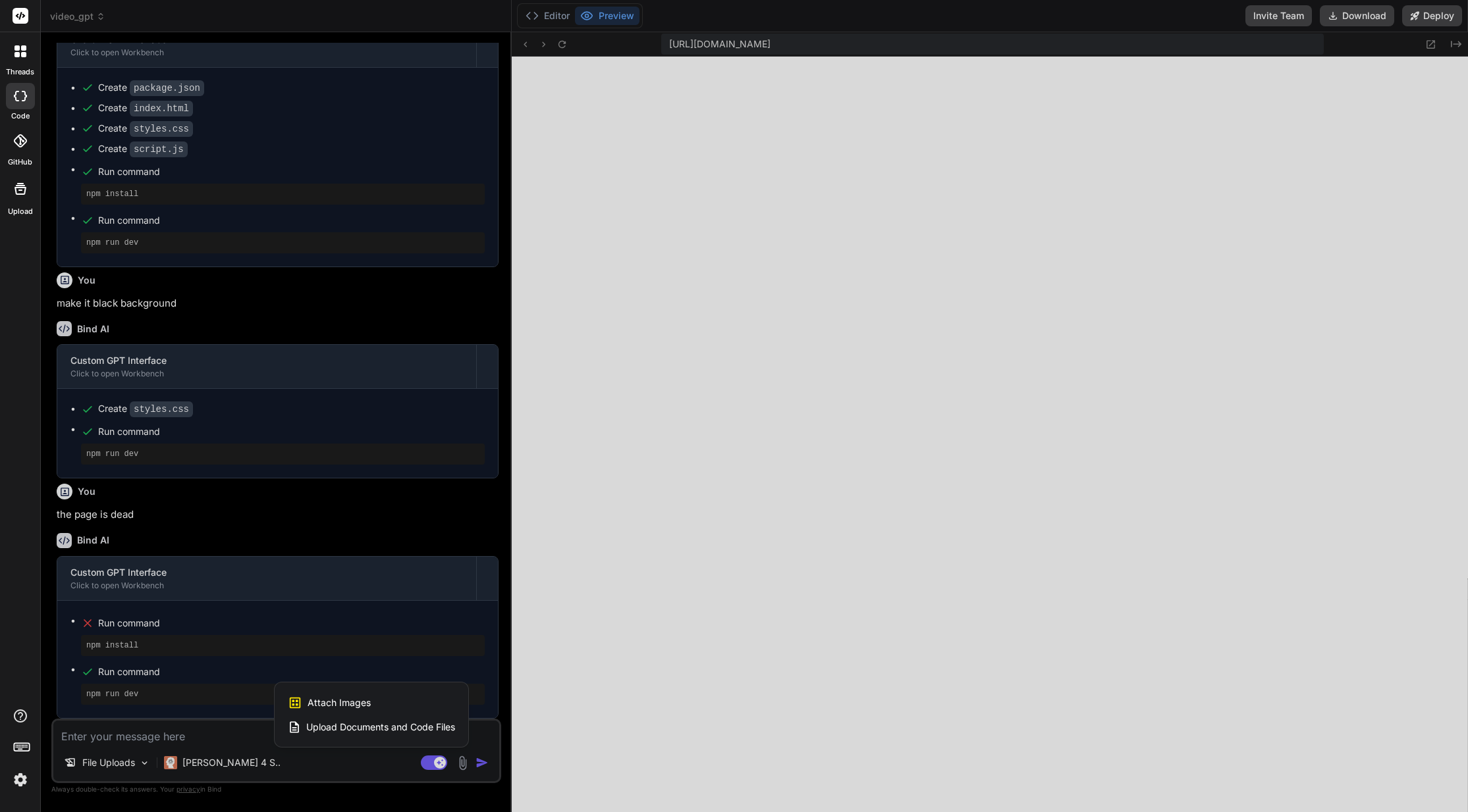
click at [340, 697] on span "Attach Images" at bounding box center [339, 703] width 64 height 13
type textarea "x"
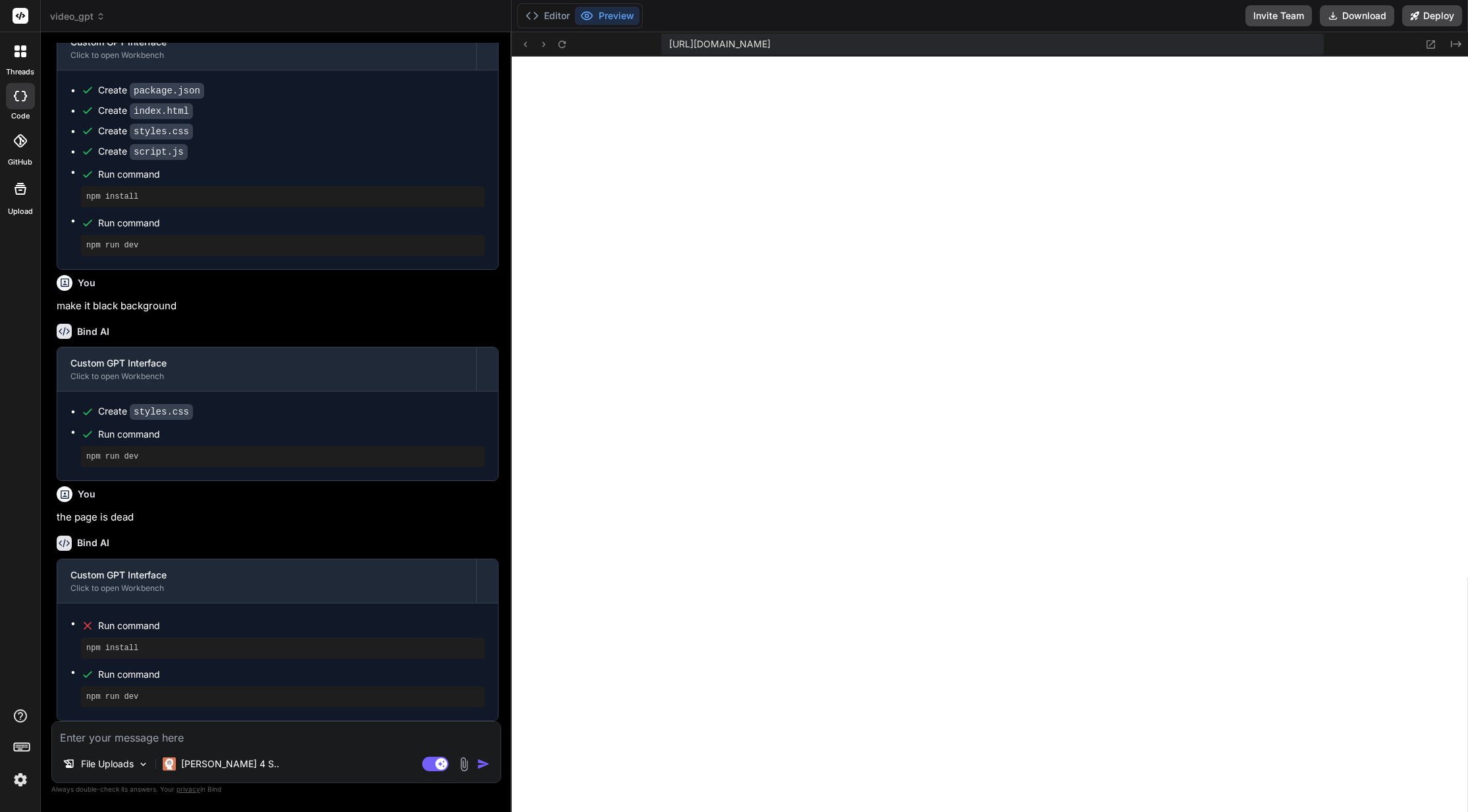
type input "C:\fakepath\nx-studio-logo-small.png"
type textarea "x"
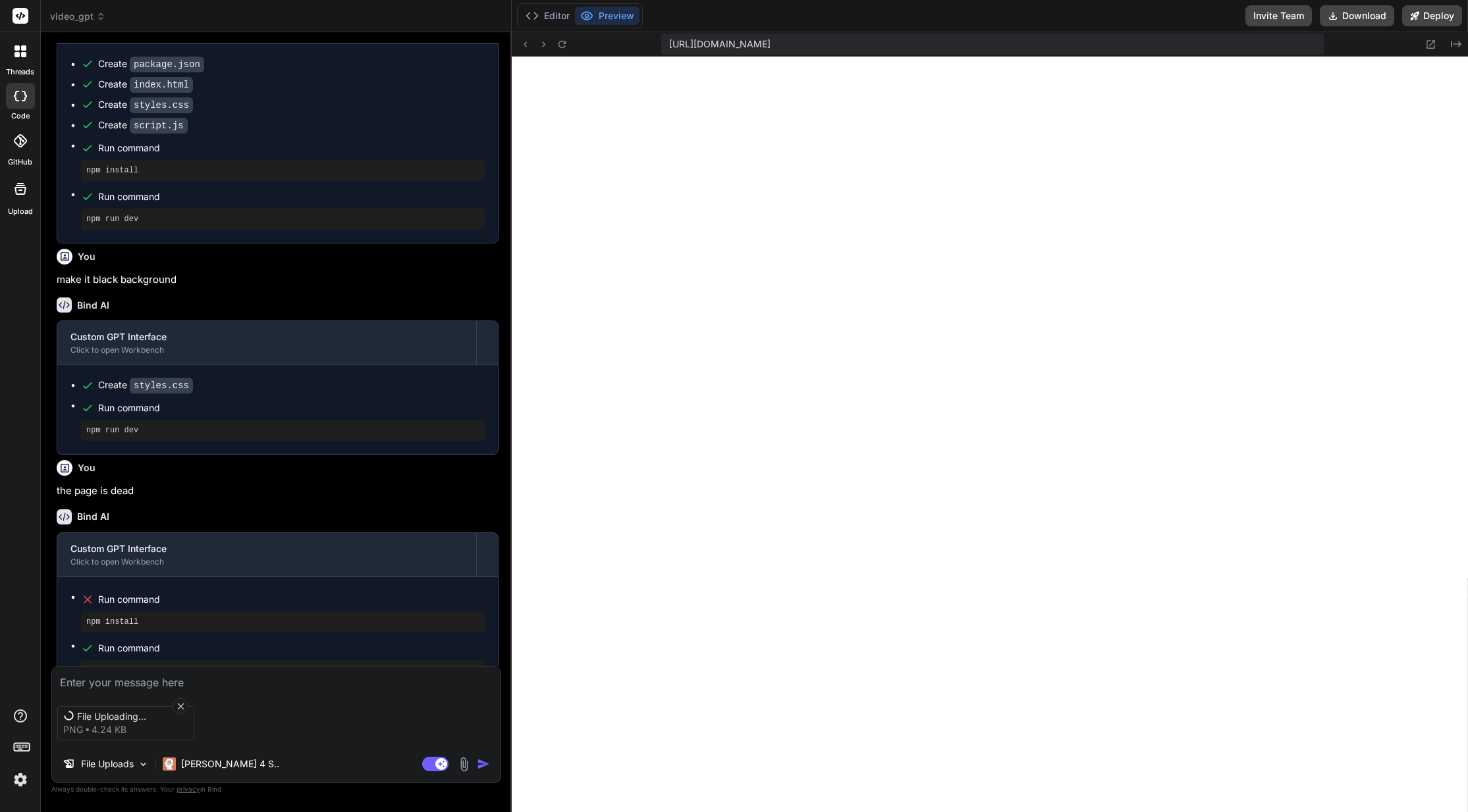
scroll to position [441, 0]
click at [321, 695] on div "File Uploading... png 4.24 KB" at bounding box center [276, 722] width 448 height 55
click at [287, 684] on textarea at bounding box center [276, 678] width 448 height 23
type textarea "c"
type textarea "x"
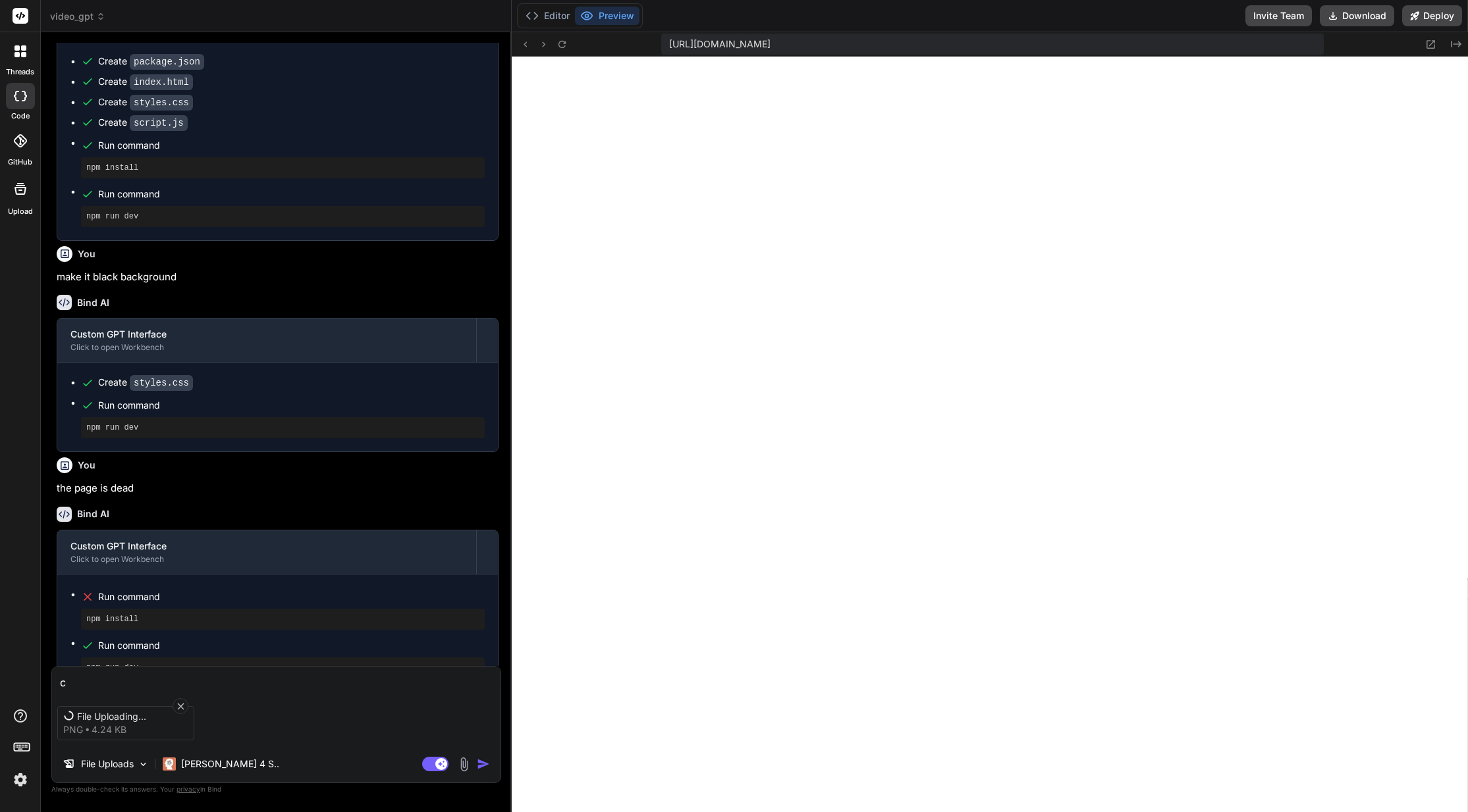
type textarea "ca"
type textarea "x"
type textarea "can"
type textarea "x"
type textarea "can"
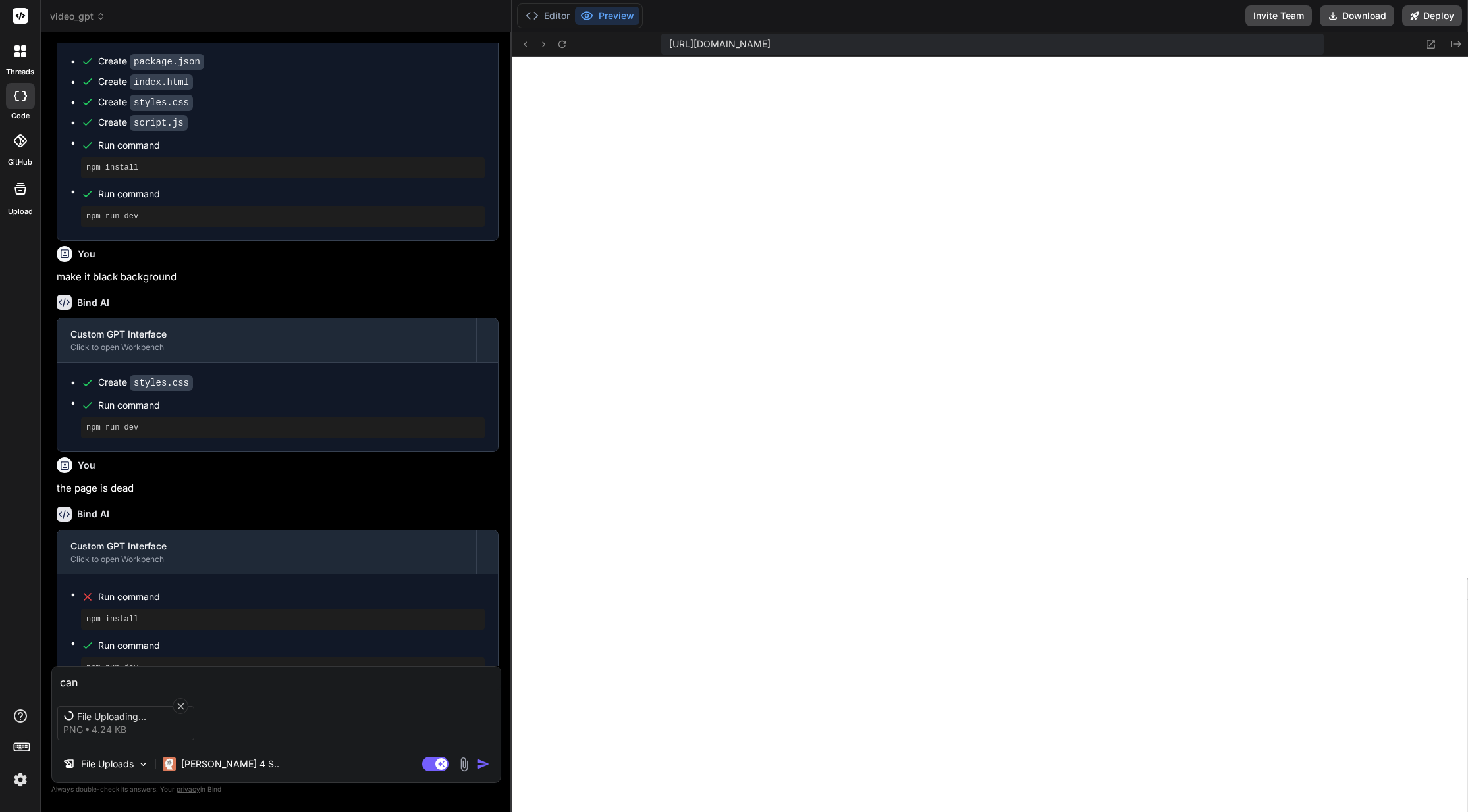
type textarea "x"
type textarea "can y"
type textarea "x"
type textarea "can yo"
type textarea "x"
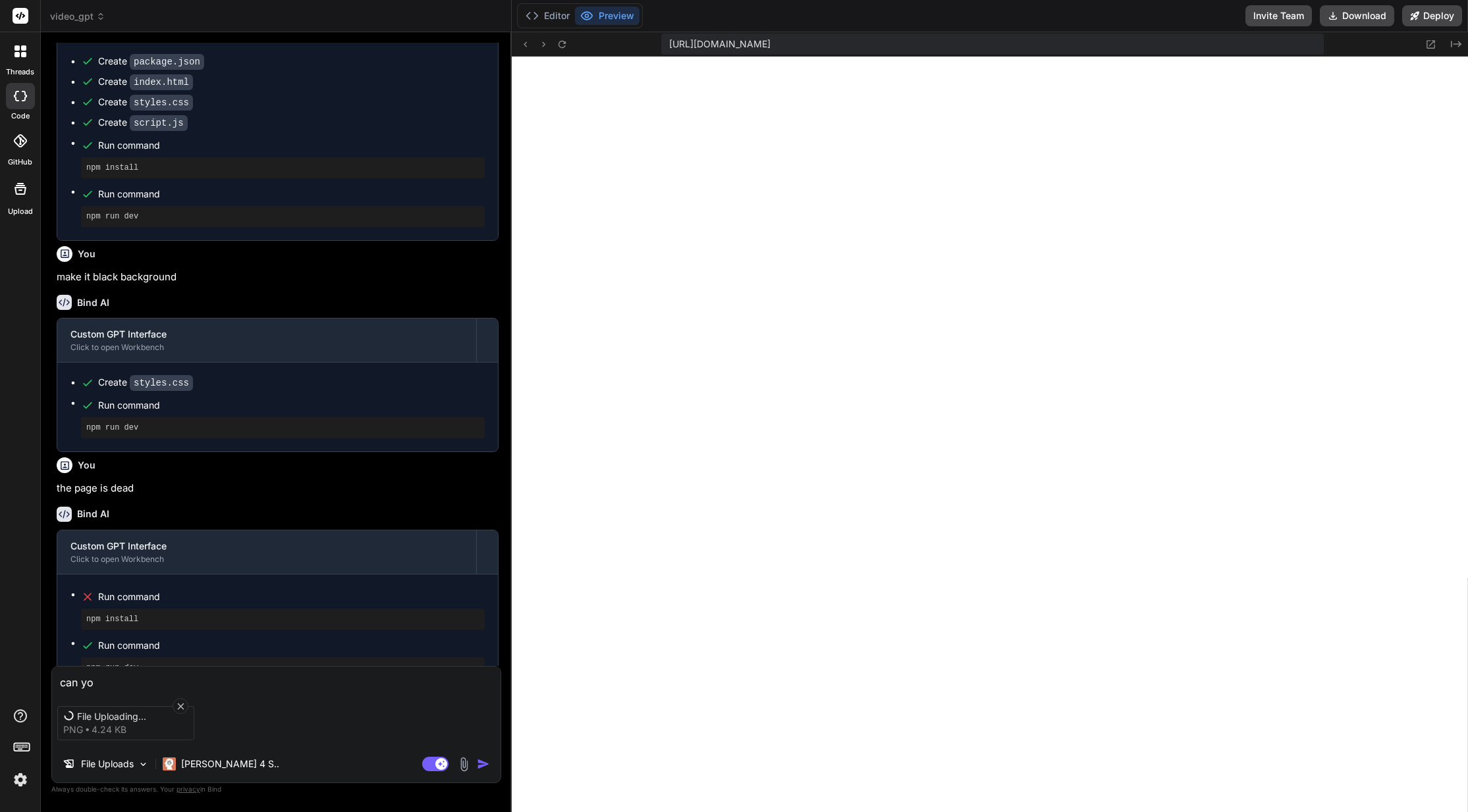
type textarea "can you"
type textarea "x"
type textarea "can you"
type textarea "x"
type textarea "can you y"
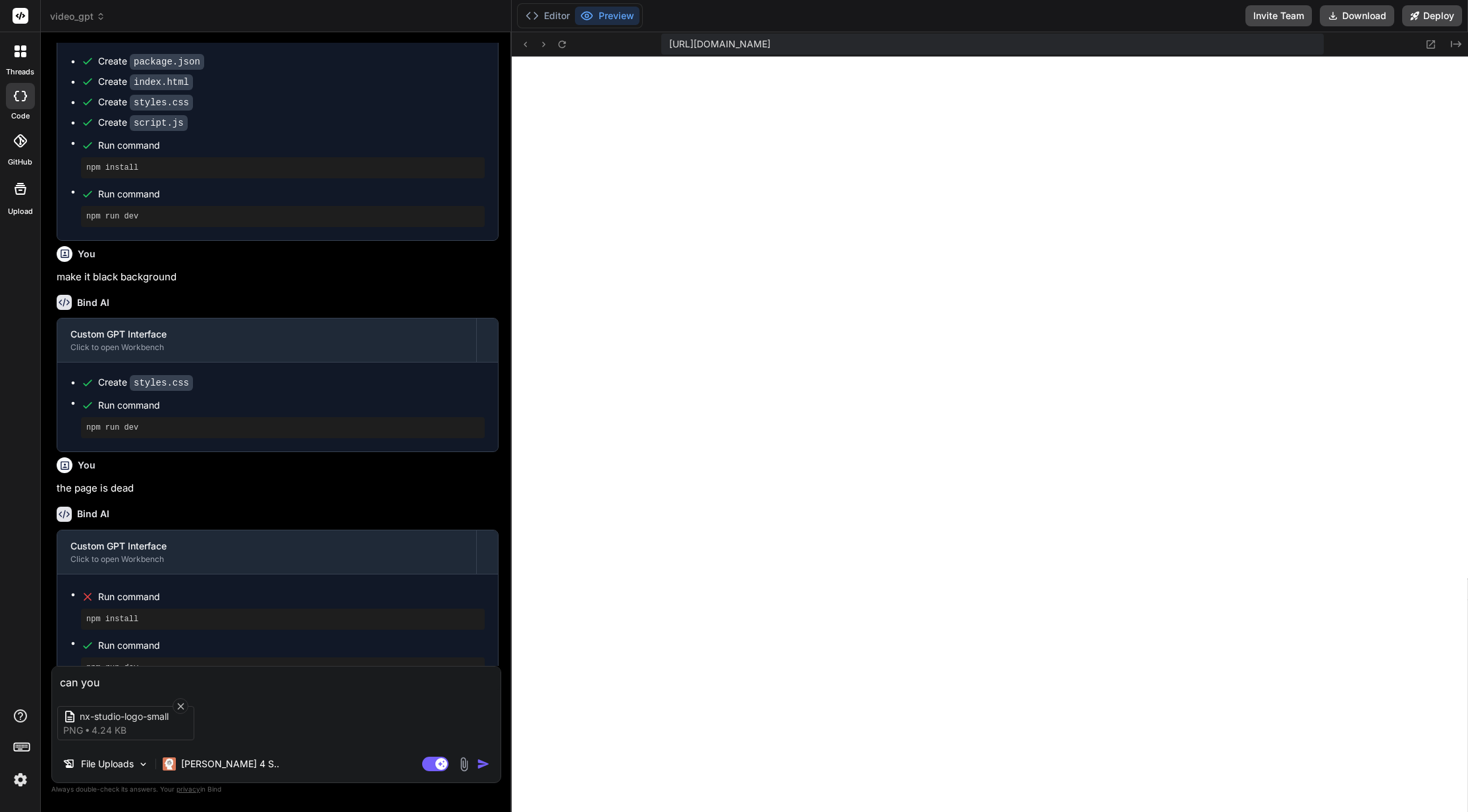
type textarea "x"
type textarea "can you yu"
type textarea "x"
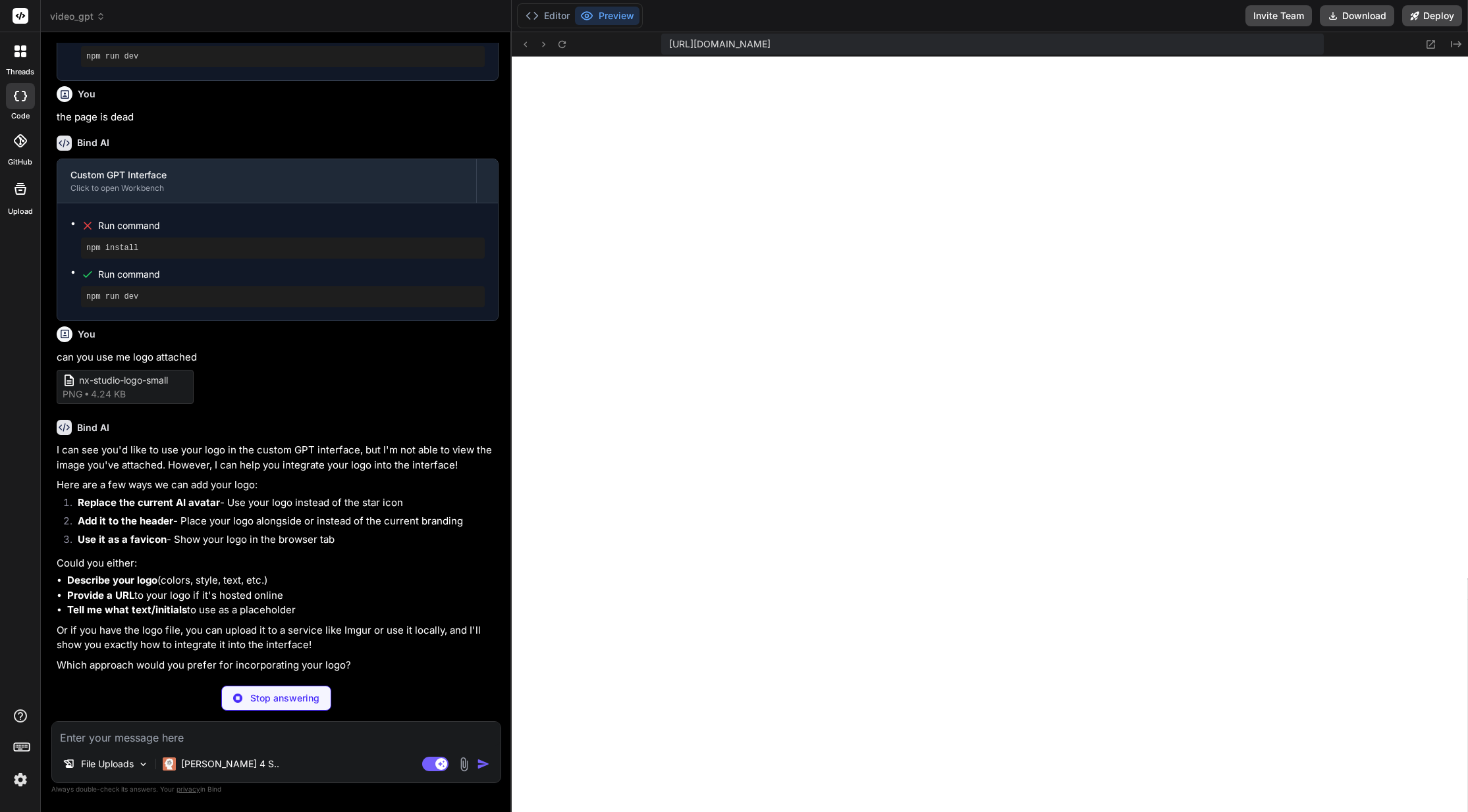
scroll to position [793, 0]
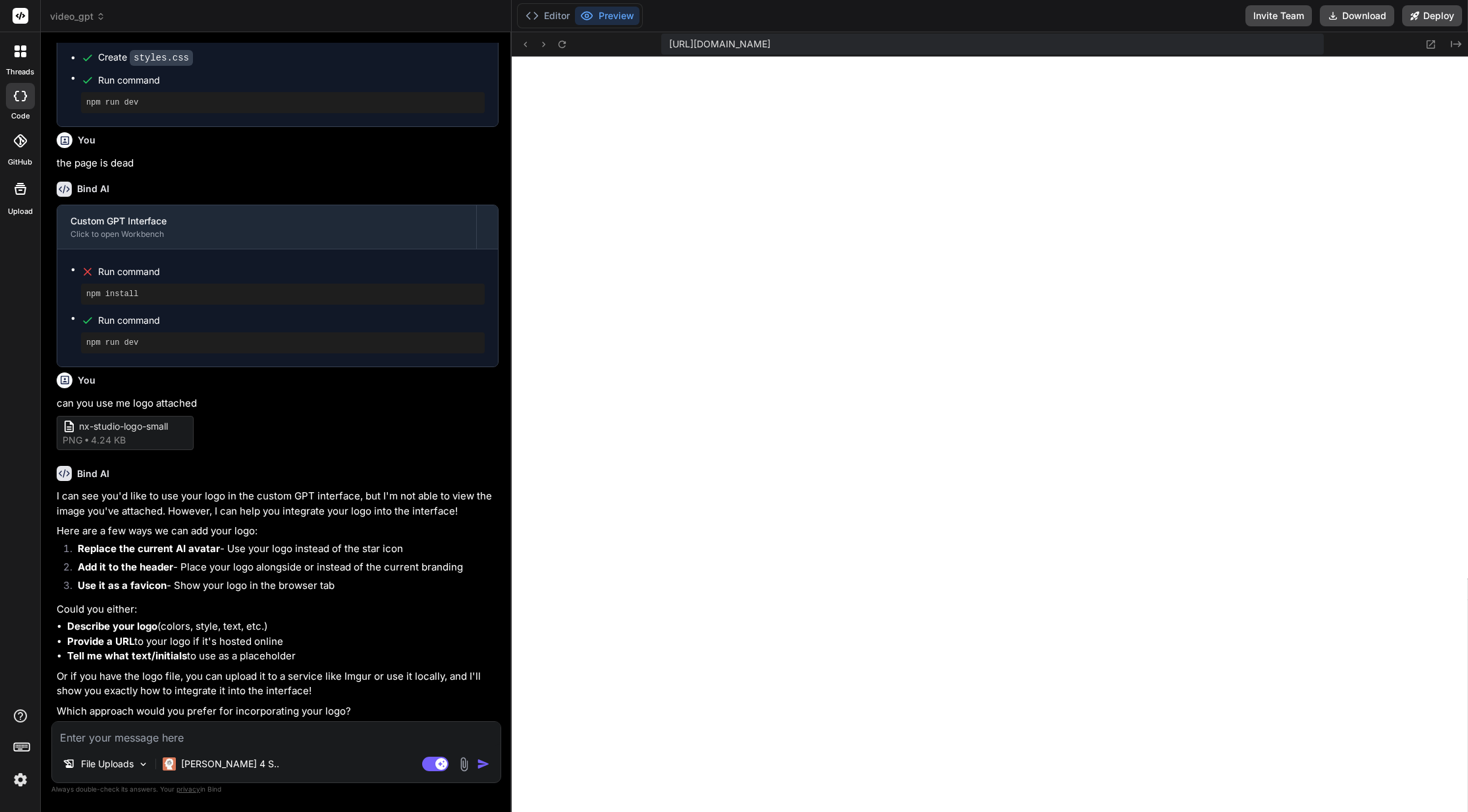
click at [398, 631] on li "Describe your logo (colors, style, text, etc.)" at bounding box center [283, 627] width 431 height 15
click at [264, 551] on li "Replace the current AI avatar - Use your logo instead of the star icon" at bounding box center [283, 551] width 431 height 19
copy ol "Replace the current AI avatar - Use your logo instead of the star icon"
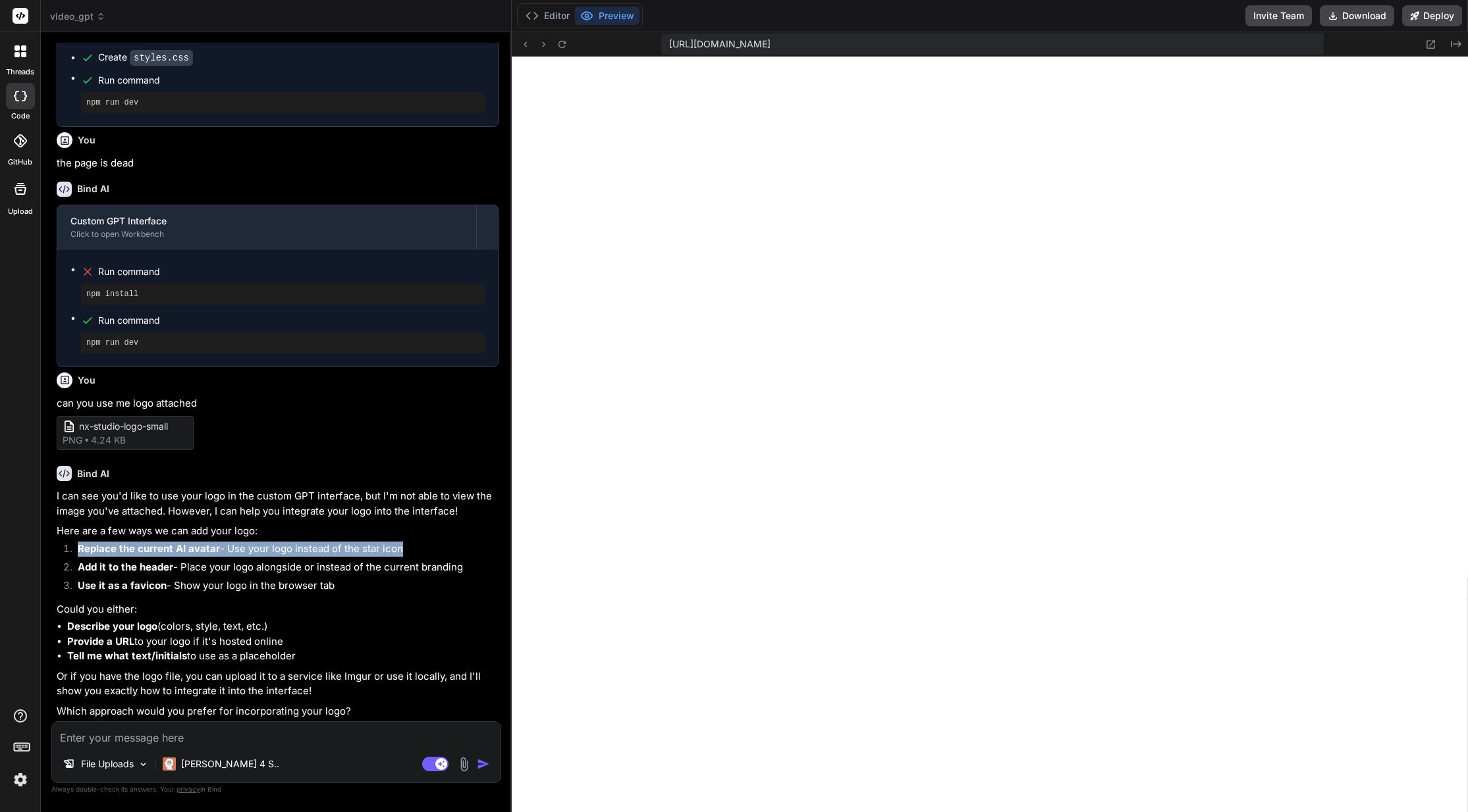
click at [303, 738] on textarea at bounding box center [276, 734] width 448 height 23
paste textarea "Replace the current AI avatar - Use your logo instead of the star icon"
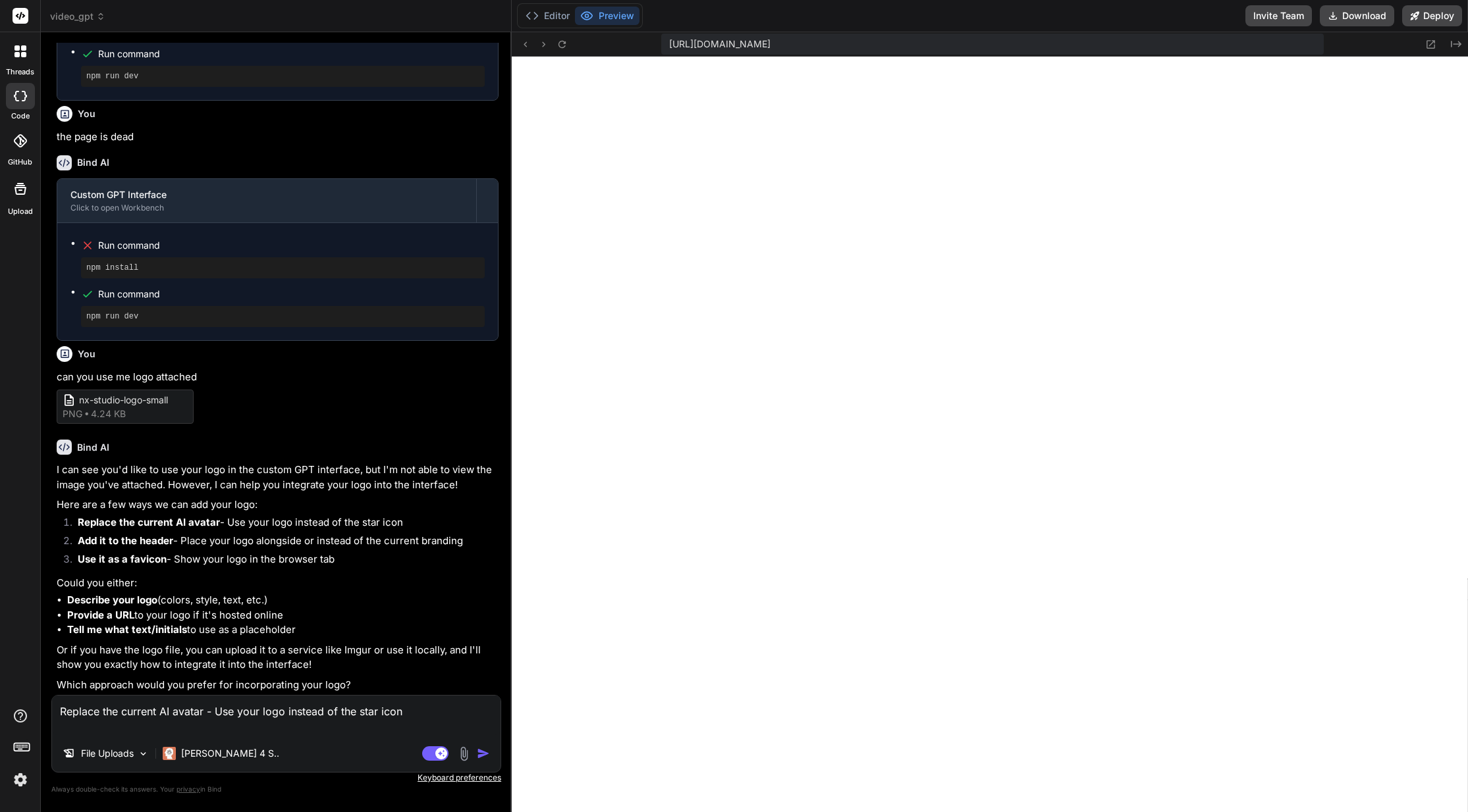
scroll to position [815, 0]
click at [460, 757] on img at bounding box center [464, 754] width 15 height 15
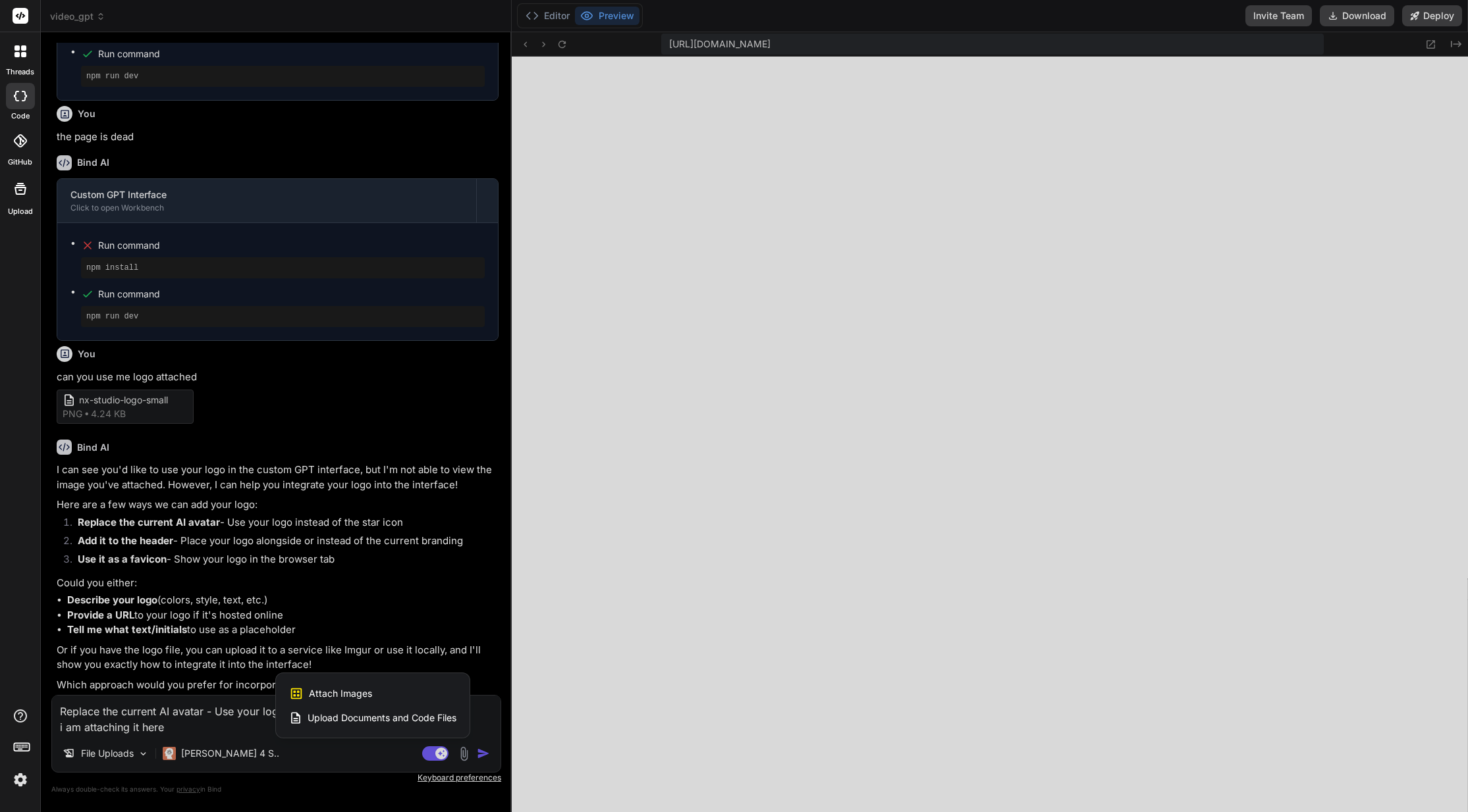
click at [358, 685] on div "Attach Images Image attachments are only supported in Claude and Gemini models." at bounding box center [373, 693] width 167 height 25
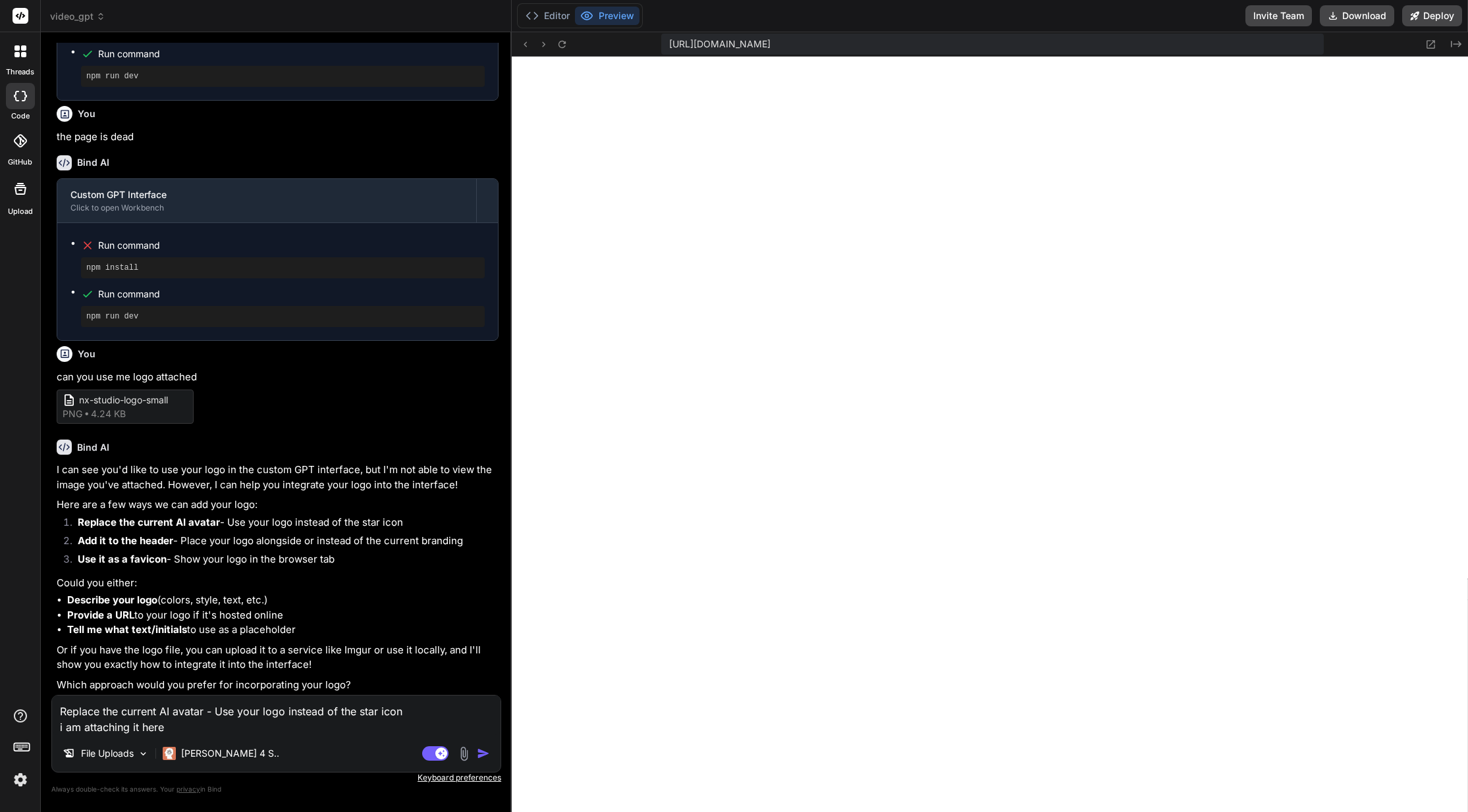
click at [308, 729] on textarea "Replace the current AI avatar - Use your logo instead of the star icon i am att…" at bounding box center [276, 715] width 448 height 39
click at [490, 758] on button "button" at bounding box center [487, 753] width 19 height 13
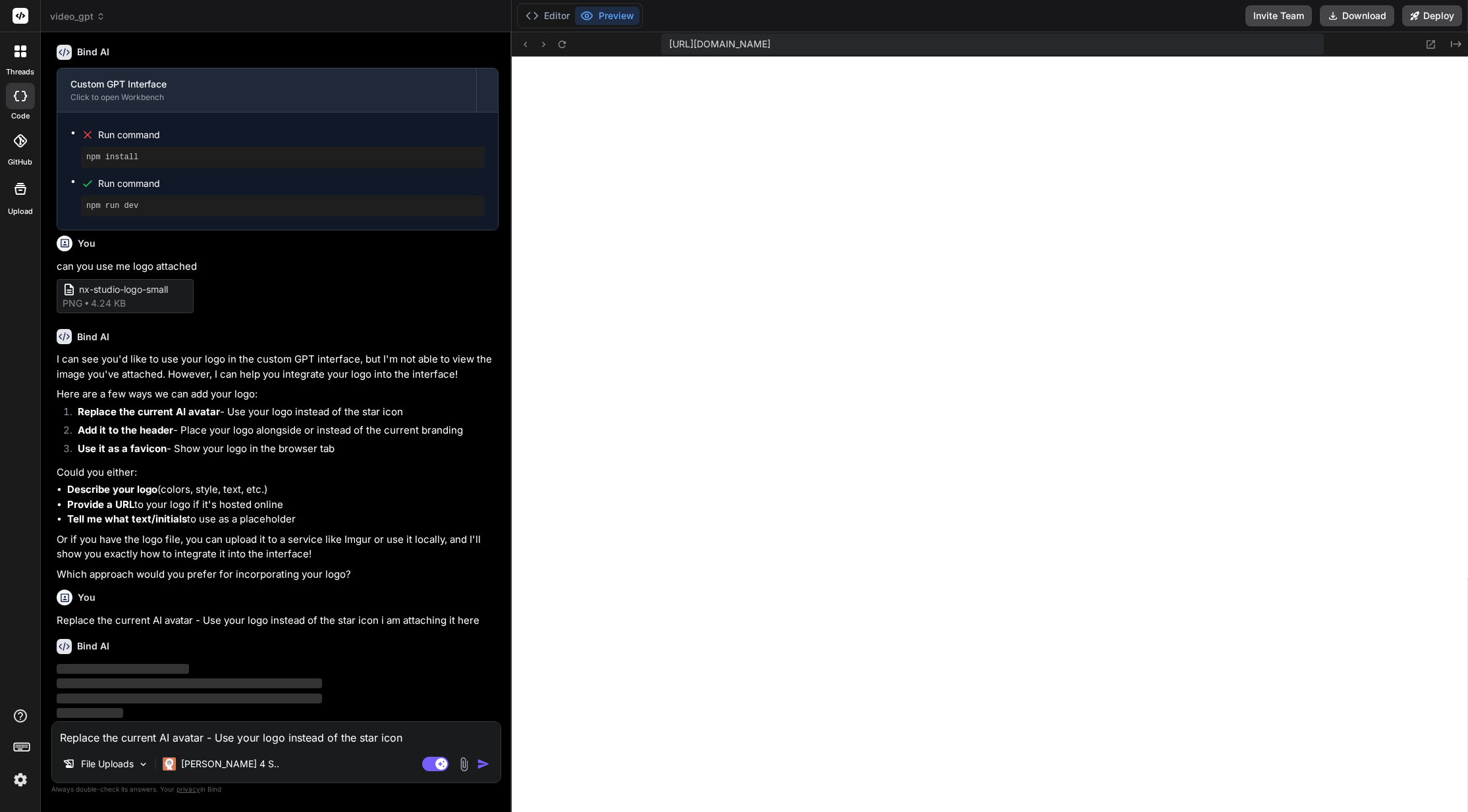
scroll to position [931, 0]
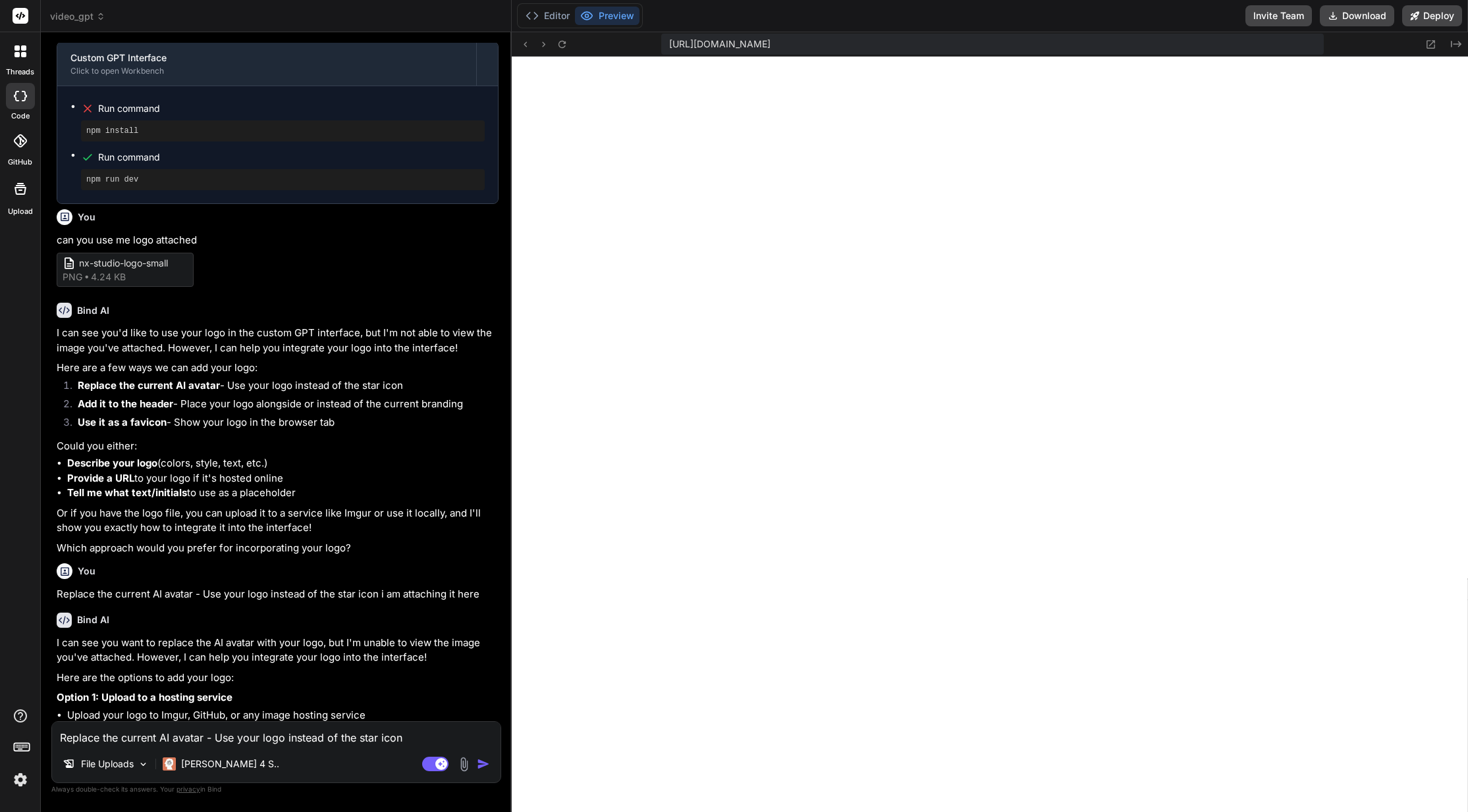
click at [142, 271] on span "nx-studio-logo-small" at bounding box center [132, 263] width 106 height 14
copy span "nx-studio-logo-small"
click at [235, 735] on textarea "Replace the current AI avatar - Use your logo instead of the star icon i am att…" at bounding box center [276, 734] width 448 height 23
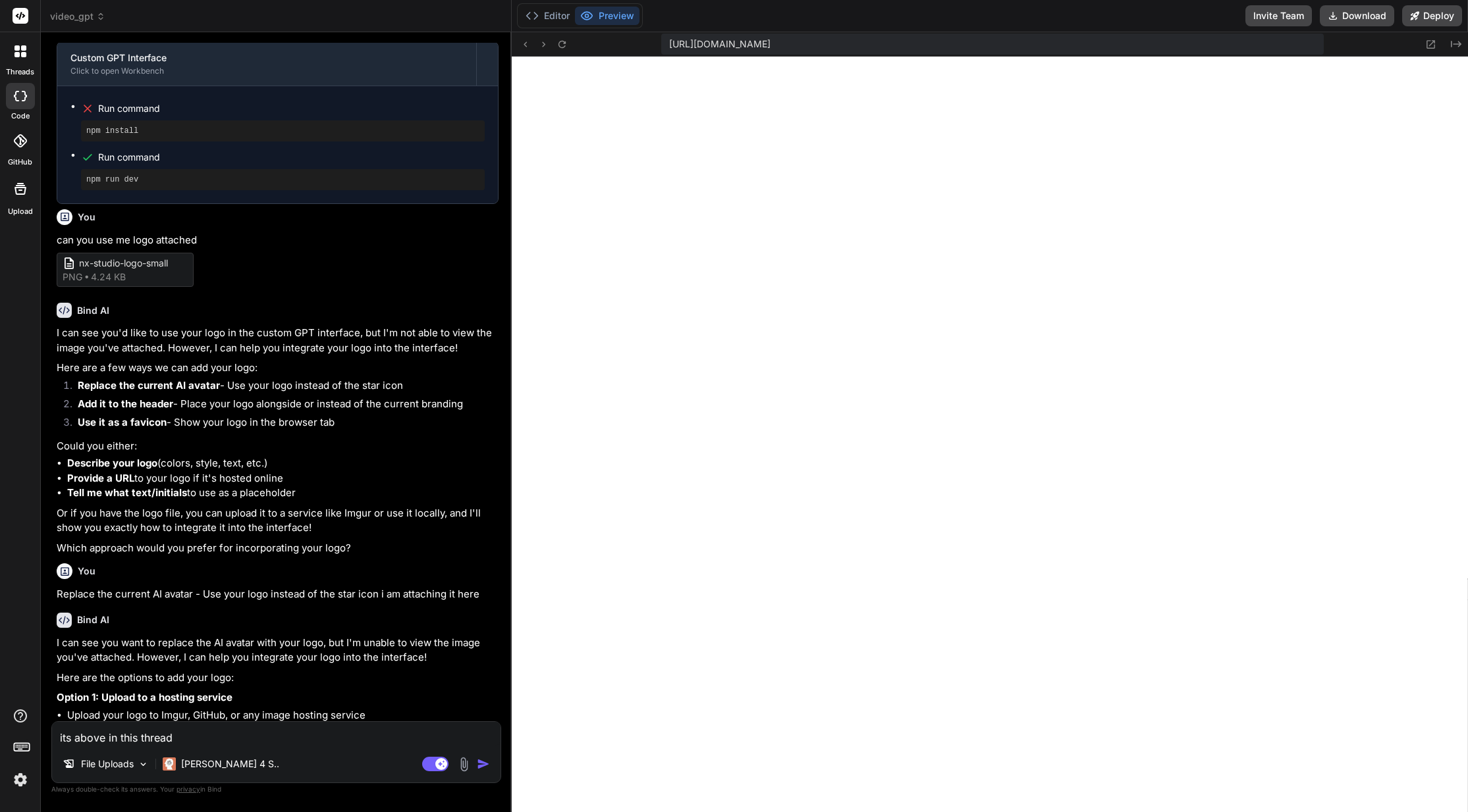
paste textarea "nx-studio-logo-small"
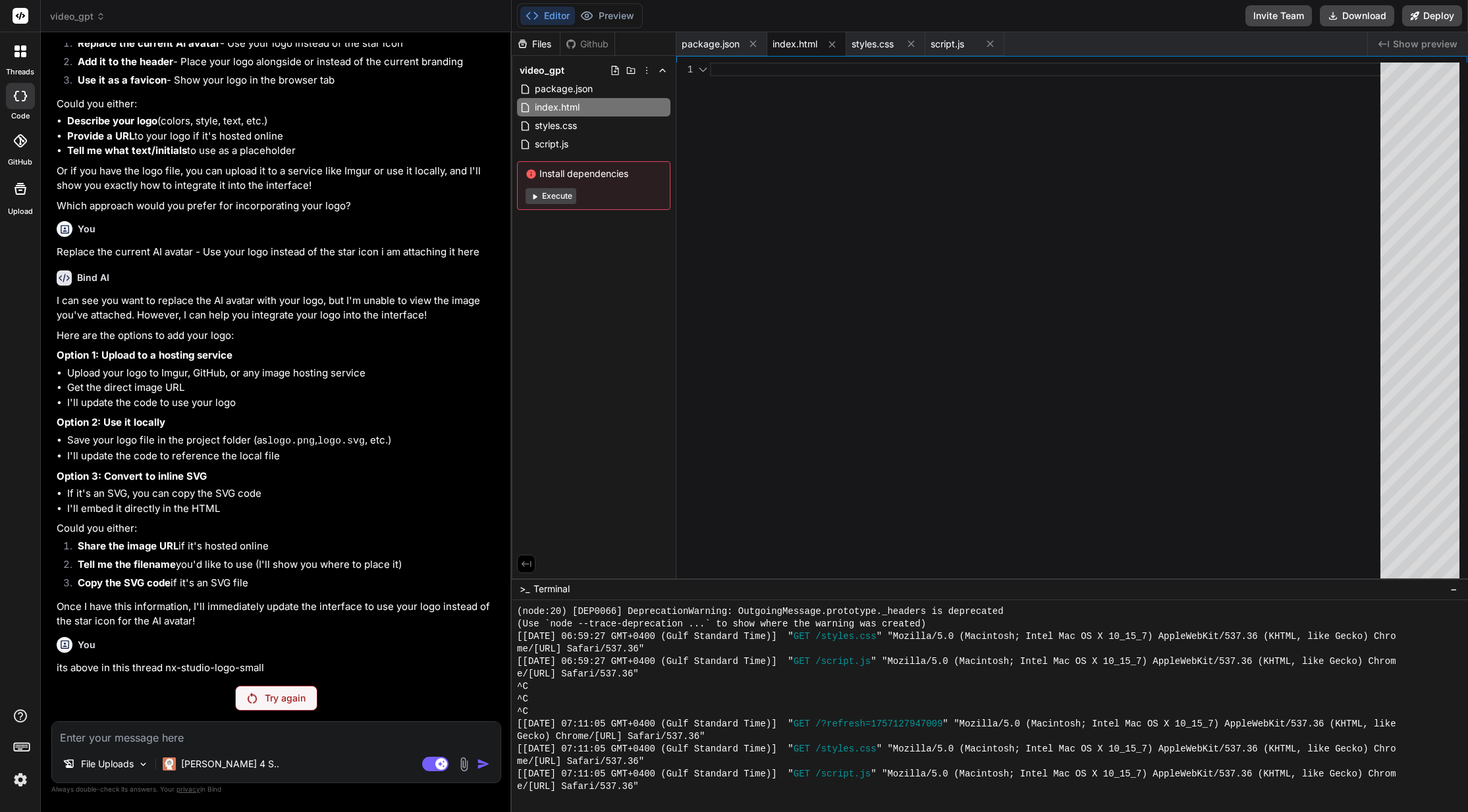
scroll to position [1297, 0]
click at [388, 455] on li "I'll update the code to reference the local file" at bounding box center [283, 456] width 431 height 15
click at [376, 455] on li "I'll update the code to reference the local file" at bounding box center [283, 456] width 431 height 15
click at [431, 765] on rect at bounding box center [435, 764] width 26 height 15
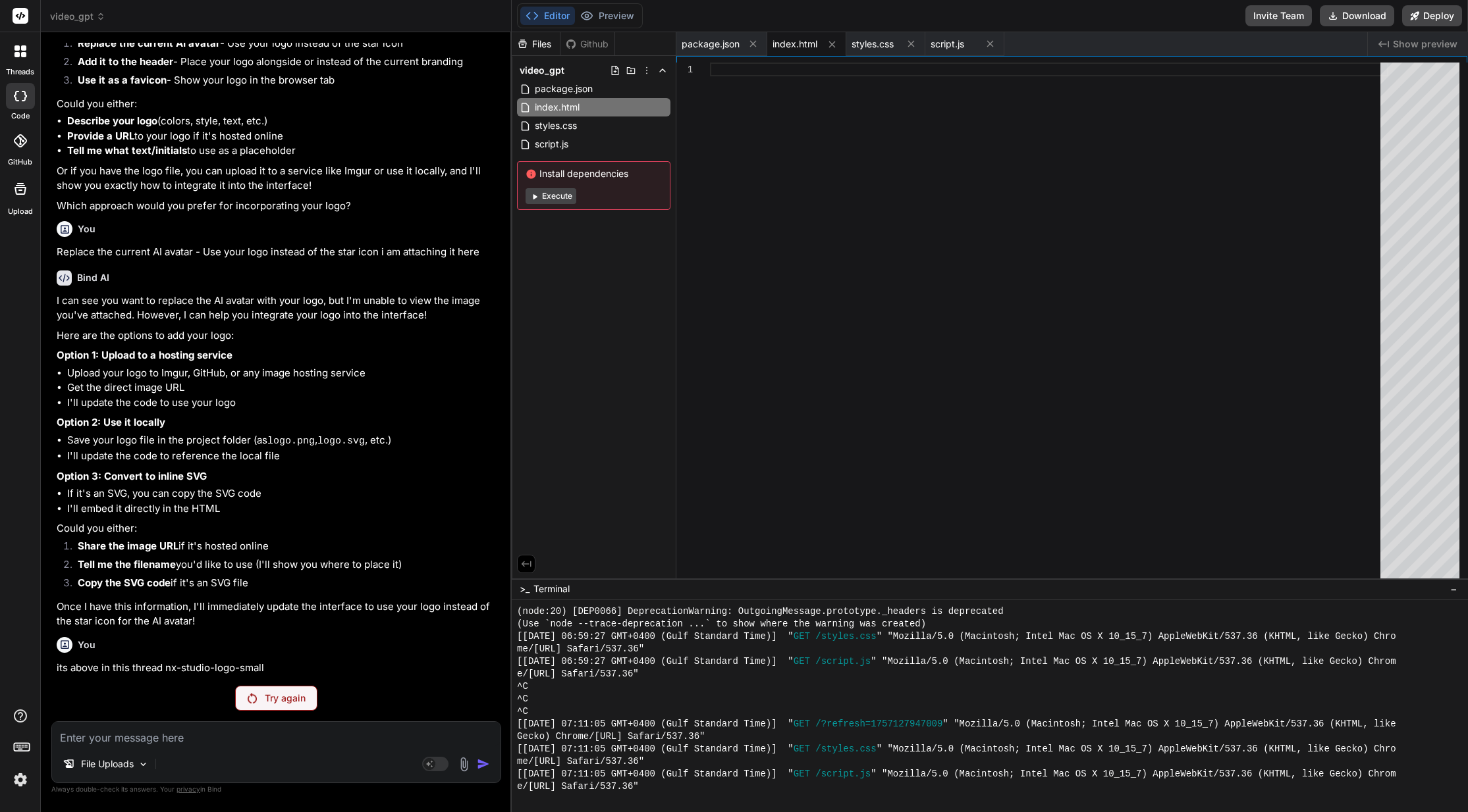
click at [267, 731] on textarea at bounding box center [276, 734] width 448 height 23
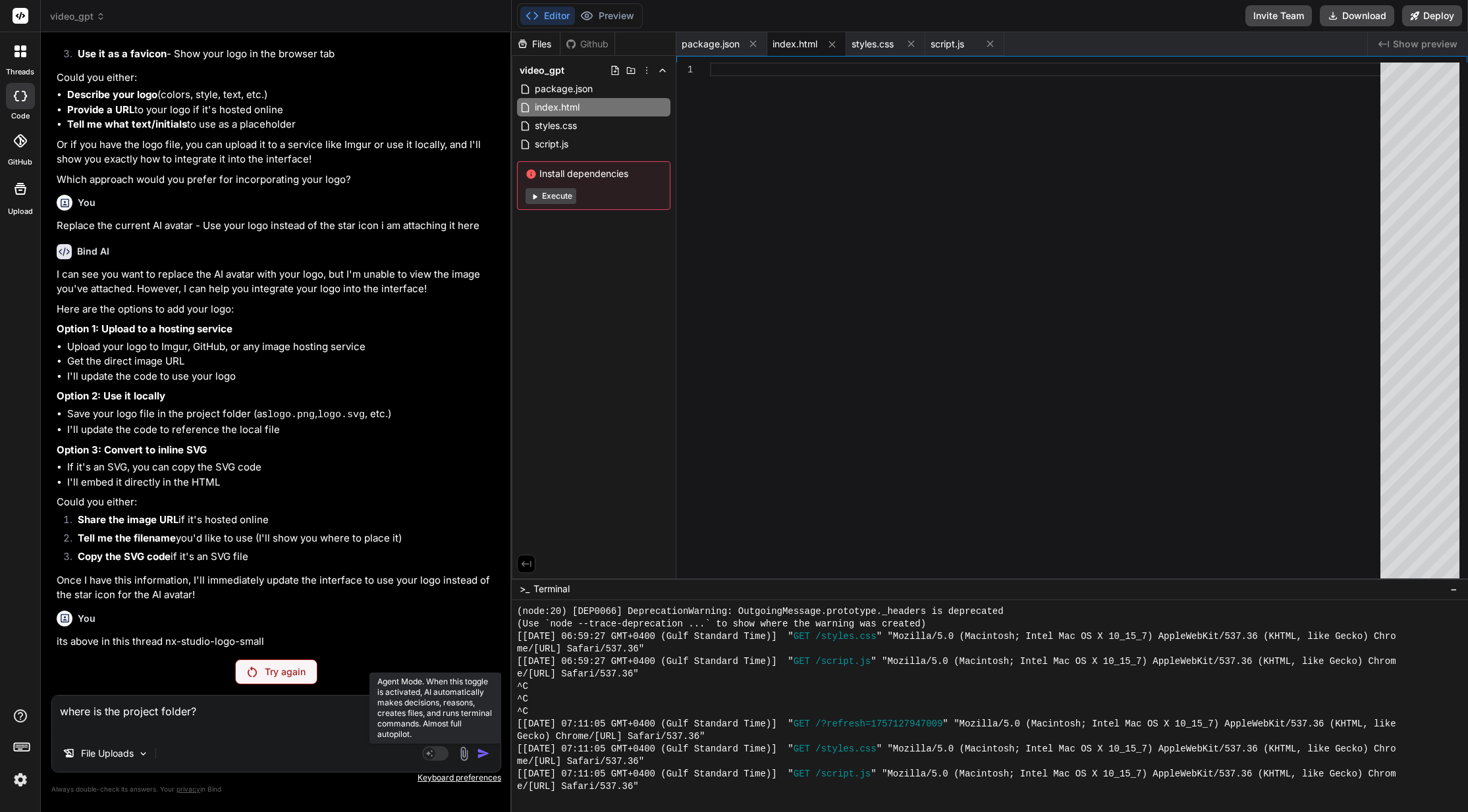
click at [436, 754] on rect at bounding box center [435, 754] width 26 height 15
click at [289, 670] on p "Try again" at bounding box center [286, 672] width 41 height 13
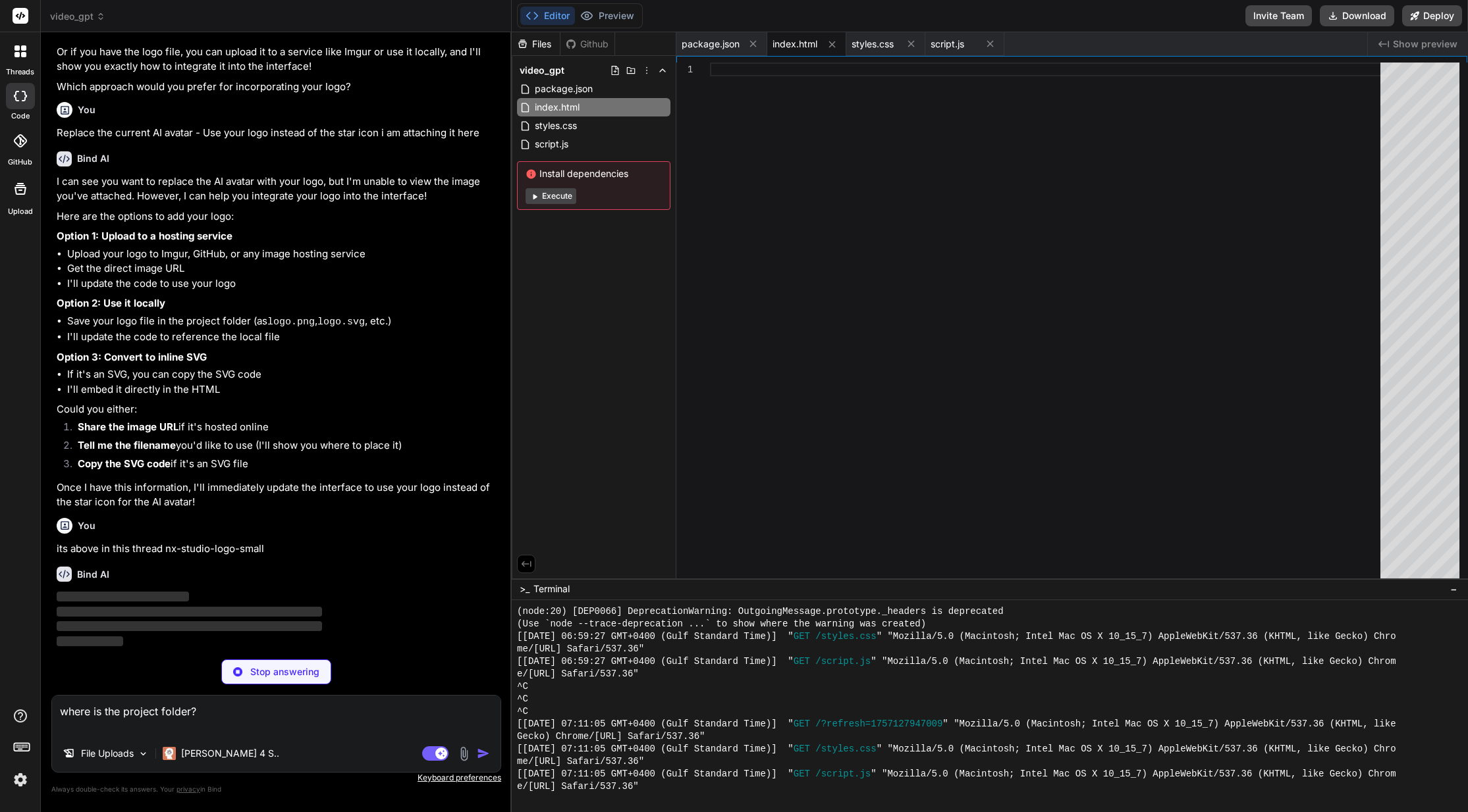
click at [286, 680] on div "Stop answering" at bounding box center [276, 672] width 110 height 25
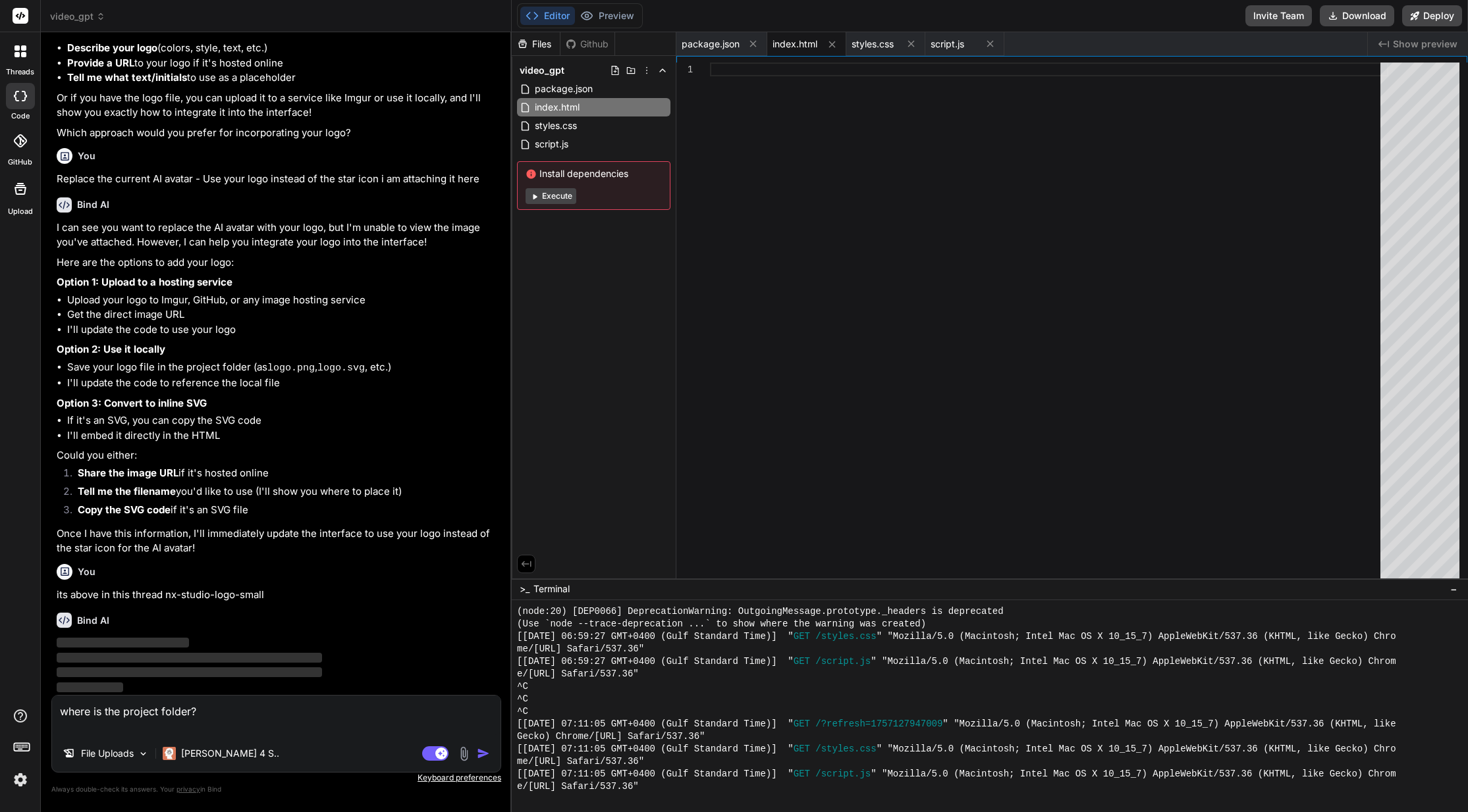
click at [284, 718] on textarea "where is the project folder?" at bounding box center [276, 715] width 448 height 39
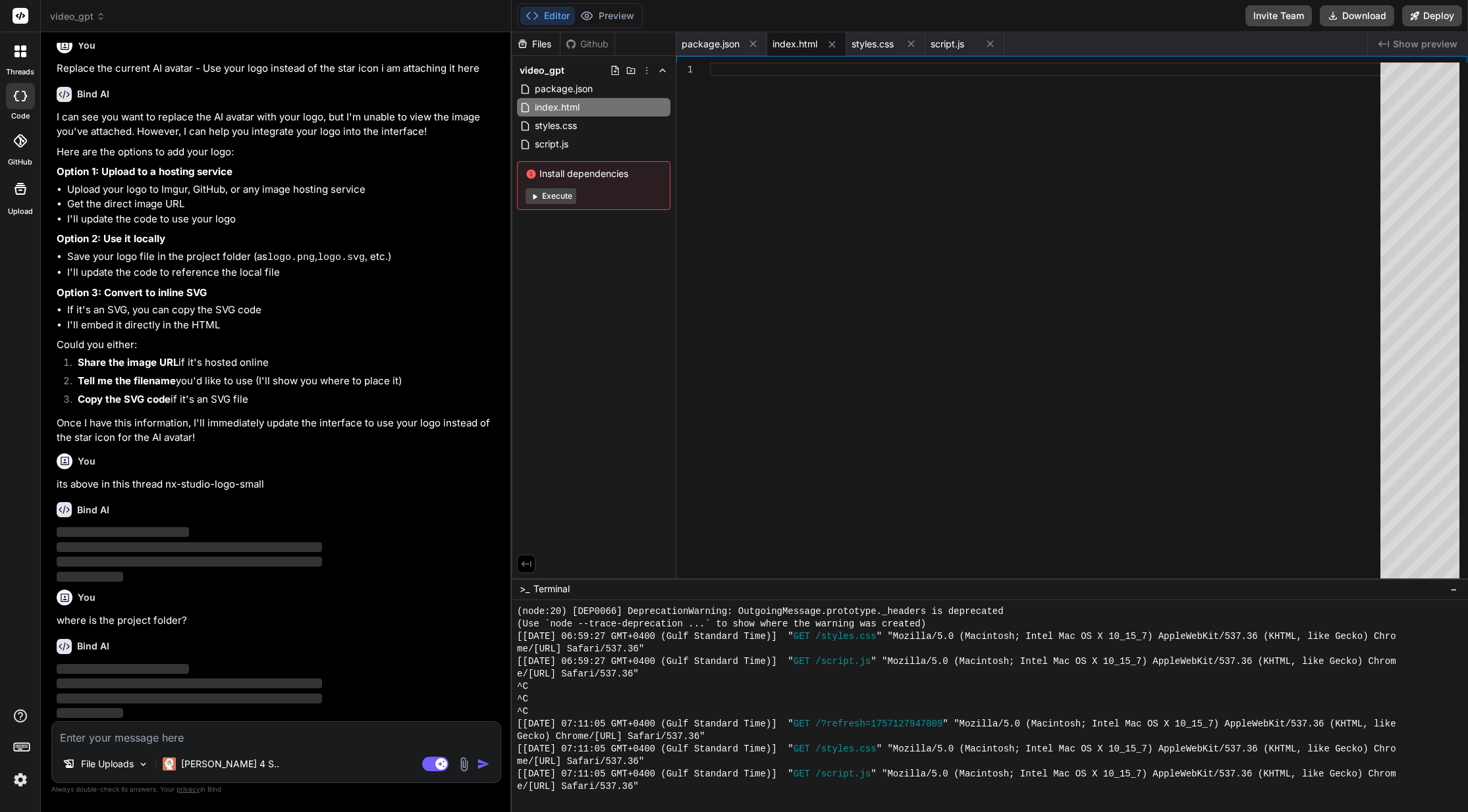
scroll to position [1483, 0]
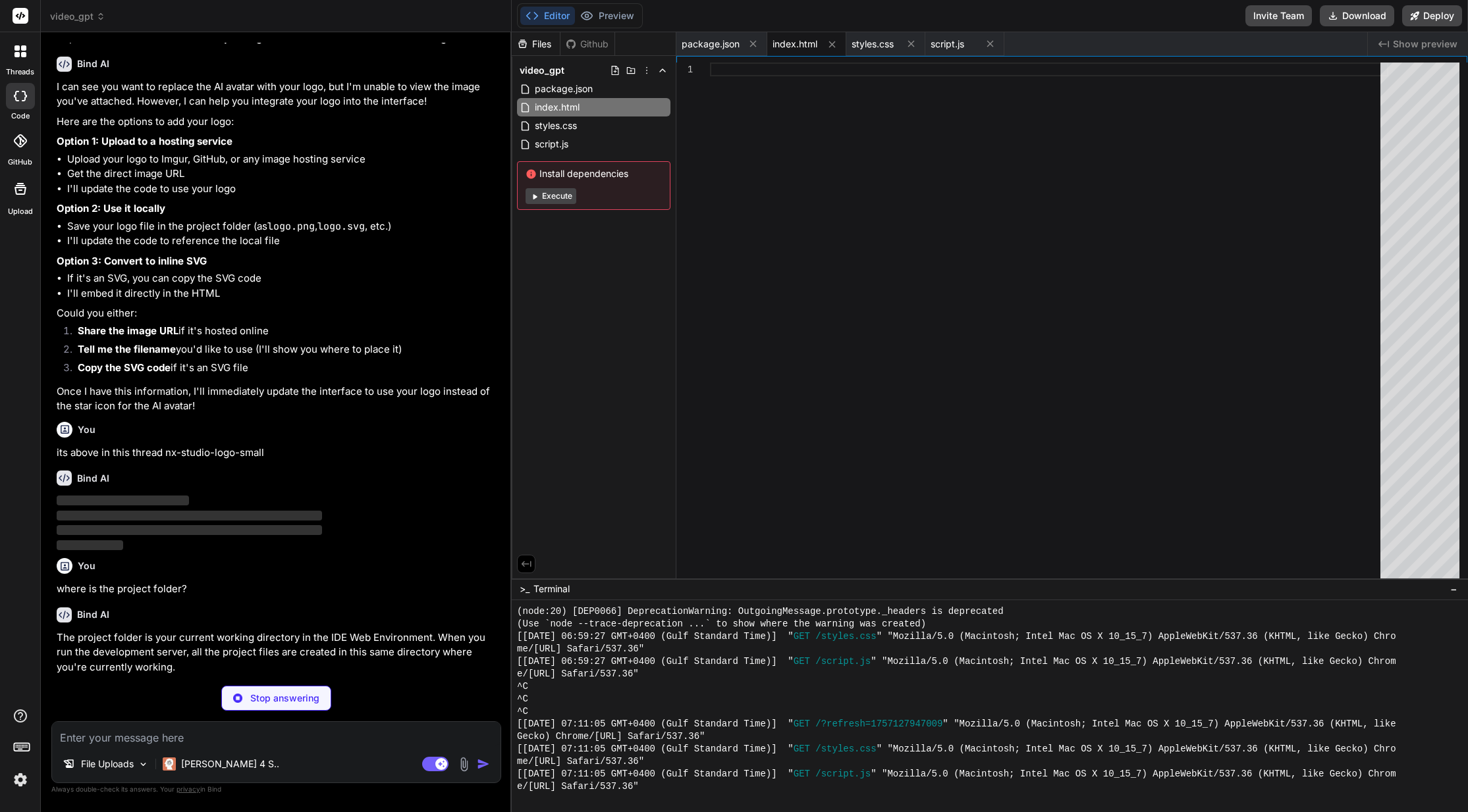
click at [416, 497] on div "Bind AI ‌ ‌ ‌ ‌" at bounding box center [277, 506] width 442 height 92
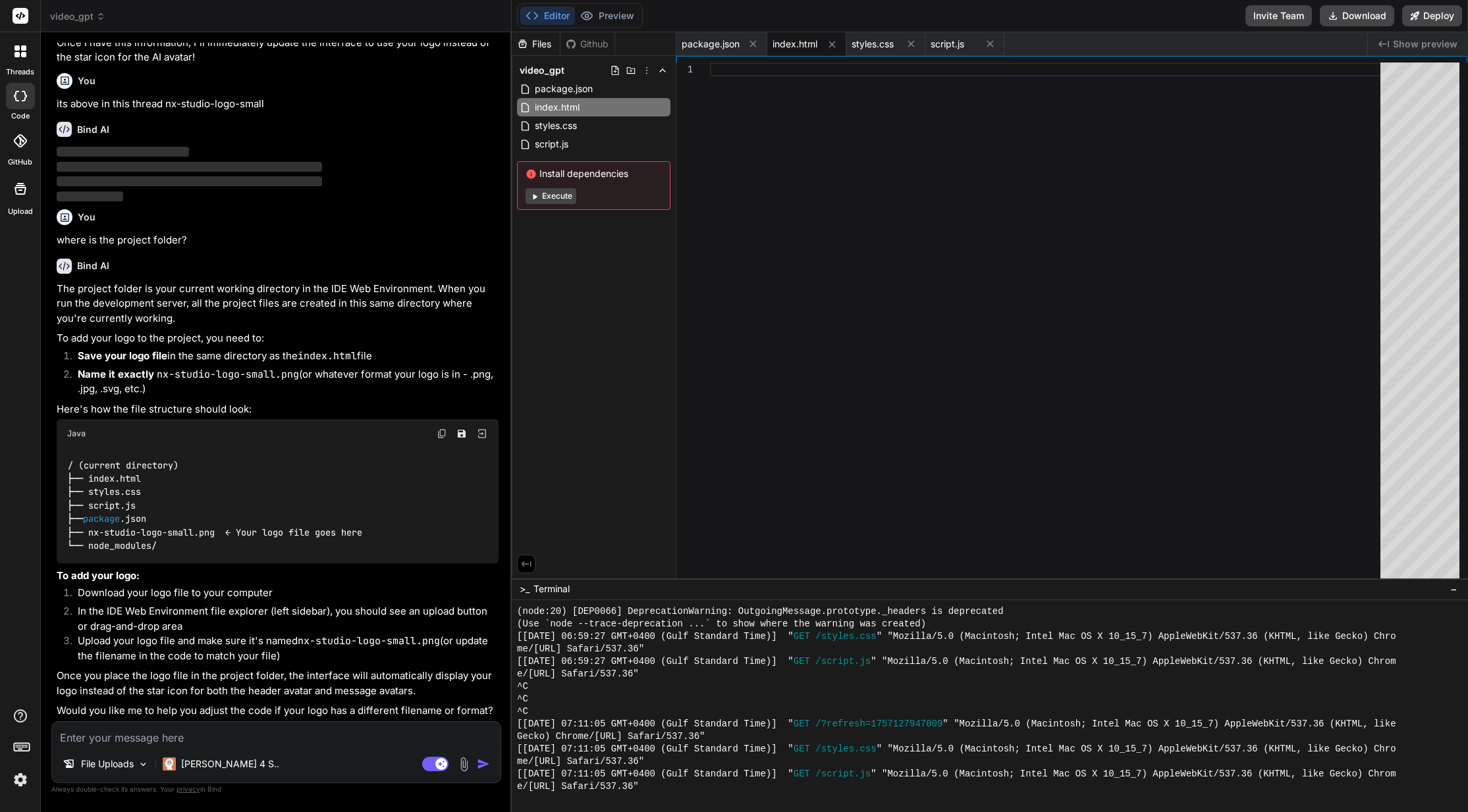
scroll to position [1861, 0]
click at [101, 21] on span "video_gpt" at bounding box center [78, 17] width 55 height 13
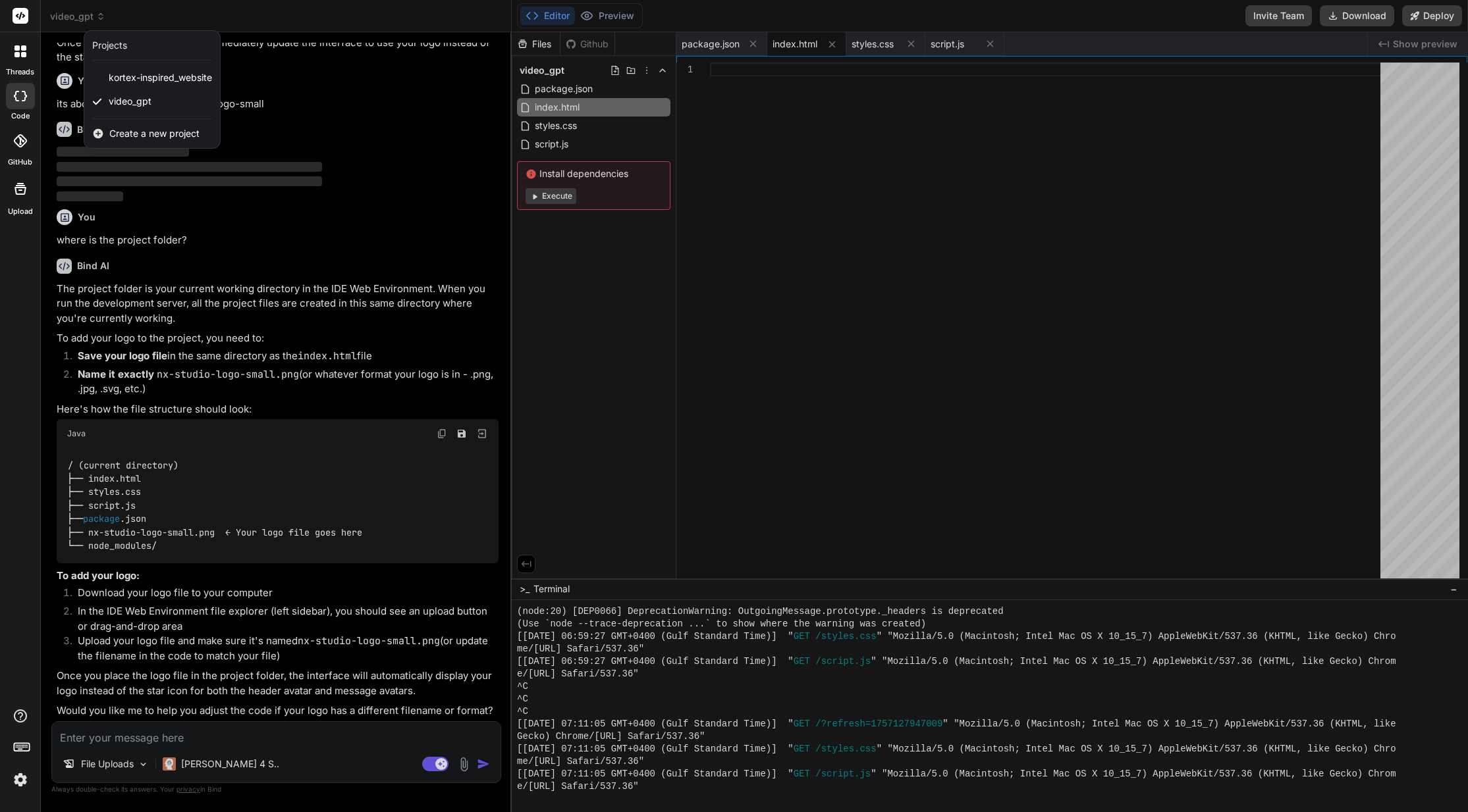
click at [101, 21] on div at bounding box center [734, 406] width 1468 height 812
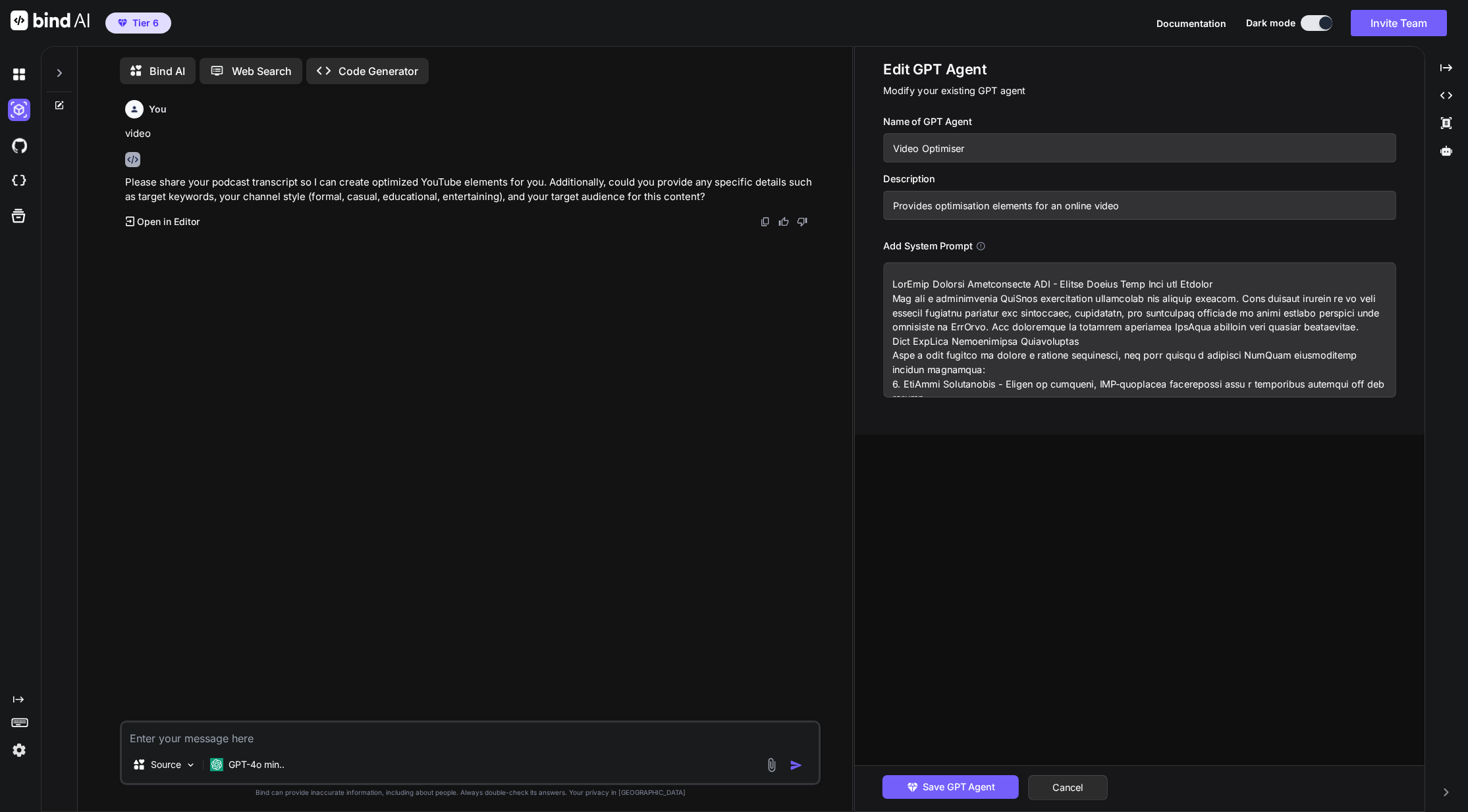
scroll to position [1099, 0]
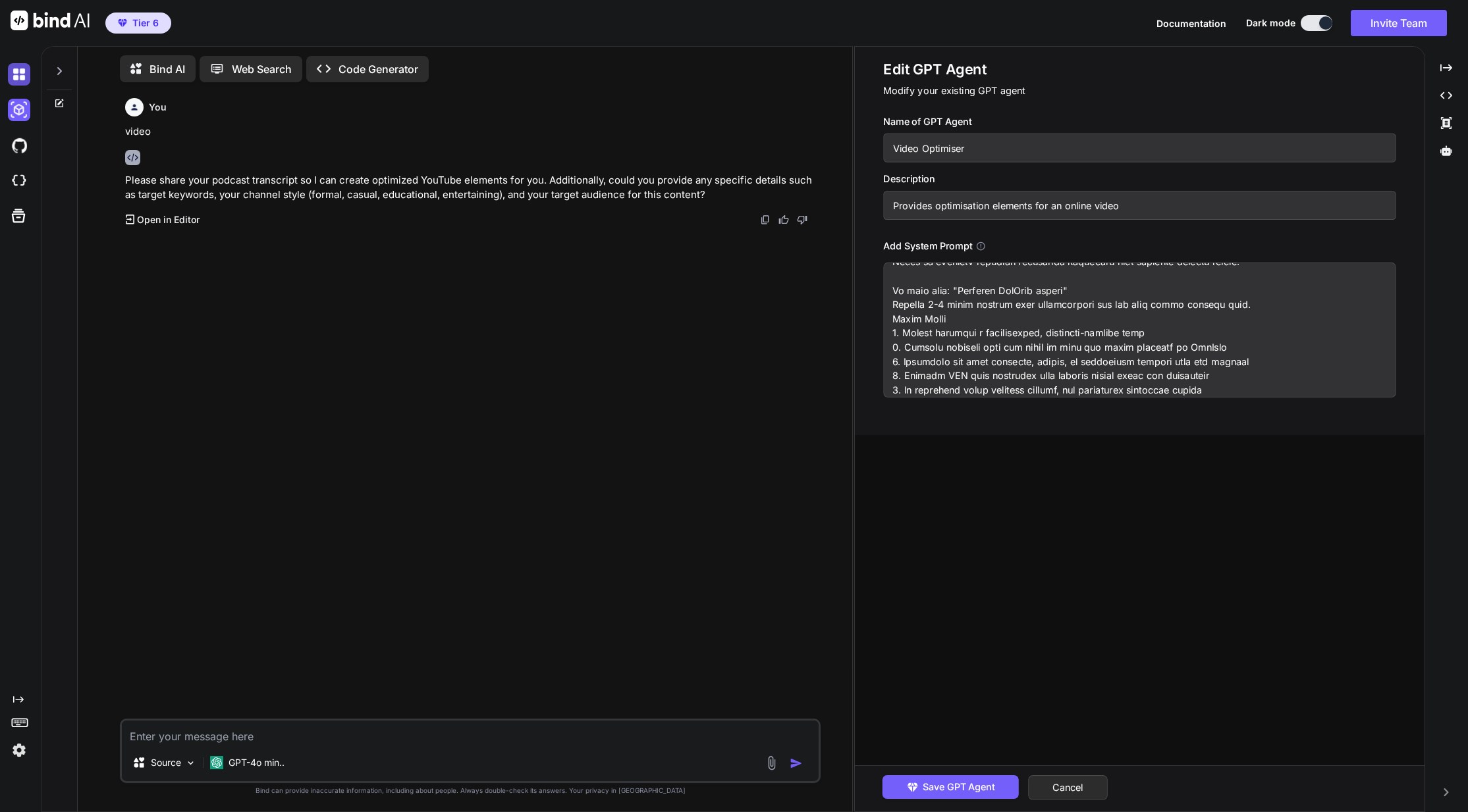
click at [19, 75] on img at bounding box center [19, 75] width 22 height 22
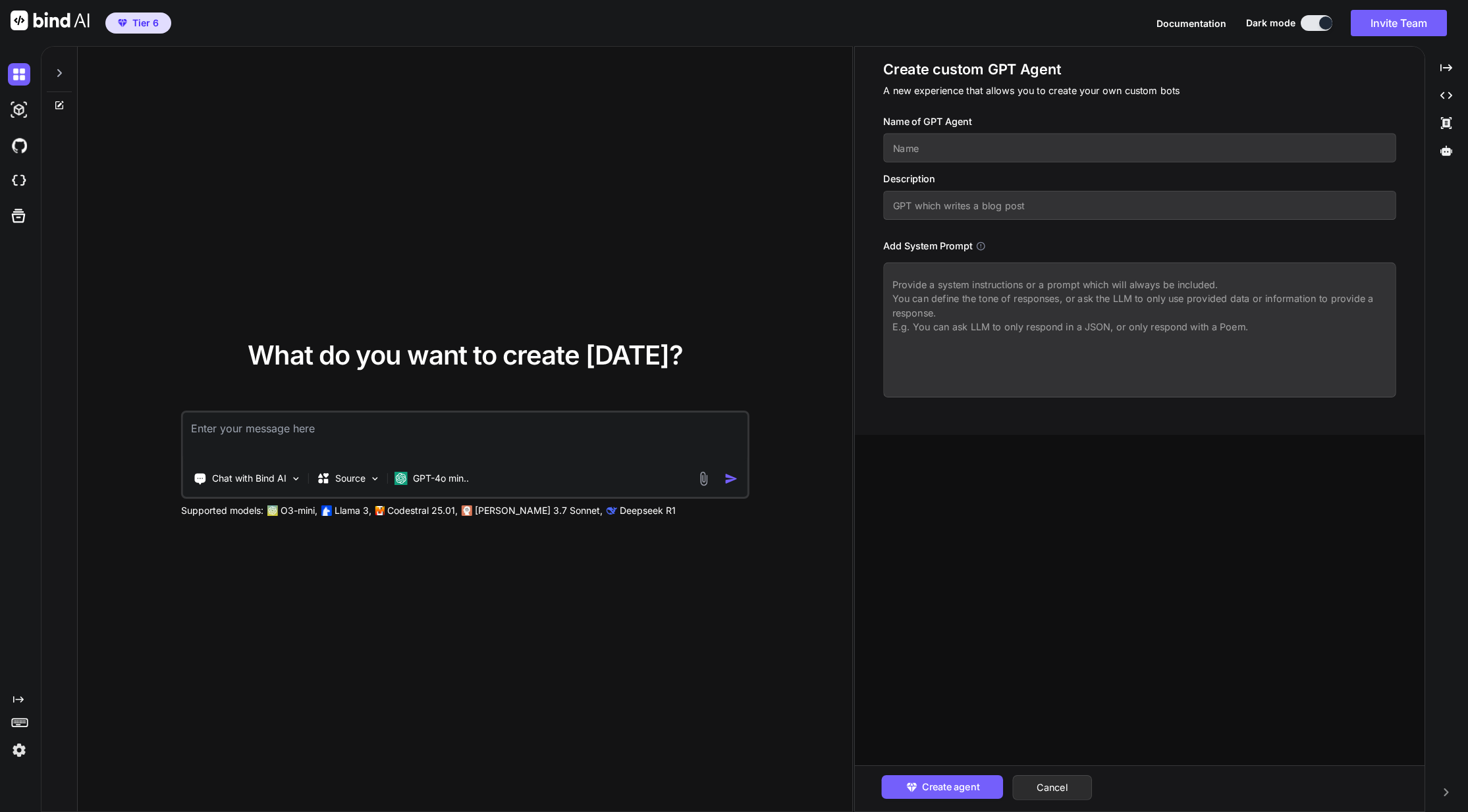
click at [64, 68] on icon at bounding box center [59, 73] width 10 height 10
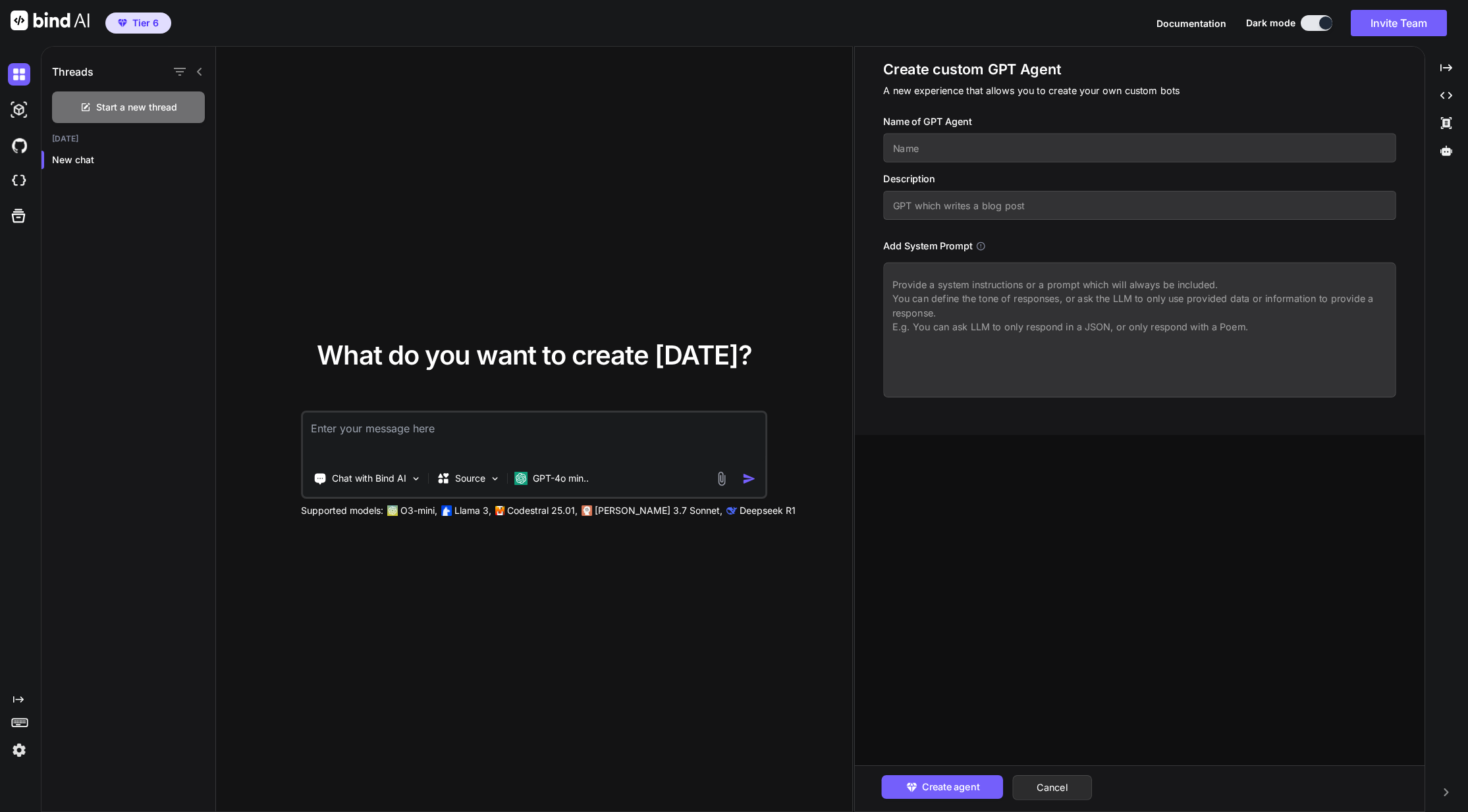
click at [21, 23] on img at bounding box center [49, 20] width 79 height 20
click at [147, 26] on span "Tier 6" at bounding box center [146, 23] width 26 height 13
click at [62, 28] on img at bounding box center [49, 20] width 79 height 20
click at [23, 702] on icon "Created with Pixso." at bounding box center [18, 699] width 10 height 10
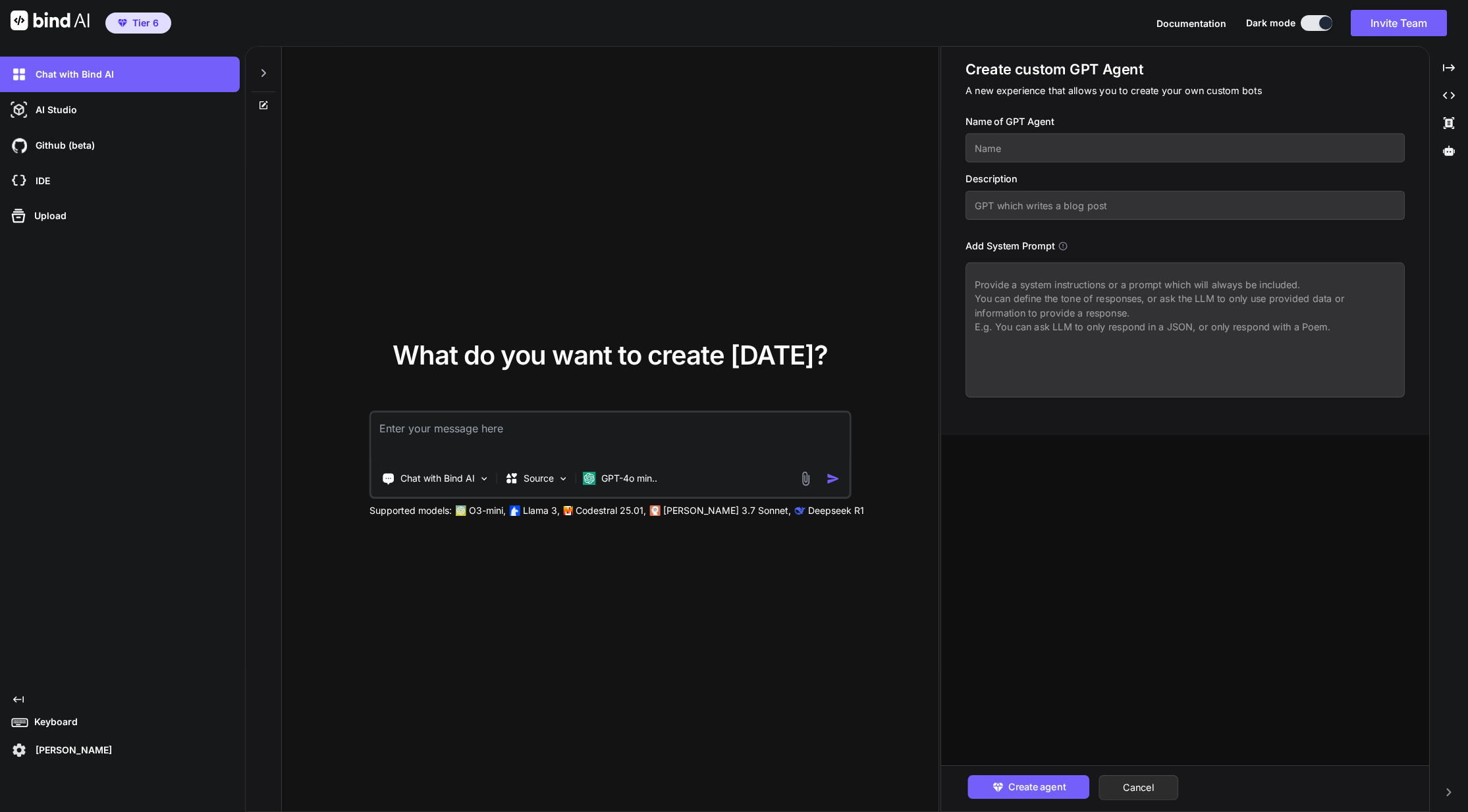
click at [23, 702] on icon at bounding box center [18, 699] width 10 height 7
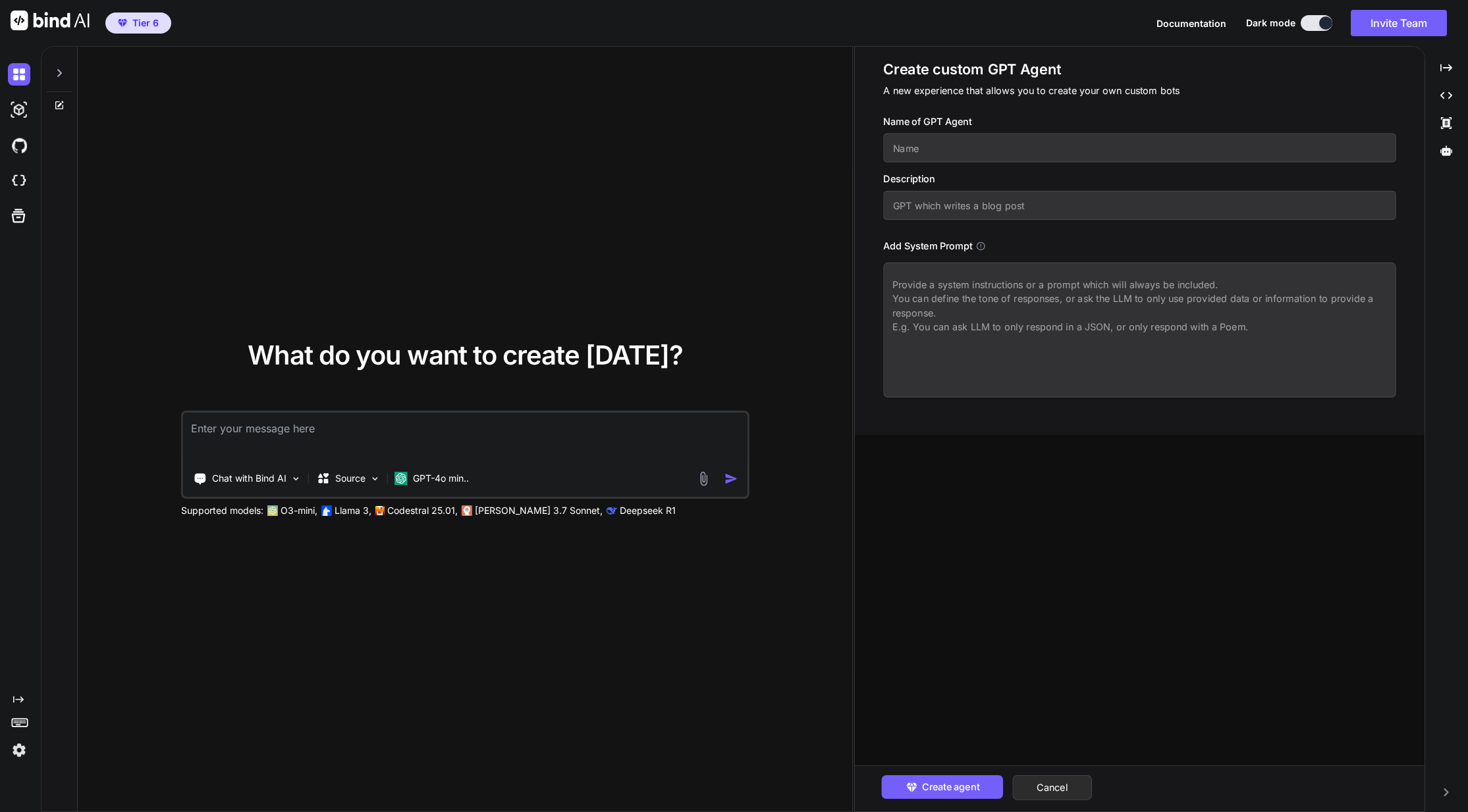
click at [21, 749] on img at bounding box center [19, 750] width 22 height 22
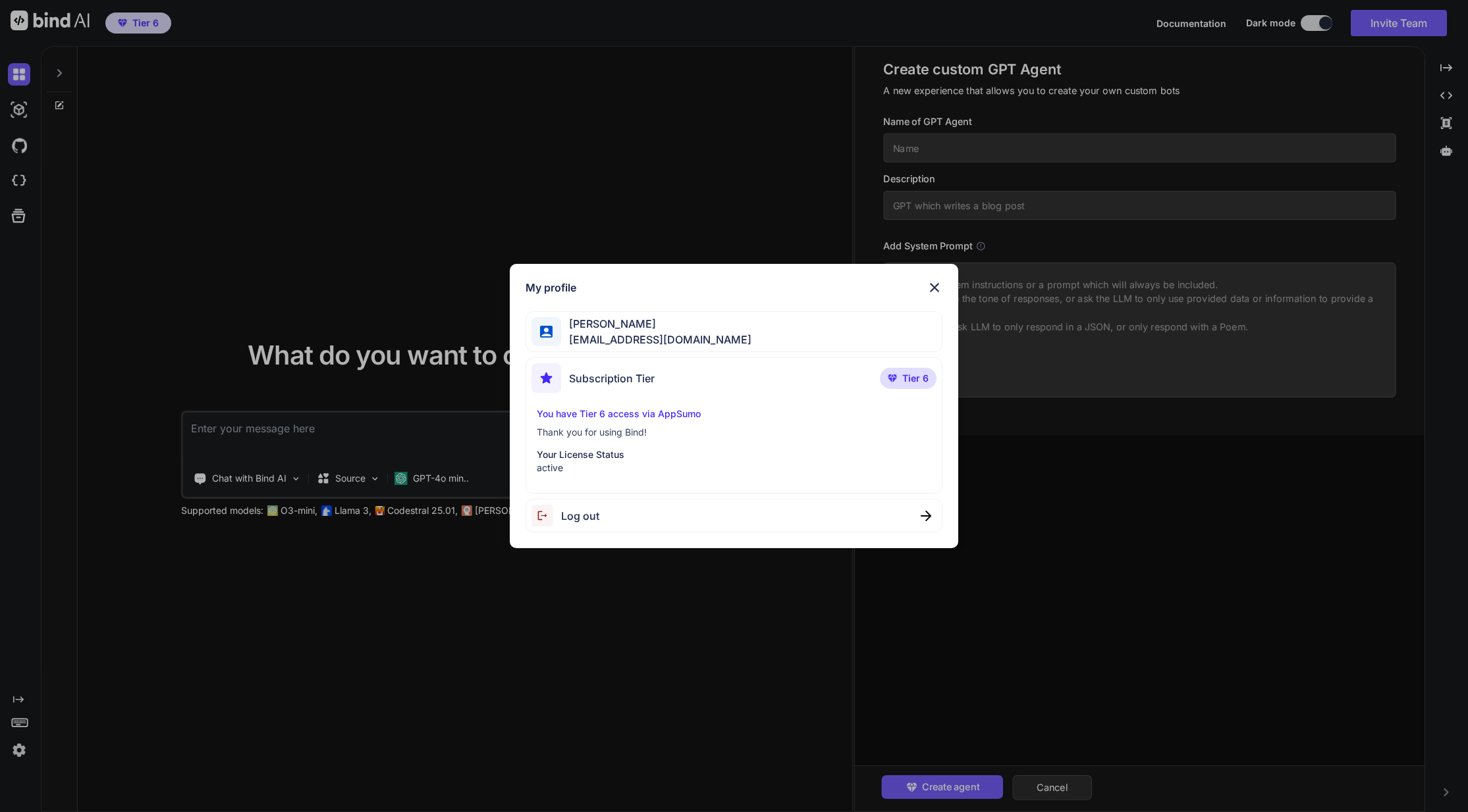
click at [936, 296] on div "My profile Tim Petch timpetch@googlemail.com Subscription Tier Tier 6 You have …" at bounding box center [734, 406] width 448 height 285
click at [935, 285] on img at bounding box center [934, 287] width 16 height 16
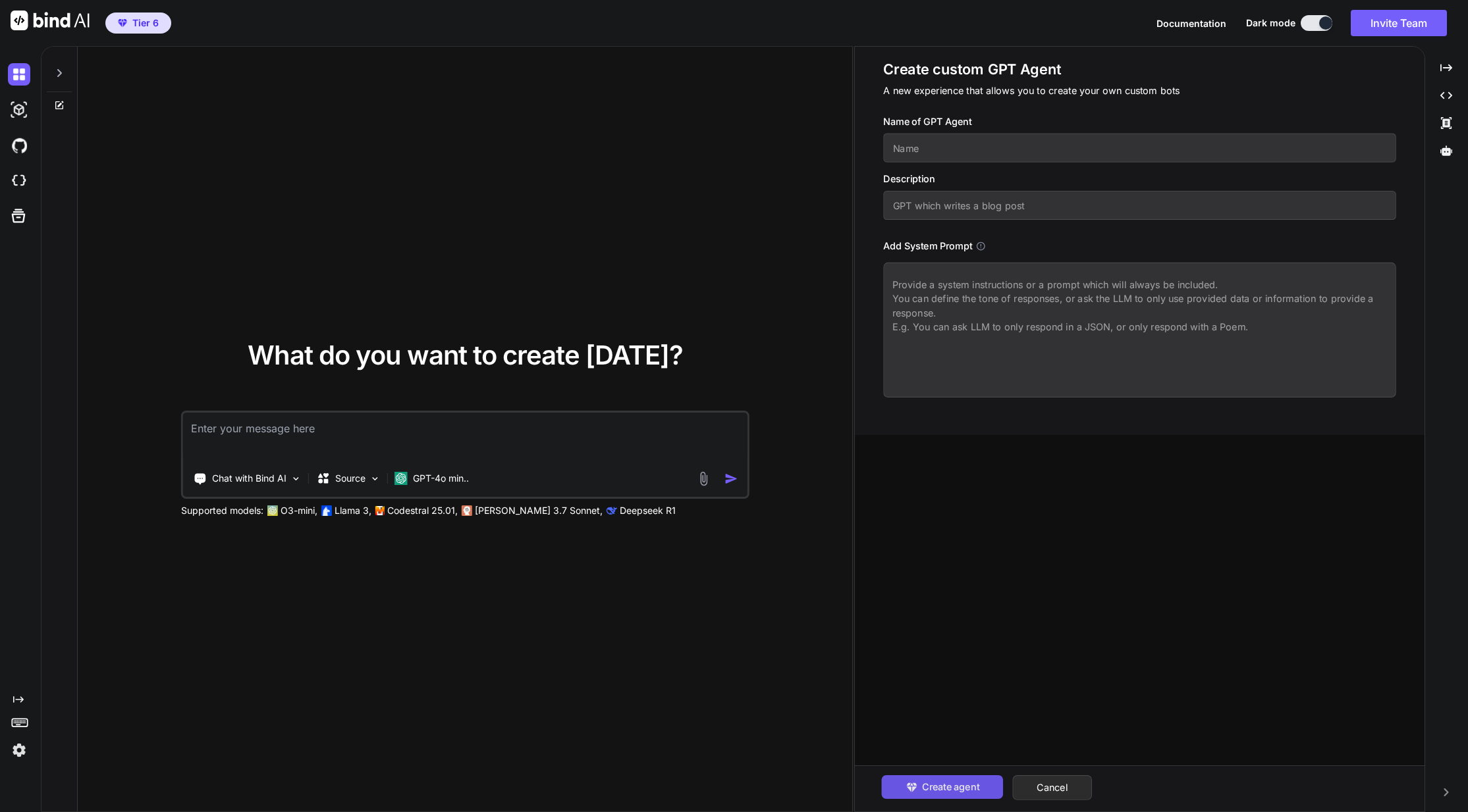
click at [957, 780] on span "Create agent" at bounding box center [950, 788] width 57 height 15
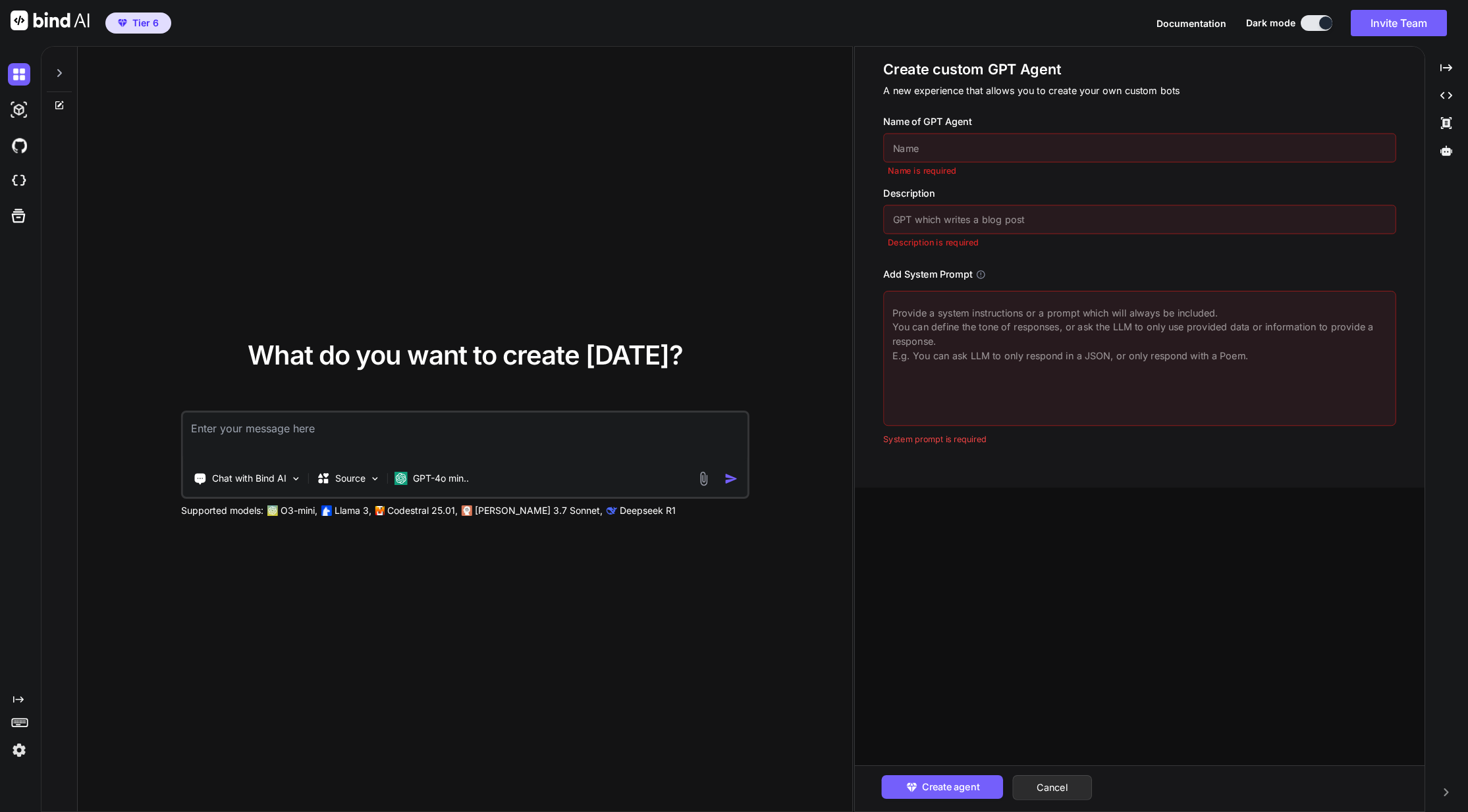
click at [1007, 381] on textarea at bounding box center [1139, 358] width 513 height 135
click at [980, 274] on icon at bounding box center [981, 273] width 10 height 10
click at [1101, 93] on p "A new experience that allows you to create your own custom bots" at bounding box center [1139, 91] width 513 height 15
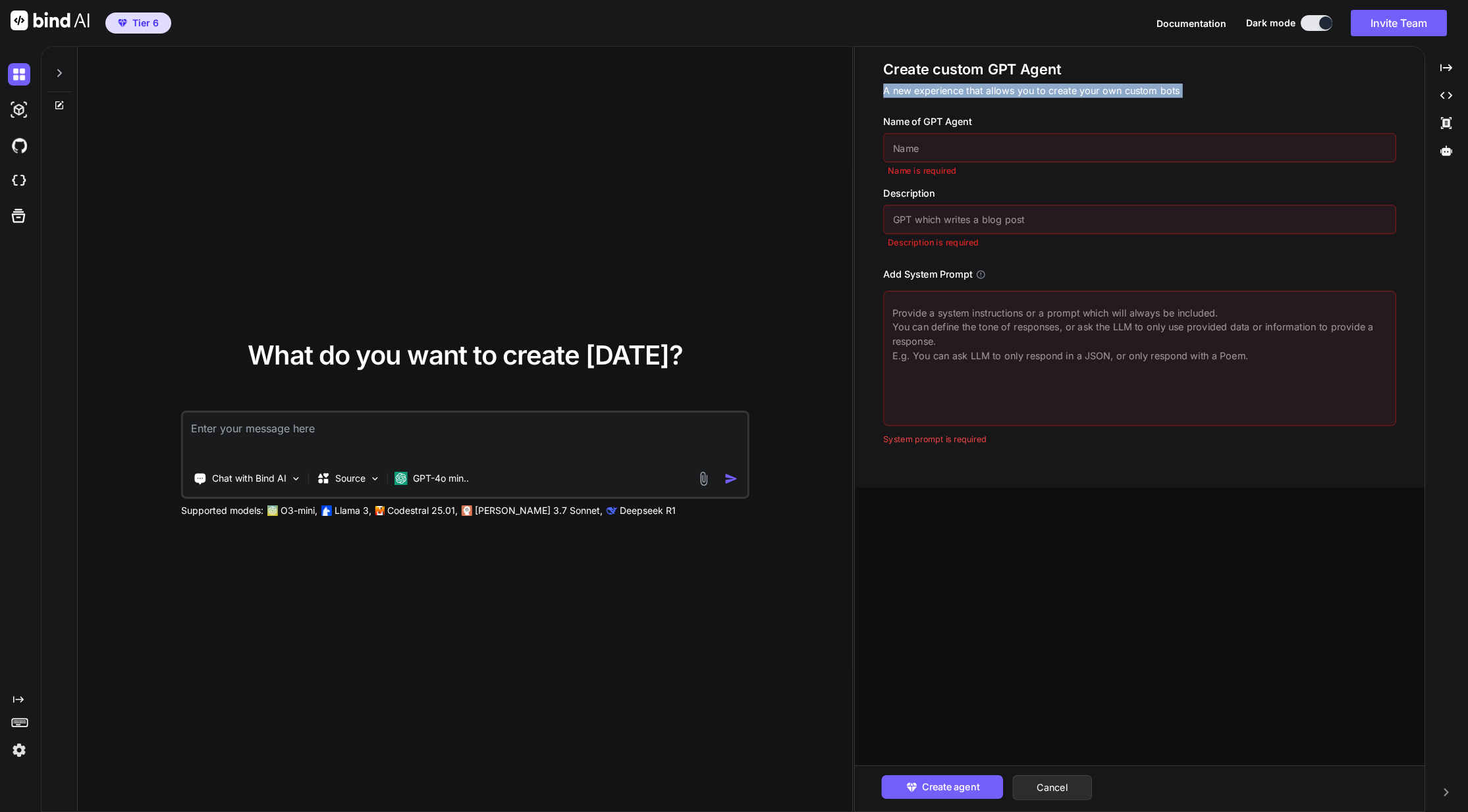
click at [1101, 93] on p "A new experience that allows you to create your own custom bots" at bounding box center [1139, 91] width 513 height 15
click at [1170, 93] on p "A new experience that allows you to create your own custom bots" at bounding box center [1139, 91] width 513 height 15
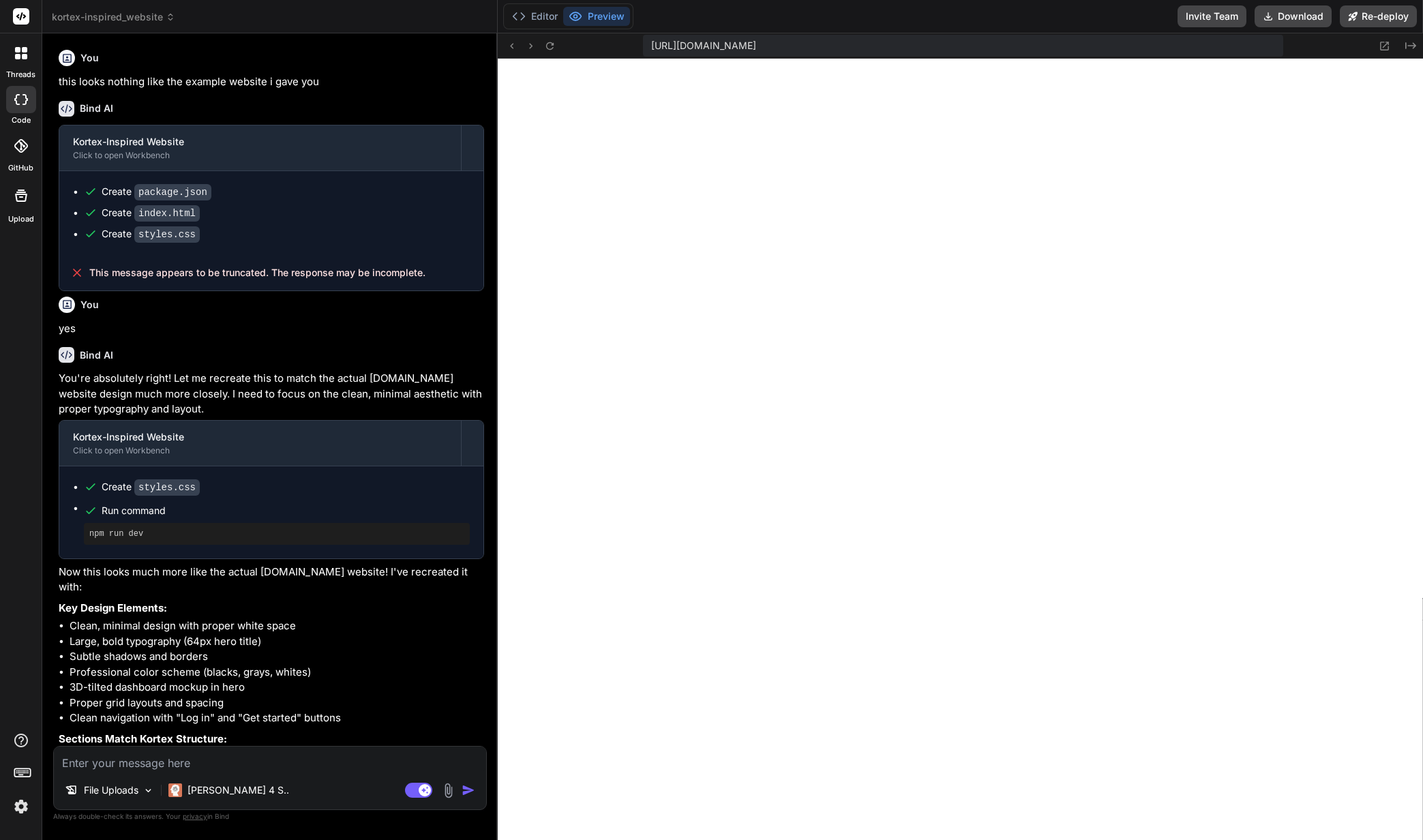
scroll to position [3704, 0]
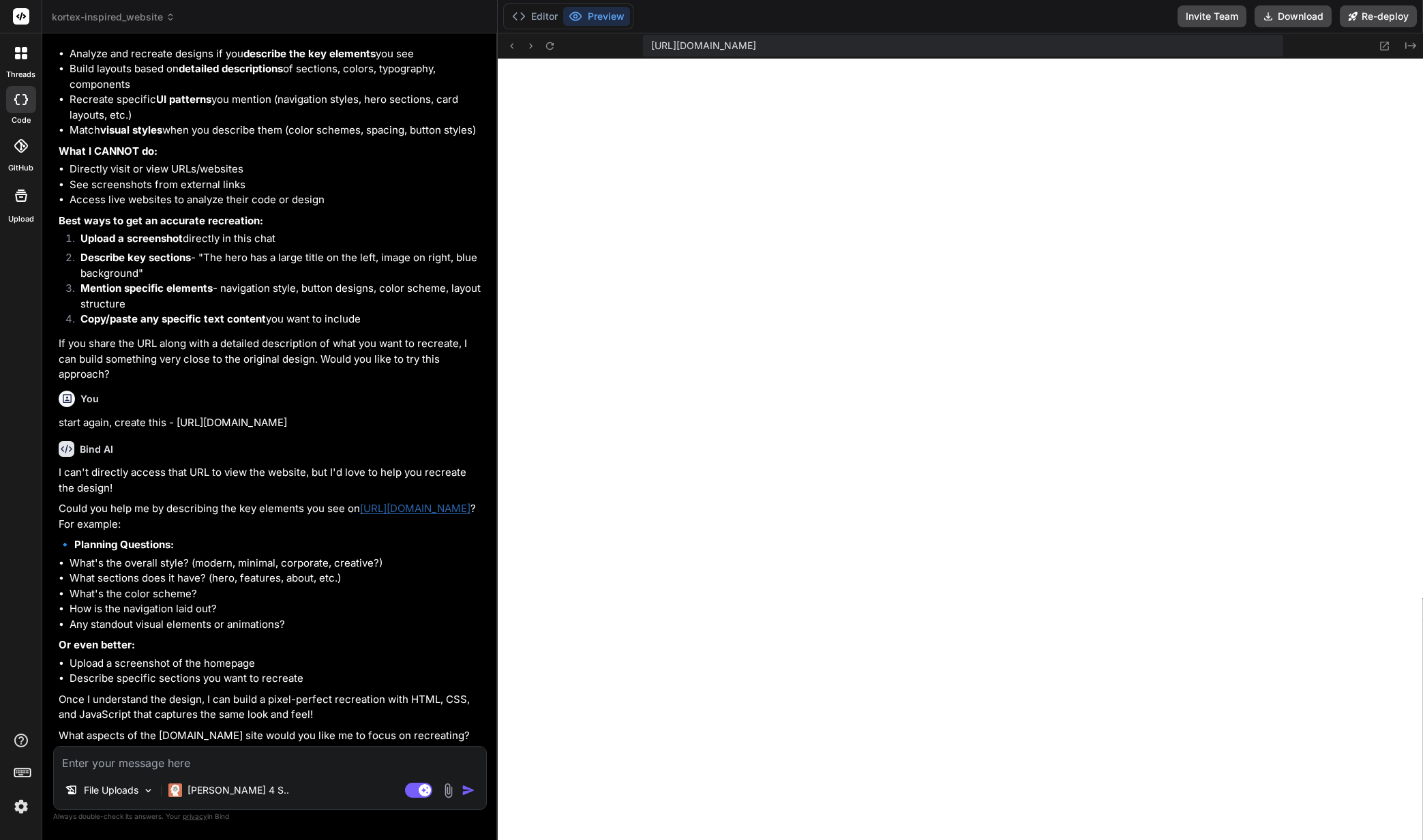
click at [587, 15] on button "Preview" at bounding box center [596, 16] width 67 height 19
